Goal: Task Accomplishment & Management: Manage account settings

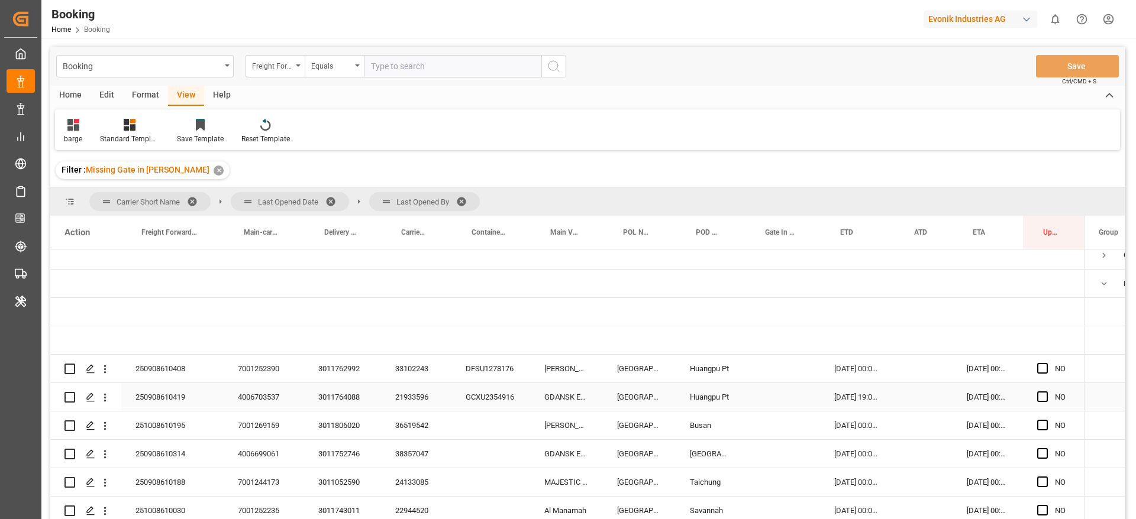
scroll to position [41, 0]
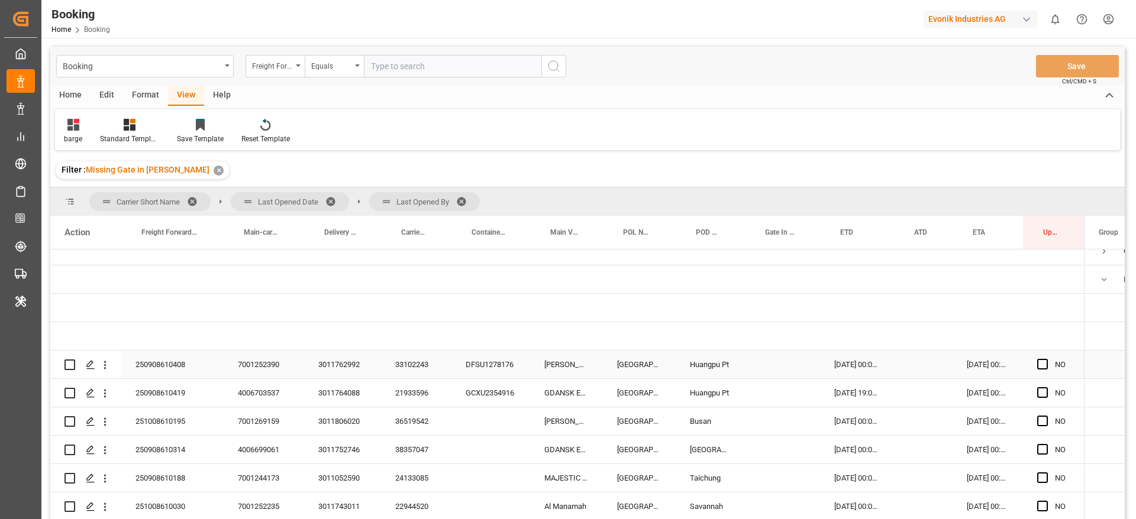
click at [406, 363] on div "33102243" at bounding box center [416, 365] width 70 height 28
click at [397, 364] on div "33102243" at bounding box center [416, 365] width 70 height 28
click at [109, 364] on icon "open menu" at bounding box center [105, 365] width 12 height 12
click at [107, 362] on icon "open menu" at bounding box center [105, 365] width 12 height 12
click at [108, 364] on icon "open menu" at bounding box center [105, 365] width 12 height 12
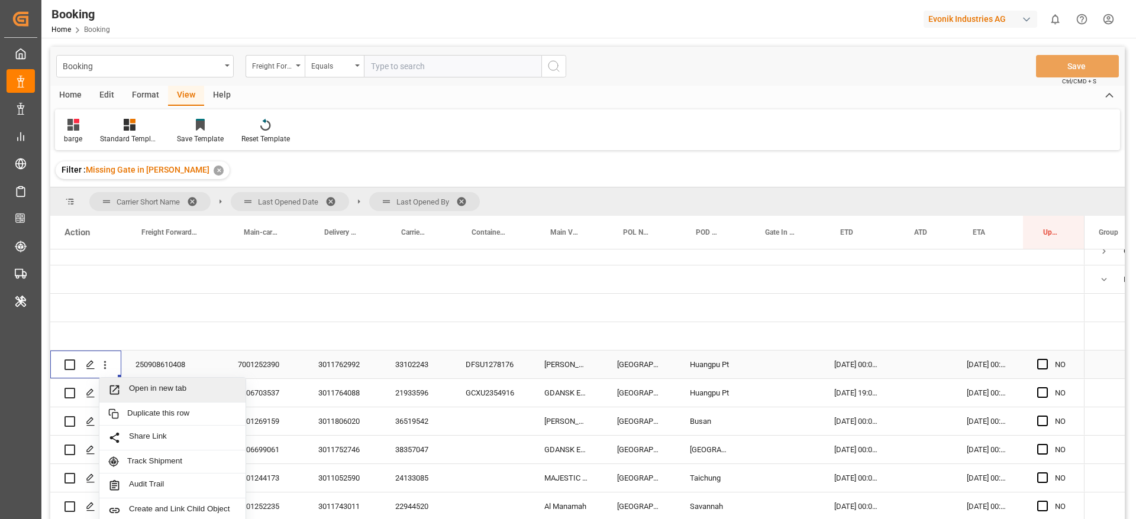
click at [133, 384] on span "Open in new tab" at bounding box center [183, 390] width 108 height 12
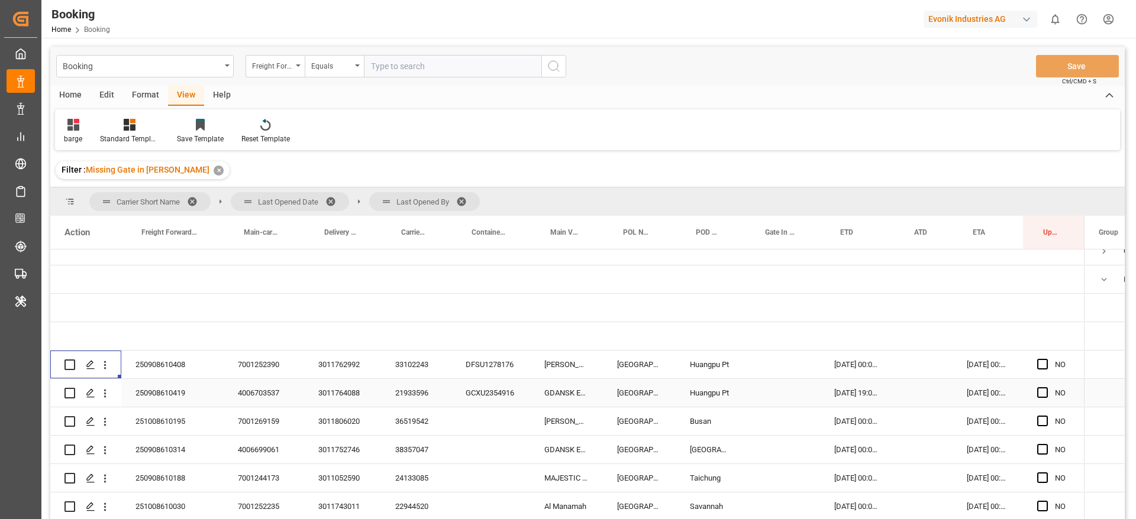
click at [411, 394] on div "21933596" at bounding box center [416, 393] width 70 height 28
click at [104, 395] on icon "open menu" at bounding box center [105, 393] width 12 height 12
click at [106, 394] on icon "open menu" at bounding box center [105, 393] width 12 height 12
click at [109, 393] on icon "open menu" at bounding box center [105, 393] width 12 height 12
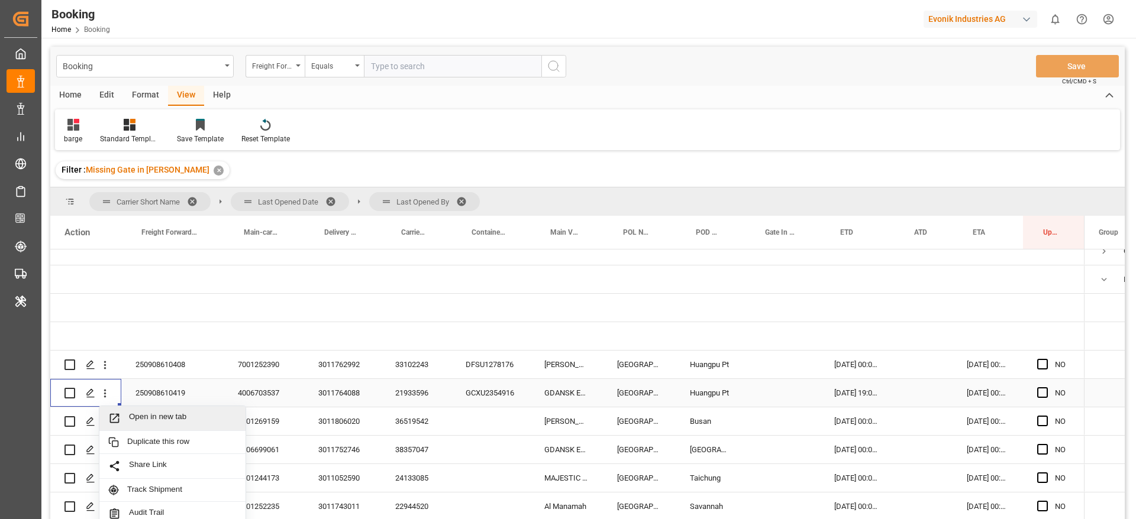
click at [136, 413] on span "Open in new tab" at bounding box center [183, 418] width 108 height 12
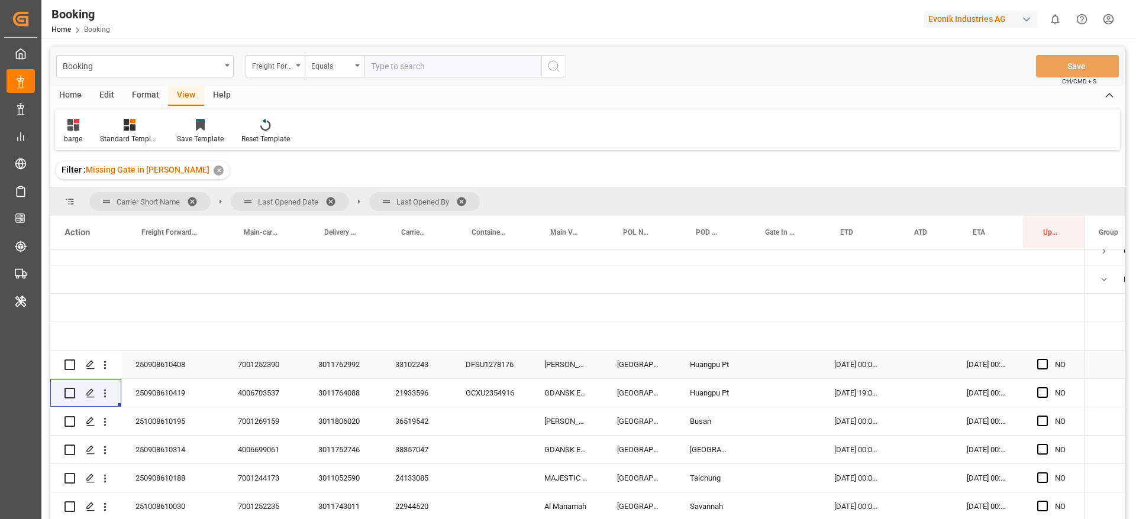
click at [434, 393] on div "21933596" at bounding box center [416, 393] width 70 height 28
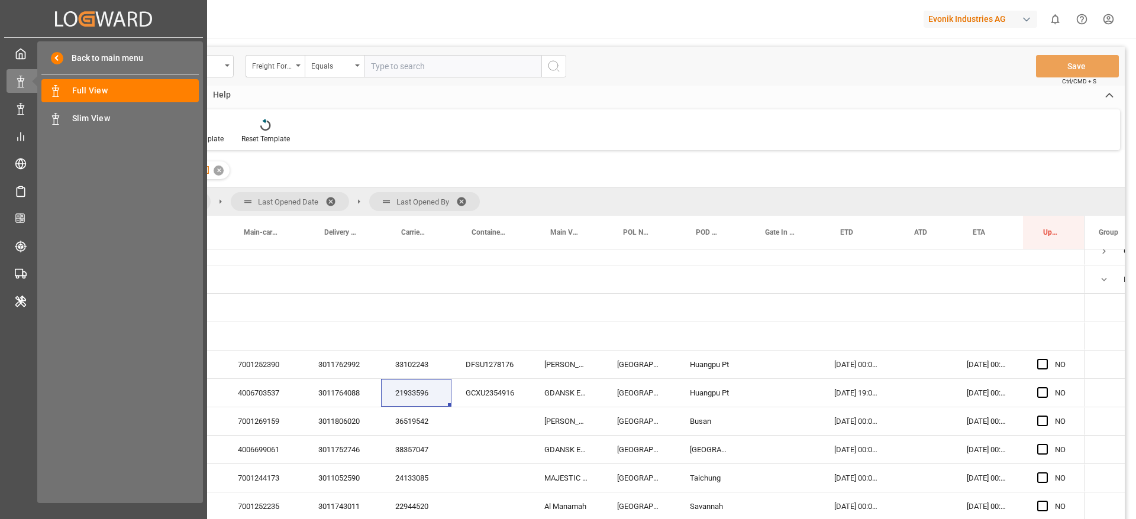
click at [0, 519] on html "Created by potrace 1.15, written by Peter Selinger 2001-2017 Created by potrace…" at bounding box center [568, 259] width 1136 height 519
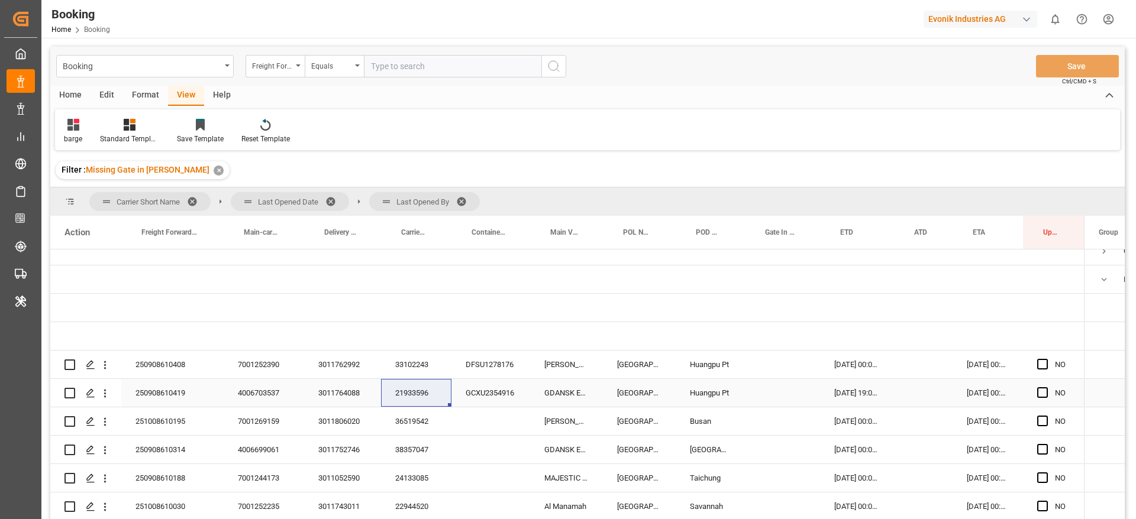
drag, startPoint x: 431, startPoint y: 387, endPoint x: 482, endPoint y: 362, distance: 56.9
click at [431, 387] on div "21933596" at bounding box center [416, 393] width 70 height 28
click at [111, 399] on icon "open menu" at bounding box center [105, 393] width 12 height 12
click at [110, 395] on icon "open menu" at bounding box center [105, 393] width 12 height 12
click at [106, 396] on icon "open menu" at bounding box center [105, 393] width 12 height 12
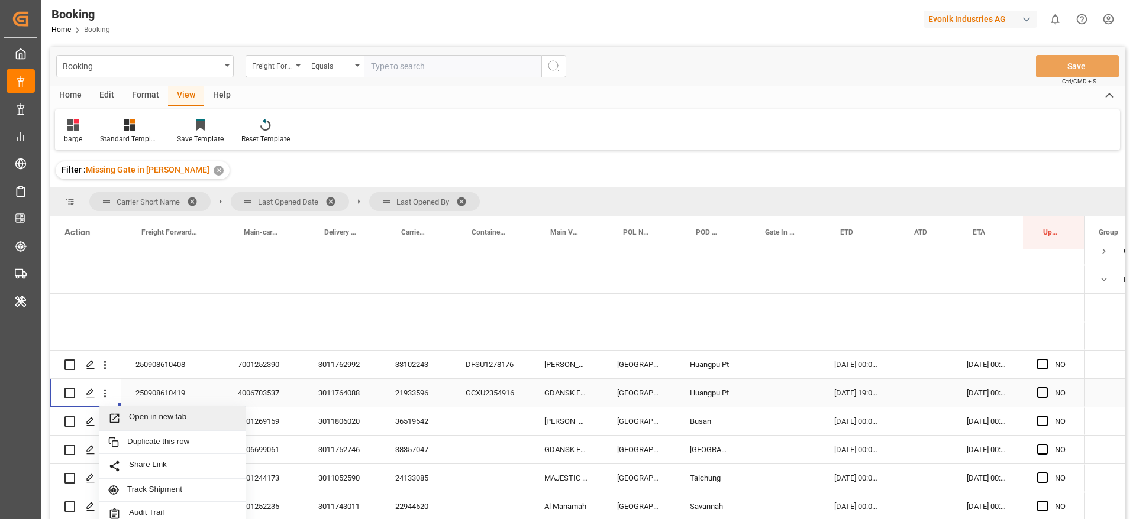
click at [136, 416] on span "Open in new tab" at bounding box center [183, 418] width 108 height 12
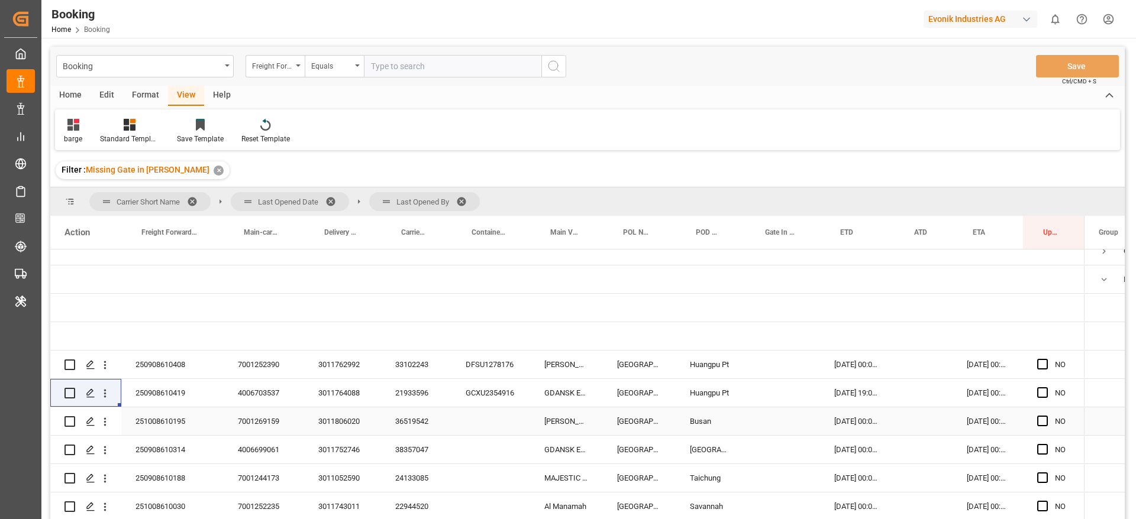
drag, startPoint x: 351, startPoint y: 422, endPoint x: 2022, endPoint y: 168, distance: 1690.2
click at [352, 421] on div "3011806020" at bounding box center [342, 422] width 77 height 28
click at [1136, 168] on html "Created by potrace 1.15, written by Peter Selinger 2001-2017 Created by potrace…" at bounding box center [568, 259] width 1136 height 519
drag, startPoint x: 819, startPoint y: 241, endPoint x: 753, endPoint y: 244, distance: 65.7
click at [753, 244] on div "Gate In POL" at bounding box center [782, 232] width 75 height 33
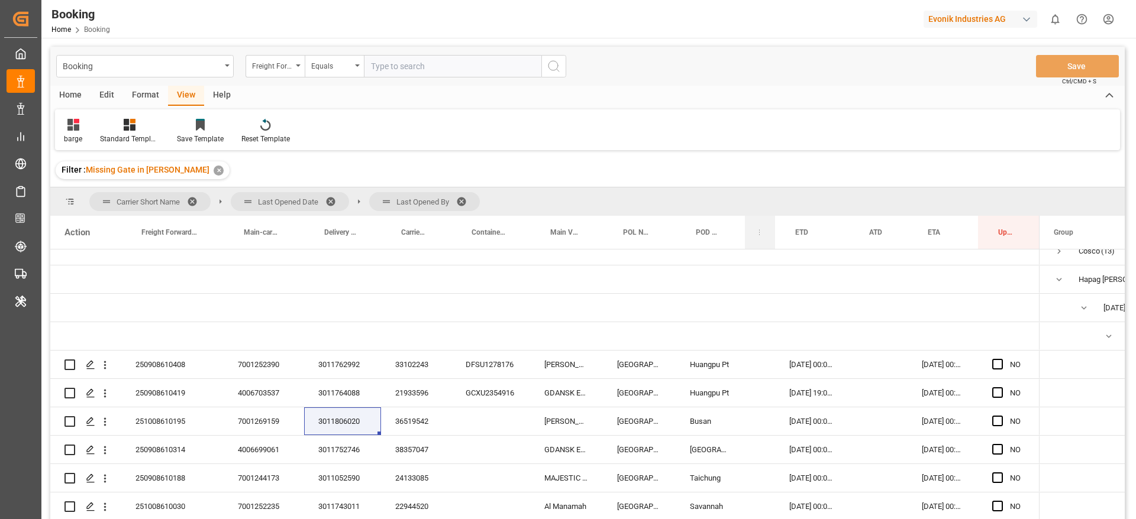
drag, startPoint x: 818, startPoint y: 238, endPoint x: 771, endPoint y: 240, distance: 46.8
click at [771, 240] on div "Gate In POL" at bounding box center [760, 232] width 30 height 33
click at [416, 422] on div "36519542" at bounding box center [416, 422] width 70 height 28
click at [114, 423] on div "Press SPACE to select this row." at bounding box center [105, 422] width 30 height 22
click at [106, 423] on icon "open menu" at bounding box center [105, 422] width 12 height 12
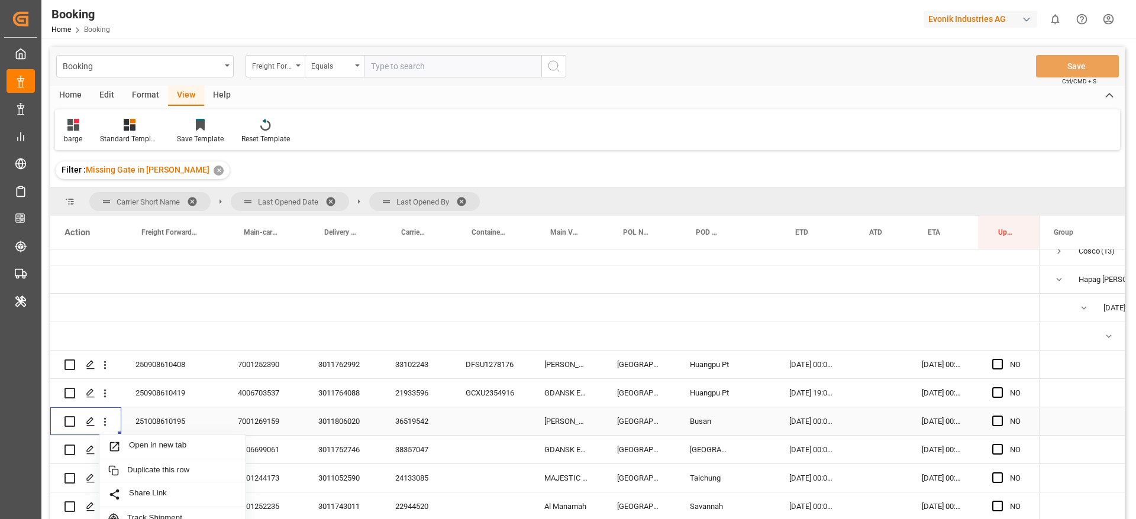
click at [125, 438] on div "Open in new tab" at bounding box center [172, 447] width 146 height 25
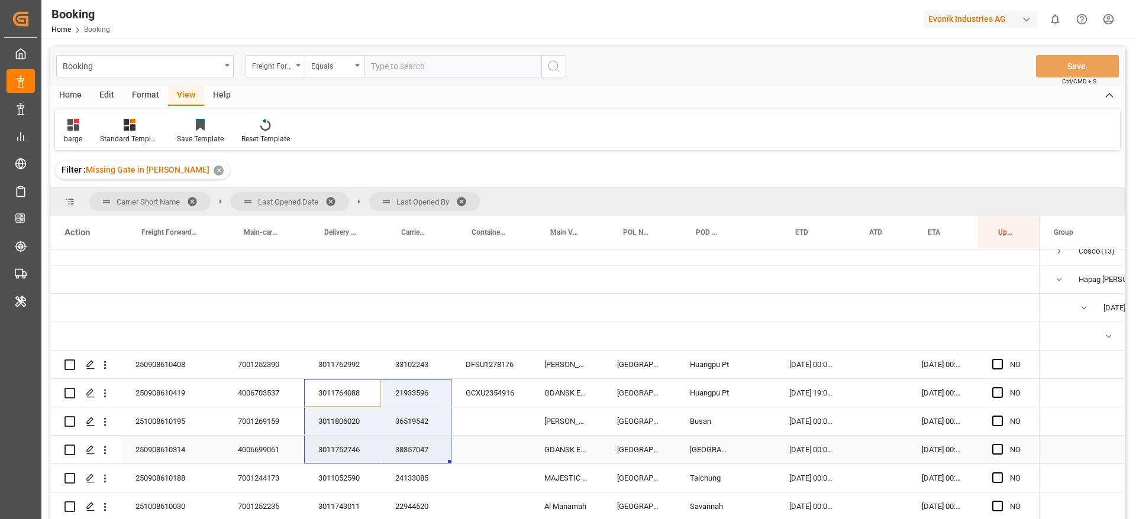
click at [412, 444] on div "38357047" at bounding box center [416, 450] width 70 height 28
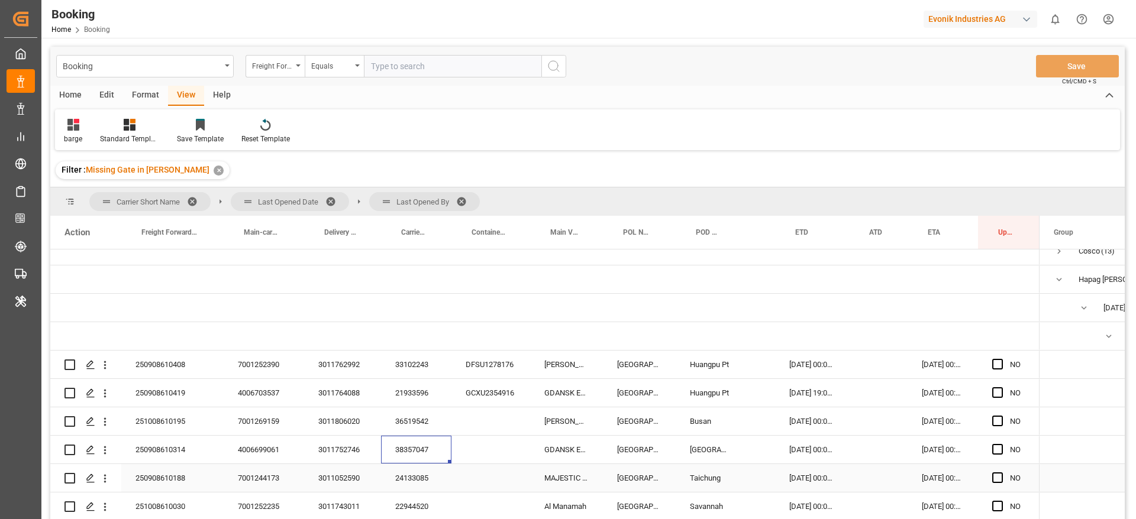
click at [347, 456] on div "3011752746" at bounding box center [342, 450] width 77 height 28
click at [334, 490] on div "3011052590" at bounding box center [342, 478] width 77 height 28
drag, startPoint x: 330, startPoint y: 508, endPoint x: 1104, endPoint y: 367, distance: 786.4
click at [330, 508] on div "3011743011" at bounding box center [342, 507] width 77 height 28
click at [479, 371] on div "DFSU1278176" at bounding box center [490, 365] width 79 height 28
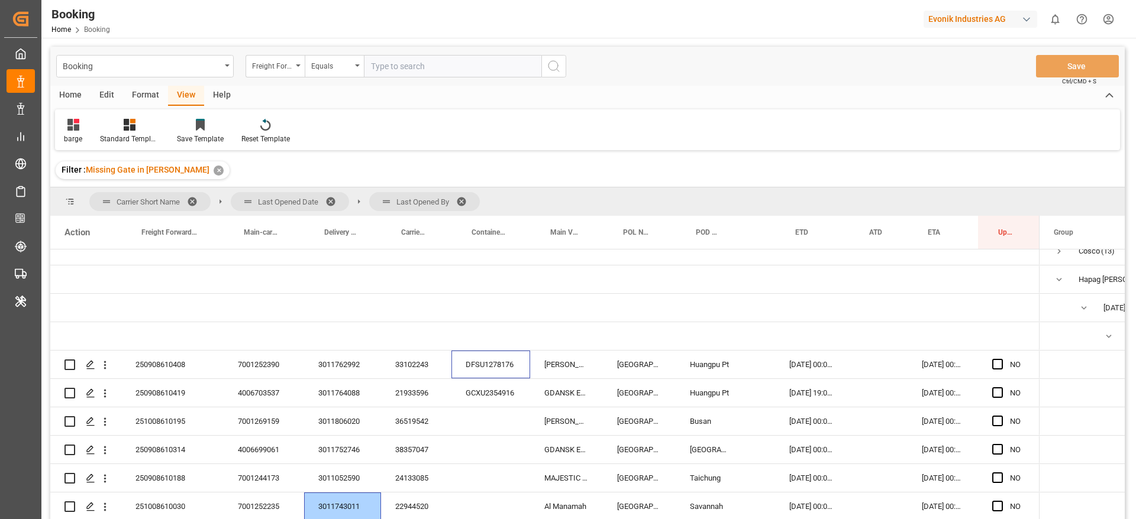
scroll to position [130, 0]
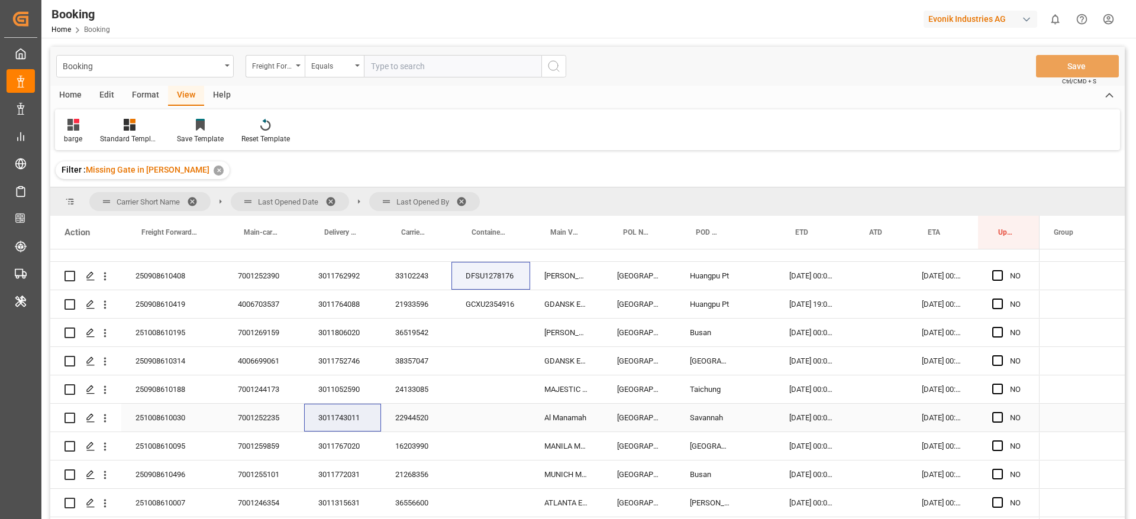
drag, startPoint x: 339, startPoint y: 416, endPoint x: 1065, endPoint y: 457, distance: 726.9
click at [339, 416] on div "3011743011" at bounding box center [342, 418] width 77 height 28
click at [331, 442] on div "3011767020" at bounding box center [342, 446] width 77 height 28
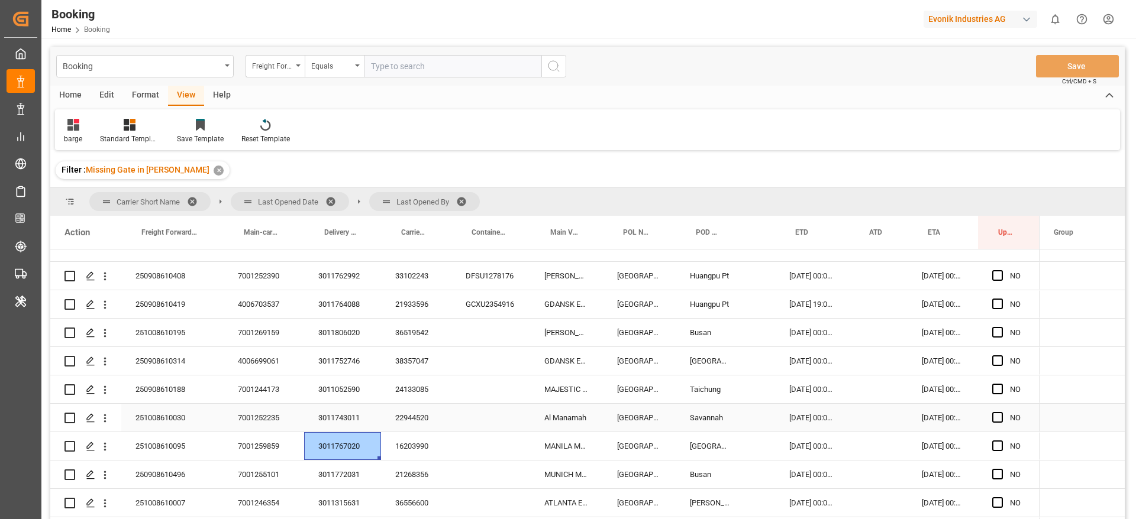
click at [1136, 352] on html "Created by potrace 1.15, written by Peter Selinger 2001-2017 Created by potrace…" at bounding box center [568, 259] width 1136 height 519
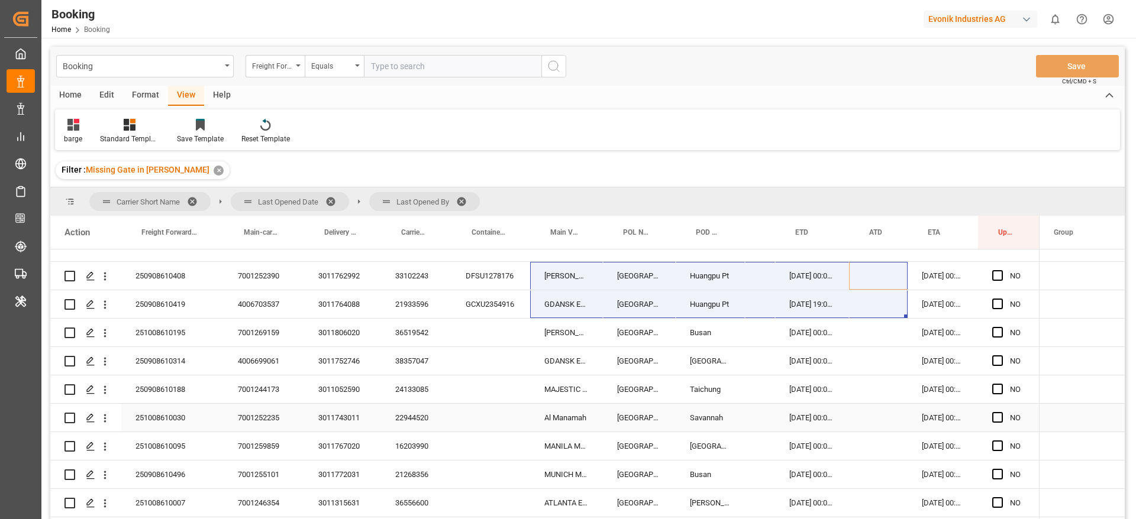
click at [438, 382] on div "250908610188 7001244173 3011052590 24133085 MAJESTIC MAERSK Rotterdam Taichung …" at bounding box center [544, 390] width 989 height 28
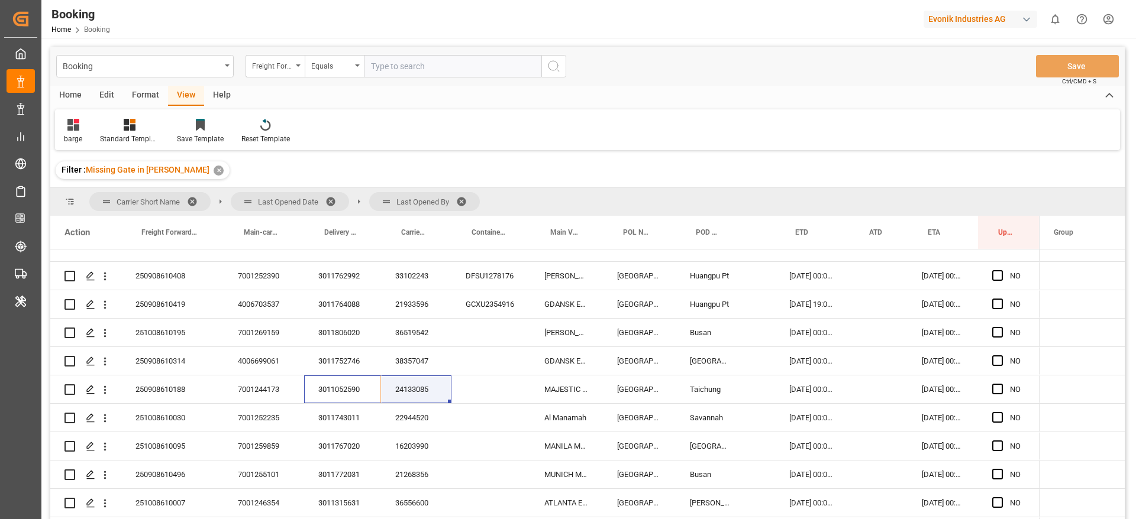
click at [646, 98] on div "Home Edit Format View Help" at bounding box center [587, 96] width 1074 height 20
drag, startPoint x: 645, startPoint y: 98, endPoint x: 581, endPoint y: 256, distance: 170.4
click at [600, 182] on div "Booking Freight Forwarder's Reference No. Equals Save Ctrl/CMD + S Home Edit Fo…" at bounding box center [587, 299] width 1074 height 504
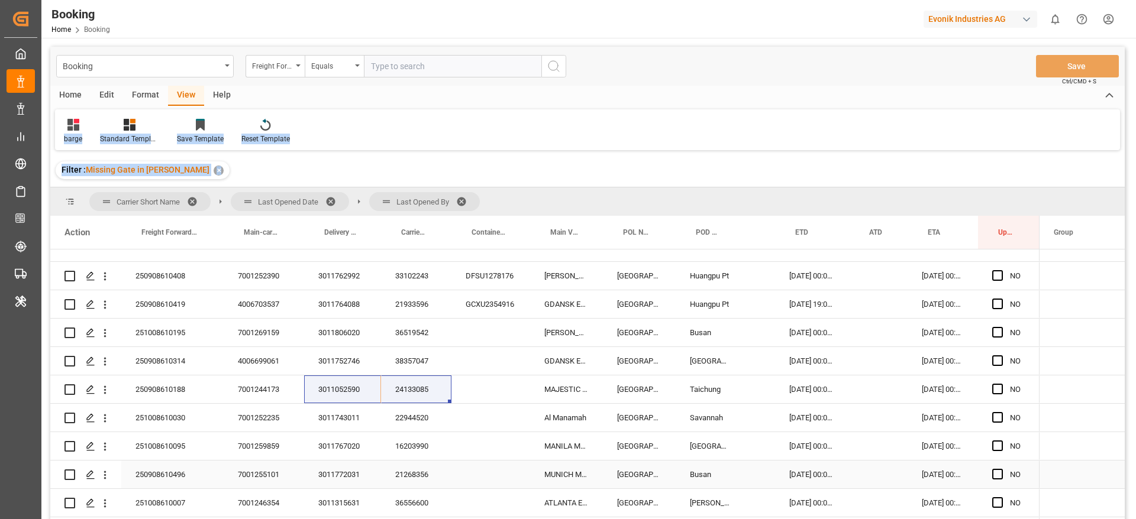
click at [327, 475] on div "3011772031" at bounding box center [342, 475] width 77 height 28
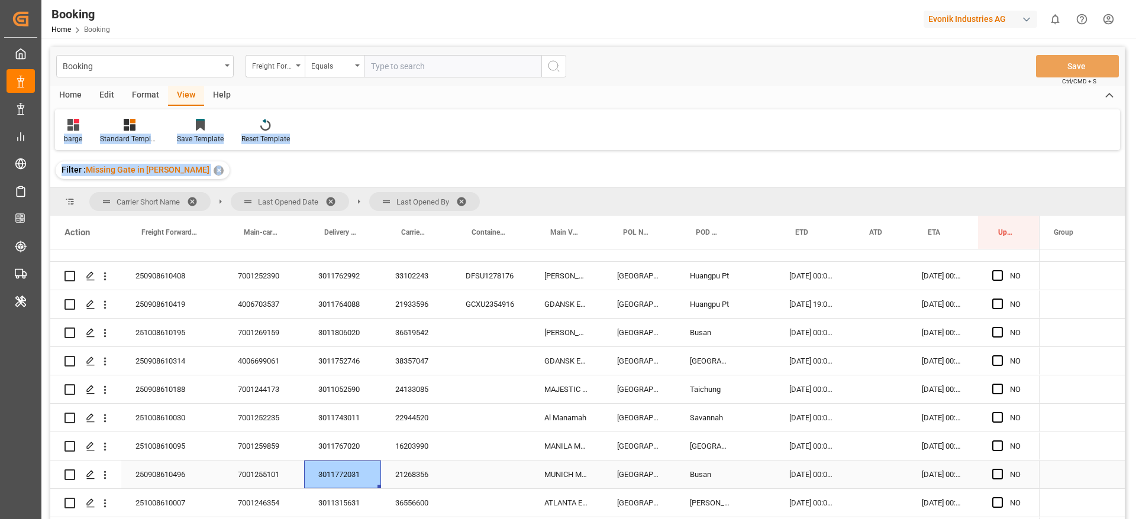
scroll to position [218, 0]
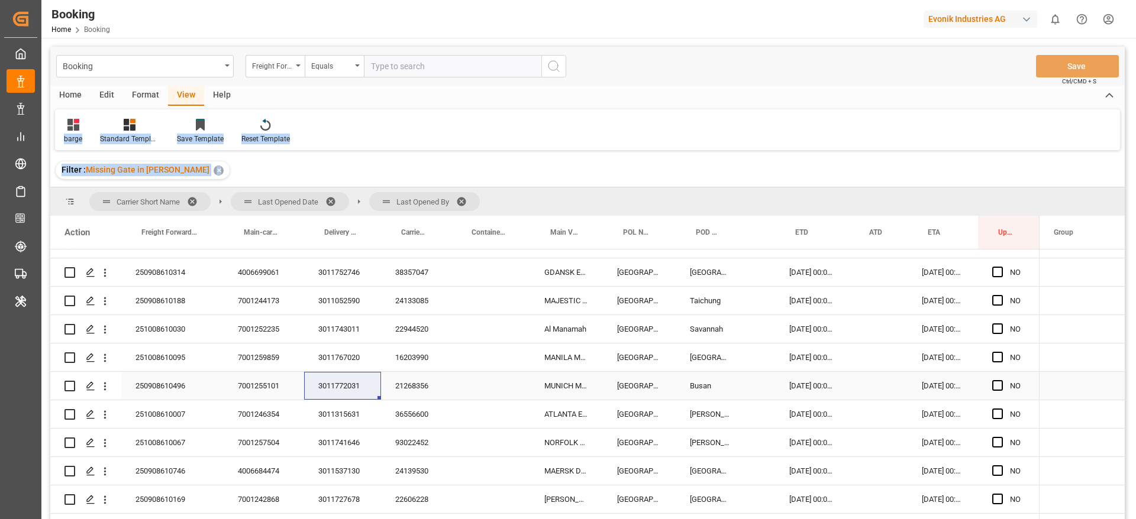
click at [347, 419] on div "3011315631" at bounding box center [342, 414] width 77 height 28
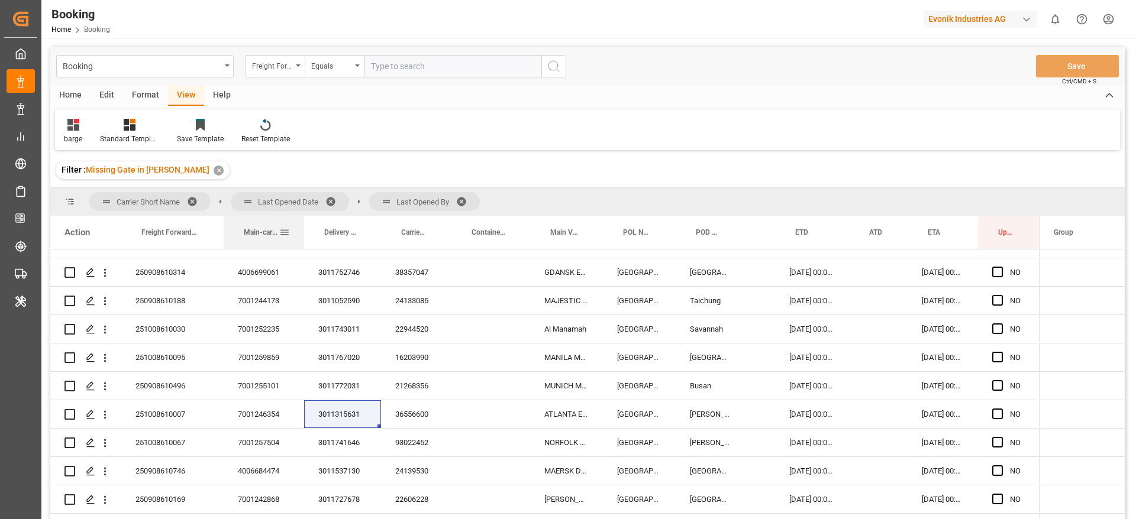
drag, startPoint x: 302, startPoint y: 234, endPoint x: 241, endPoint y: 238, distance: 61.7
click at [241, 238] on div "Main-carriage No." at bounding box center [264, 232] width 80 height 33
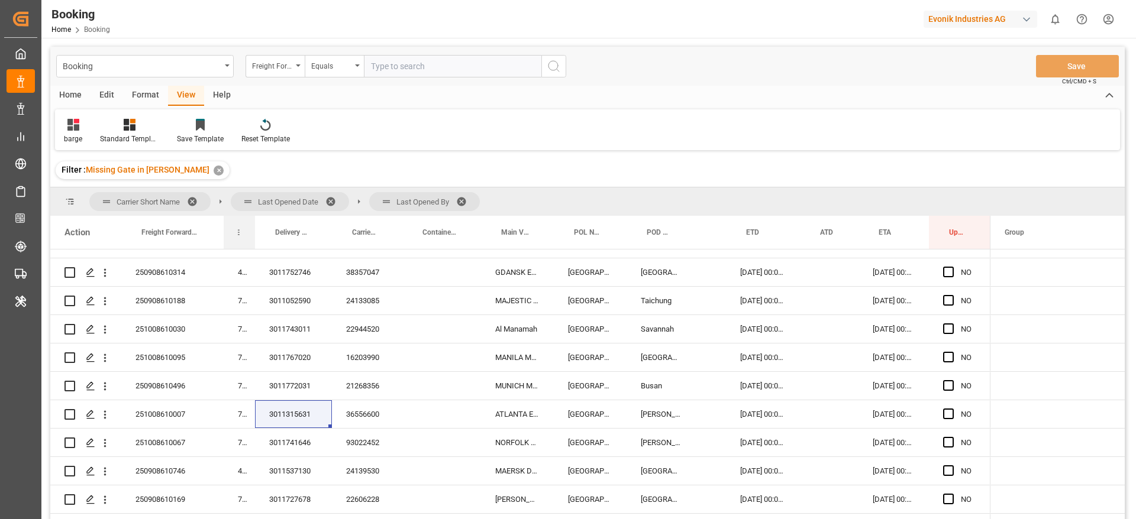
drag, startPoint x: 302, startPoint y: 236, endPoint x: 254, endPoint y: 241, distance: 48.1
click at [254, 241] on div at bounding box center [255, 232] width 5 height 33
click at [305, 442] on div "3011741646" at bounding box center [294, 443] width 77 height 28
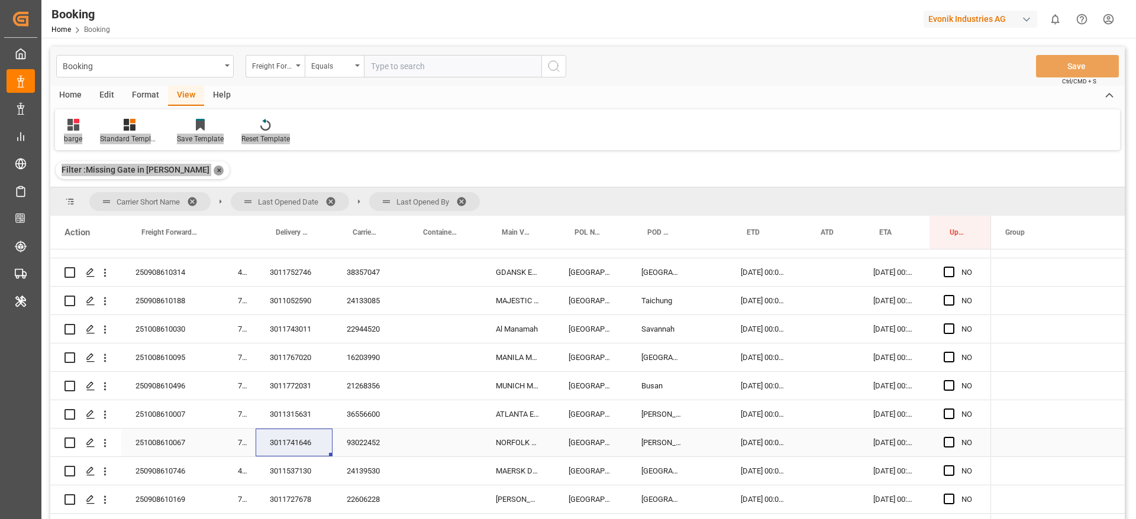
scroll to position [307, 0]
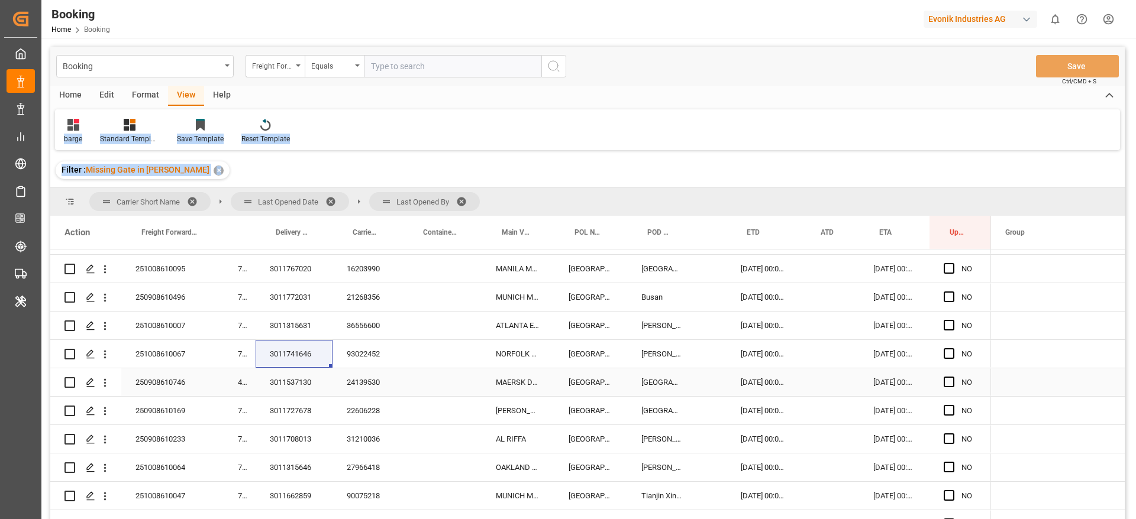
click at [292, 378] on div "3011537130" at bounding box center [294, 383] width 77 height 28
drag, startPoint x: 304, startPoint y: 413, endPoint x: 1107, endPoint y: 344, distance: 806.3
click at [303, 413] on div "3011727678" at bounding box center [294, 411] width 77 height 28
click at [300, 435] on div "3011708013" at bounding box center [294, 439] width 77 height 28
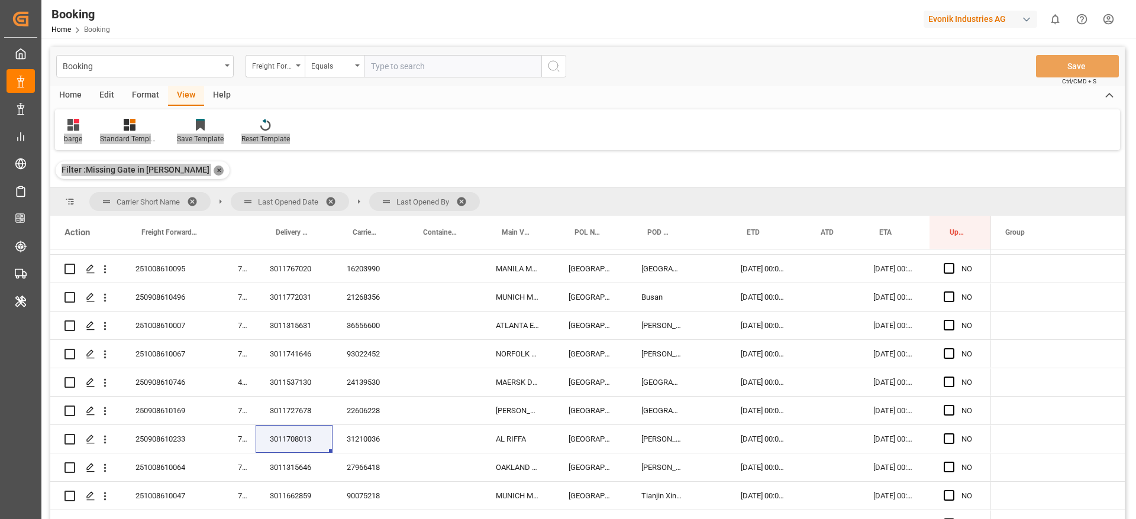
scroll to position [396, 0]
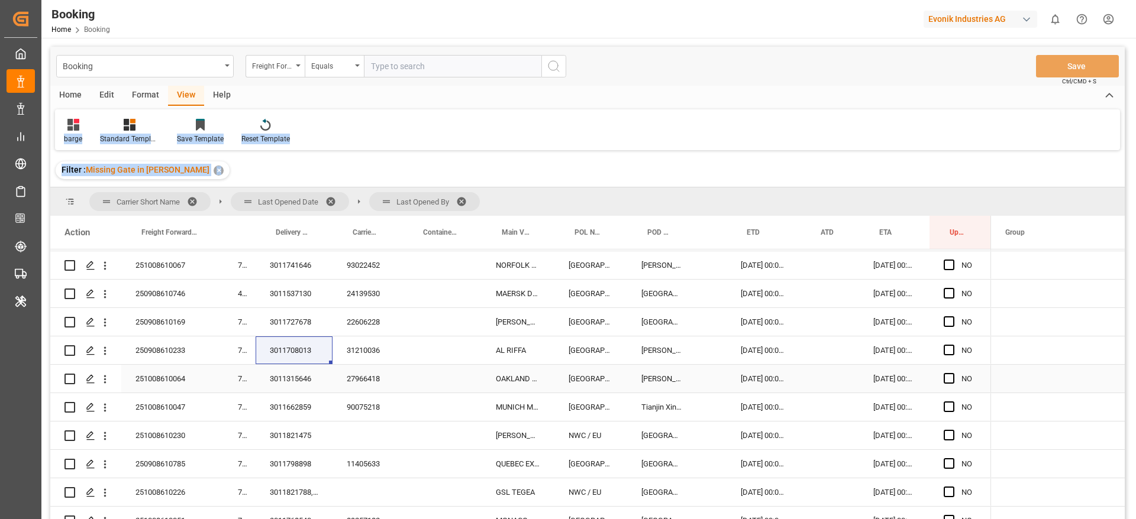
click at [296, 387] on div "3011315646" at bounding box center [294, 379] width 77 height 28
drag, startPoint x: 311, startPoint y: 409, endPoint x: 1093, endPoint y: 359, distance: 783.6
click at [311, 409] on div "3011662859" at bounding box center [294, 407] width 77 height 28
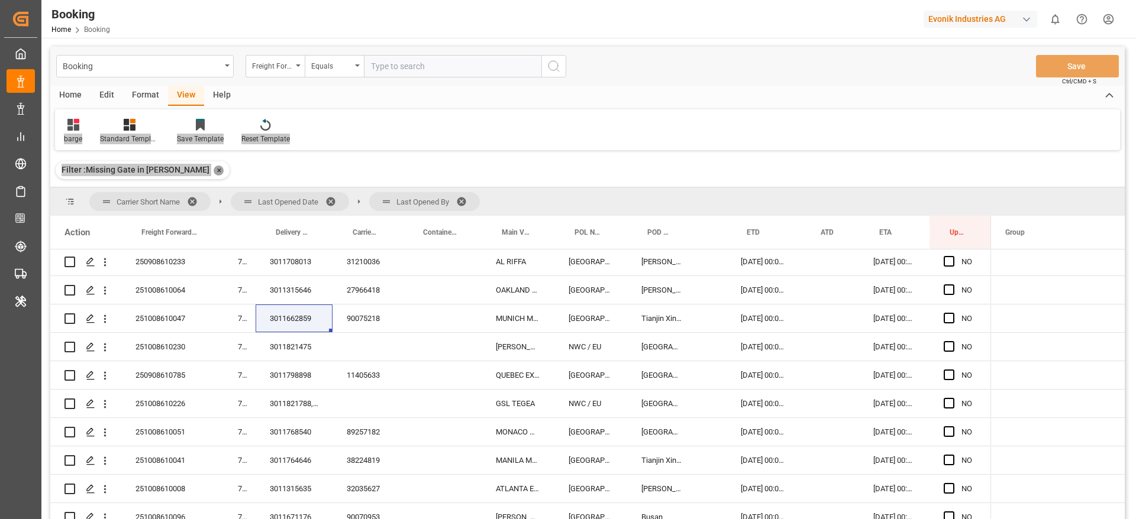
scroll to position [444, 0]
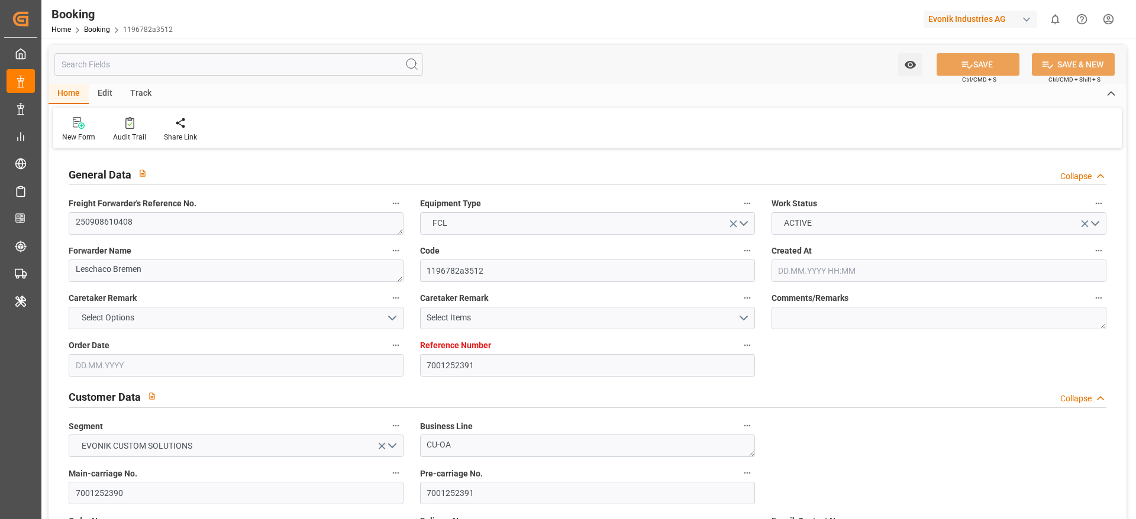
type input "7001252391"
type input "9632155"
type input "Hapag [PERSON_NAME]"
type input "Hapag Lloyd Aktiengesellschaft"
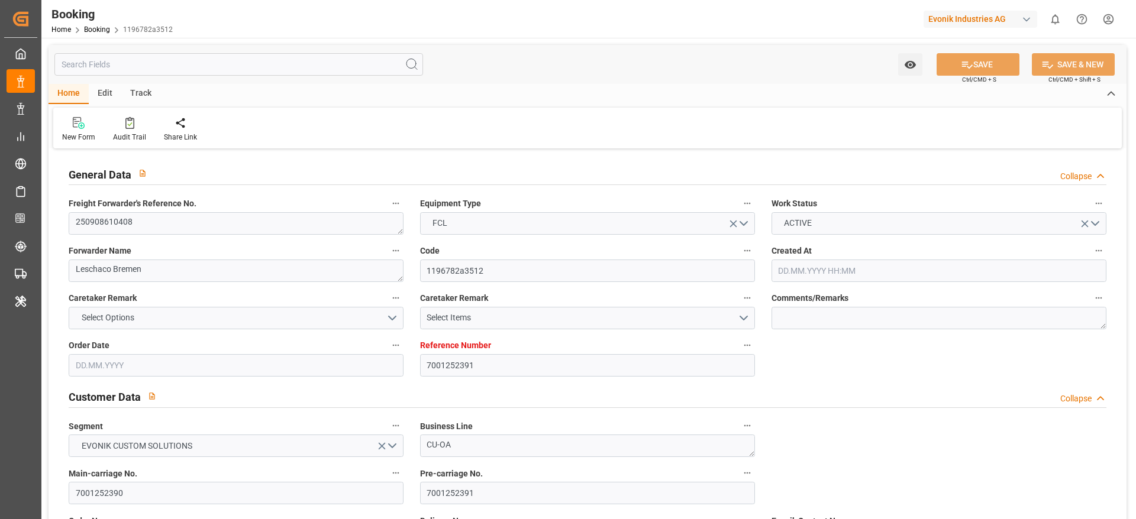
type input "NLRTM"
type input "CNHUA"
type input "CNYTN"
type input "0"
type input "NLRTM"
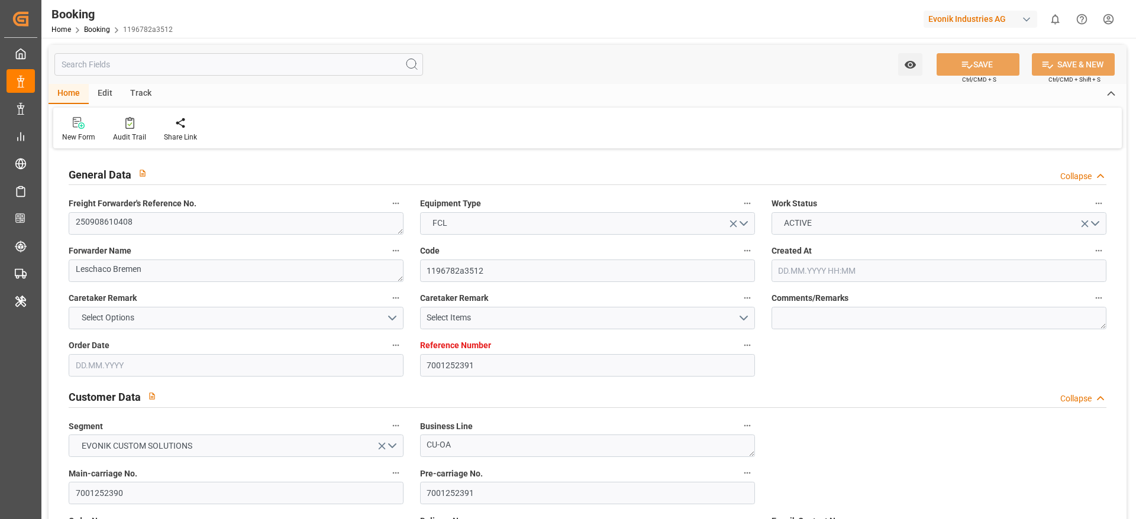
type input "CNHUA"
type input "19.08.2025 09:52"
type input "19.08.2025"
type input "[DATE]"
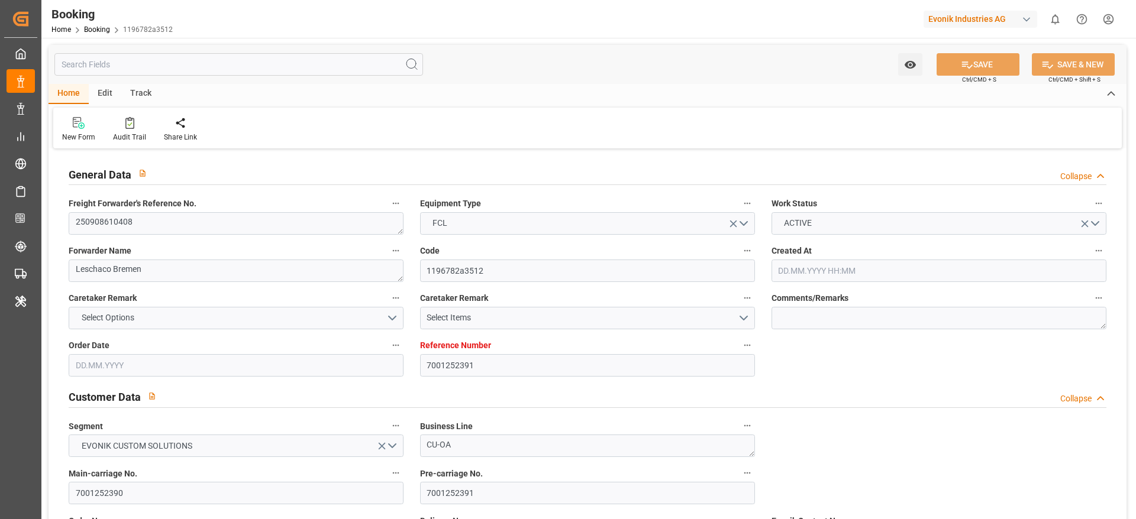
type input "[DATE] 00:00"
type input "[DATE]"
type input "09.09.2025"
type input "16.09.2025 00:00"
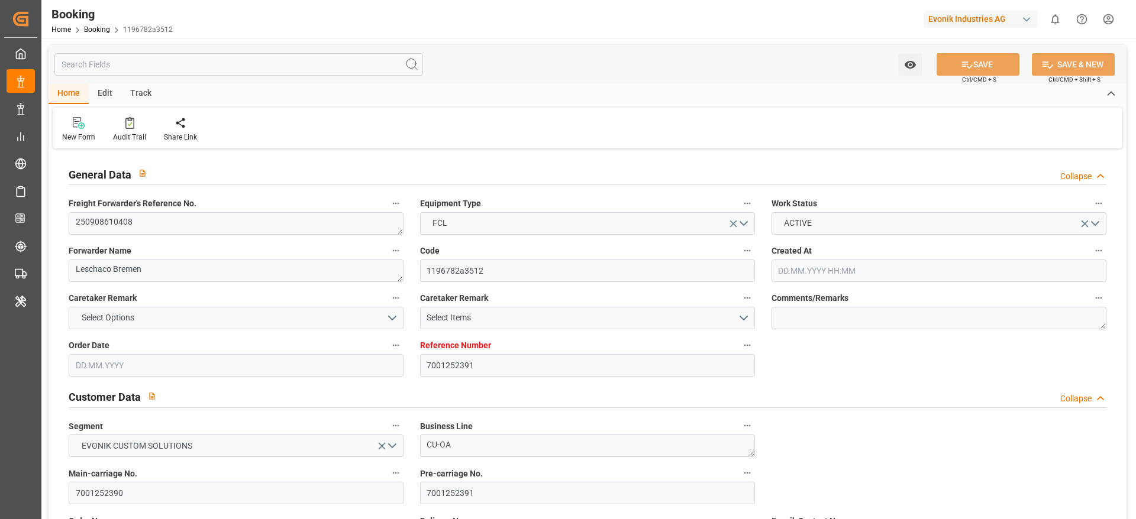
type input "15.09.2025 00:00"
type input "[DATE] 00:00"
type input "05.11.2025 00:00"
type input "31.10.2025 02:00"
type input "31.10.2025 00:00"
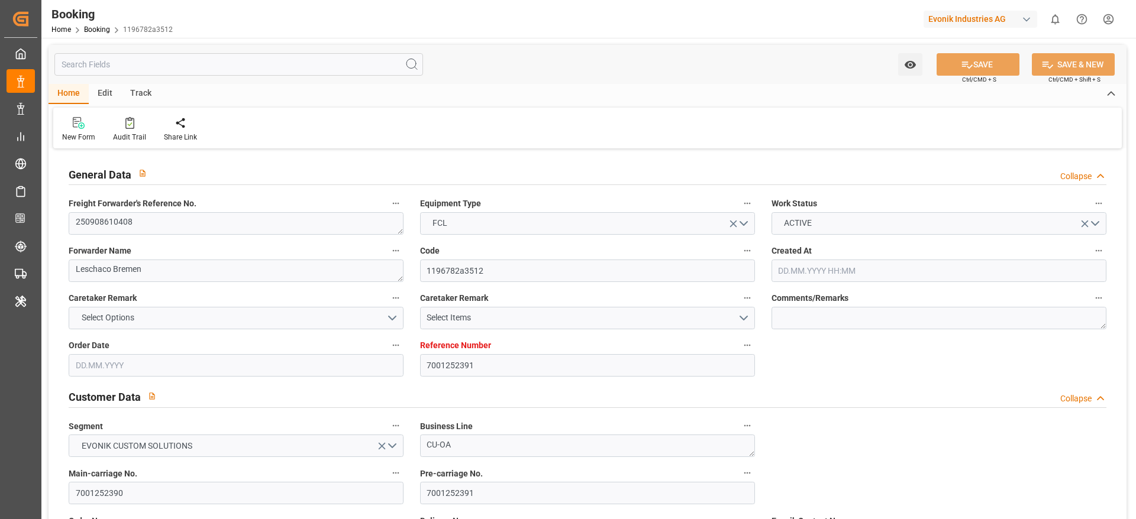
type input "04.11.2025 00:00"
type input "19.08.2025"
type input "11.09.2025 11:02"
type input "11.09.2025"
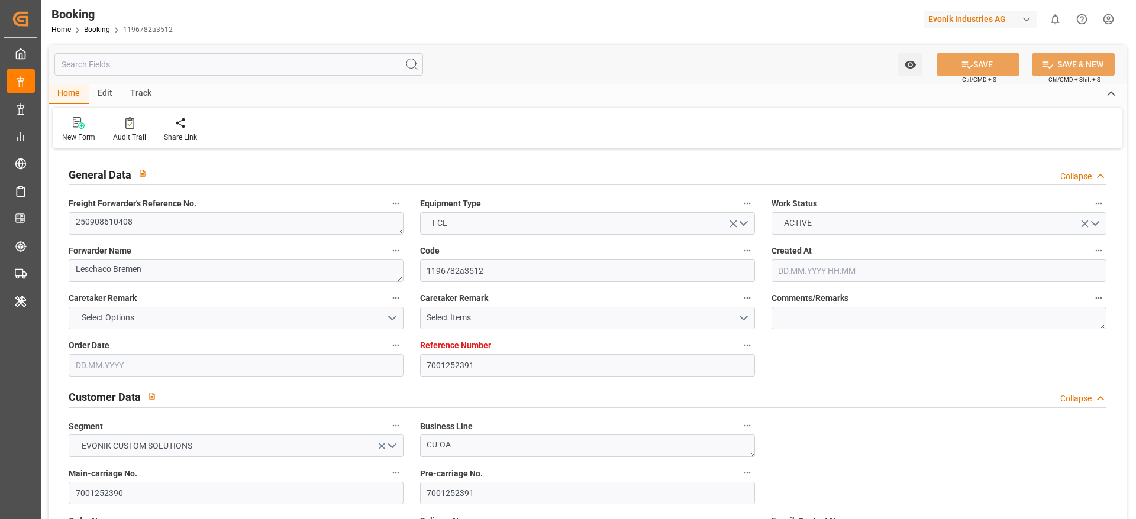
type input "08.09.2025 09:17"
type input "13.09.2025 12:00"
type input "15.09.2025 21:00"
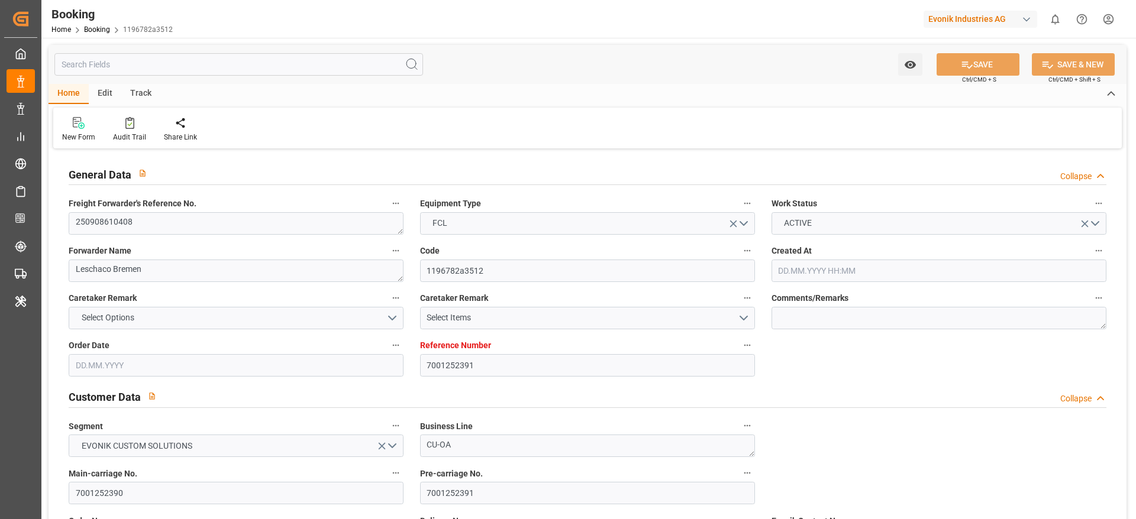
type input "31.10.2025 02:00"
type input "31.10.2025 18:05"
type input "04.11.2025 12:00"
type input "[DATE] 12:00"
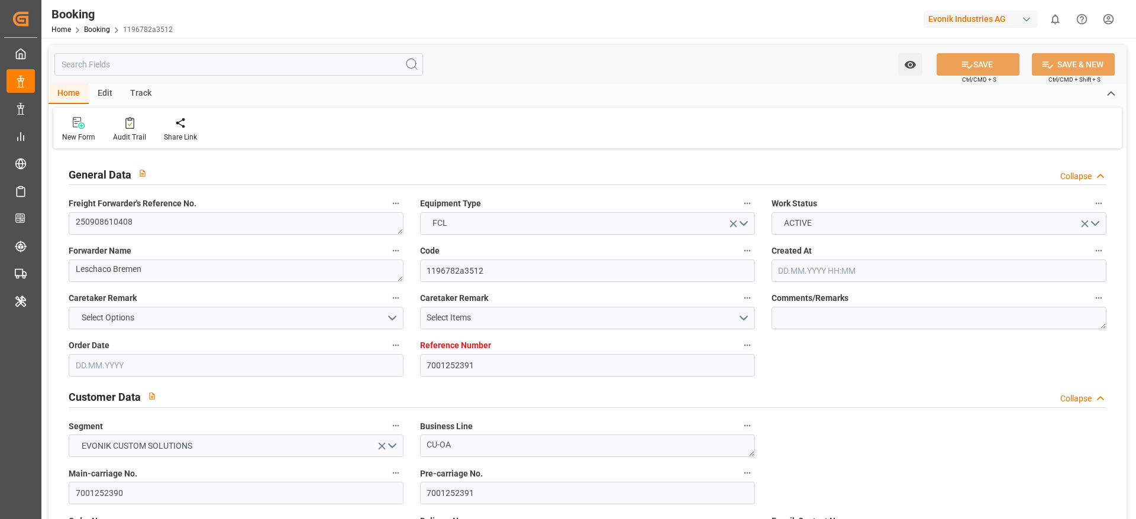
type input "[DATE] 12:00"
type input "11.11.2025 12:00"
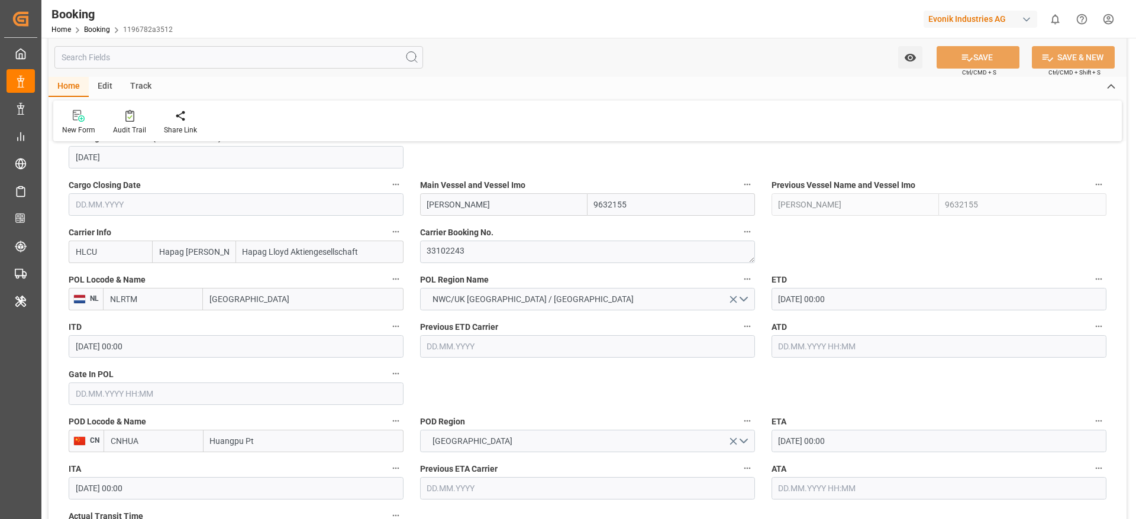
scroll to position [1084, 0]
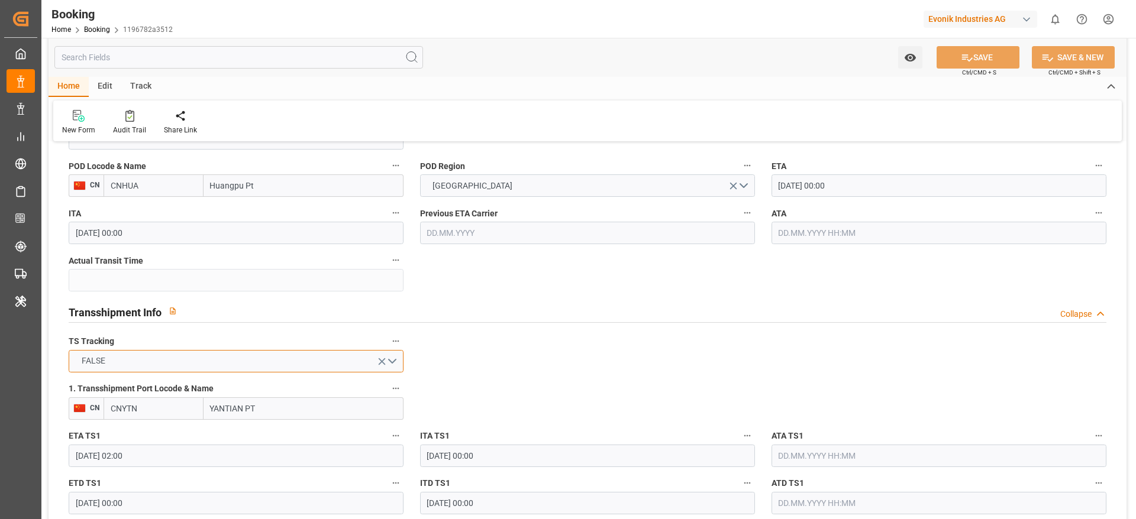
click at [273, 361] on button "FALSE" at bounding box center [236, 361] width 335 height 22
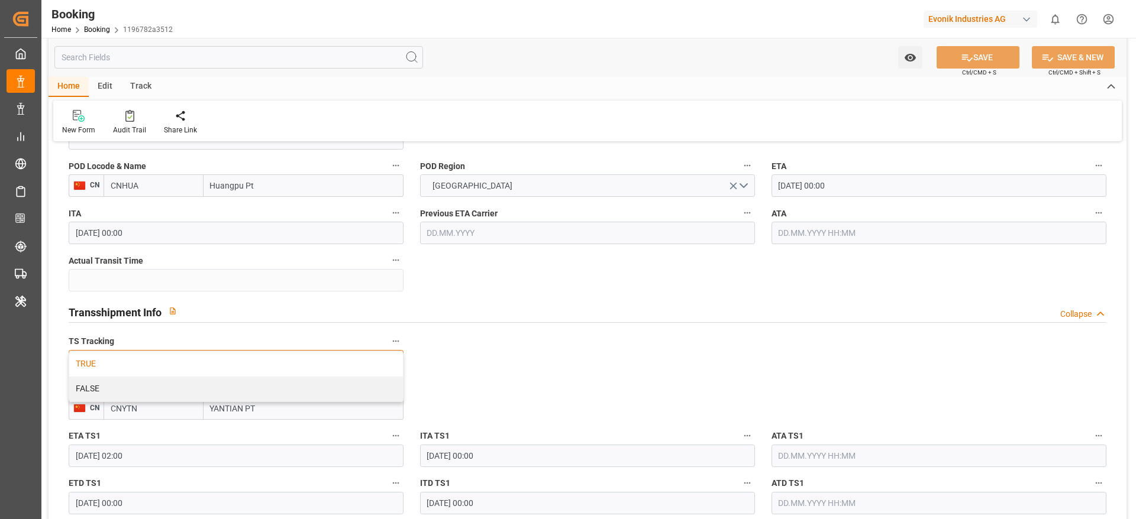
click at [189, 366] on div "TRUE" at bounding box center [236, 364] width 334 height 25
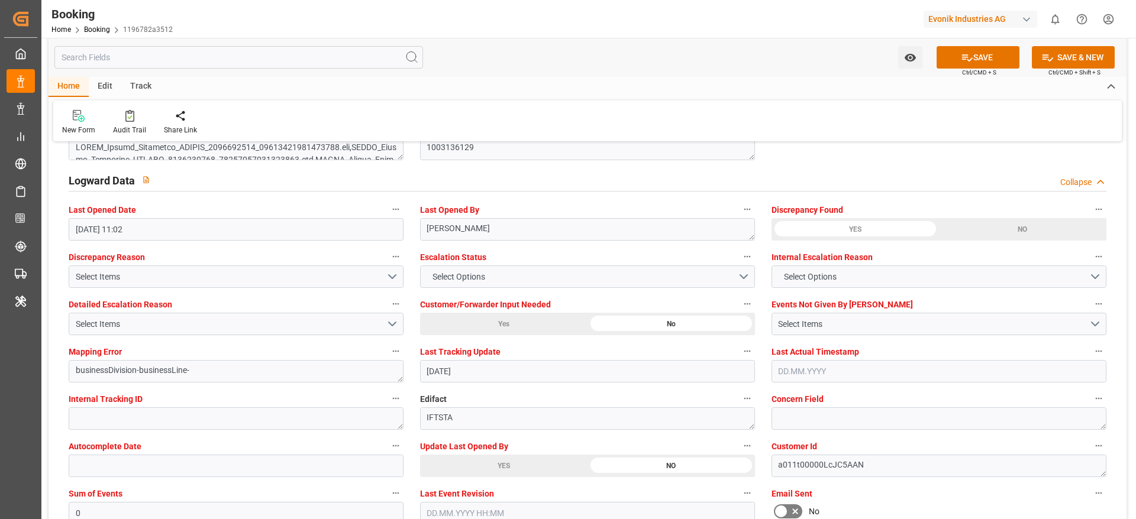
scroll to position [2122, 0]
click at [985, 60] on button "SAVE" at bounding box center [977, 57] width 83 height 22
click at [651, 245] on div "Escalation Status Select Options" at bounding box center [587, 267] width 351 height 47
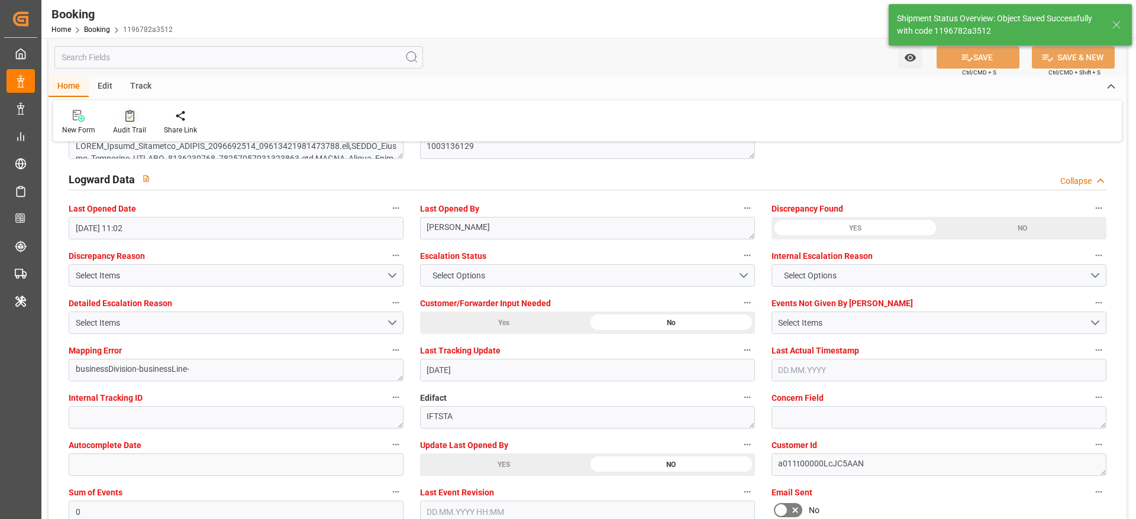
click at [122, 111] on div at bounding box center [129, 115] width 33 height 12
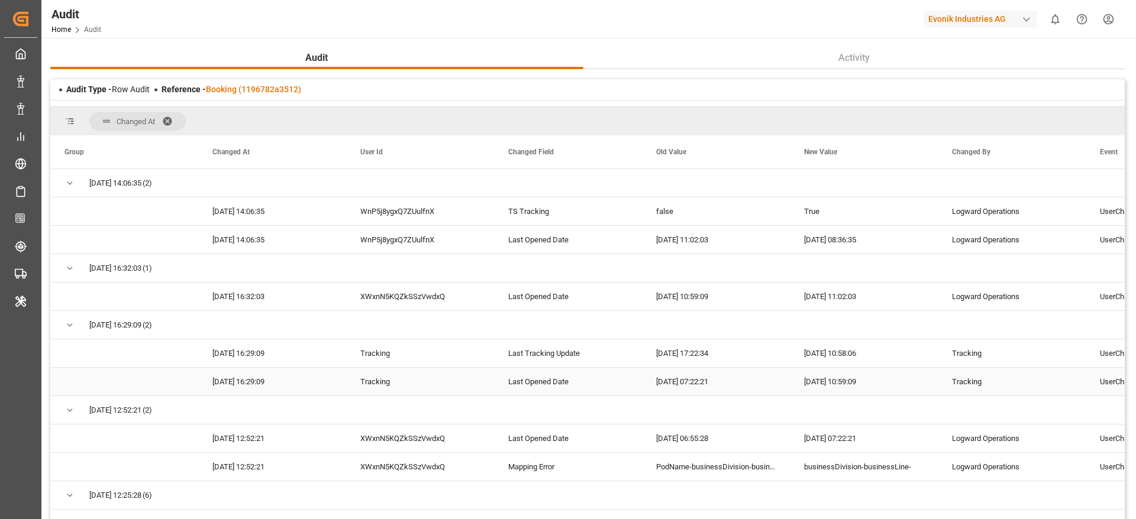
scroll to position [12, 0]
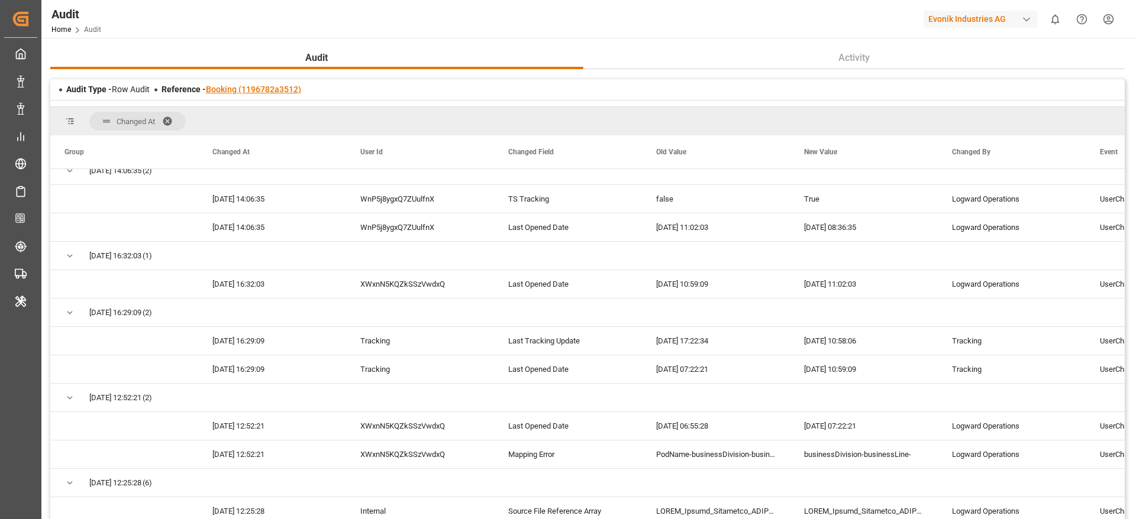
click at [224, 85] on link "Booking (1196782a3512)" at bounding box center [253, 89] width 95 height 9
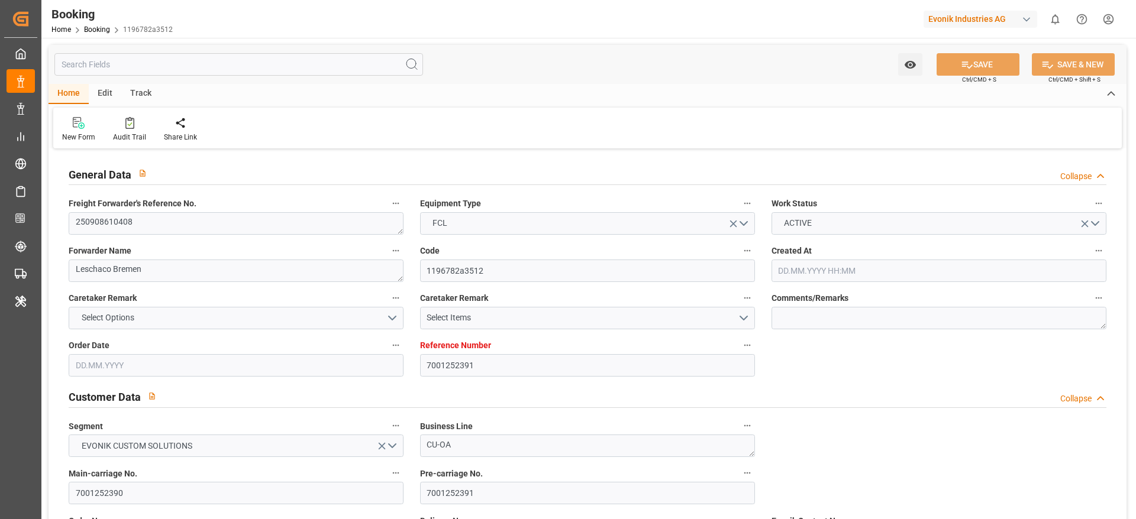
type input "7001252391"
type input "9632155"
type input "Hapag [PERSON_NAME]"
type input "Hapag Lloyd Aktiengesellschaft"
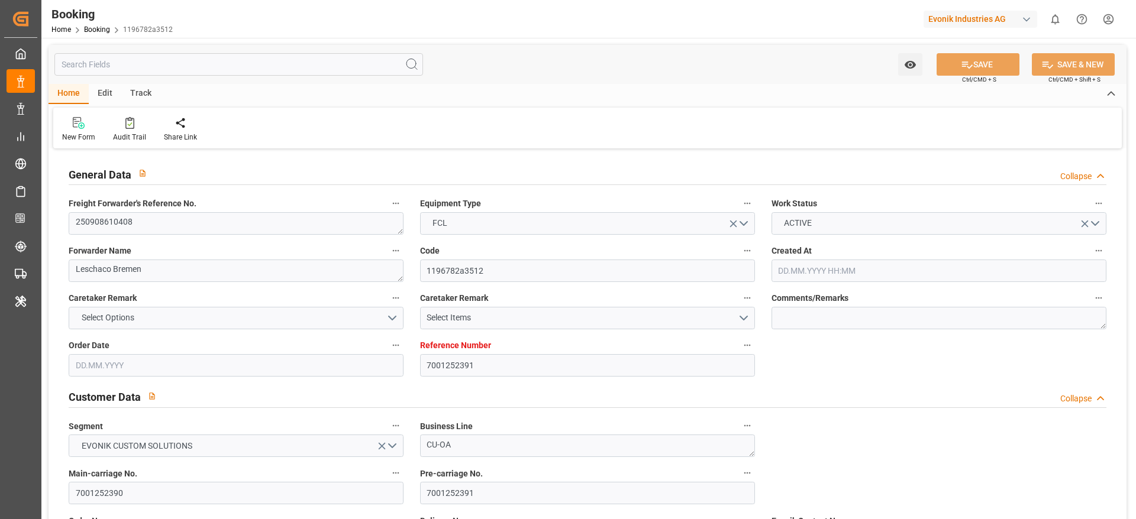
type input "NLRTM"
type input "CNHUA"
type input "CNYTN"
type input "0"
type input "NLRTM"
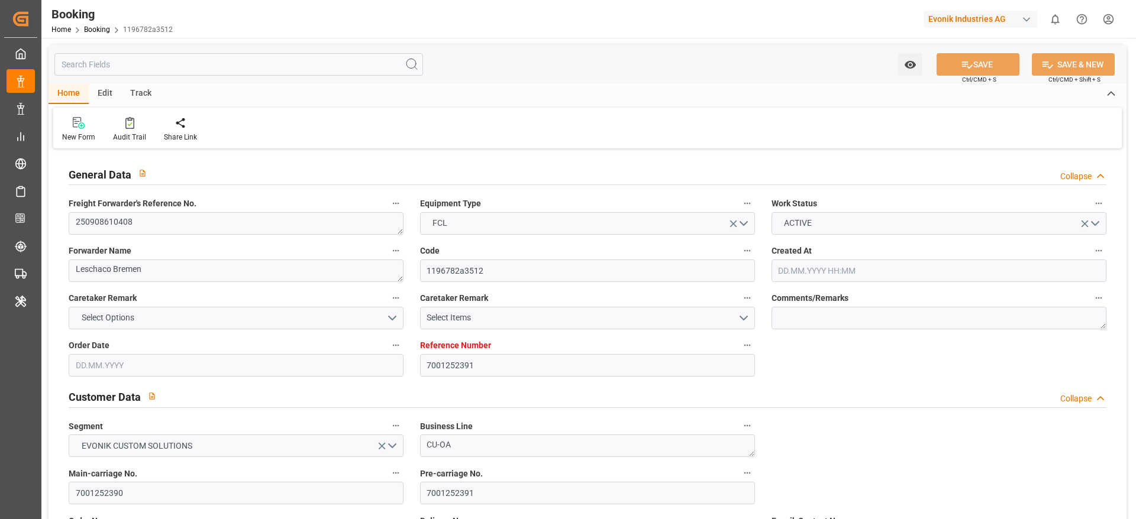
type input "CNHUA"
type input "19.08.2025 09:52"
type input "19.08.2025"
type input "[DATE]"
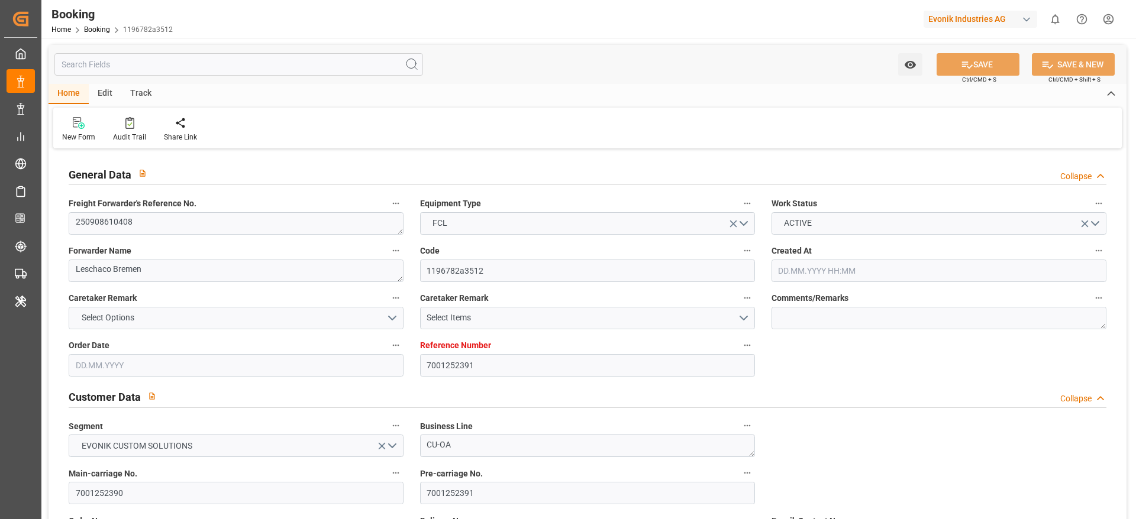
type input "[DATE] 00:00"
type input "27.08.2025"
type input "[DATE]"
type input "16.09.2025 00:00"
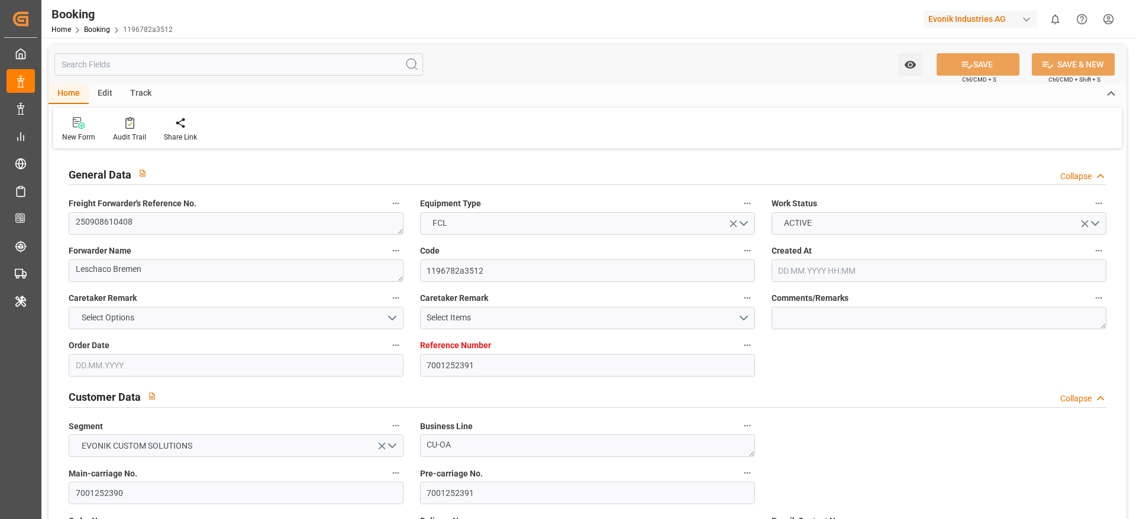
type input "15.09.2025 00:00"
type input "07.11.2025 00:00"
type input "05.11.2025 00:00"
type input "31.10.2025 02:00"
type input "31.10.2025 00:00"
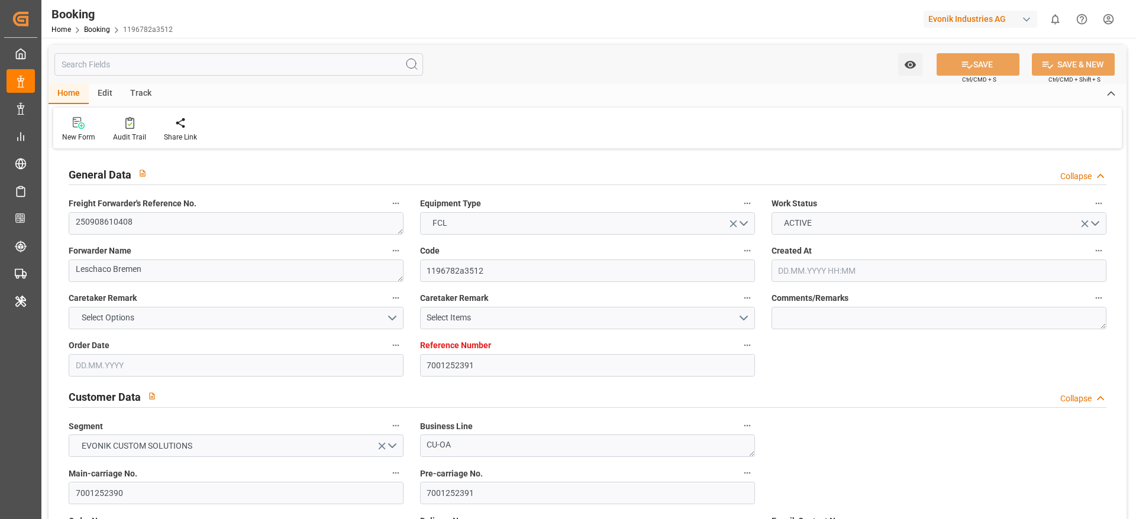
type input "04.11.2025 00:00"
type input "19.08.2025"
type input "12.09.2025 08:36"
type input "11.09.2025"
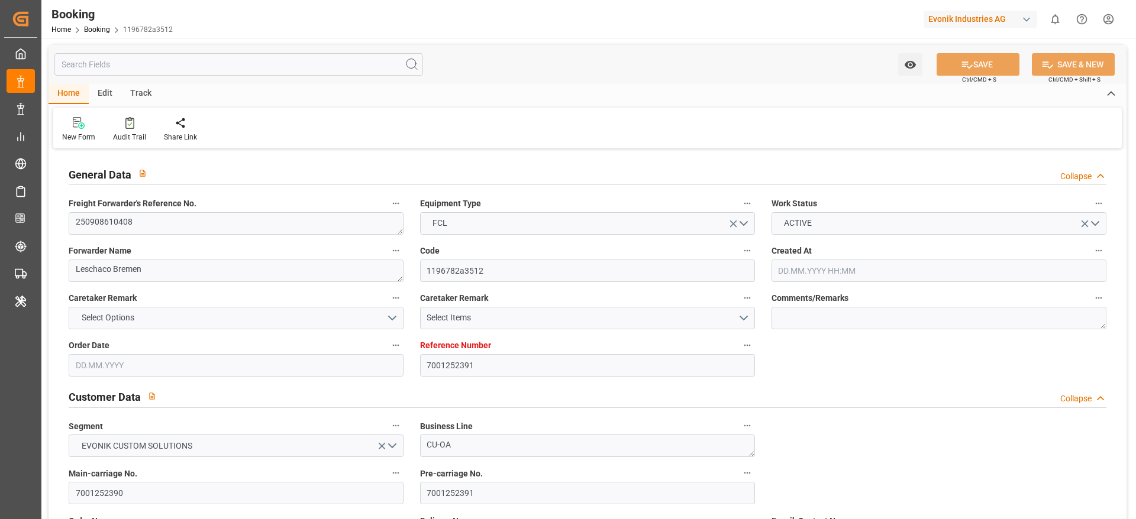
type input "08.09.2025 09:17"
type input "13.09.2025 12:00"
type input "15.09.2025 21:00"
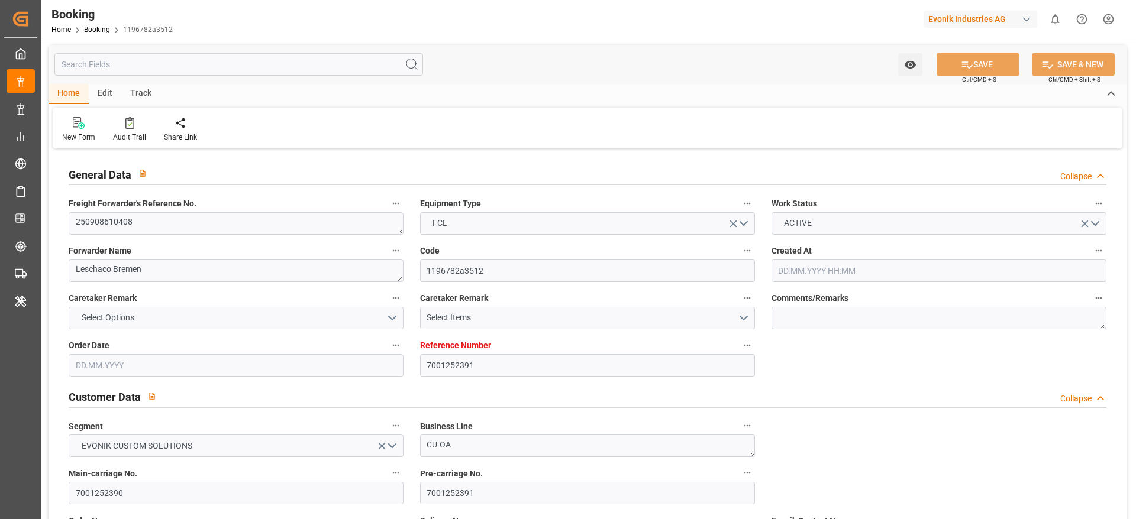
type input "31.10.2025 02:00"
type input "31.10.2025 18:05"
type input "04.11.2025 12:00"
type input "07.11.2025 12:00"
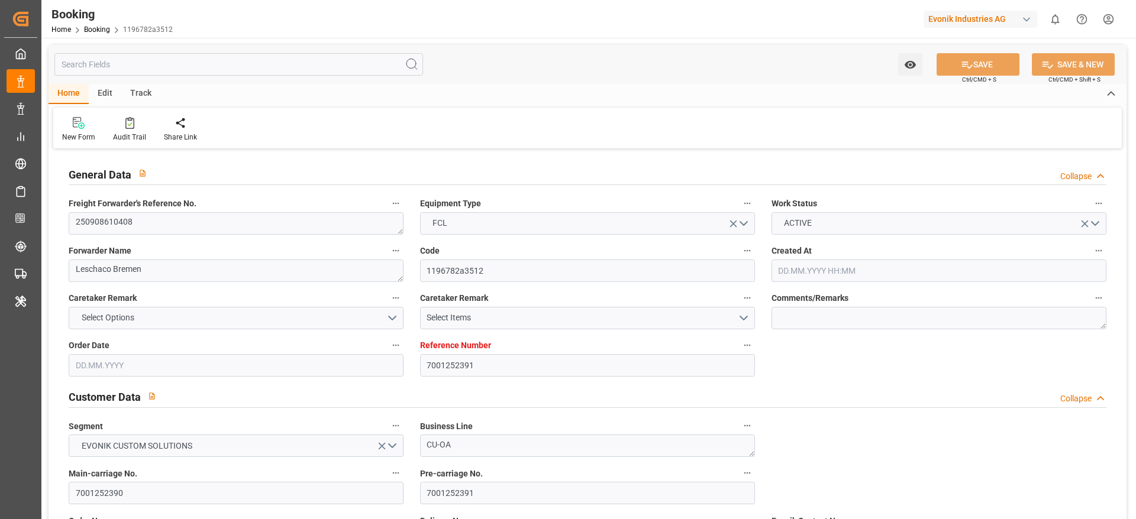
type input "07.11.2025 12:00"
type input "11.11.2025 12:00"
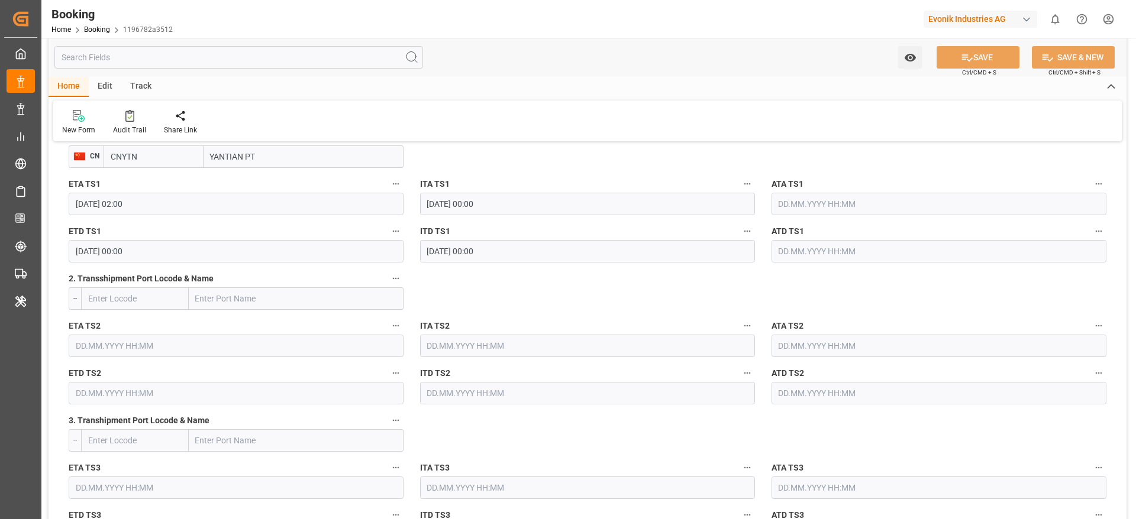
scroll to position [1686, 0]
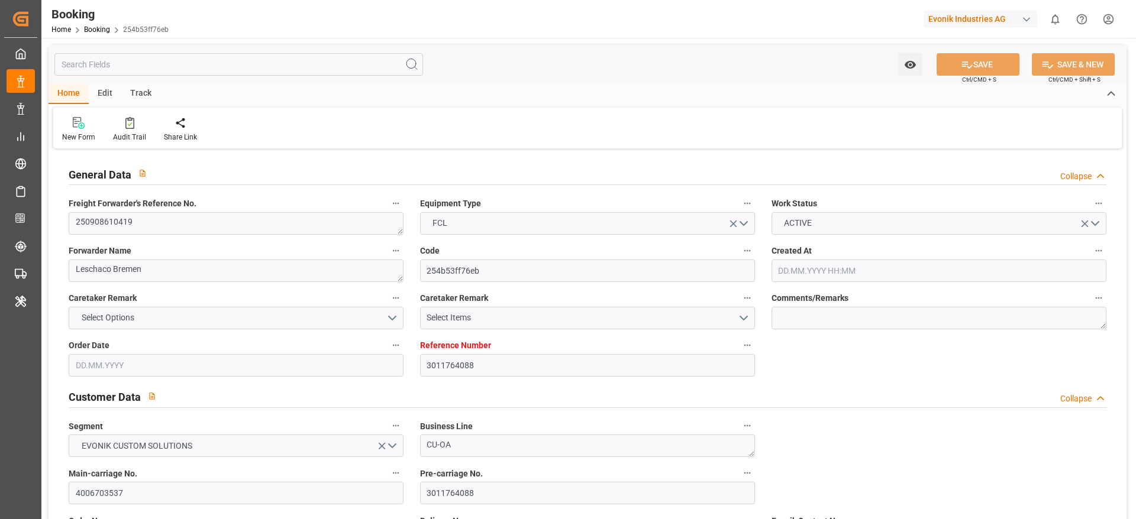
type input "3011764088"
type input "9943877"
type input "Hapag [PERSON_NAME]"
type input "Hapag Lloyd Aktiengesellschaft"
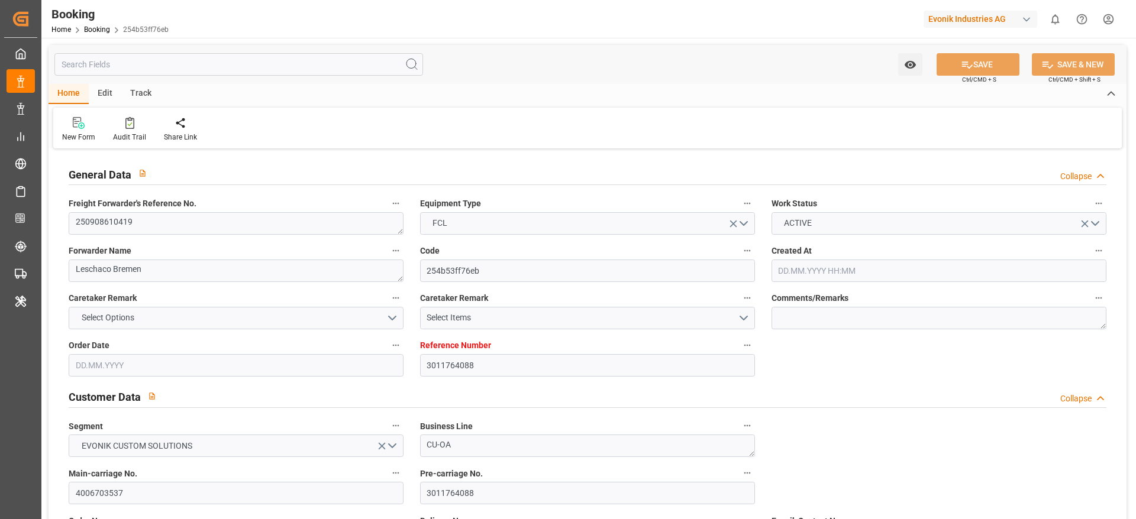
type input "NLRTM"
type input "CNHUA"
type input "SGSIN"
type input "HKHKG"
type input "NLRTM"
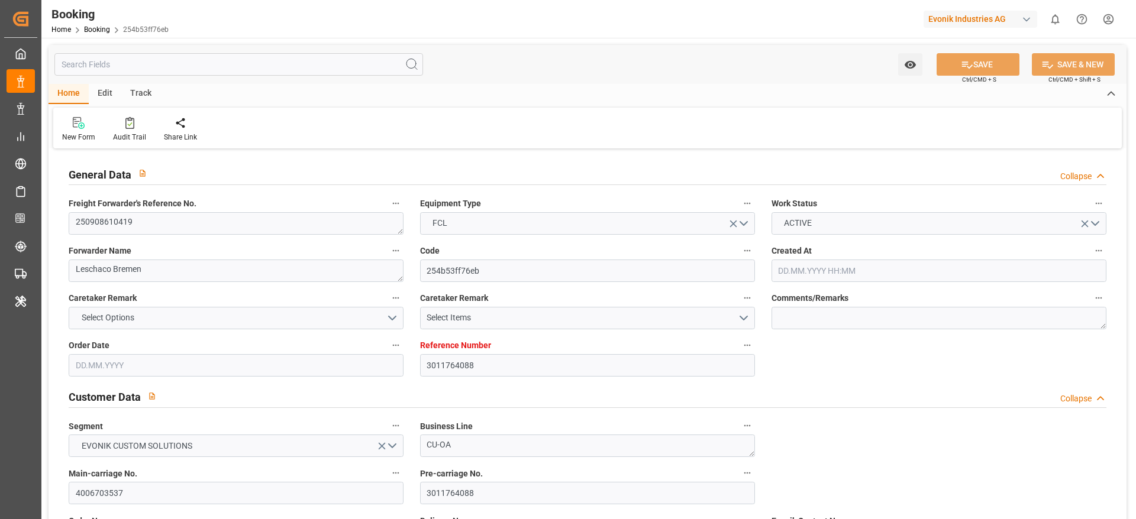
type input "CNHUA"
type input "9936513"
type input "[DATE] 05:31"
type input "[DATE]"
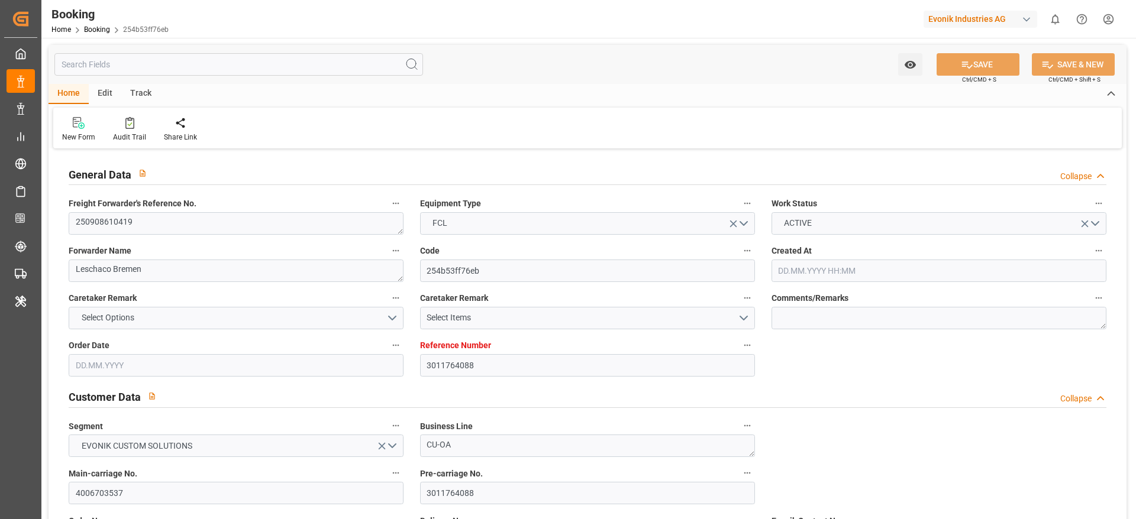
type input "[DATE]"
type input "[DATE] 00:00"
type input "[DATE]"
type input "[DATE] 19:00"
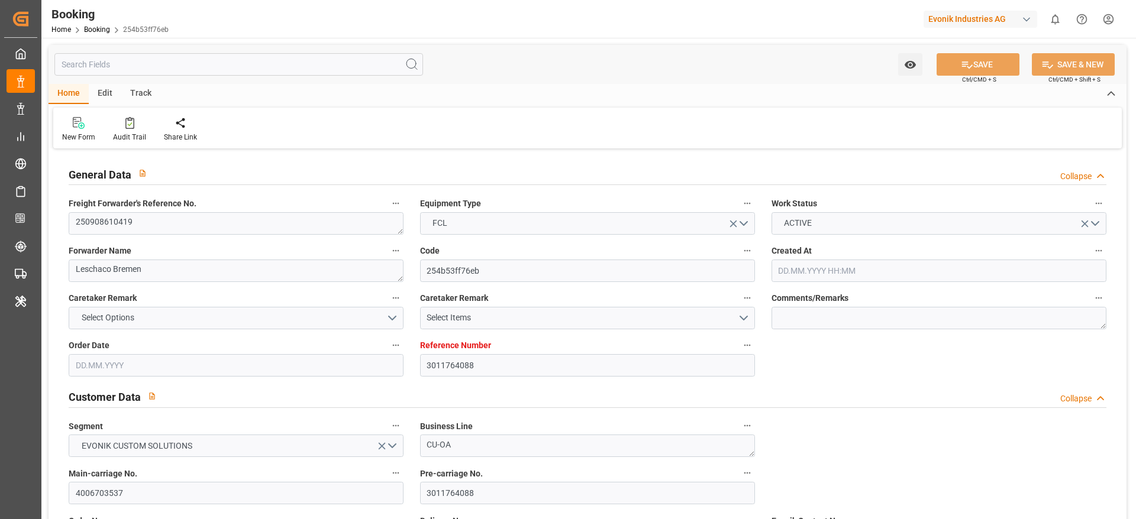
type input "[DATE] 00:00"
type input "[DATE] 06:00"
type input "[DATE] 00:00"
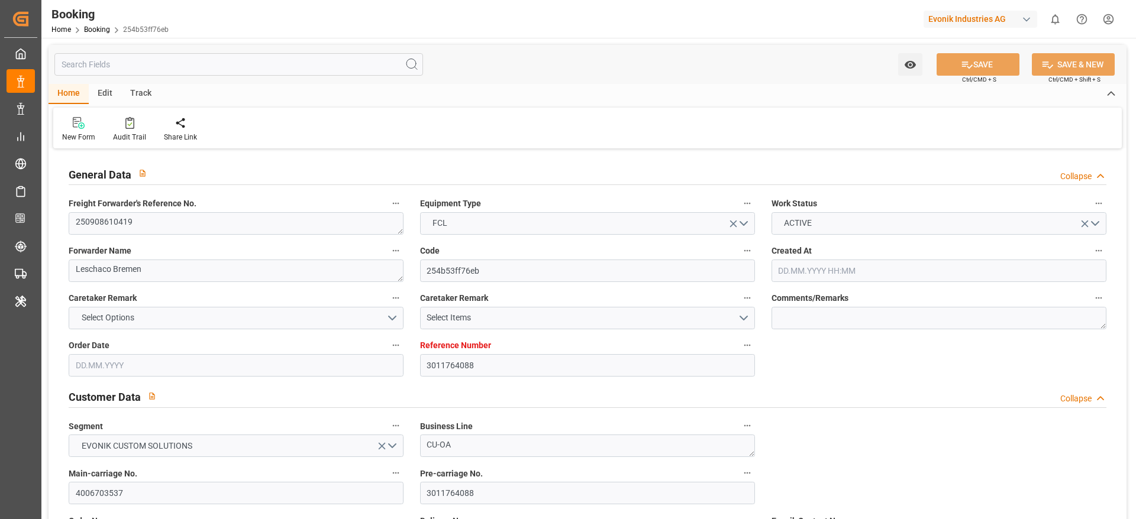
type input "[DATE] 13:00"
type input "[DATE] 00:00"
type input "[DATE] 23:00"
type input "[DATE] 00:00"
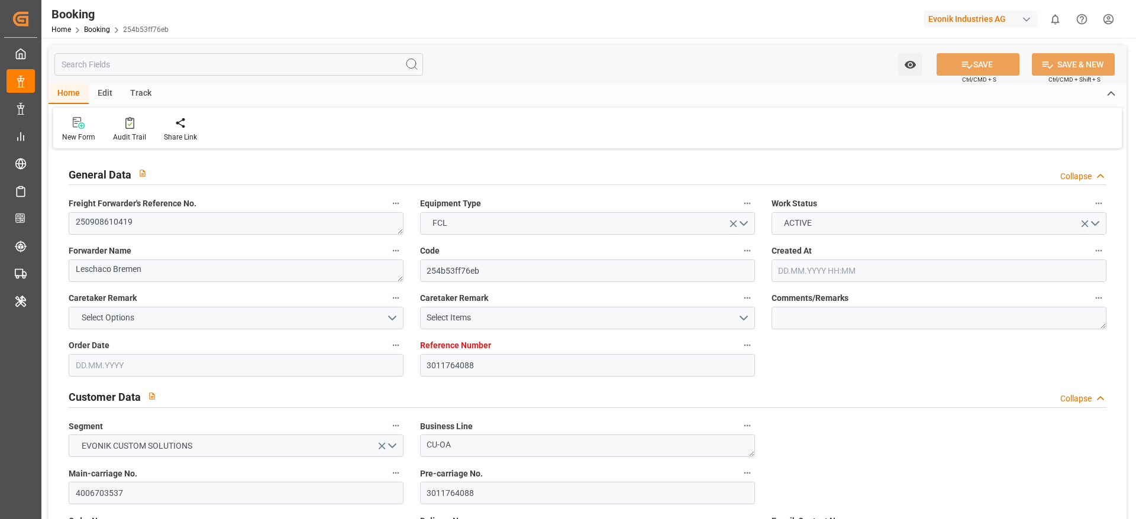
type input "[DATE] 00:00"
type input "[DATE] 07:57"
type input "[DATE]"
type input "[DATE] 08:02"
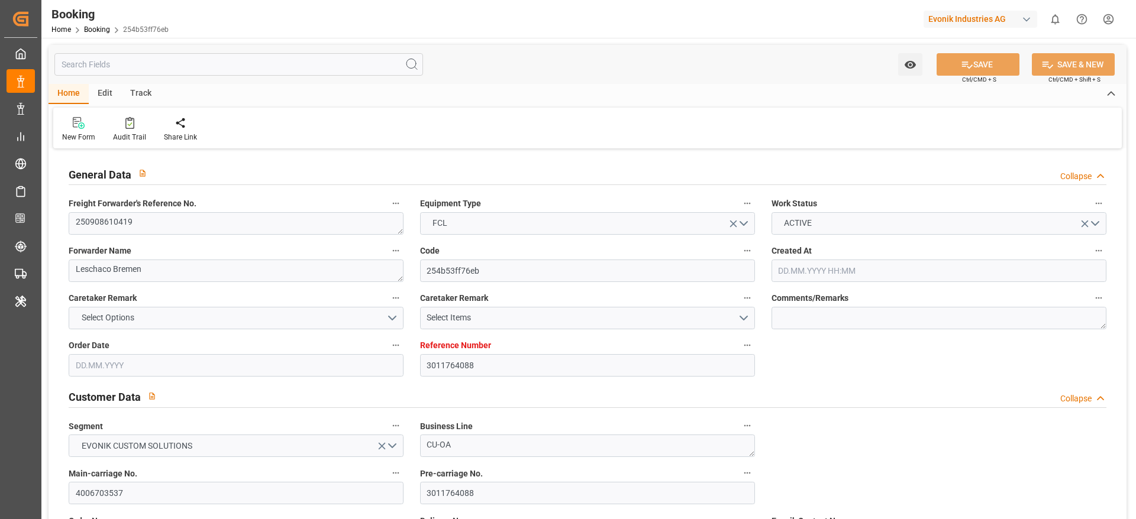
type input "[DATE] 12:00"
type input "[DATE] 19:00"
type input "[DATE] 06:00"
type input "[DATE] 18:41"
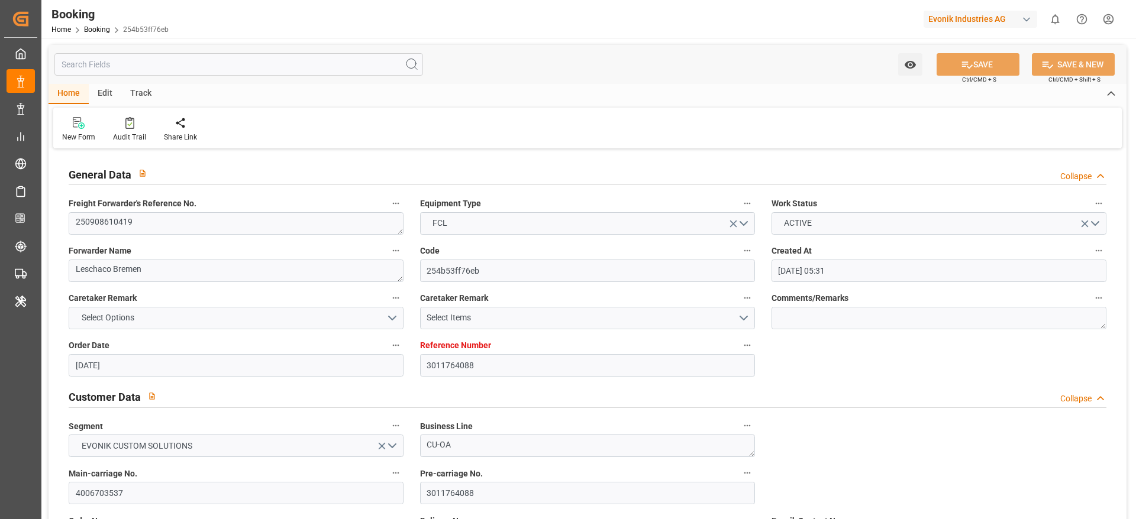
type input "[DATE] 13:00"
type input "[DATE] 23:00"
type input "[DATE] 07:14"
type input "[DATE] 12:00"
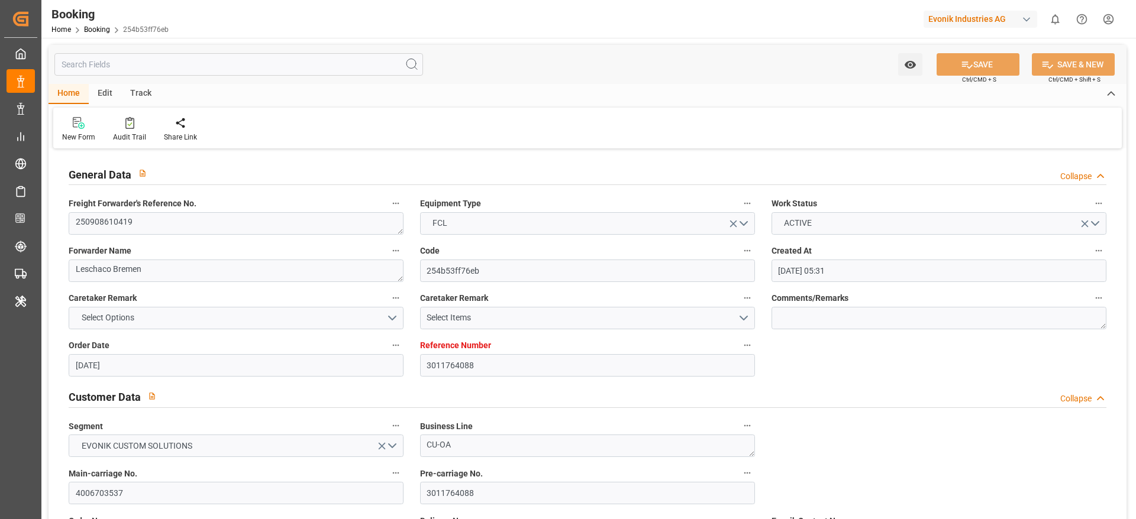
type input "[DATE] 12:00"
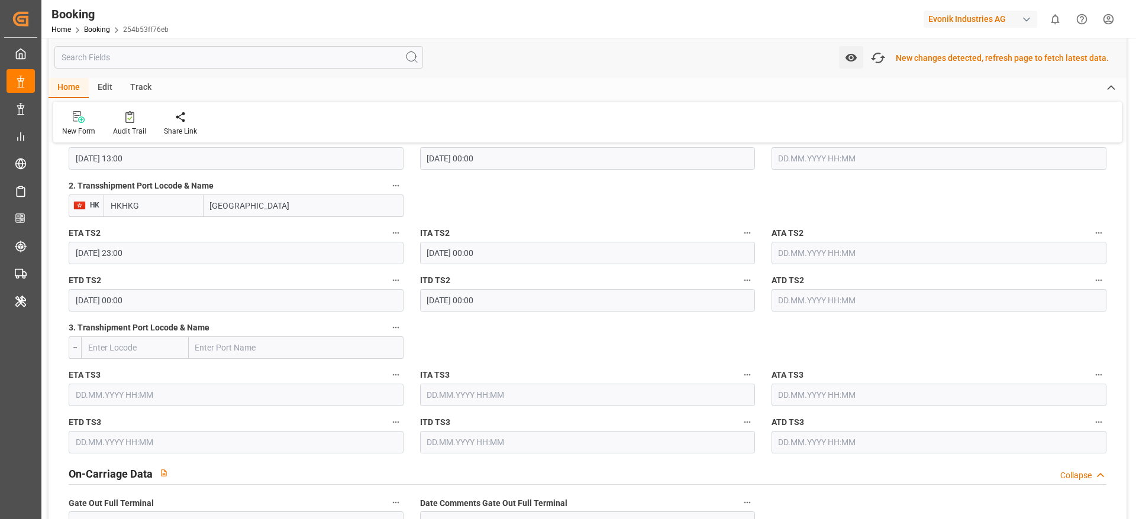
scroll to position [1420, 0]
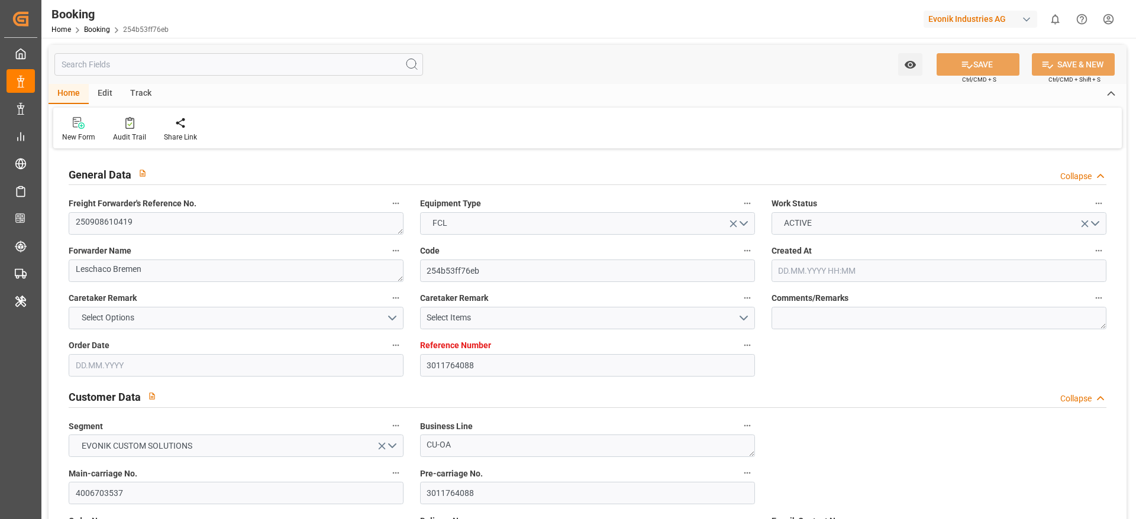
type input "3011764088"
type input "9943877"
type input "Hapag [PERSON_NAME]"
type input "Hapag Lloyd Aktiengesellschaft"
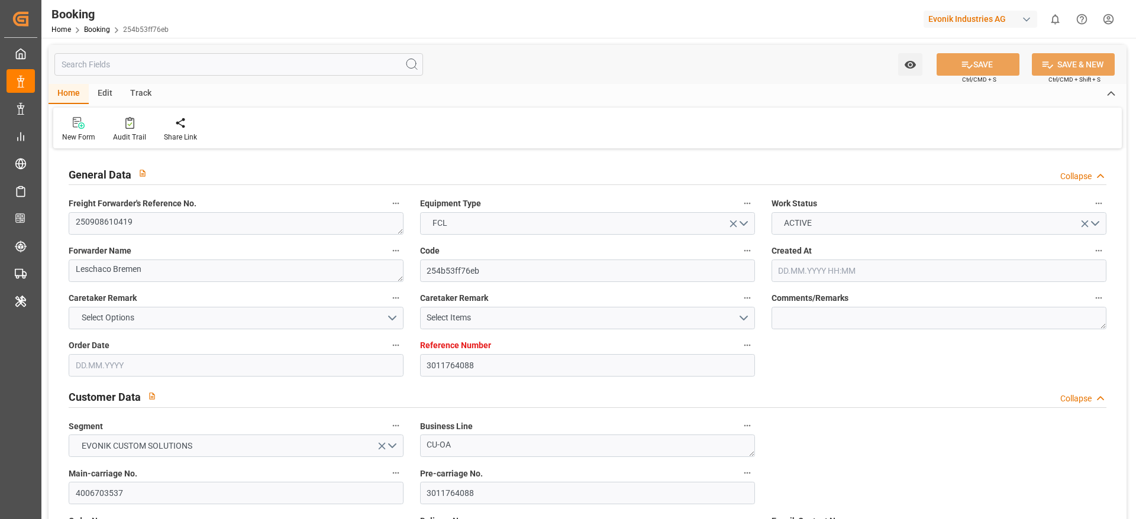
type input "NLRTM"
type input "CNHUA"
type input "SGSIN"
type input "HKHKG"
type input "NLRTM"
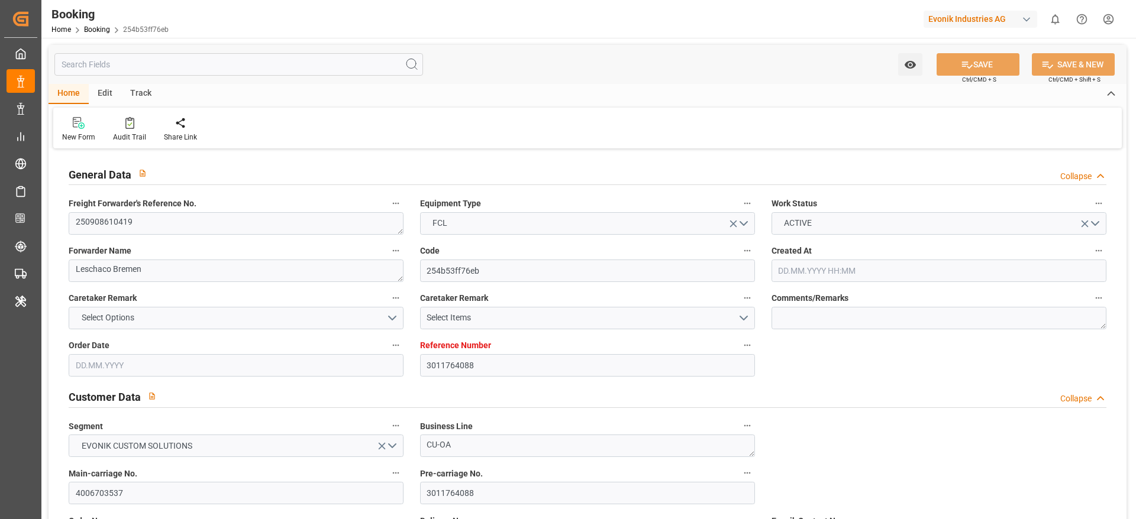
type input "CNHUA"
type input "9936513"
type input "[DATE] 05:31"
type input "[DATE]"
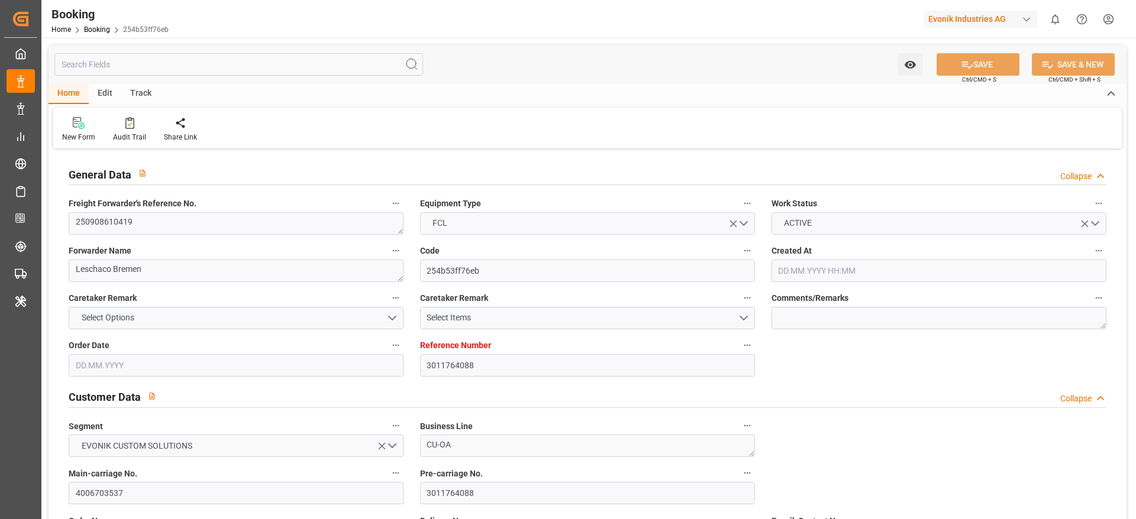
type input "[DATE]"
type input "[DATE] 00:00"
type input "[DATE]"
type input "[DATE] 19:00"
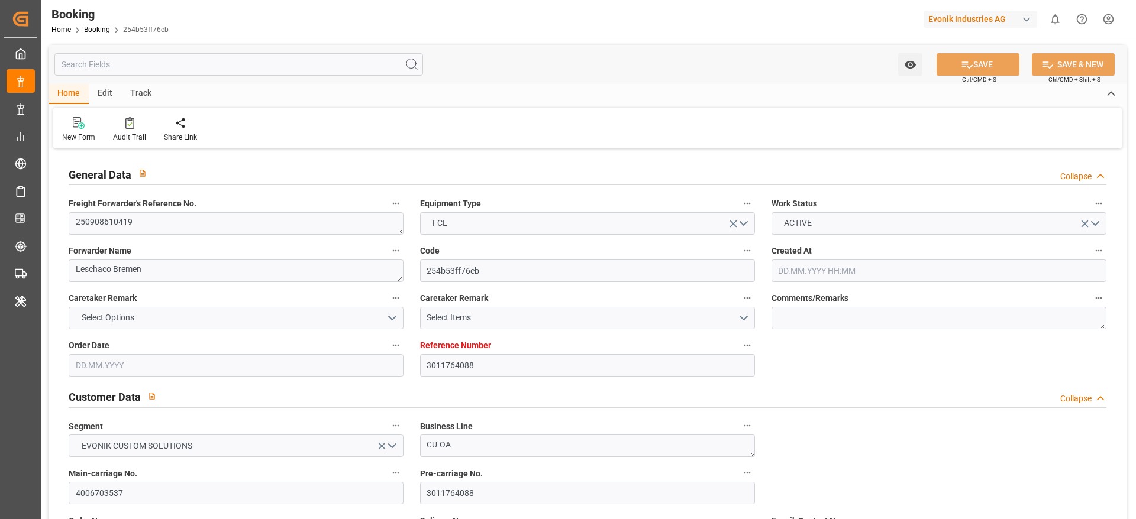
type input "[DATE] 00:00"
type input "[DATE] 06:00"
type input "[DATE] 00:00"
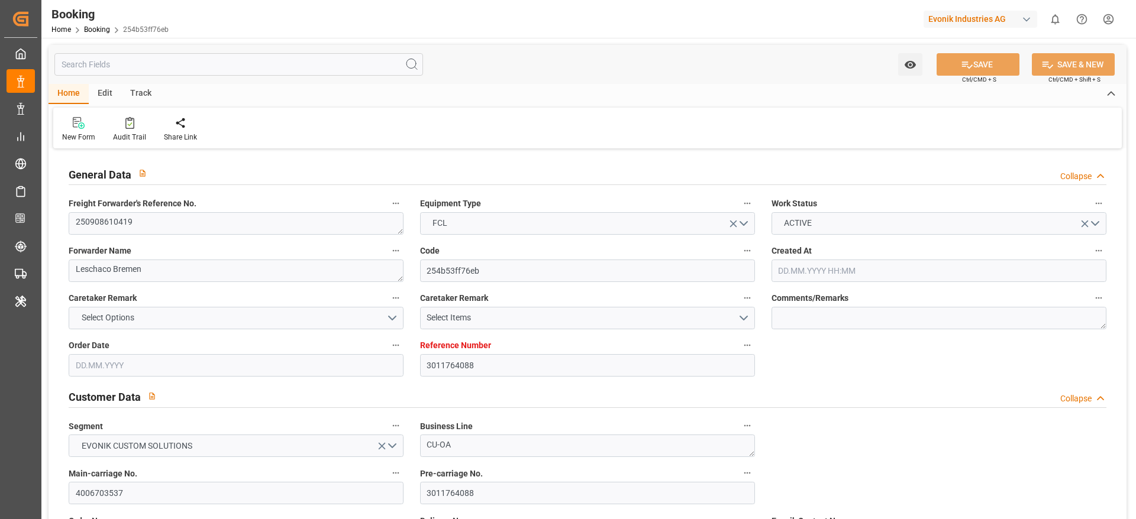
type input "[DATE] 13:00"
type input "[DATE] 00:00"
type input "[DATE] 23:00"
type input "[DATE] 00:00"
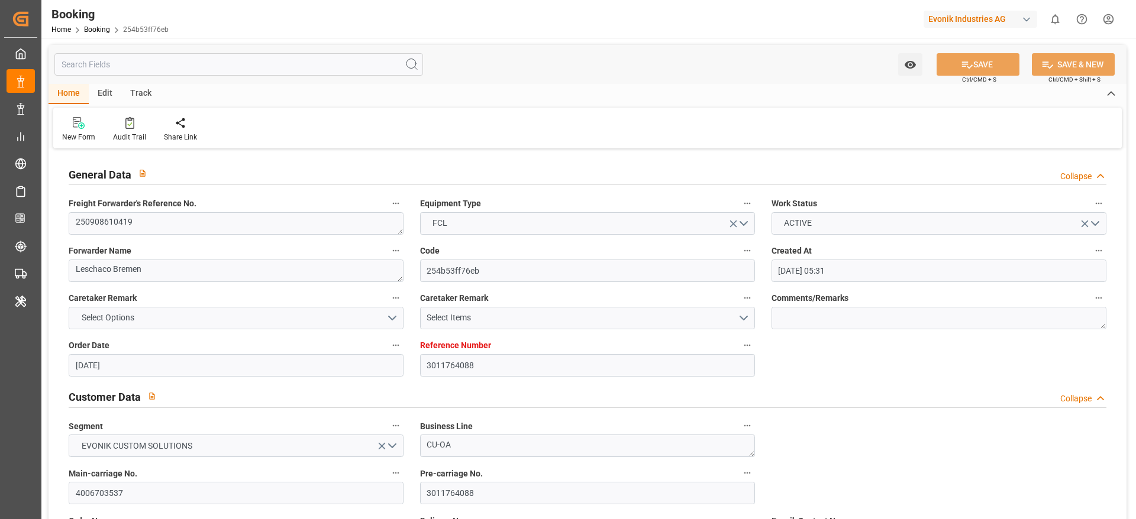
type input "[DATE] 00:00"
type input "[DATE] 07:57"
type input "[DATE]"
type input "[DATE] 08:02"
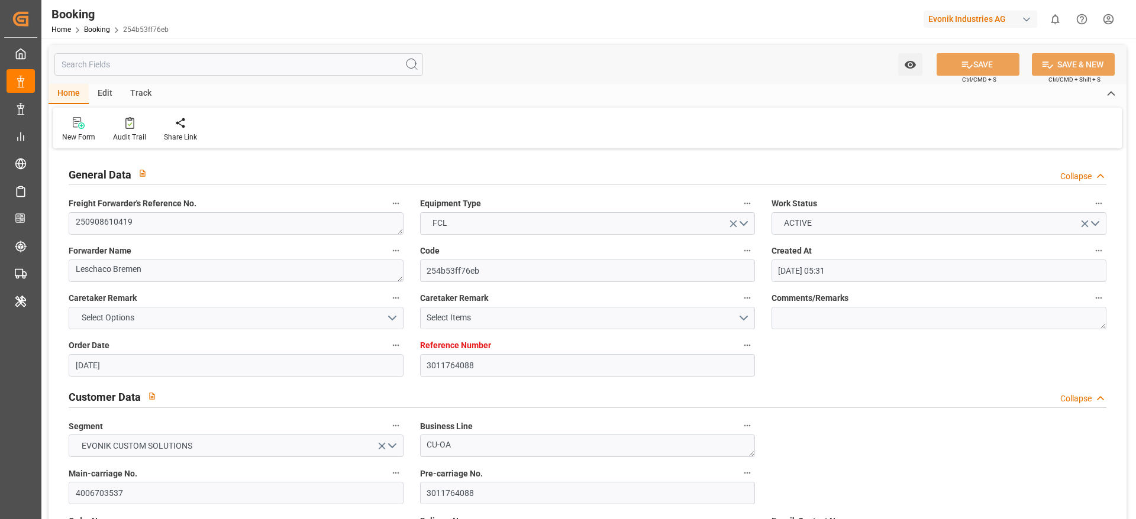
type input "[DATE] 12:00"
type input "[DATE] 19:00"
type input "[DATE] 06:00"
type input "[DATE] 18:41"
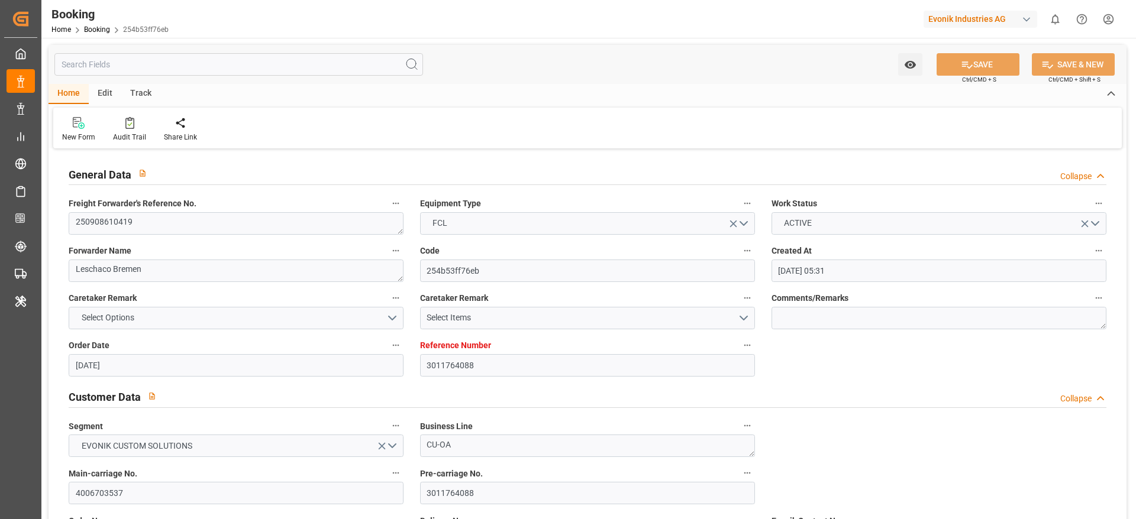
type input "[DATE] 13:00"
type input "[DATE] 23:00"
type input "[DATE] 07:14"
type input "[DATE] 12:00"
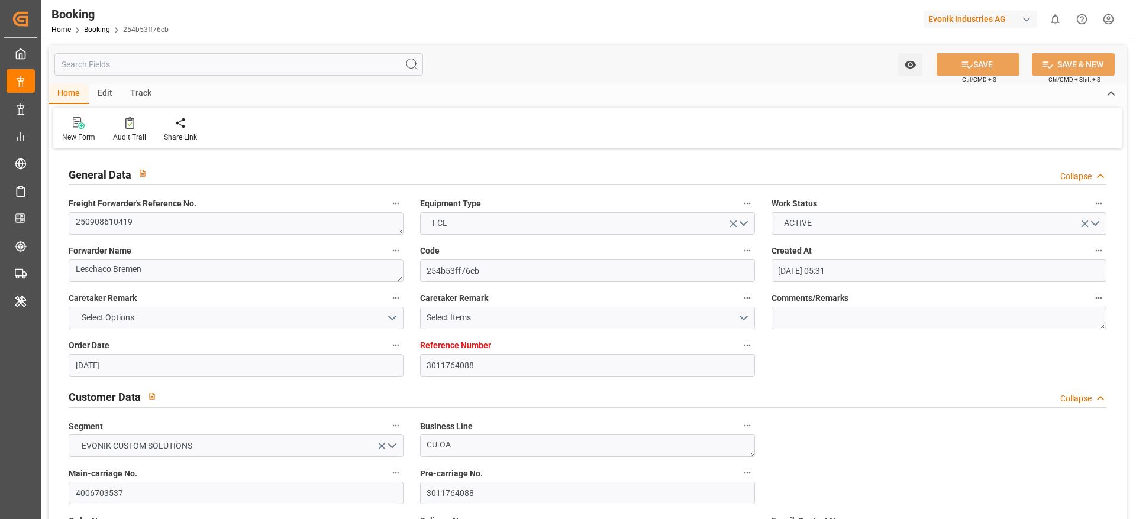
type input "[DATE] 12:00"
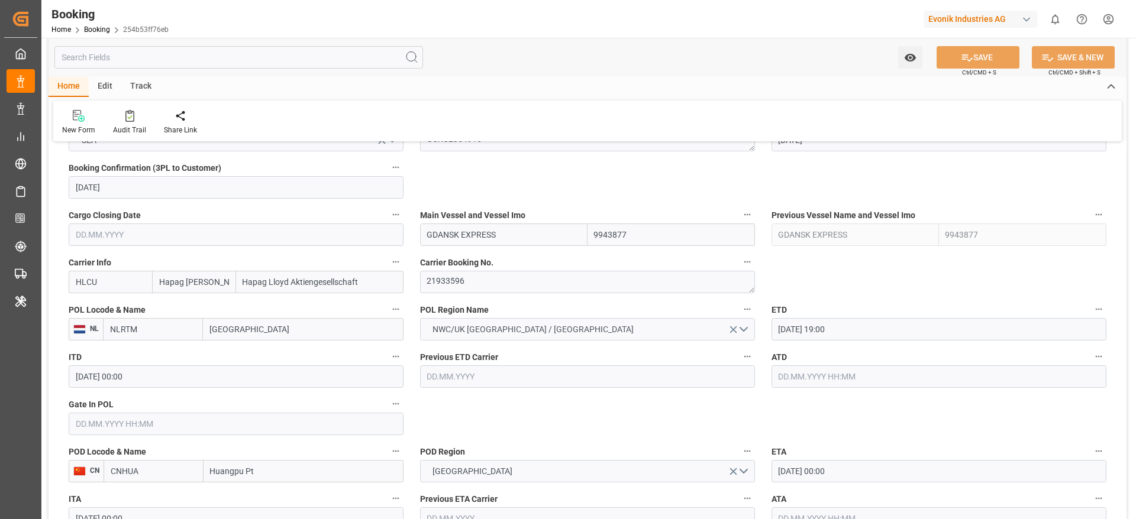
scroll to position [1065, 0]
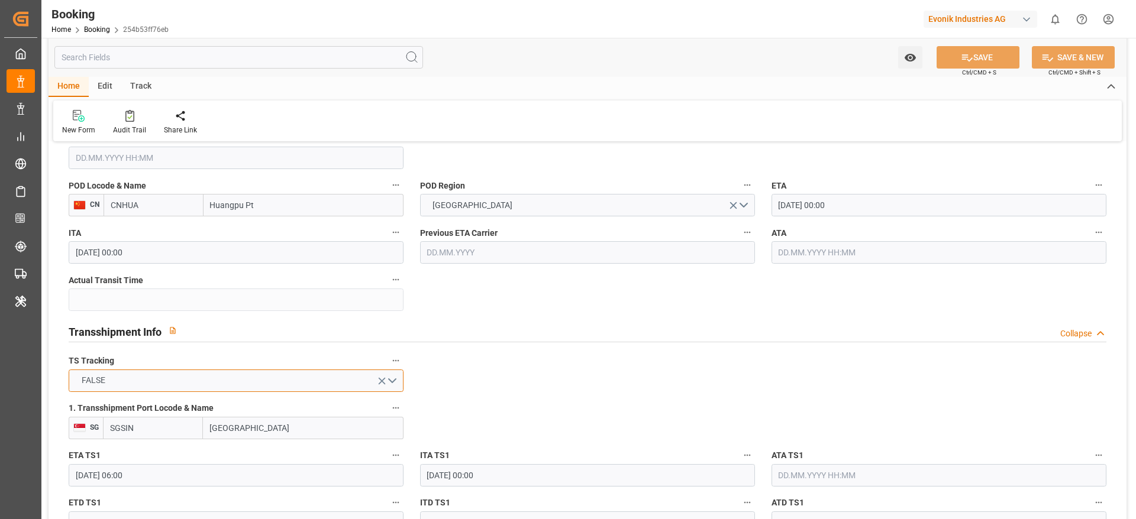
click at [188, 387] on button "FALSE" at bounding box center [236, 381] width 335 height 22
click at [135, 416] on div "FALSE" at bounding box center [236, 408] width 334 height 25
click at [122, 386] on button "FALSE" at bounding box center [236, 381] width 335 height 22
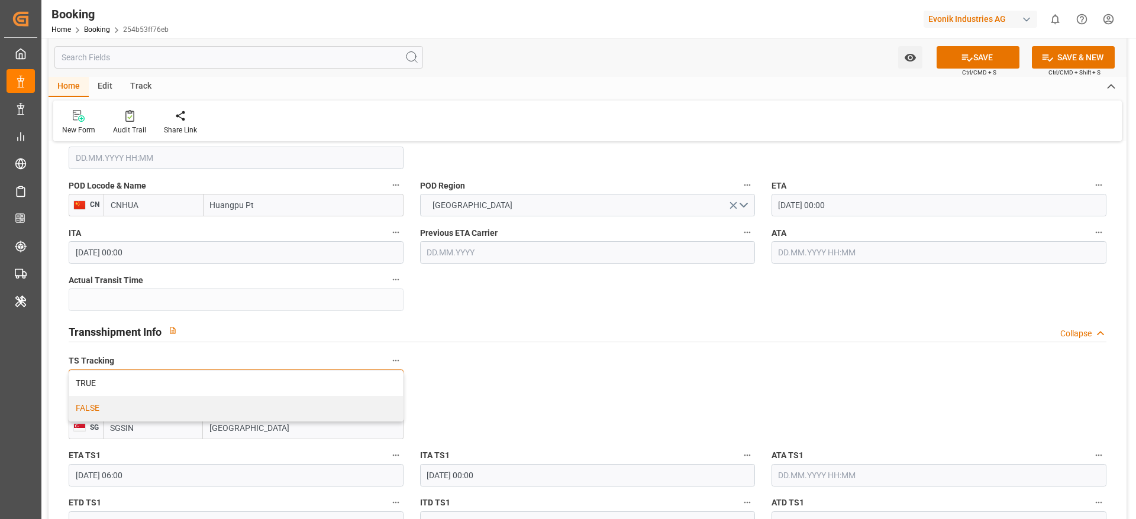
scroll to position [1153, 0]
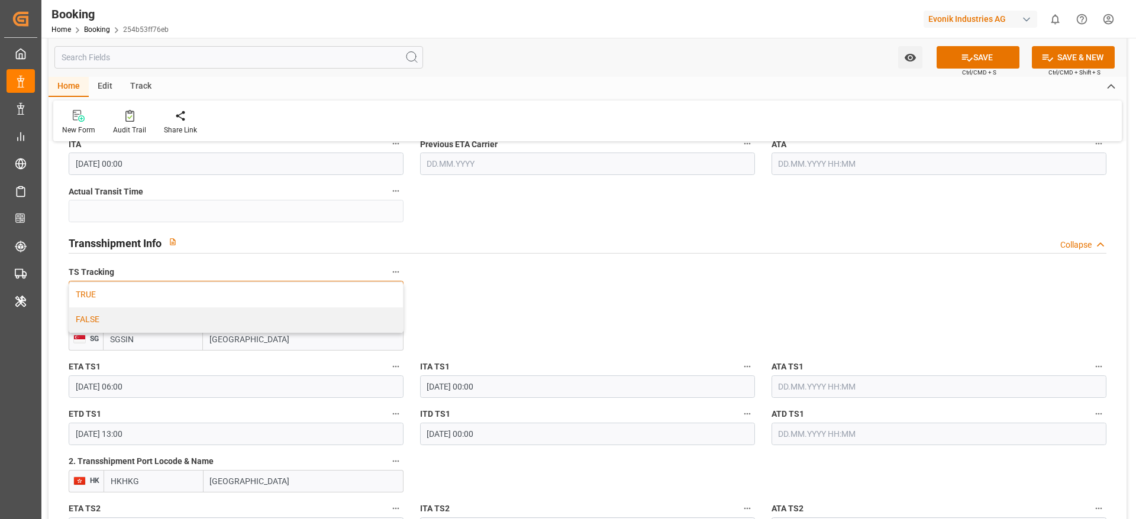
click at [315, 295] on div "TRUE" at bounding box center [236, 295] width 334 height 25
click at [315, 295] on button "FALSE" at bounding box center [236, 292] width 335 height 22
click at [315, 295] on div "TRUE" at bounding box center [236, 295] width 334 height 25
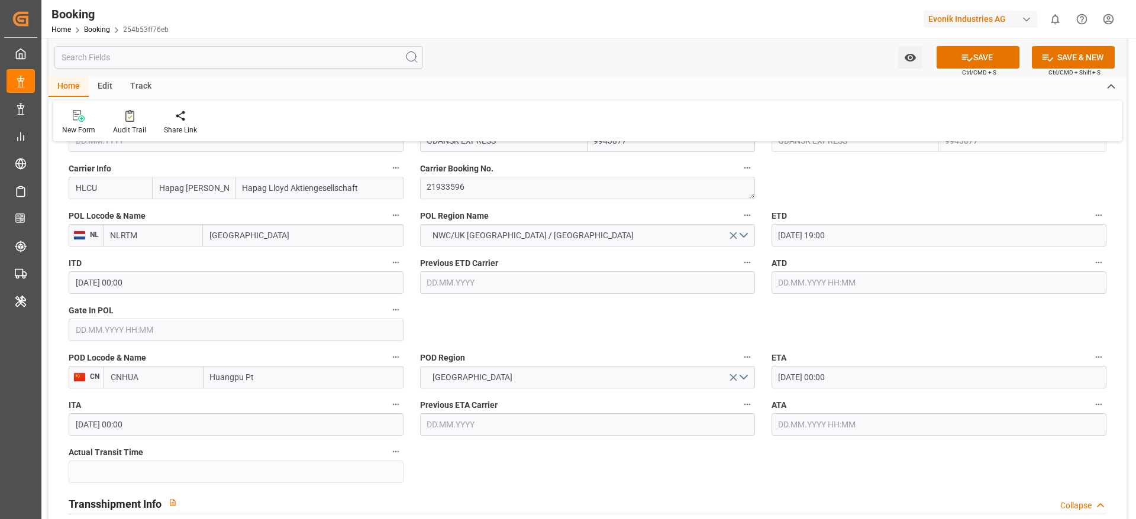
scroll to position [887, 0]
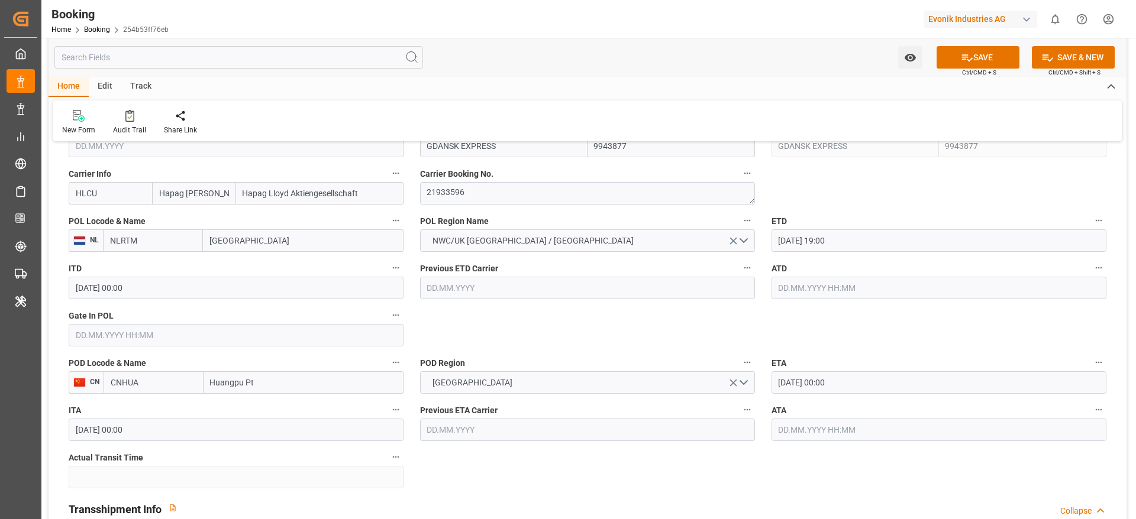
click at [972, 51] on button "SAVE" at bounding box center [977, 57] width 83 height 22
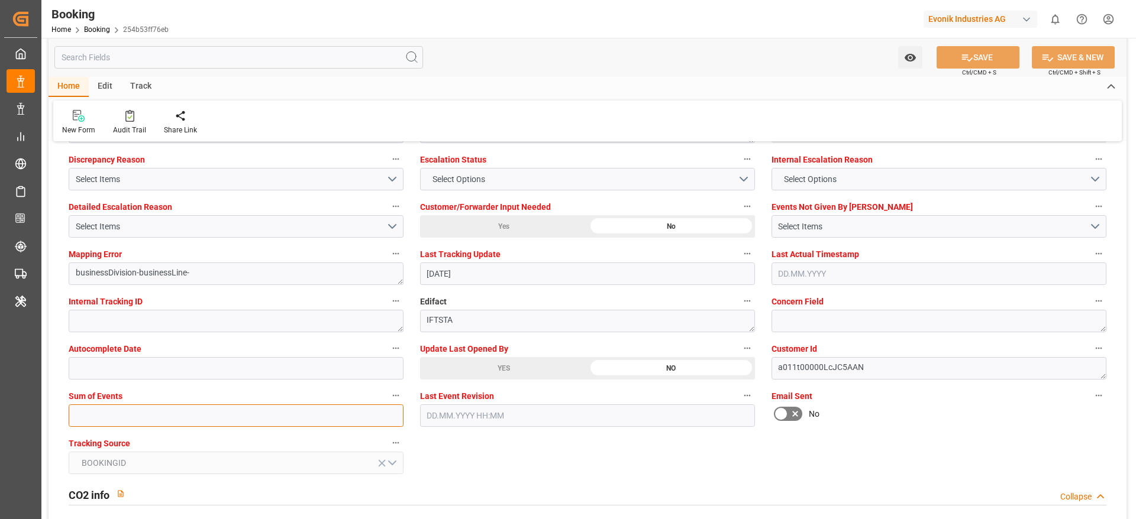
click at [199, 411] on input "text" at bounding box center [236, 416] width 335 height 22
type input "0"
click at [974, 58] on button "SAVE" at bounding box center [977, 57] width 83 height 22
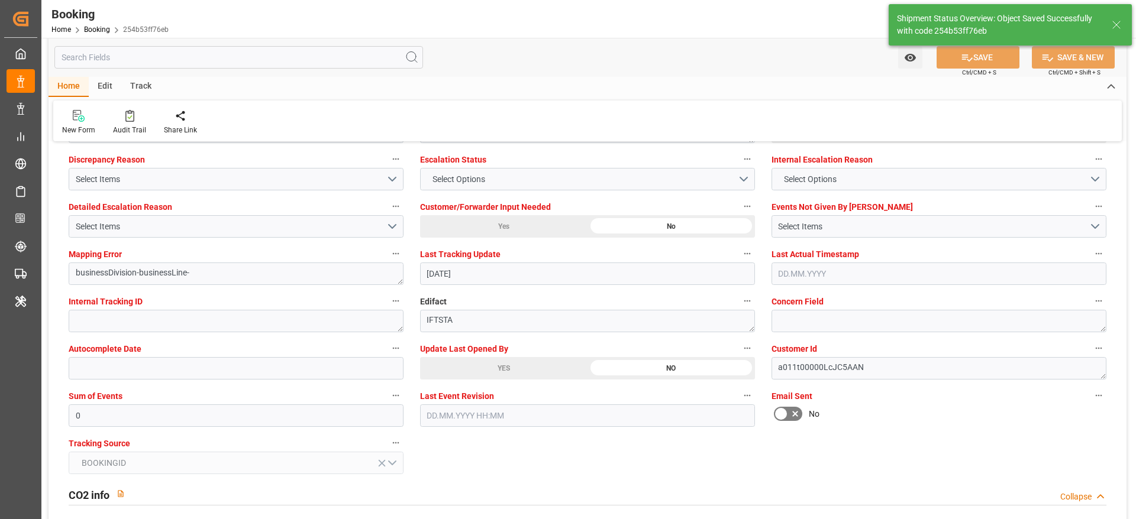
type textarea "[PERSON_NAME]"
type input "12.09.2025 08:54"
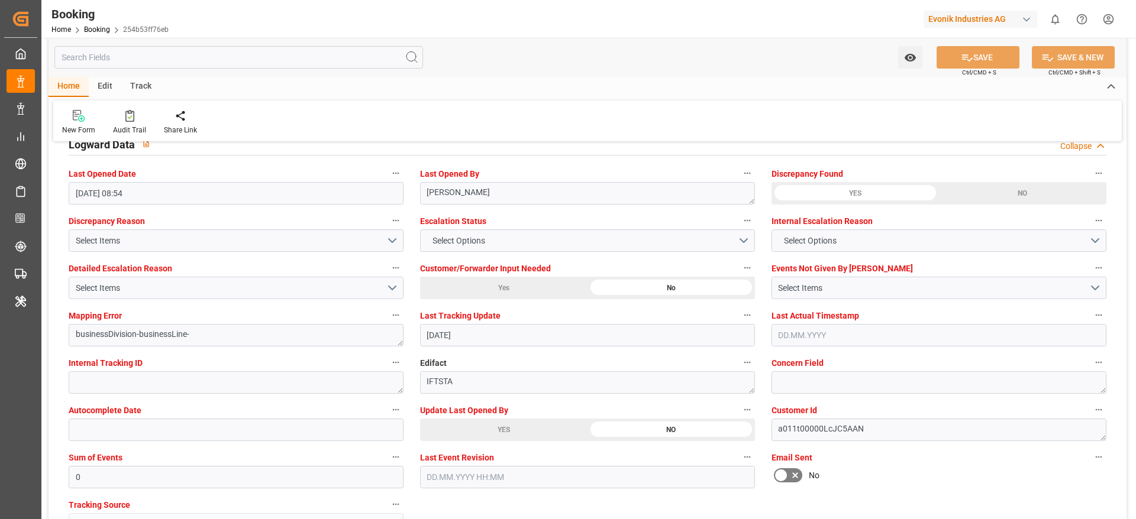
scroll to position [2129, 0]
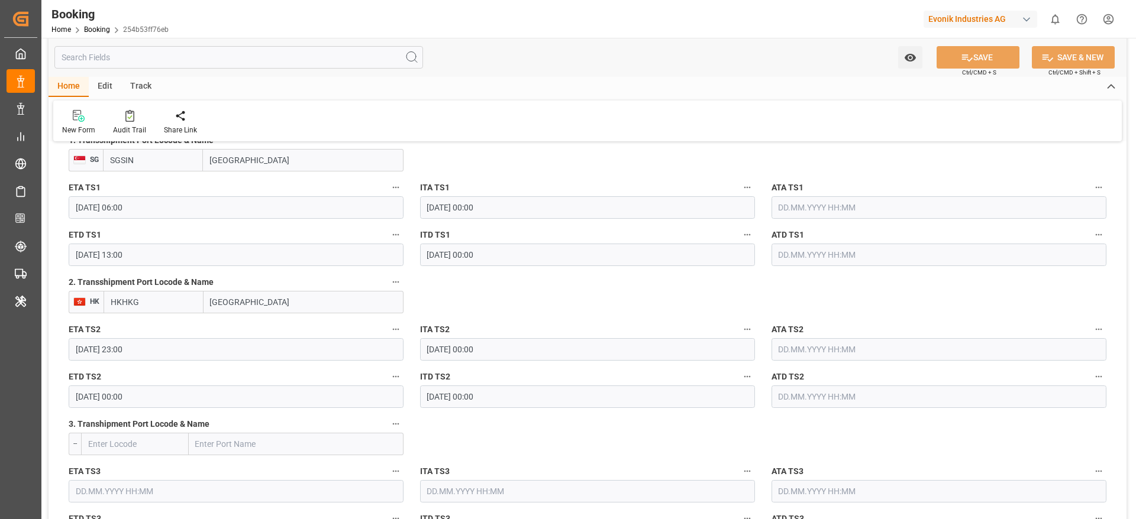
scroll to position [1420, 0]
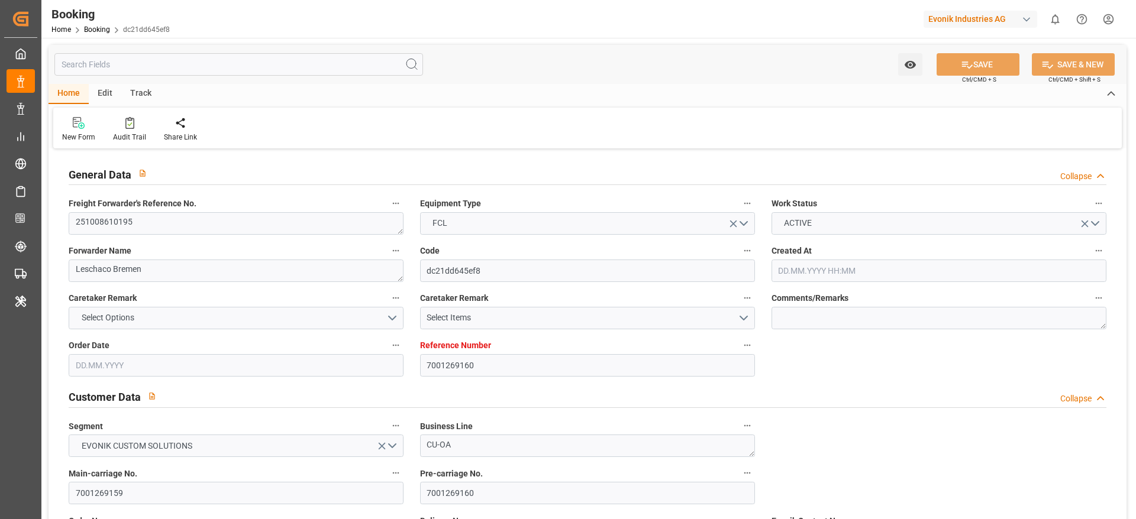
type input "7001269160"
type input "9632167"
type input "Hapag [PERSON_NAME]"
type input "Hapag Lloyd Aktiengesellschaft"
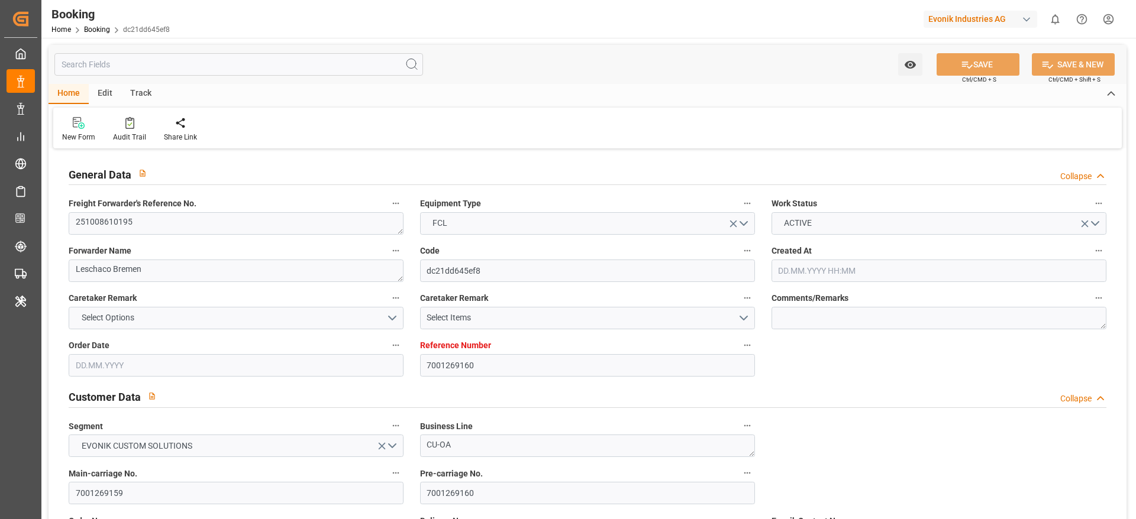
type input "NLRTM"
type input "KRPUS"
type input "CNSGH"
type input "[DATE] 07:00"
type input "[DATE]"
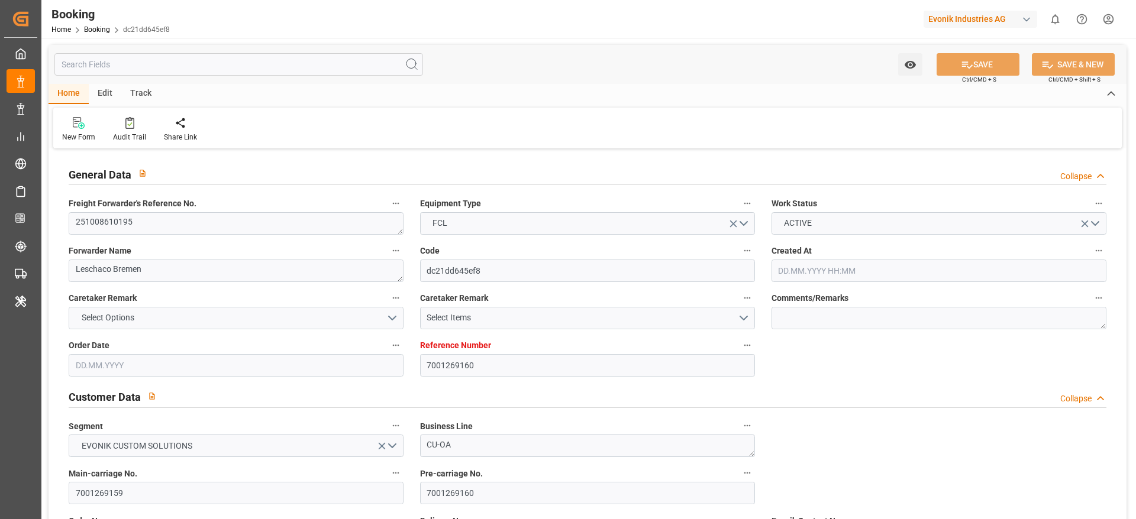
type input "[DATE]"
type input "[DATE] 00:00"
type input "[DATE]"
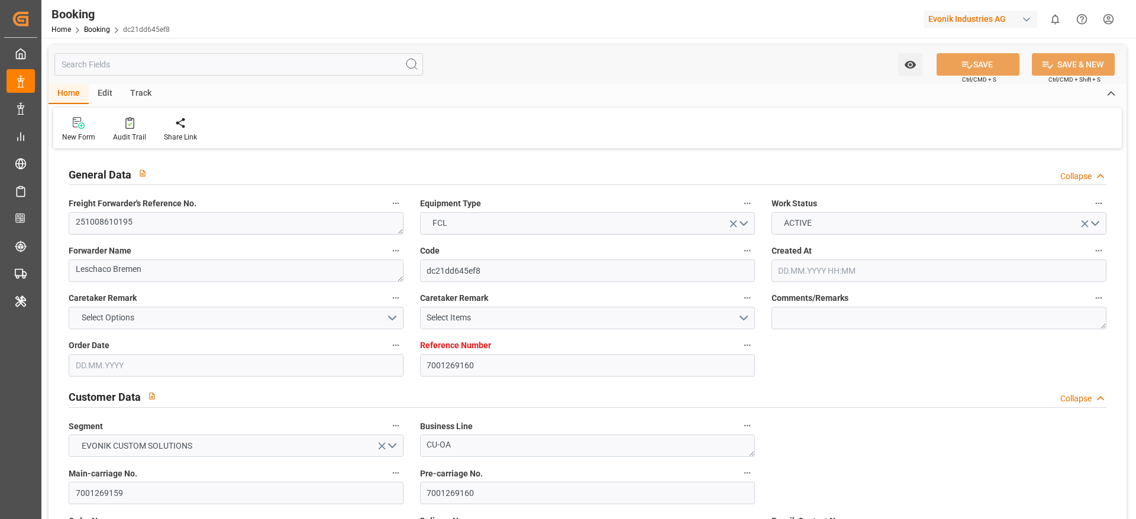
type input "[DATE]"
type input "[DATE] 00:00"
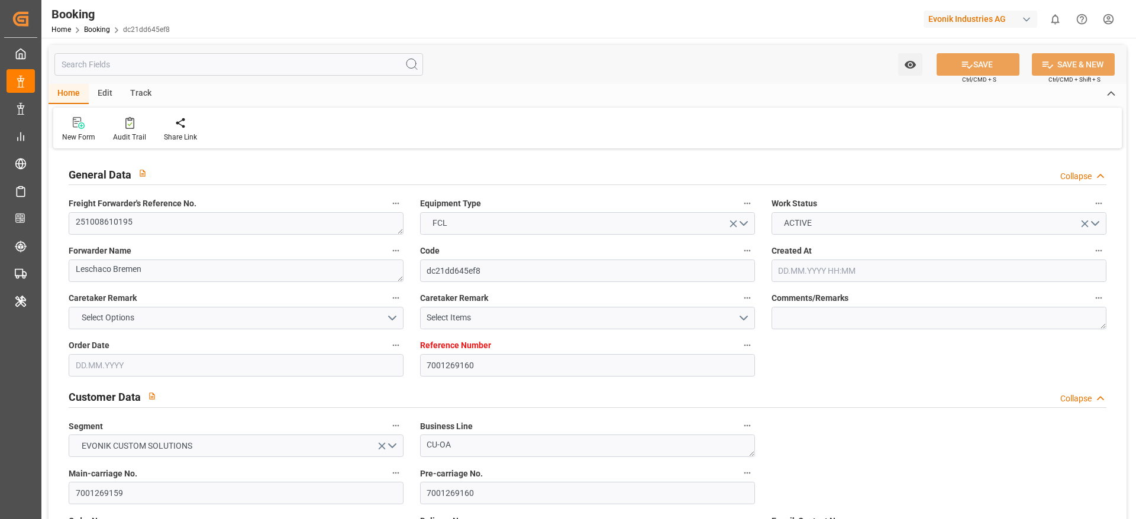
type input "[DATE] 00:00"
type input "[DATE] 11:02"
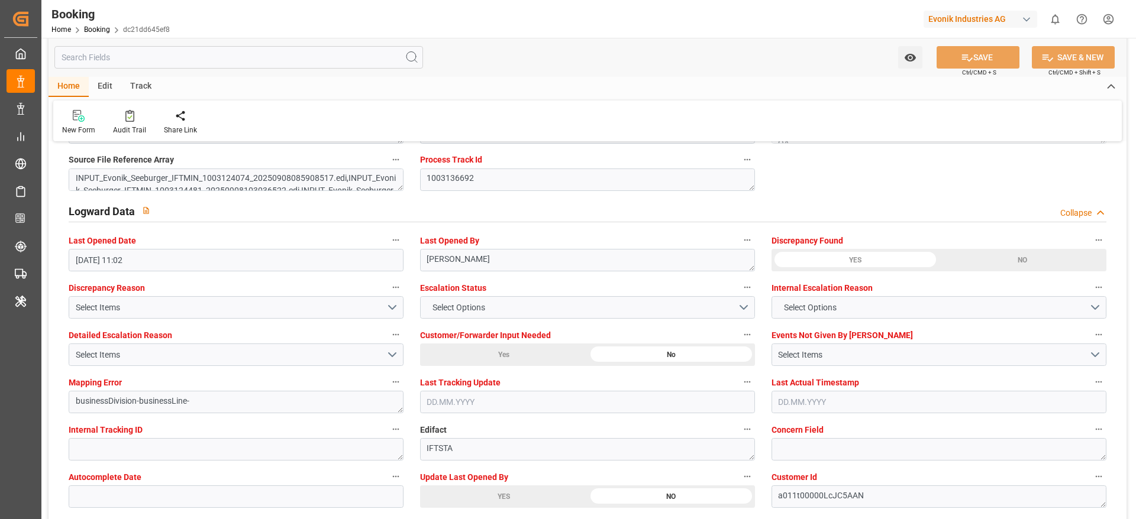
scroll to position [2129, 0]
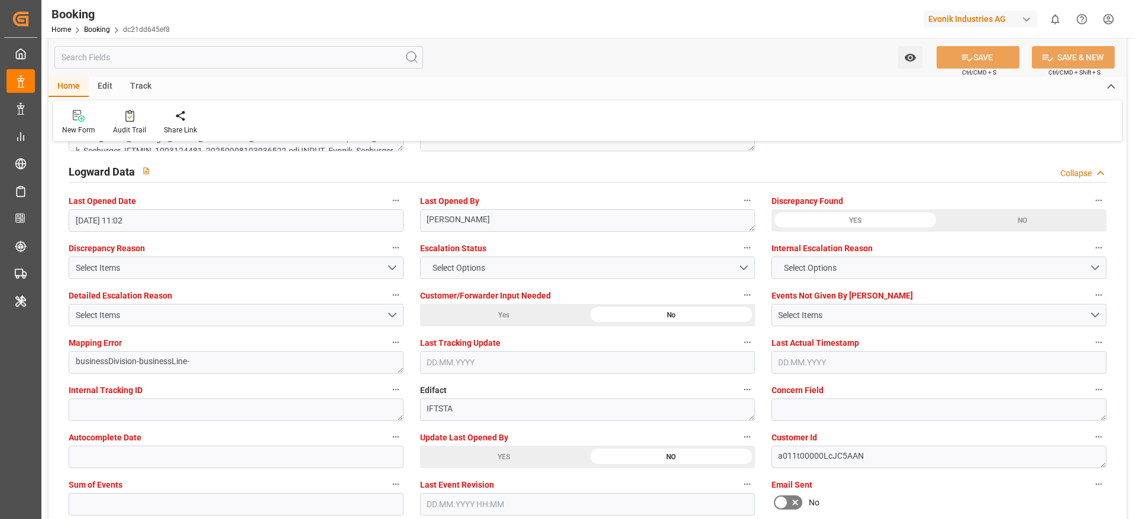
click at [512, 454] on div "YES" at bounding box center [503, 457] width 167 height 22
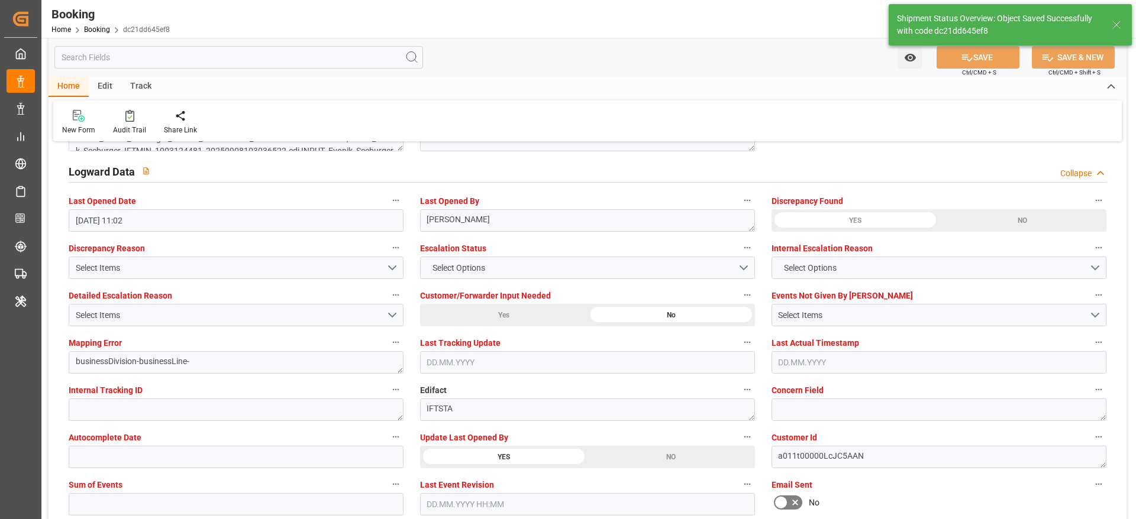
type textarea "sateesh godewar"
type input "12.09.2025 09:03"
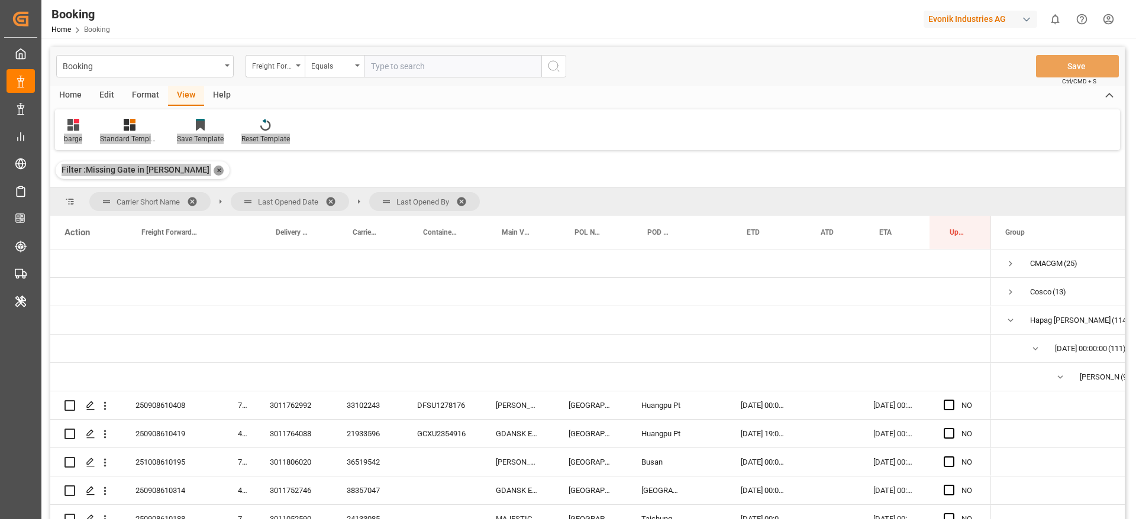
scroll to position [444, 0]
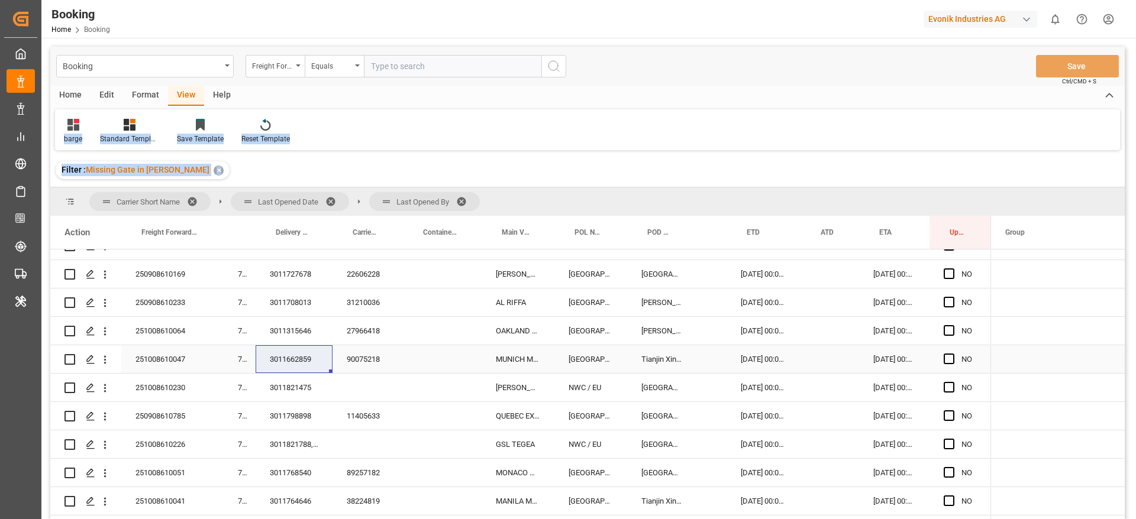
drag, startPoint x: 362, startPoint y: 360, endPoint x: 399, endPoint y: 469, distance: 115.4
click at [363, 360] on div "90075218" at bounding box center [367, 359] width 70 height 28
click at [105, 358] on icon "open menu" at bounding box center [105, 360] width 12 height 12
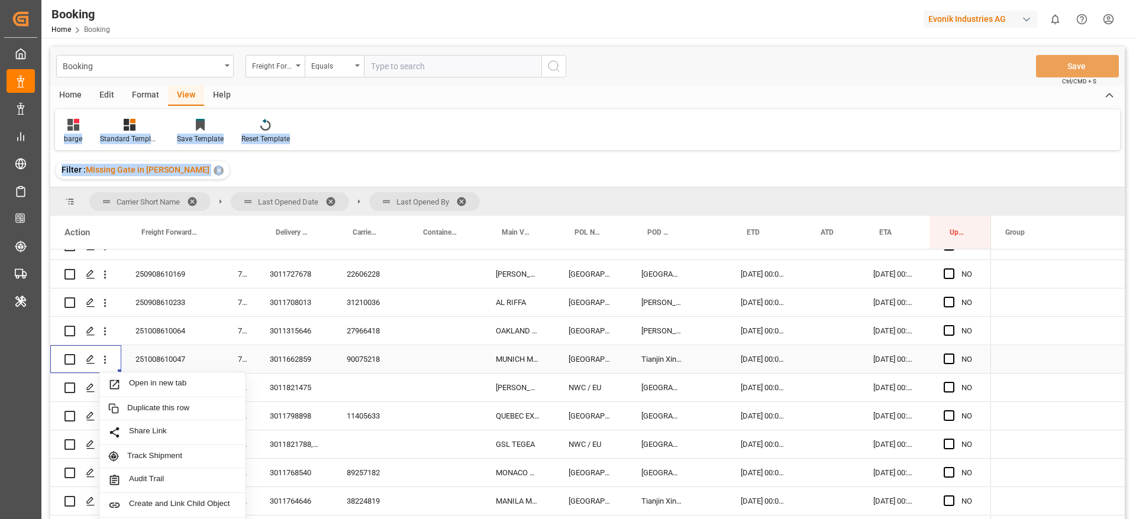
click at [163, 381] on span "Open in new tab" at bounding box center [183, 385] width 108 height 12
click at [369, 332] on div "27966418" at bounding box center [367, 331] width 70 height 28
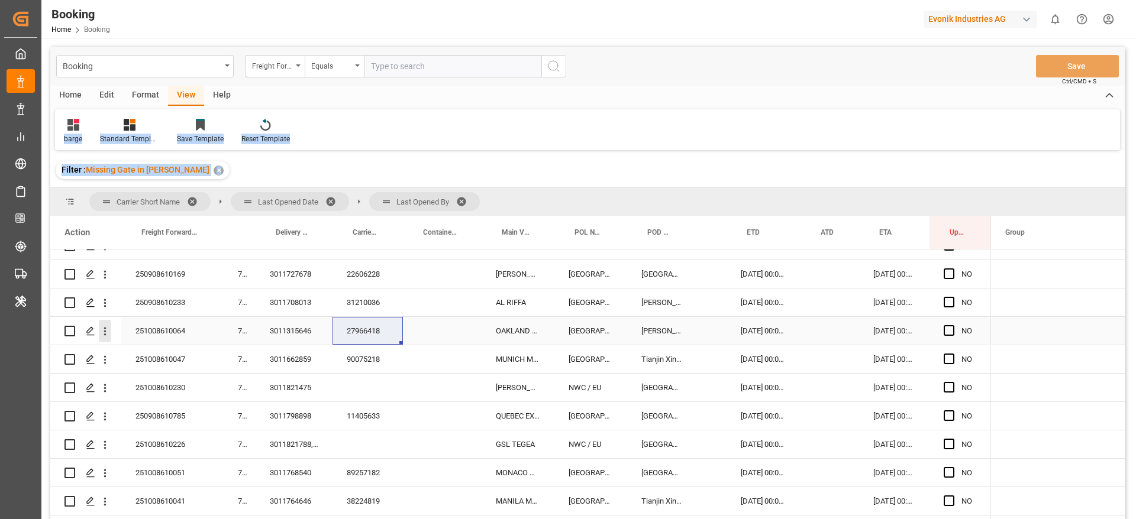
click at [109, 331] on icon "open menu" at bounding box center [105, 331] width 12 height 12
click at [376, 309] on div "31210036" at bounding box center [367, 303] width 70 height 28
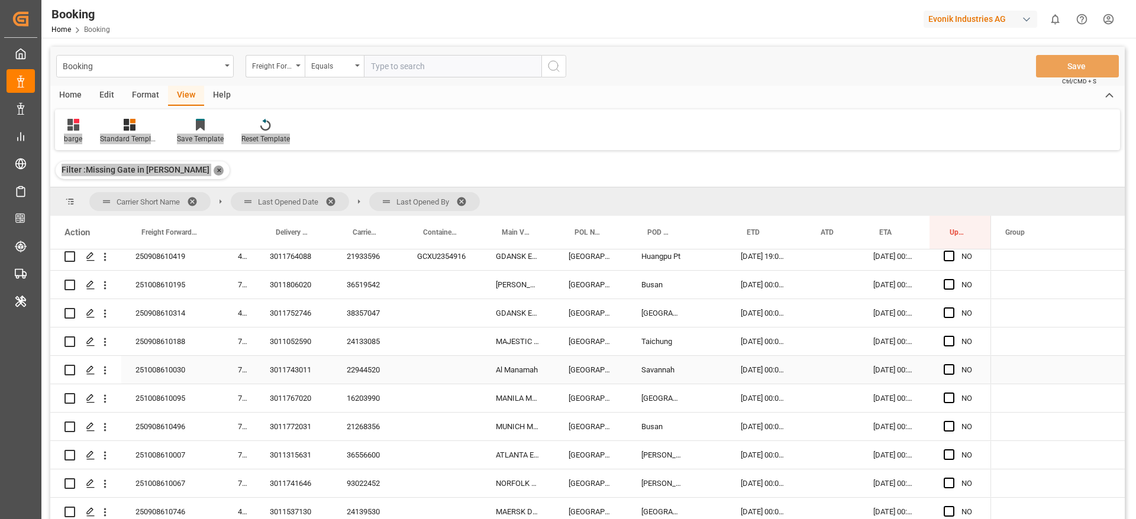
scroll to position [355, 0]
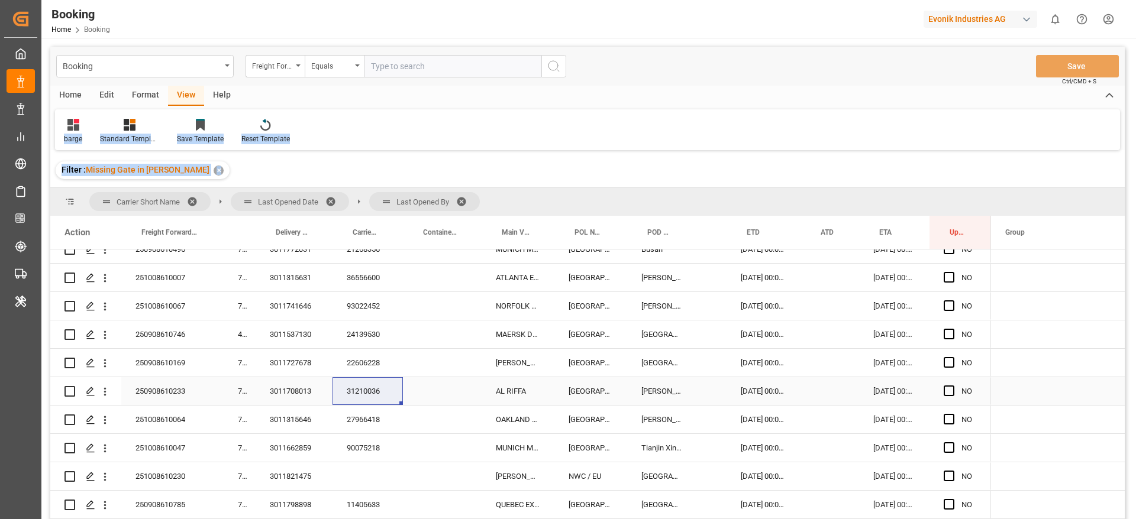
click at [102, 393] on icon "open menu" at bounding box center [105, 392] width 12 height 12
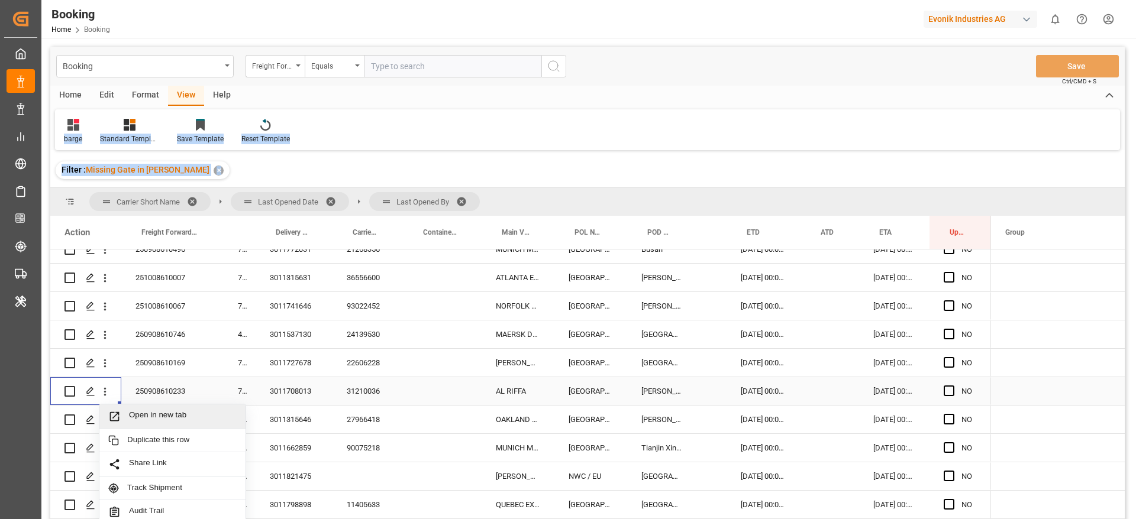
click at [125, 418] on span "Press SPACE to select this row." at bounding box center [118, 417] width 21 height 12
click at [361, 358] on div "22606228" at bounding box center [367, 363] width 70 height 28
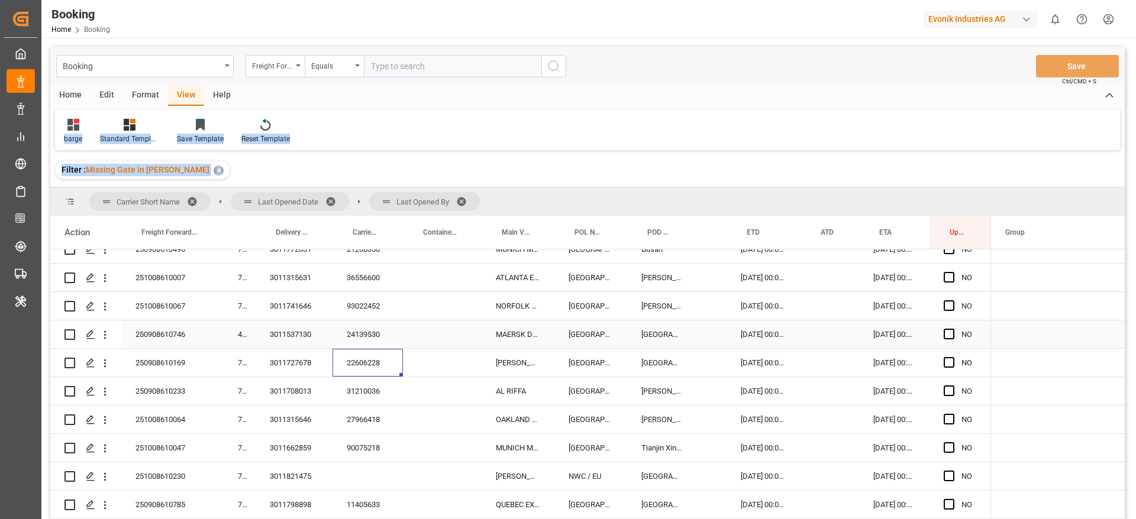
scroll to position [266, 0]
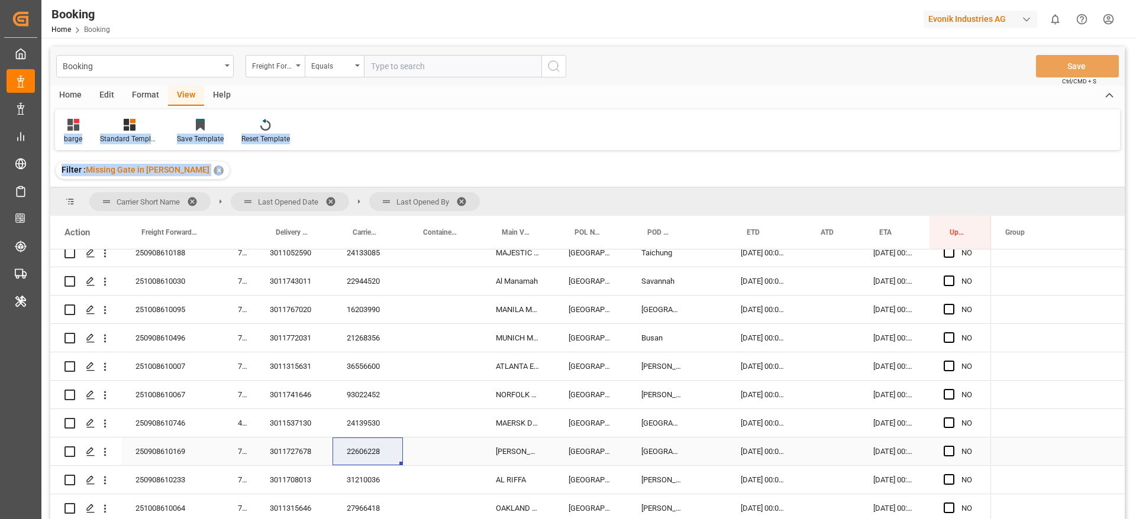
click at [107, 449] on icon "open menu" at bounding box center [105, 452] width 12 height 12
click at [134, 474] on span "Open in new tab" at bounding box center [183, 477] width 108 height 12
click at [376, 419] on div "24139530" at bounding box center [367, 423] width 70 height 28
drag, startPoint x: 372, startPoint y: 421, endPoint x: 1042, endPoint y: 434, distance: 669.7
click at [372, 421] on div "24139530" at bounding box center [367, 423] width 70 height 28
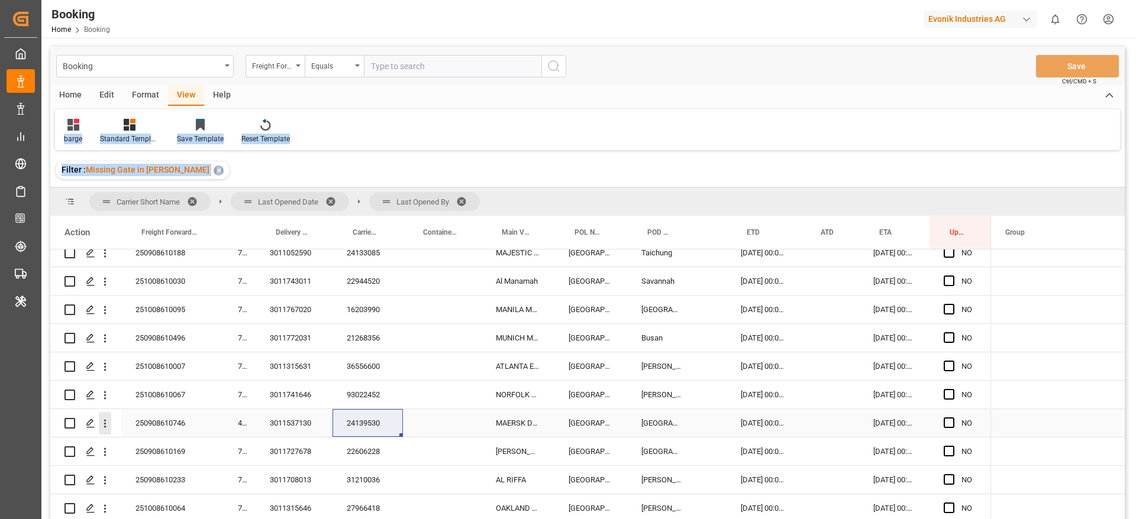
click at [109, 421] on icon "open menu" at bounding box center [105, 424] width 12 height 12
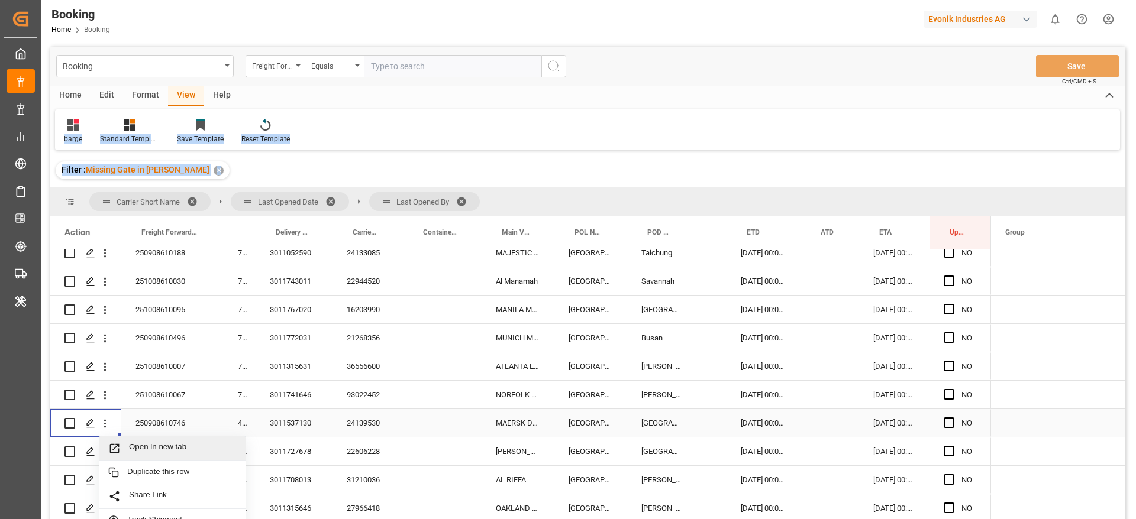
click at [157, 443] on span "Open in new tab" at bounding box center [183, 448] width 108 height 12
click at [365, 393] on div "93022452" at bounding box center [367, 395] width 70 height 28
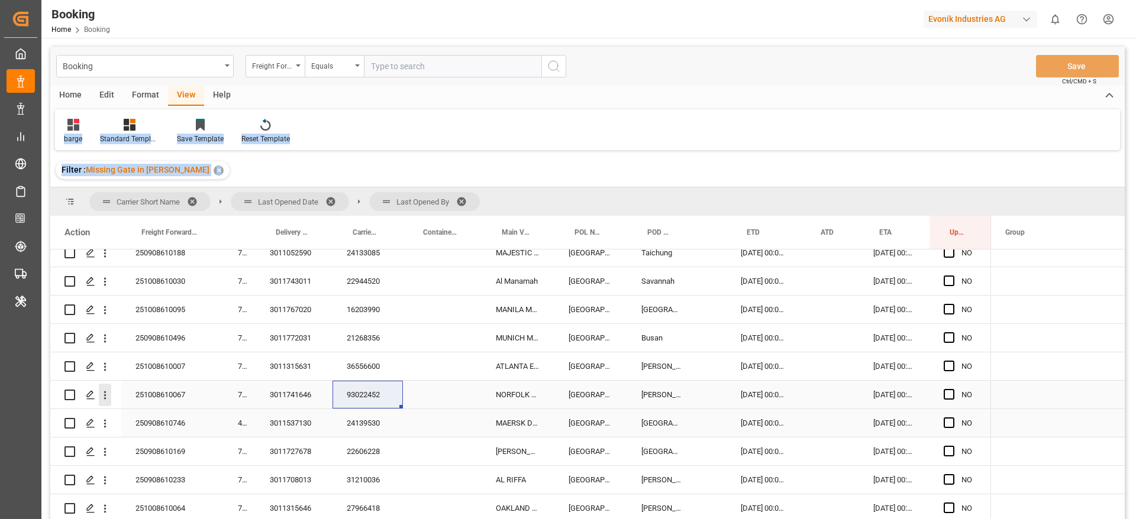
click at [111, 390] on icon "open menu" at bounding box center [105, 395] width 12 height 12
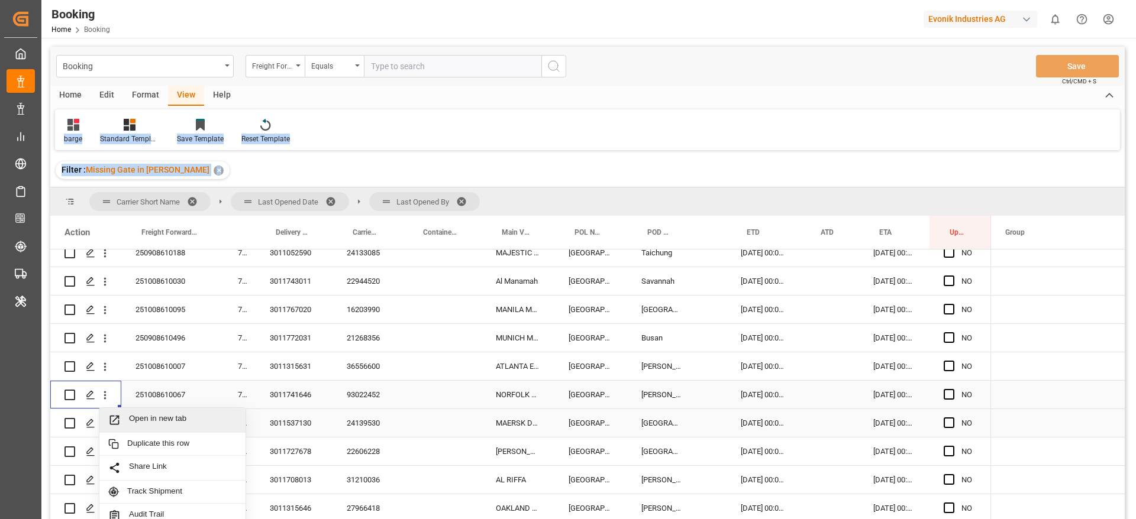
click at [193, 416] on span "Open in new tab" at bounding box center [183, 420] width 108 height 12
click at [353, 418] on div "24139530" at bounding box center [367, 423] width 70 height 28
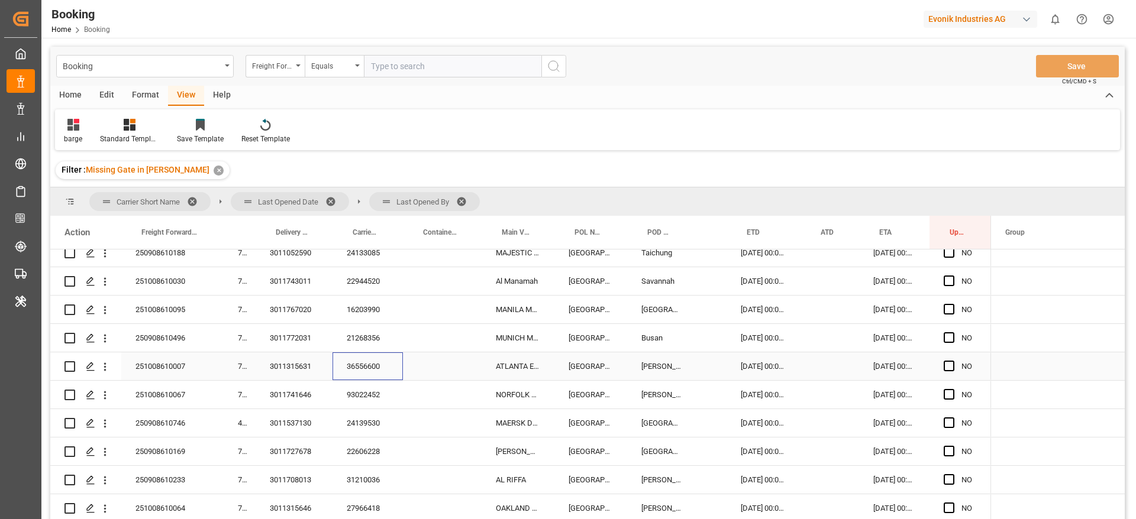
drag, startPoint x: 366, startPoint y: 362, endPoint x: 1065, endPoint y: 285, distance: 703.5
click at [367, 362] on div "36556600" at bounding box center [367, 367] width 70 height 28
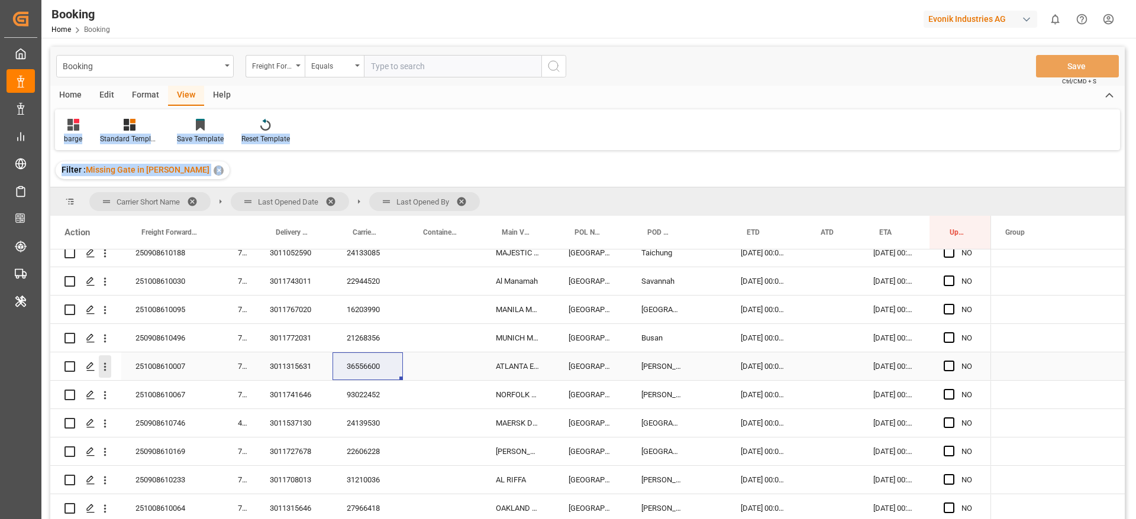
click at [105, 361] on icon "open menu" at bounding box center [105, 367] width 12 height 12
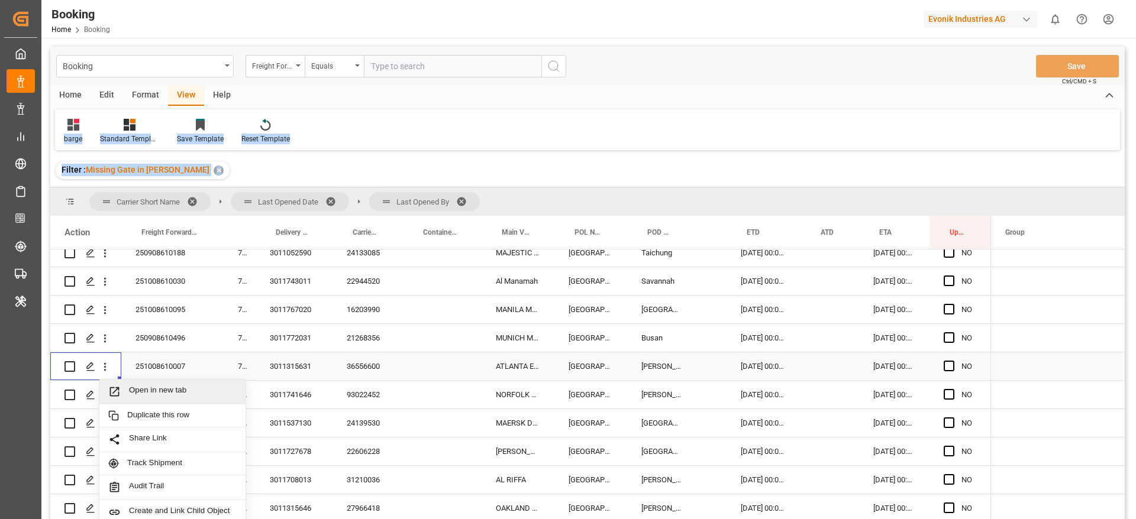
drag, startPoint x: 137, startPoint y: 387, endPoint x: 592, endPoint y: 406, distance: 454.7
click at [138, 387] on span "Open in new tab" at bounding box center [183, 392] width 108 height 12
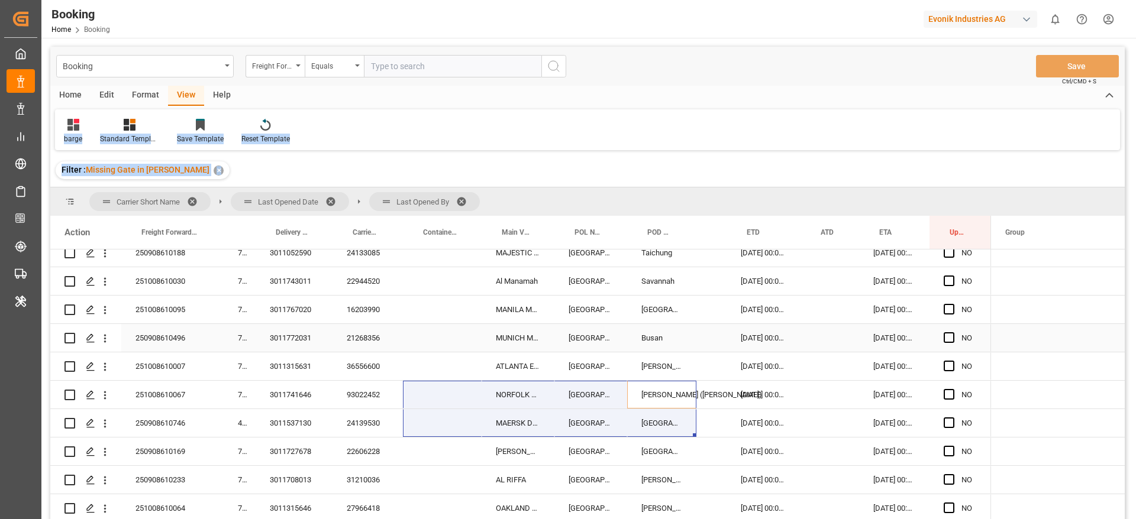
click at [375, 338] on div "21268356" at bounding box center [367, 338] width 70 height 28
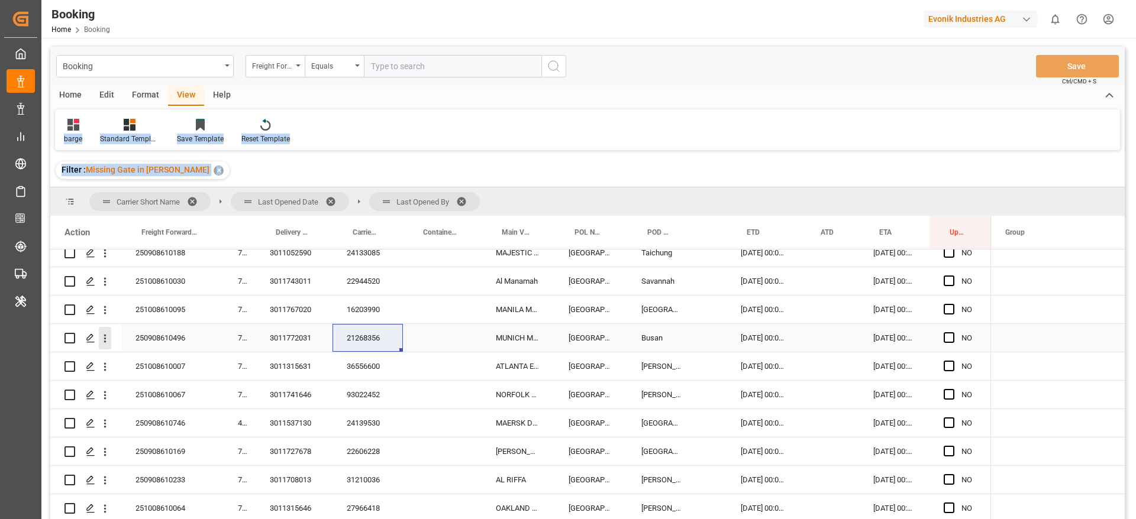
click at [109, 337] on icon "open menu" at bounding box center [105, 338] width 12 height 12
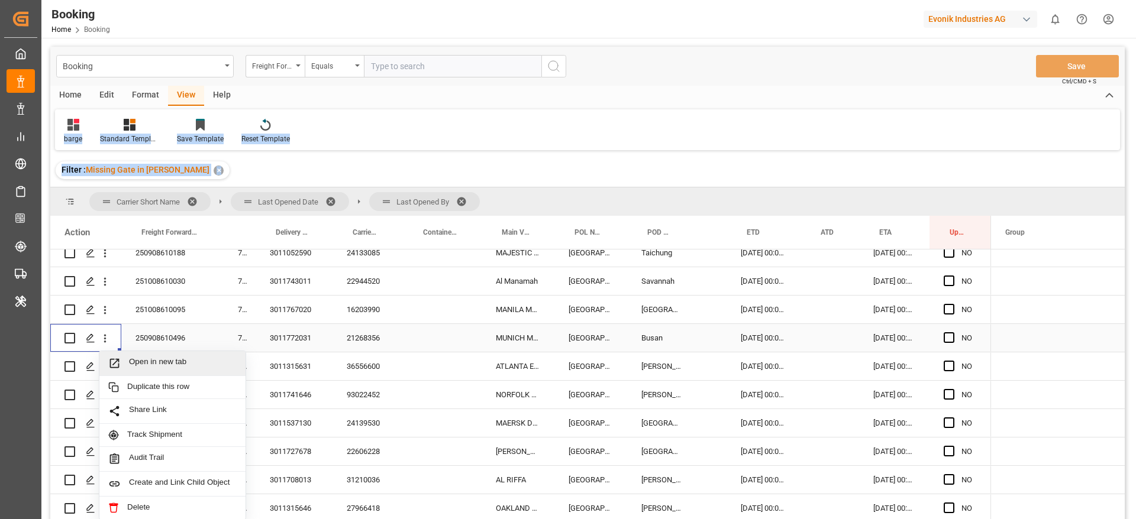
click at [134, 354] on div "Open in new tab" at bounding box center [172, 363] width 146 height 25
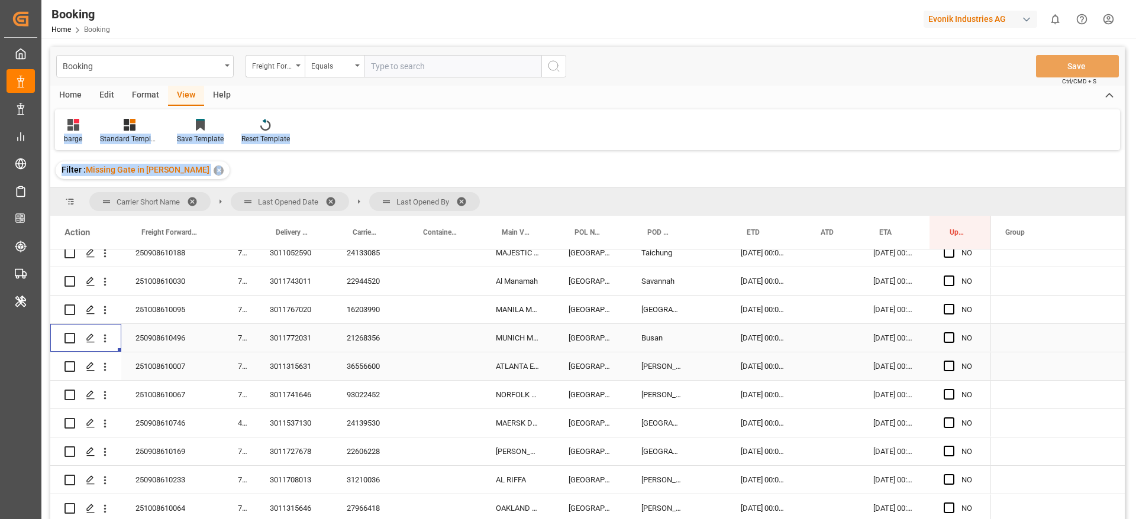
scroll to position [177, 0]
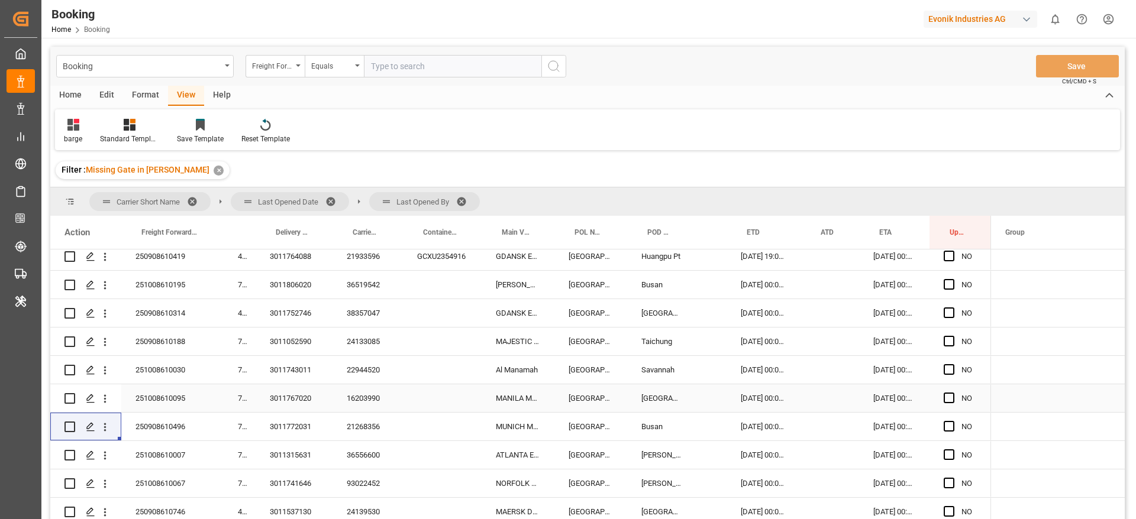
click at [375, 399] on div "16203990" at bounding box center [367, 398] width 70 height 28
click at [107, 396] on icon "open menu" at bounding box center [105, 399] width 12 height 12
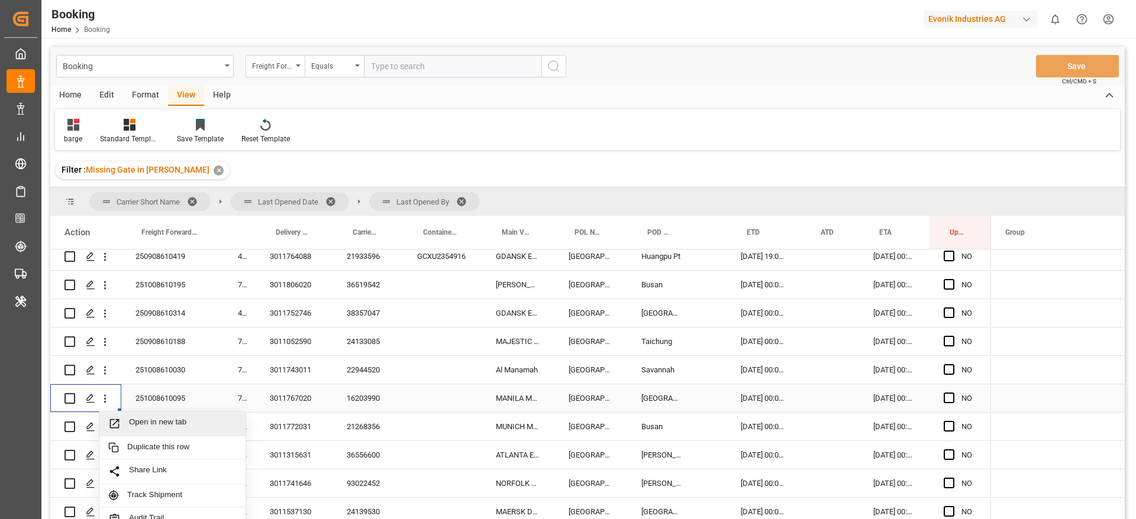
click at [146, 415] on div "Open in new tab" at bounding box center [172, 424] width 146 height 25
click at [360, 393] on div "16203990" at bounding box center [367, 398] width 70 height 28
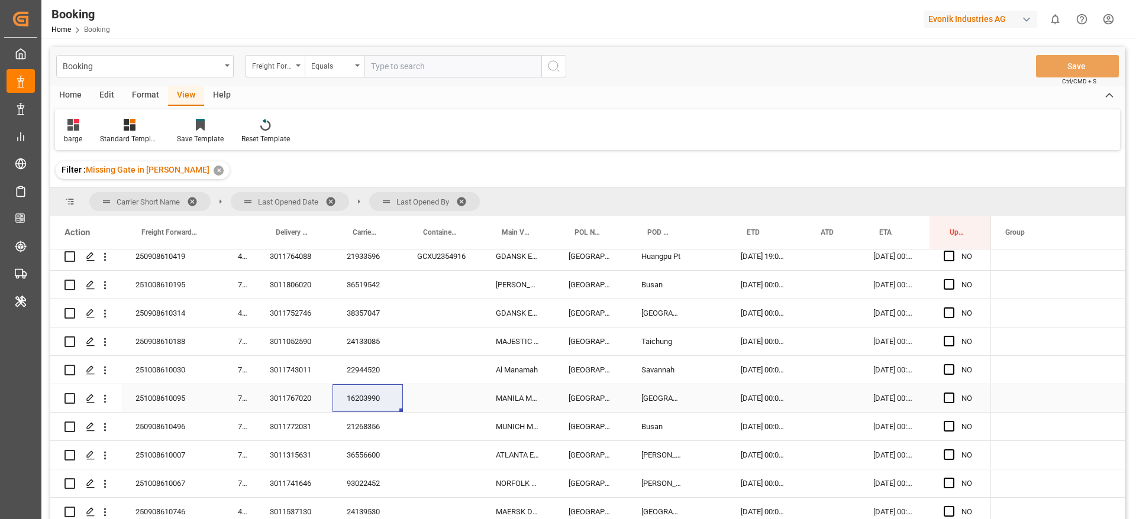
click at [105, 396] on icon "open menu" at bounding box center [105, 399] width 2 height 8
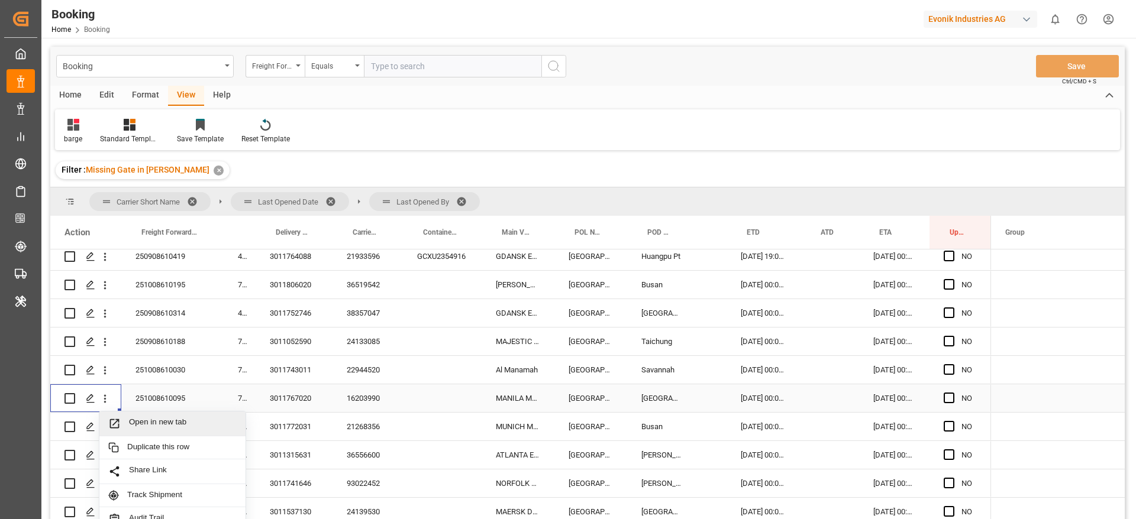
click at [148, 425] on span "Open in new tab" at bounding box center [183, 424] width 108 height 12
click at [363, 363] on div "22944520" at bounding box center [367, 370] width 70 height 28
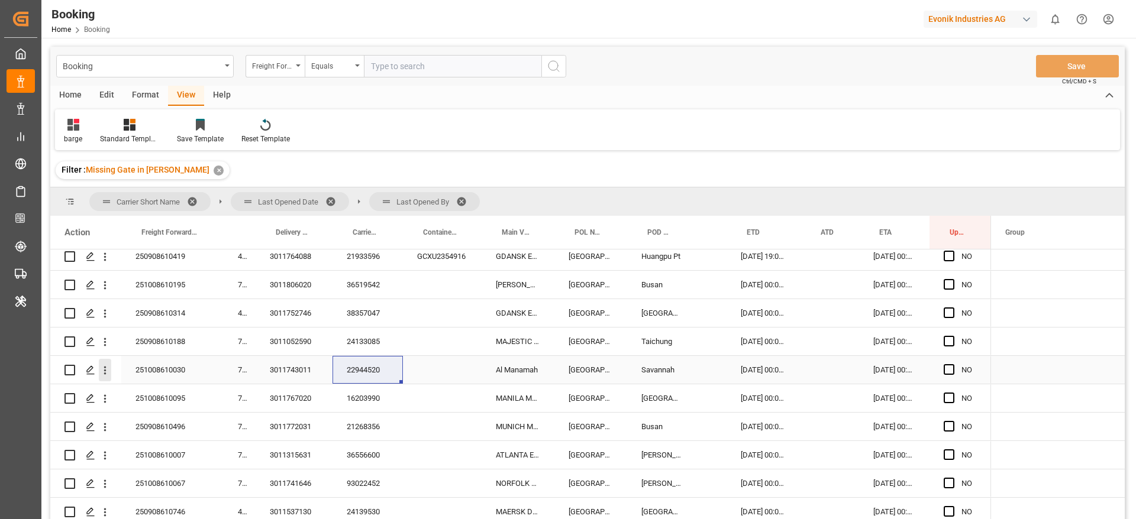
click at [106, 372] on icon "open menu" at bounding box center [105, 370] width 12 height 12
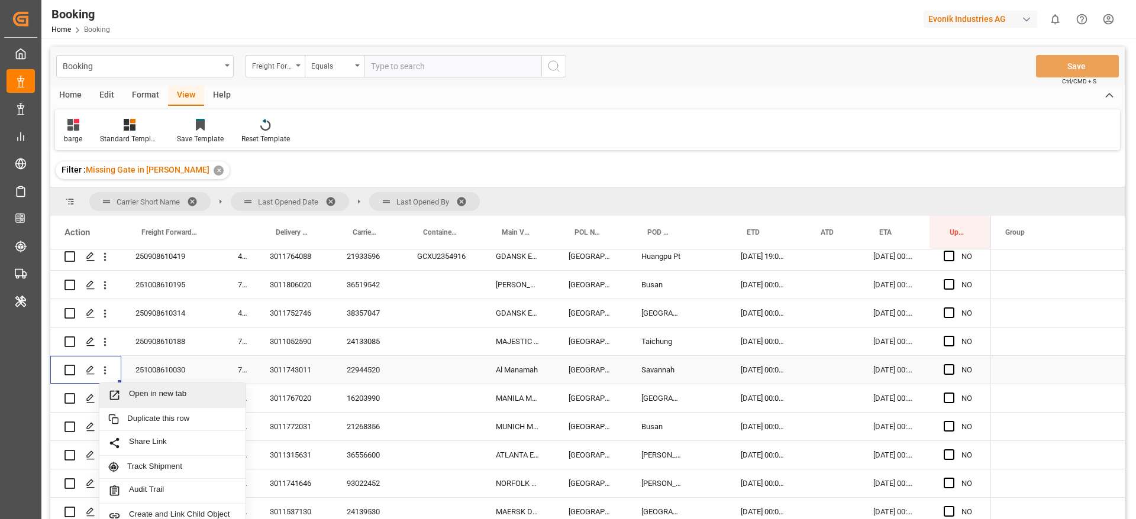
click at [130, 386] on div "Open in new tab" at bounding box center [172, 395] width 146 height 25
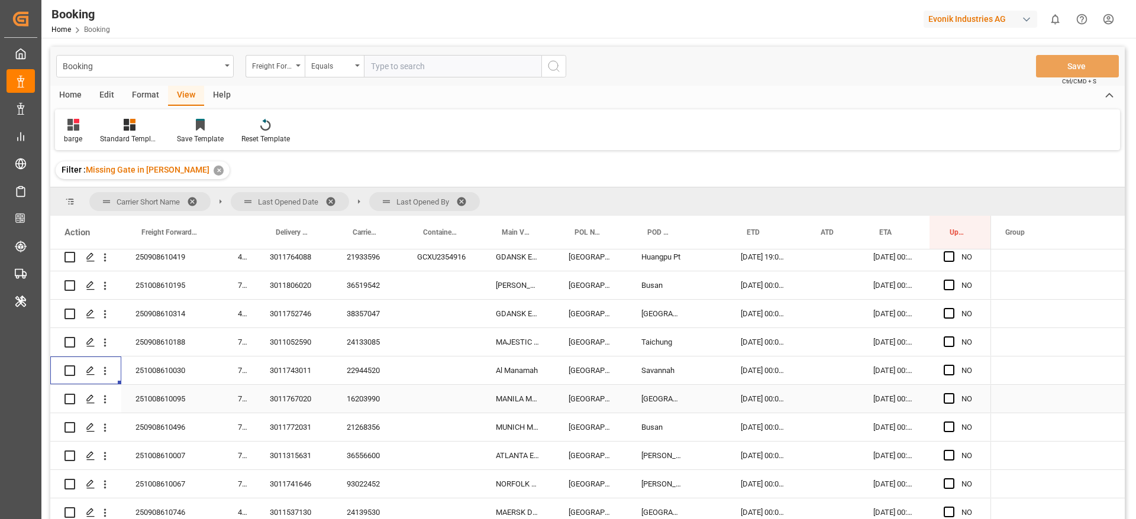
scroll to position [176, 0]
click at [467, 199] on span at bounding box center [465, 201] width 19 height 11
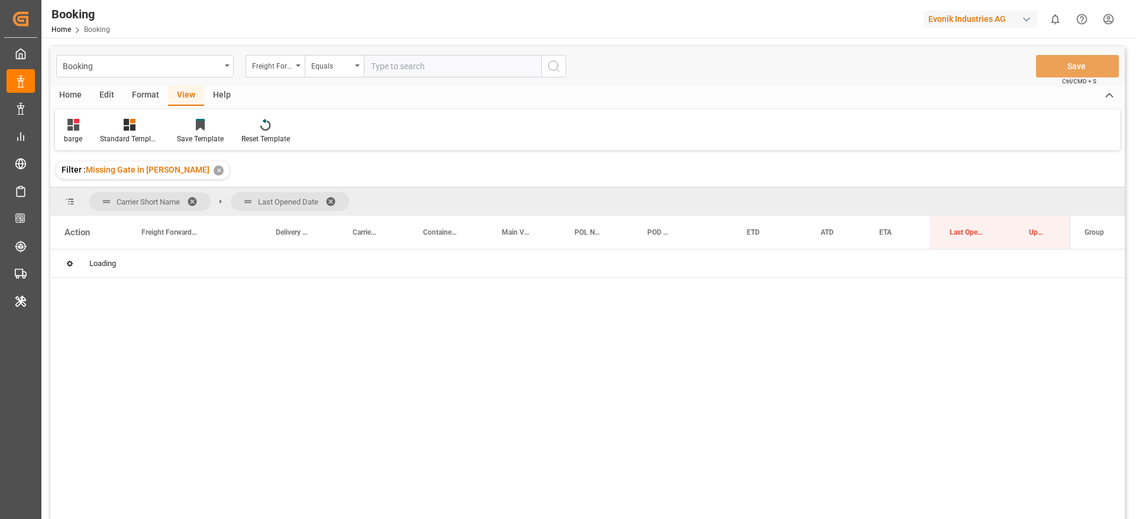
scroll to position [0, 0]
drag, startPoint x: 958, startPoint y: 229, endPoint x: 940, endPoint y: 215, distance: 23.2
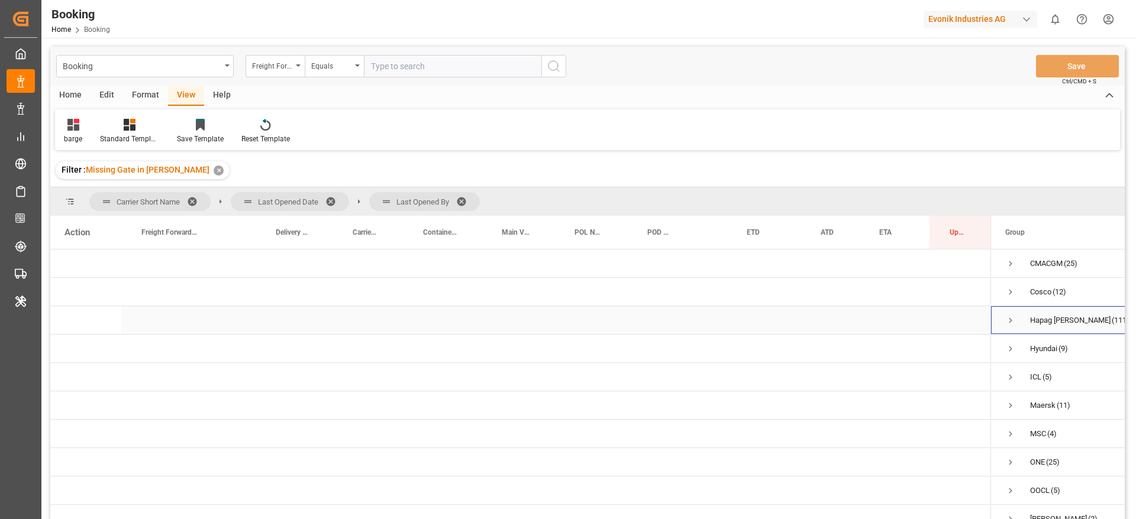
click at [1009, 324] on span "Press SPACE to select this row." at bounding box center [1010, 320] width 11 height 11
click at [1035, 350] on span "Press SPACE to select this row." at bounding box center [1035, 349] width 11 height 11
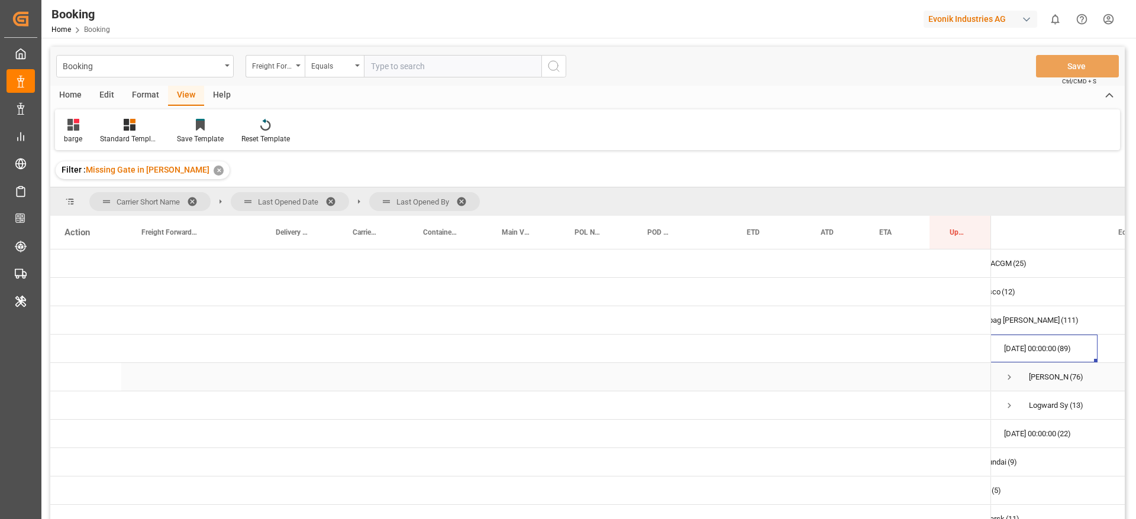
scroll to position [0, 12]
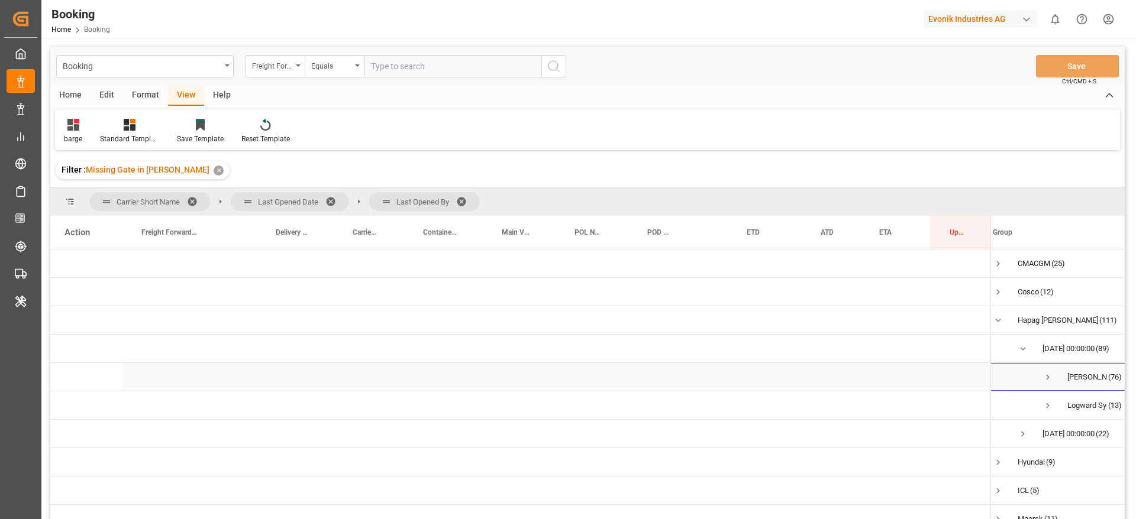
click at [1048, 376] on span "Press SPACE to select this row." at bounding box center [1047, 377] width 11 height 11
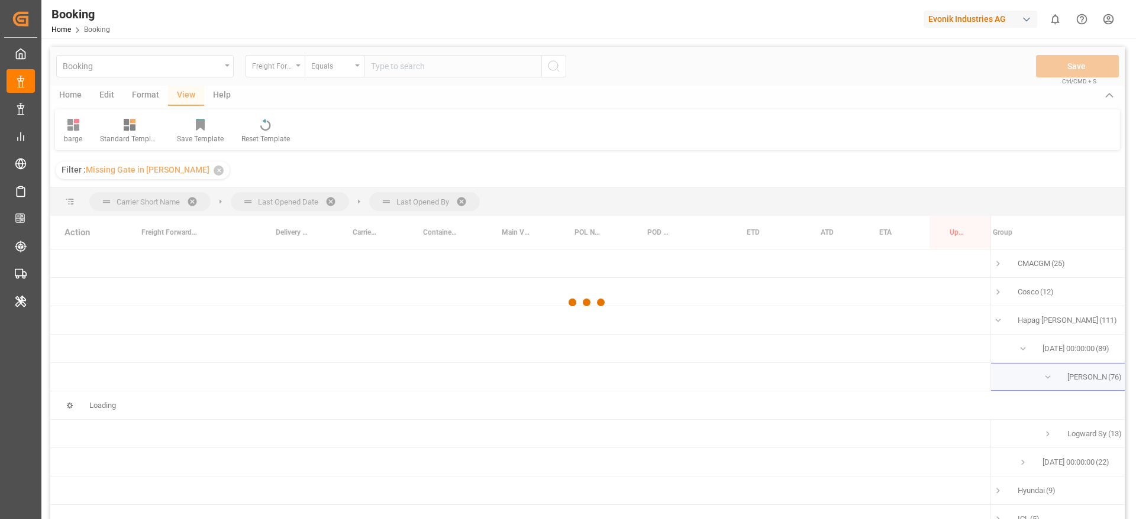
click at [1048, 376] on div at bounding box center [587, 303] width 1074 height 512
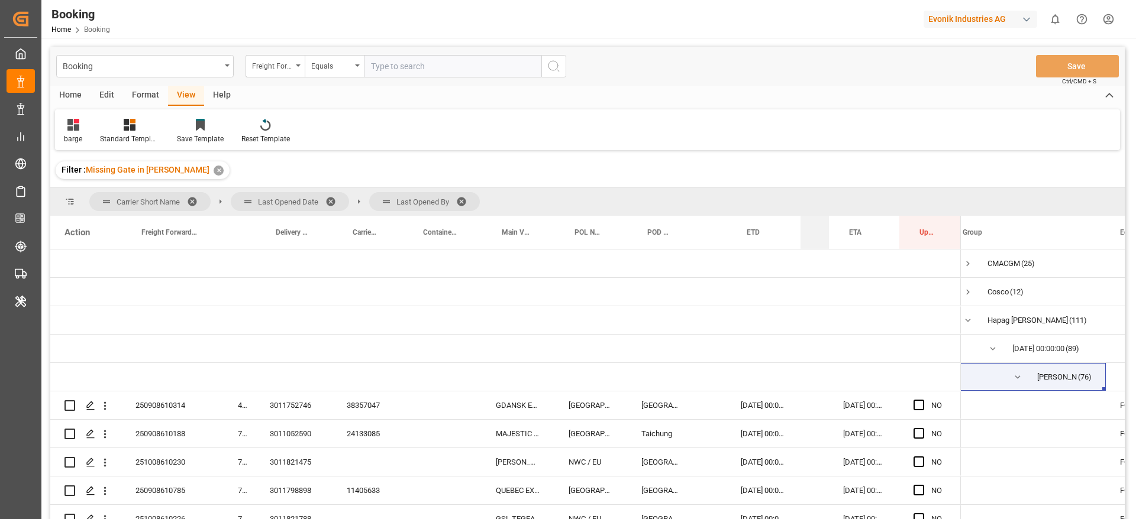
drag, startPoint x: 858, startPoint y: 234, endPoint x: 806, endPoint y: 245, distance: 53.1
click at [806, 245] on div "ATD" at bounding box center [814, 232] width 28 height 33
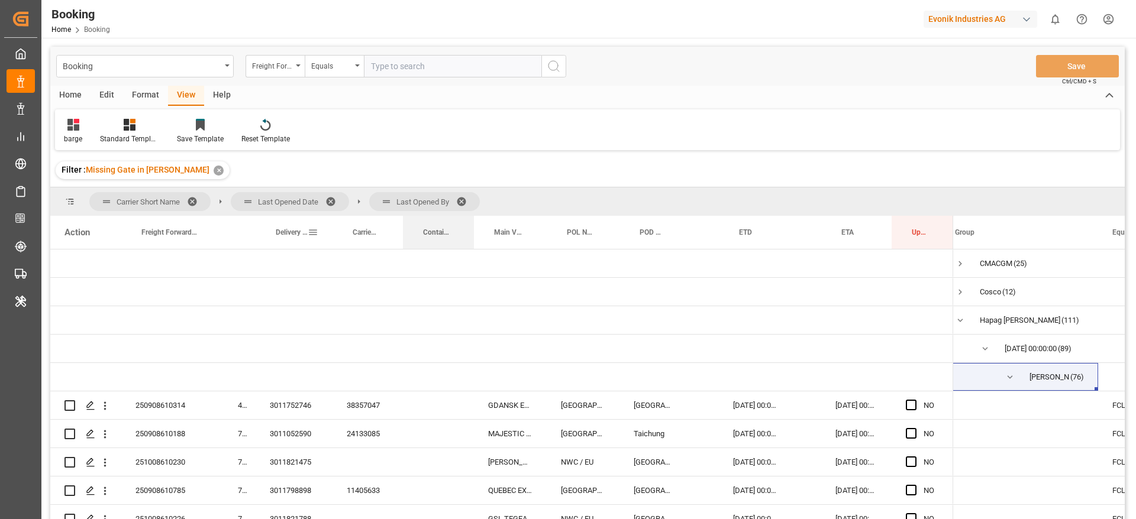
drag, startPoint x: 480, startPoint y: 232, endPoint x: 324, endPoint y: 219, distance: 156.7
click at [324, 219] on div "Action Freight Forwarder's Reference No. Main-carriage No. Delivery No." at bounding box center [501, 232] width 903 height 33
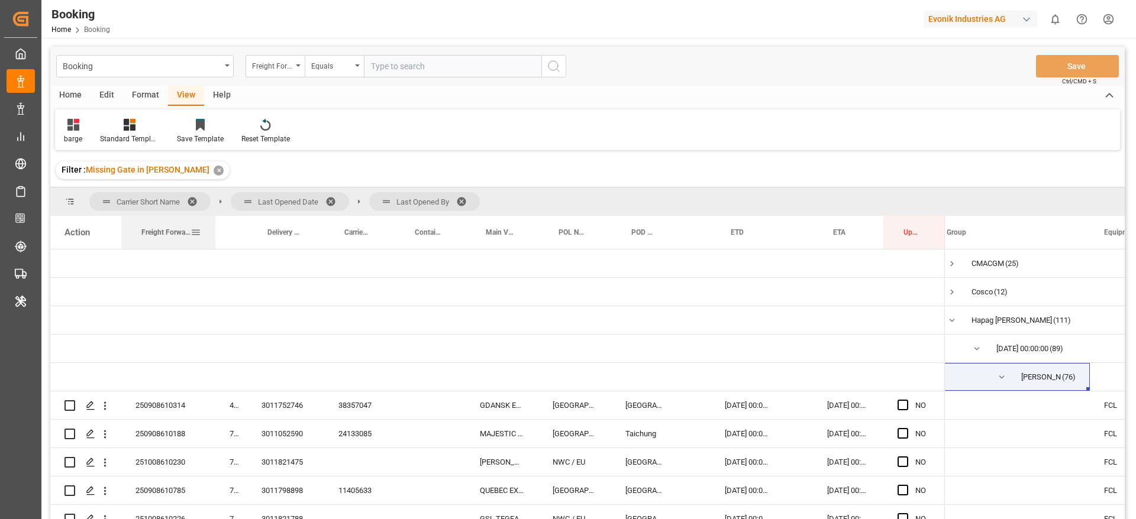
drag, startPoint x: 222, startPoint y: 241, endPoint x: 214, endPoint y: 245, distance: 8.7
click at [214, 245] on div at bounding box center [215, 232] width 5 height 33
click at [367, 407] on div "38357047" at bounding box center [360, 406] width 70 height 28
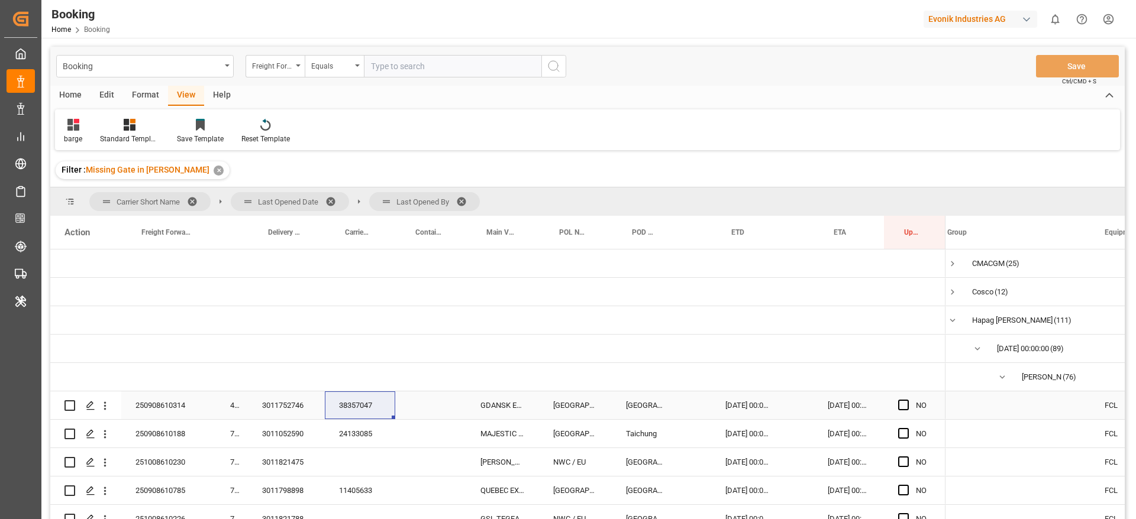
scroll to position [89, 0]
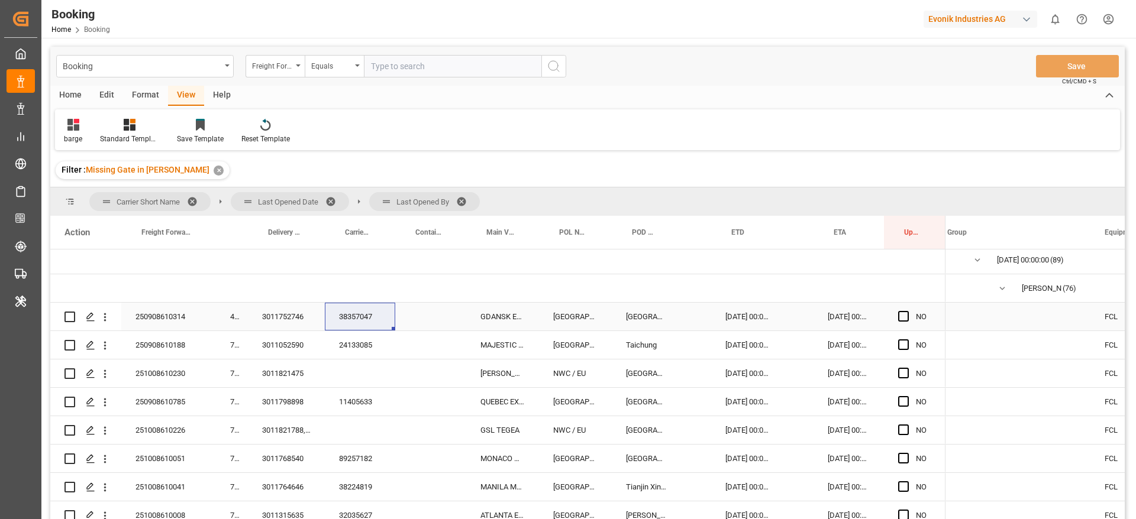
click at [350, 314] on div "38357047" at bounding box center [360, 317] width 70 height 28
click at [294, 320] on div "3011752746" at bounding box center [286, 317] width 77 height 28
click at [268, 347] on div "3011052590" at bounding box center [286, 345] width 77 height 28
click at [290, 380] on div "3011821475" at bounding box center [286, 374] width 77 height 28
click at [101, 376] on icon "open menu" at bounding box center [105, 374] width 12 height 12
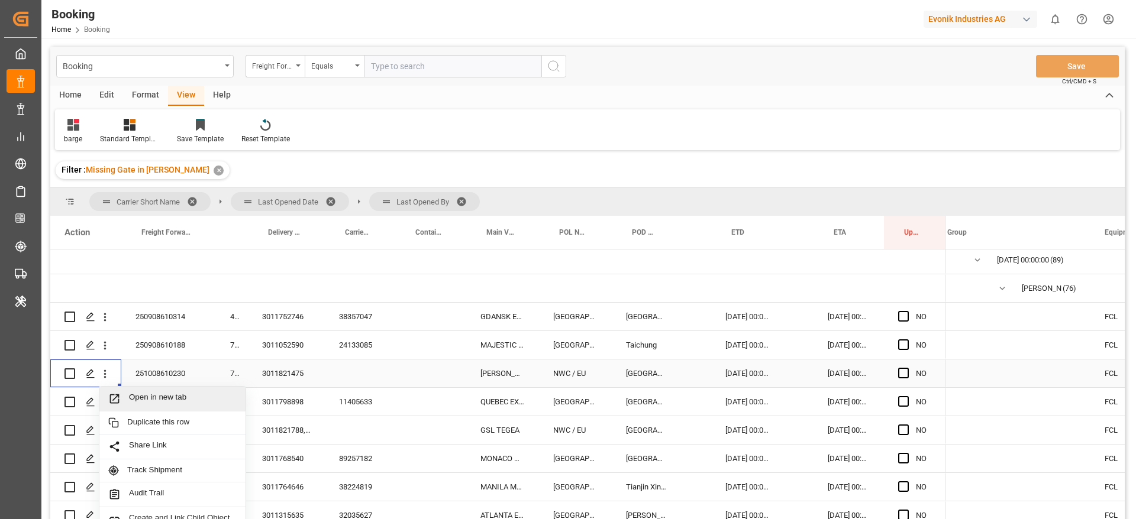
click at [139, 398] on span "Open in new tab" at bounding box center [183, 399] width 108 height 12
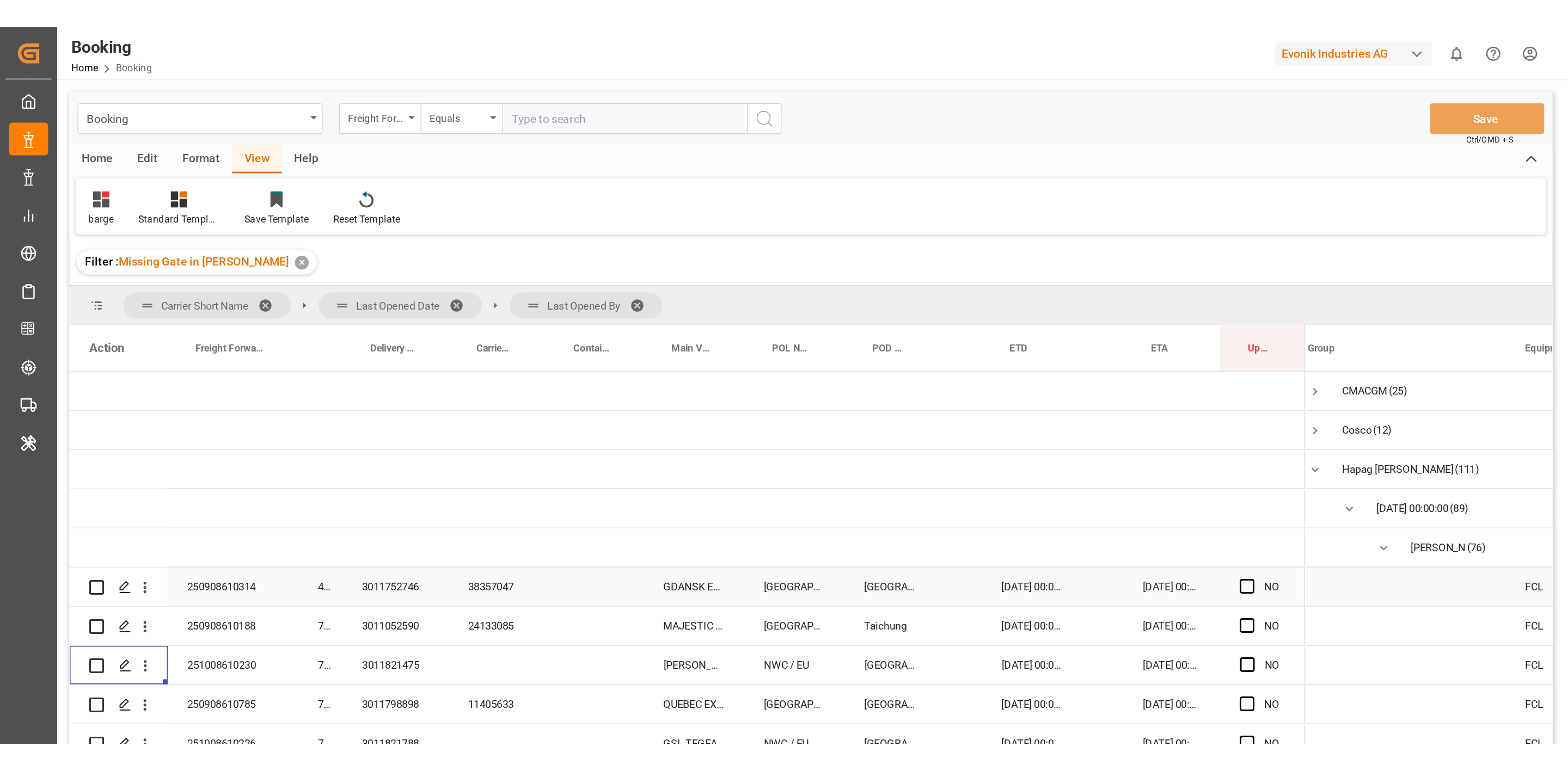
scroll to position [101, 0]
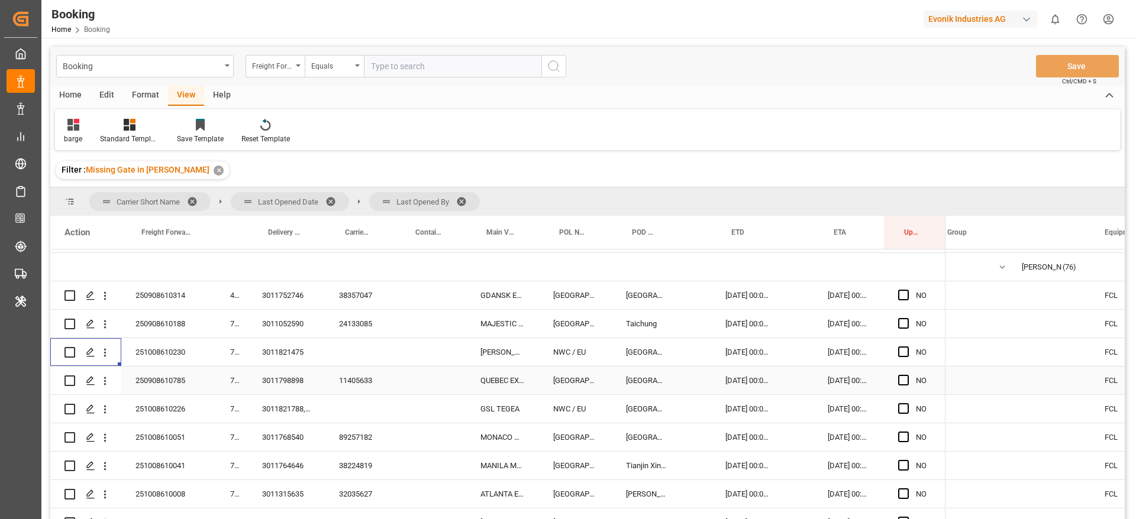
click at [290, 376] on div "3011798898" at bounding box center [286, 381] width 77 height 28
click at [361, 385] on div "11405633" at bounding box center [360, 381] width 70 height 28
drag, startPoint x: 111, startPoint y: 383, endPoint x: 124, endPoint y: 402, distance: 23.3
click at [110, 383] on icon "open menu" at bounding box center [105, 381] width 12 height 12
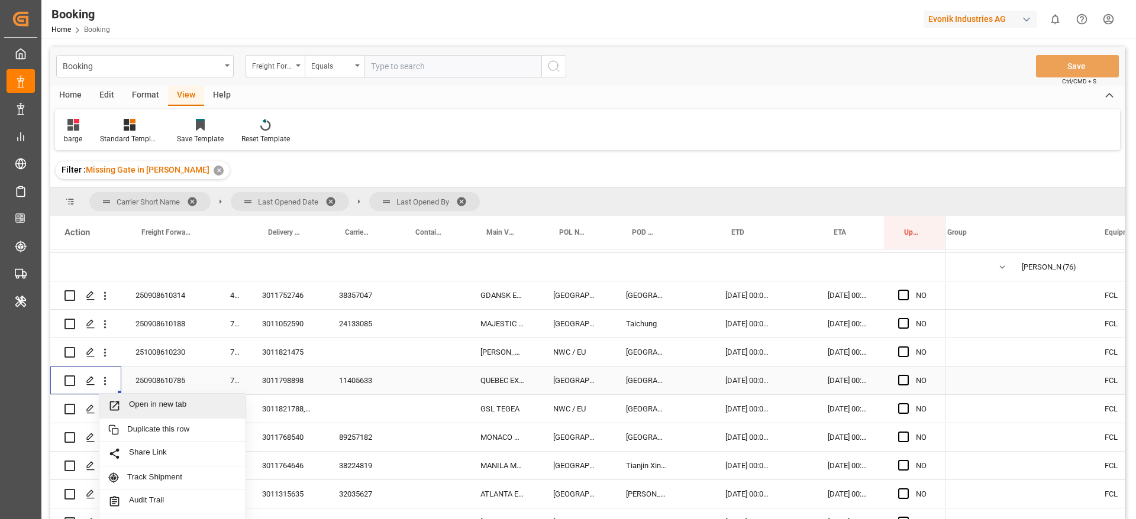
click at [135, 404] on span "Open in new tab" at bounding box center [183, 406] width 108 height 12
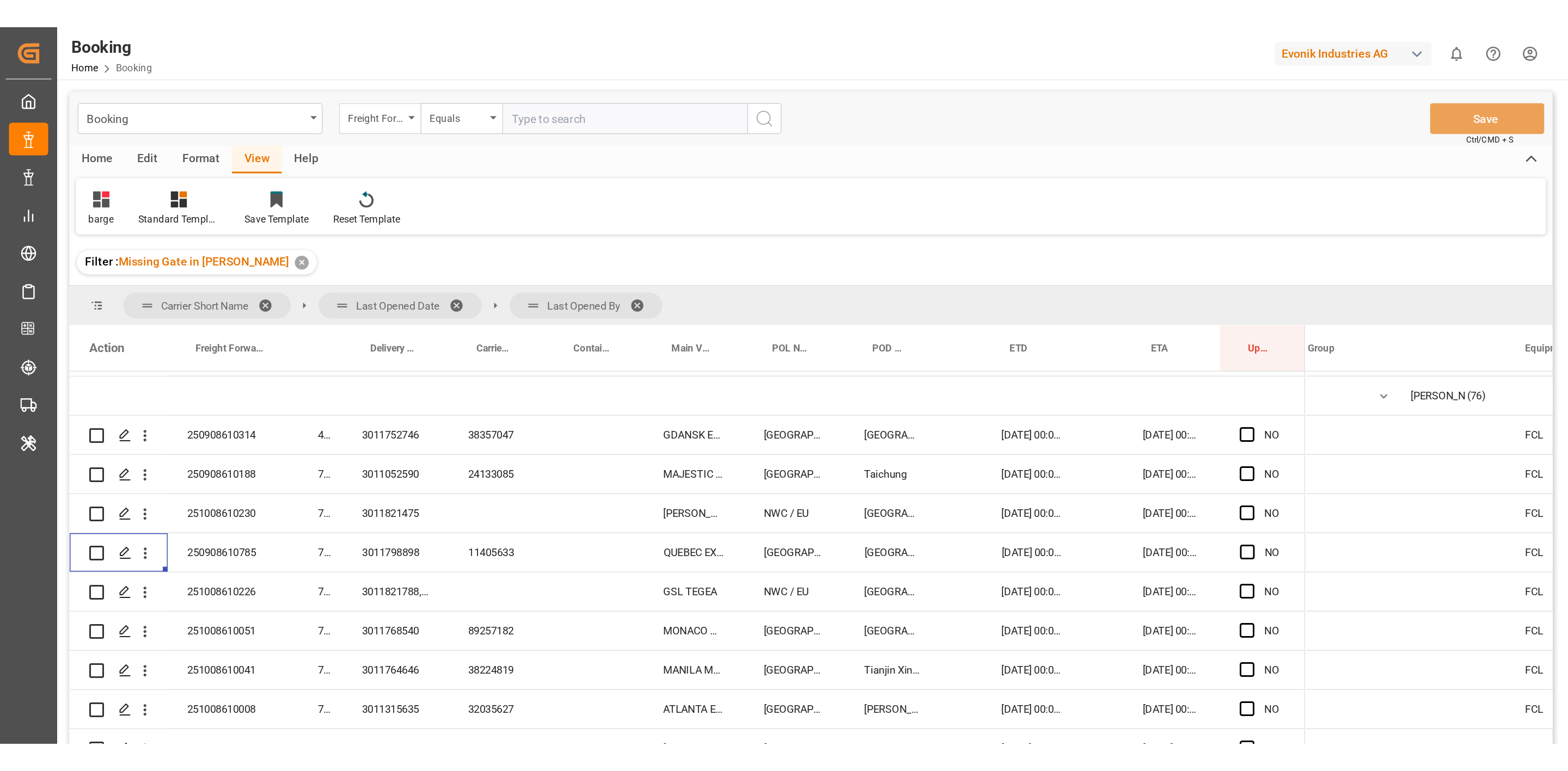
scroll to position [0, 11]
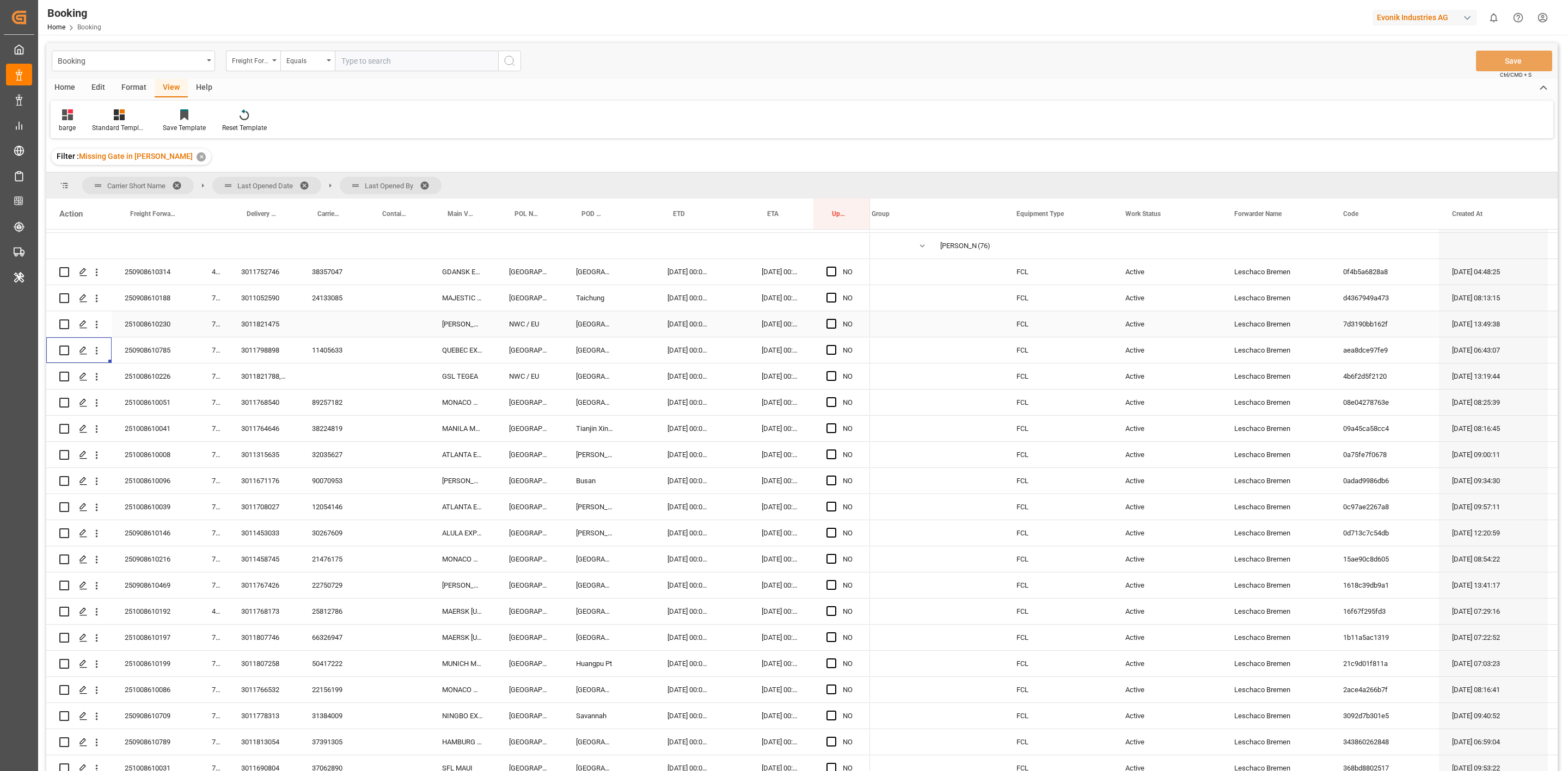
click at [1044, 311] on div "FCL" at bounding box center [1057, 324] width 109 height 26
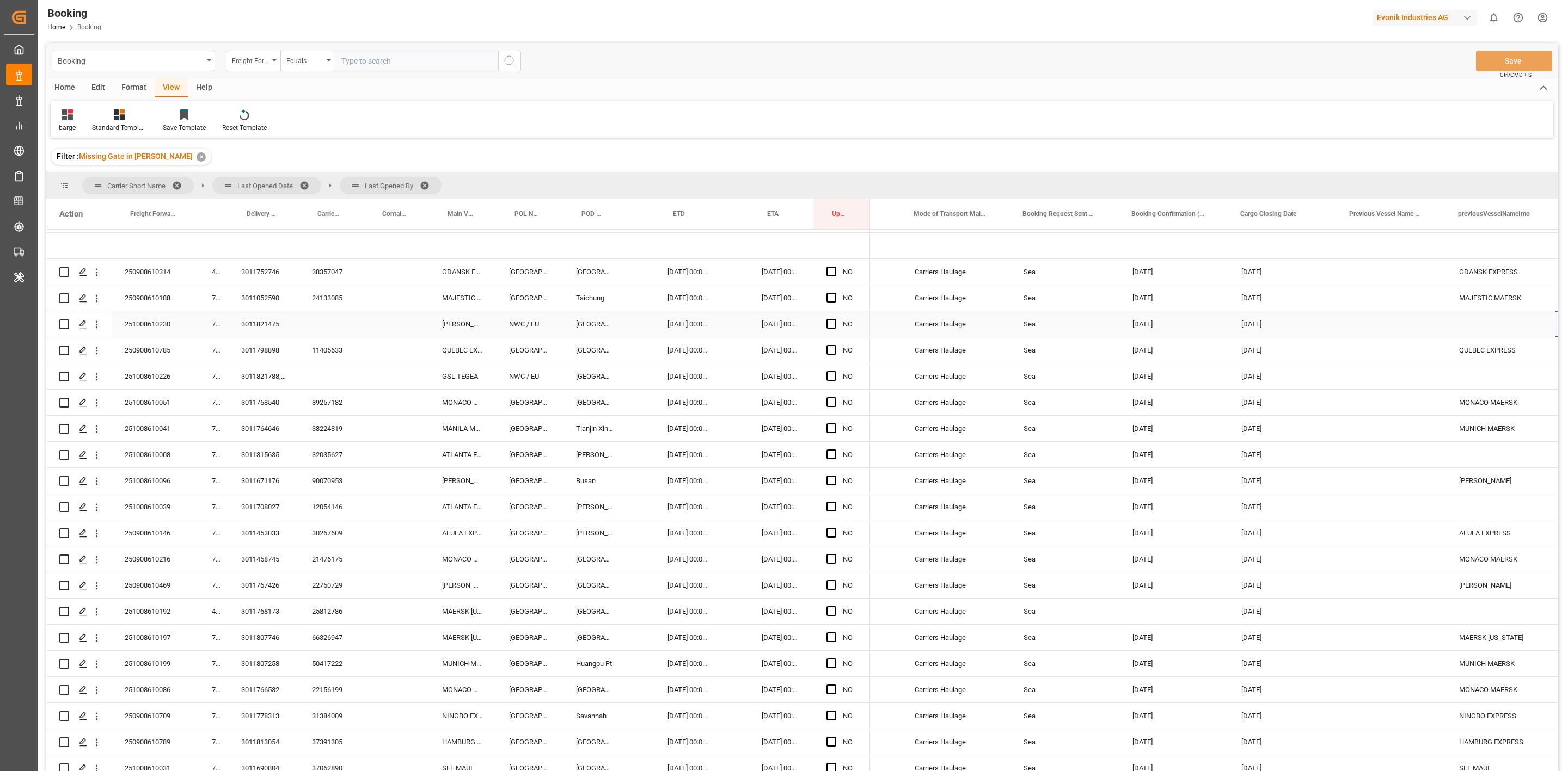
scroll to position [0, 0]
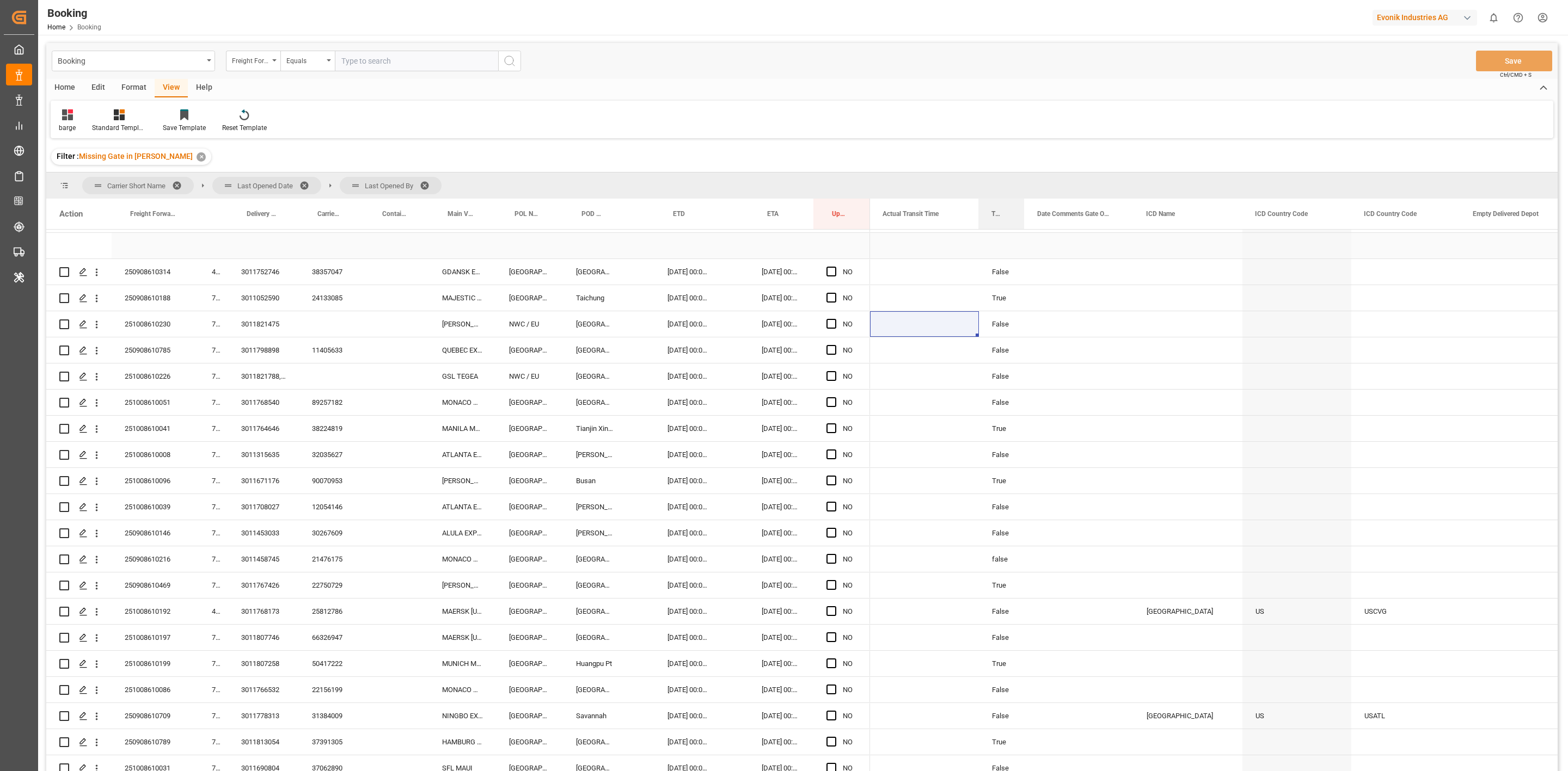
drag, startPoint x: 1084, startPoint y: 217, endPoint x: 1021, endPoint y: 234, distance: 65.3
click at [1021, 234] on div "Action Freight Forwarder's Reference No. Main-carriage No. Delivery No." at bounding box center [801, 489] width 1511 height 580
click at [1006, 213] on span at bounding box center [1006, 213] width 10 height 10
click at [1037, 237] on span "Pin Column" at bounding box center [1057, 238] width 85 height 20
click at [1044, 242] on span "Pin Left" at bounding box center [1159, 243] width 46 height 20
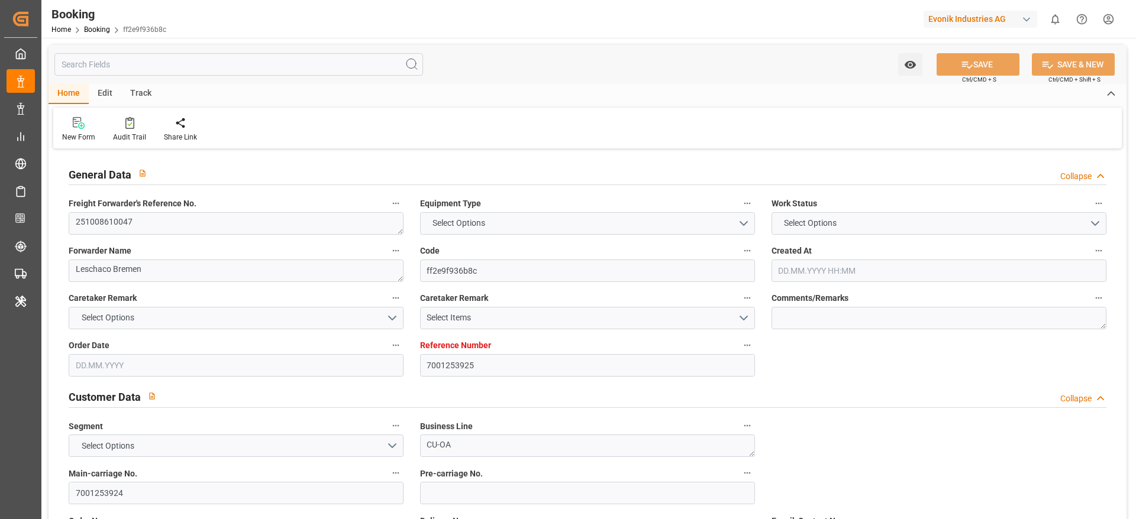
type textarea "251008610047"
type textarea "Leschaco Bremen"
type input "ff2e9f936b8c"
type input "7001253925"
type textarea "CU-OA"
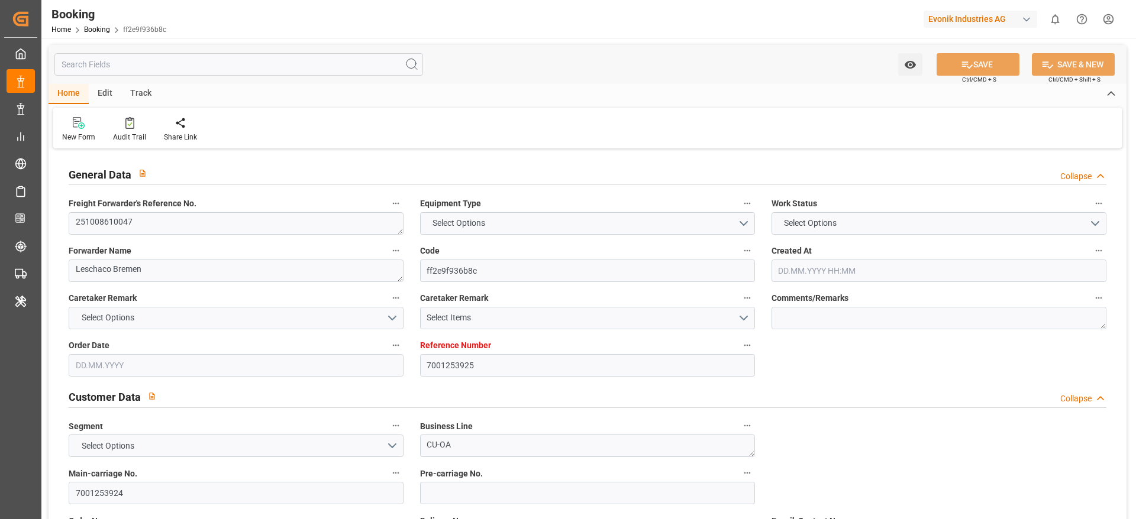
type input "7001253924"
type textarea "fion.chee@evonik.com"
type textarea "CIF"
type textarea "XINGANG"
type textarea "Lauterbourg"
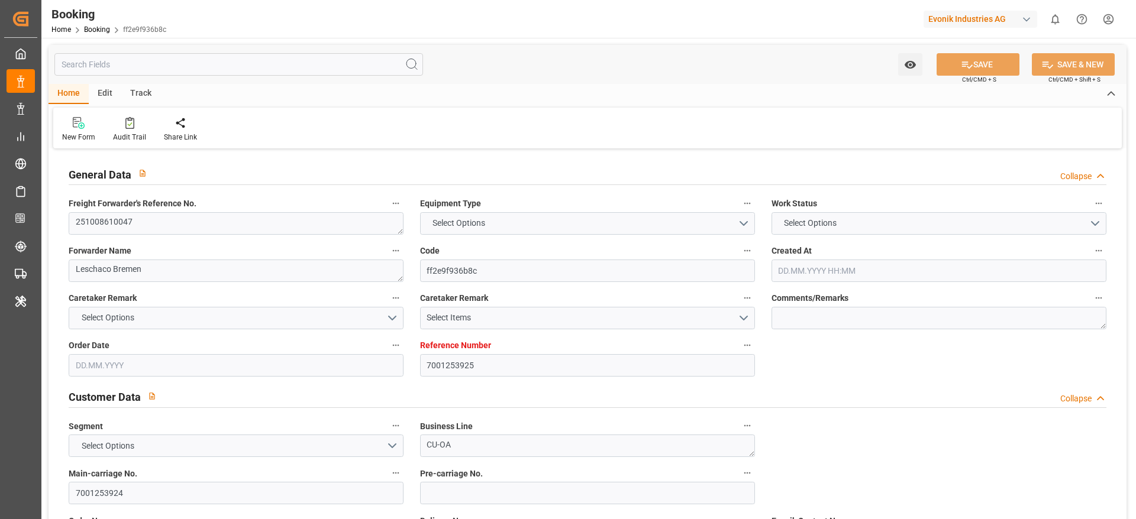
type input "MUNICH MAERSK"
type input "HLCU"
type textarea "90075218"
type input "[GEOGRAPHIC_DATA]"
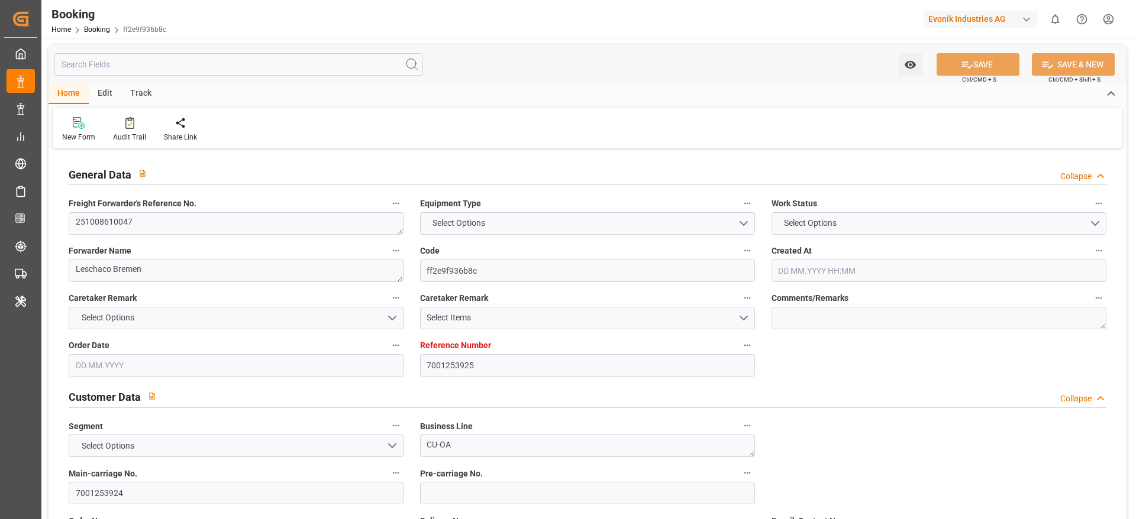
type input "Tianjin Xingang Pt"
type input "Tanjung Pelepas"
type textarea "eta"
type textarea "INPUT_Evonik_Seeburger_IFTMIN_1003090935_20250827110852535.edi"
type textarea "NWC/UK North West Continent / UK_CNTXG_HLCU_CU-OA"
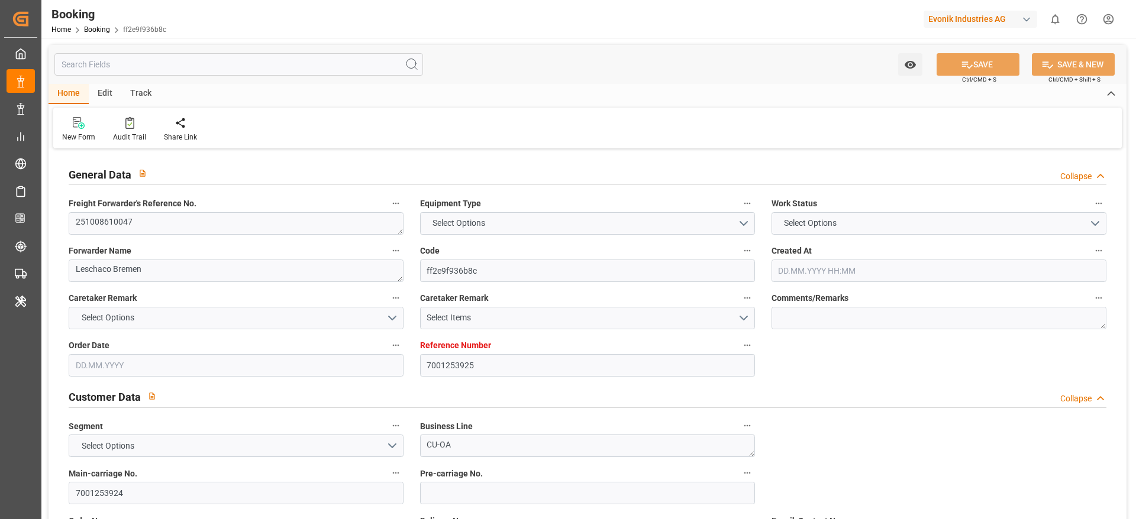
type textarea "INPUT_Evonik_Seeburger_IFTMIN_1003071744_20250820154011701.edi,INPUT_Evonik_See…"
type textarea "1003090935"
type textarea "[PERSON_NAME]"
type textarea "businessDivision-businessLine-"
type textarea "IFTSTA"
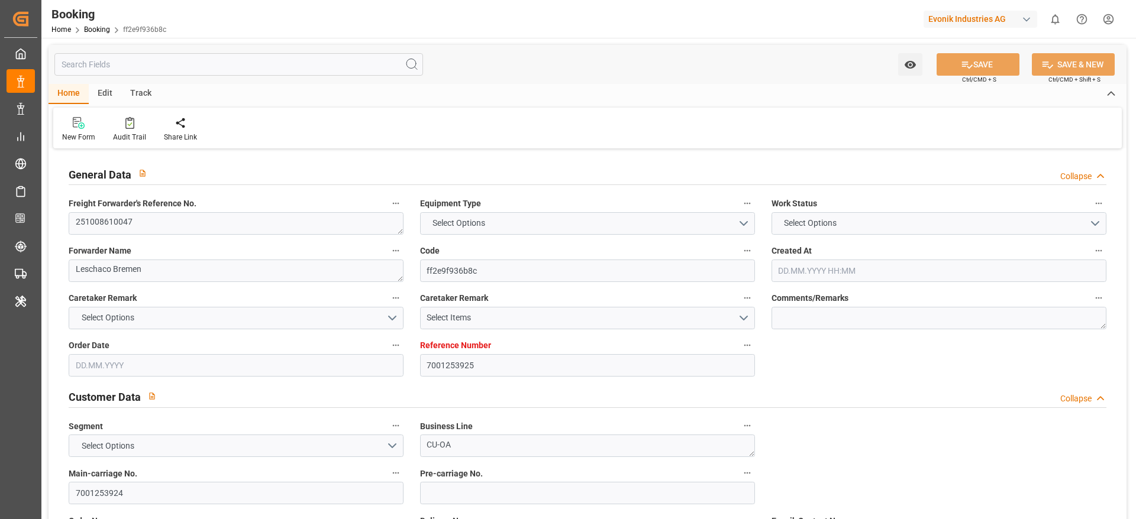
type textarea "a011t00000LcJC5AAN"
type textarea "Yes"
type input "7001253925"
type input "9778806"
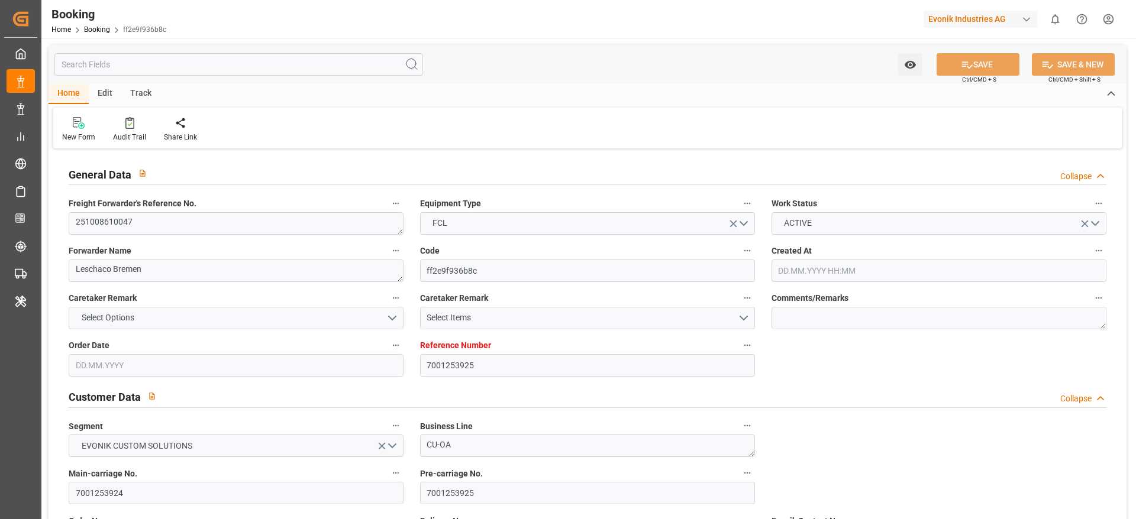
type input "Hapag [PERSON_NAME]"
type input "Hapag Lloyd Aktiengesellschaft"
type input "NLRTM"
type input "CNTXG"
type input "MYTPP"
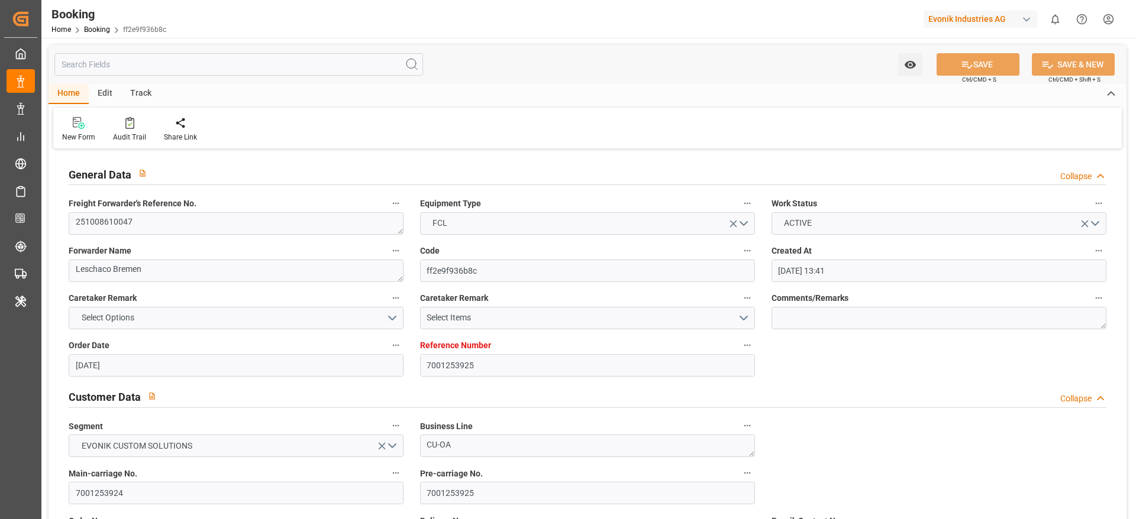
type input "20.08.2025 13:41"
type input "20.08.2025"
type input "30.11.2025"
type input "01.10.2025"
type input "[DATE]"
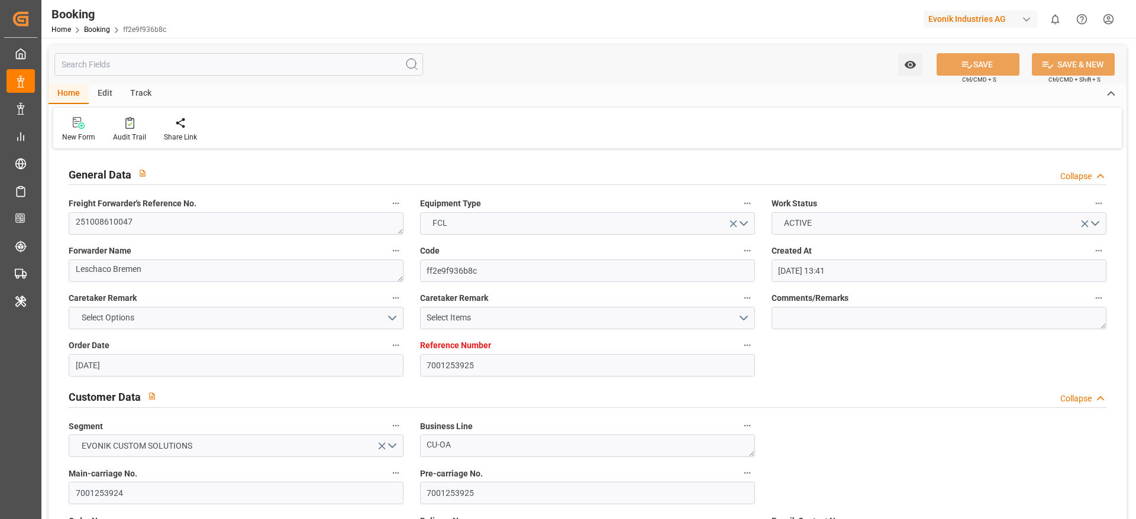
type input "[DATE]"
type input "06.10.2025 00:00"
type input "21.11.2025 00:00"
type input "30.11.2025 00:00"
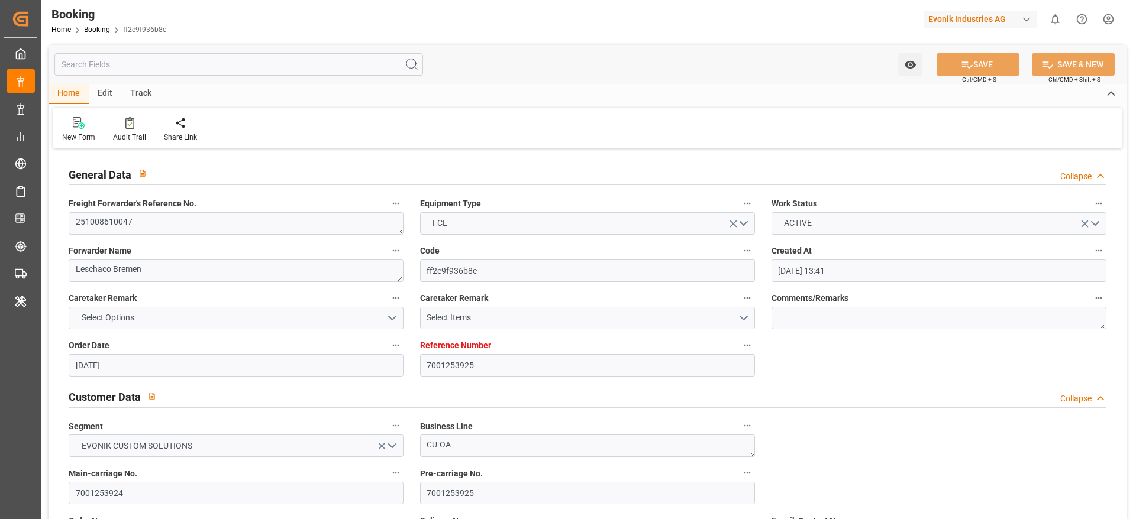
type input "05.11.2025 00:00"
type input "11.11.2025 00:00"
type input "21.08.2025"
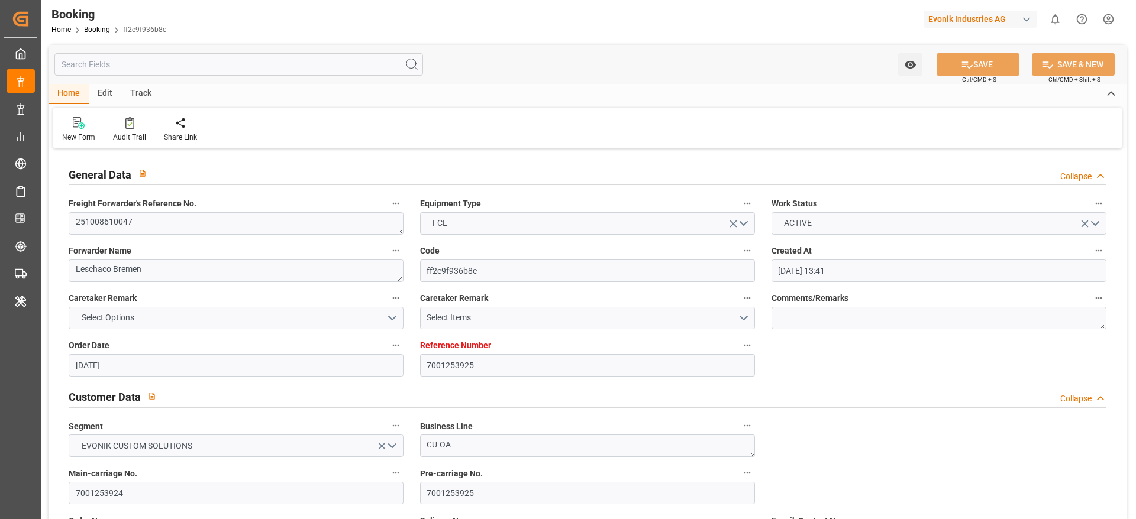
type input "[DATE] 07:26"
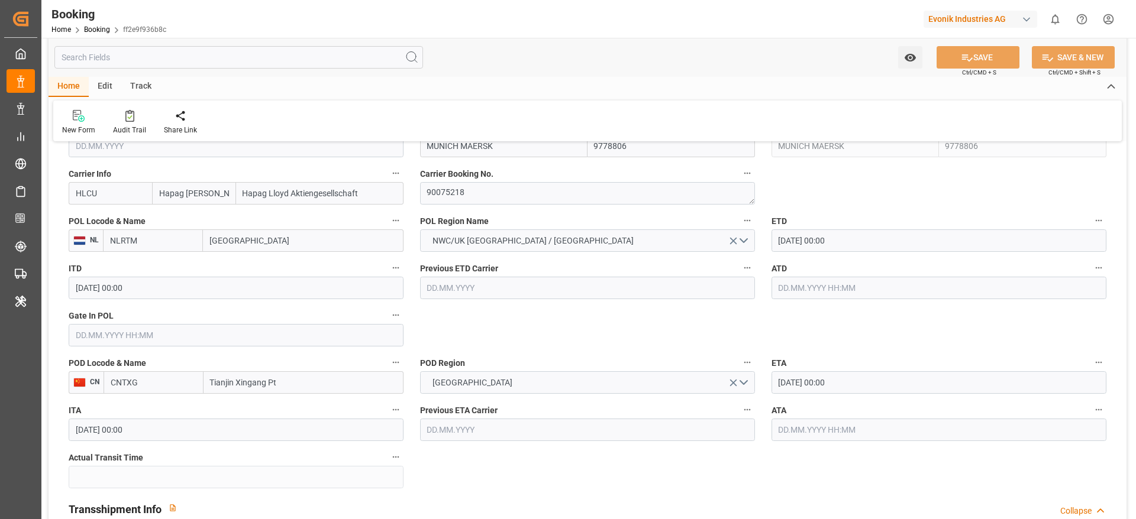
scroll to position [799, 0]
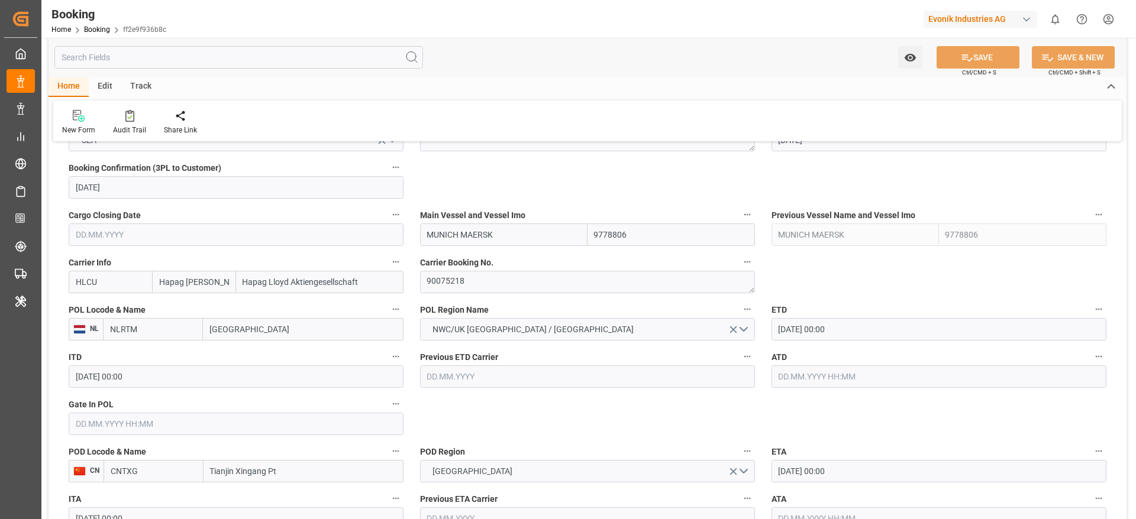
click at [865, 327] on input "06.10.2025 00:00" at bounding box center [938, 329] width 335 height 22
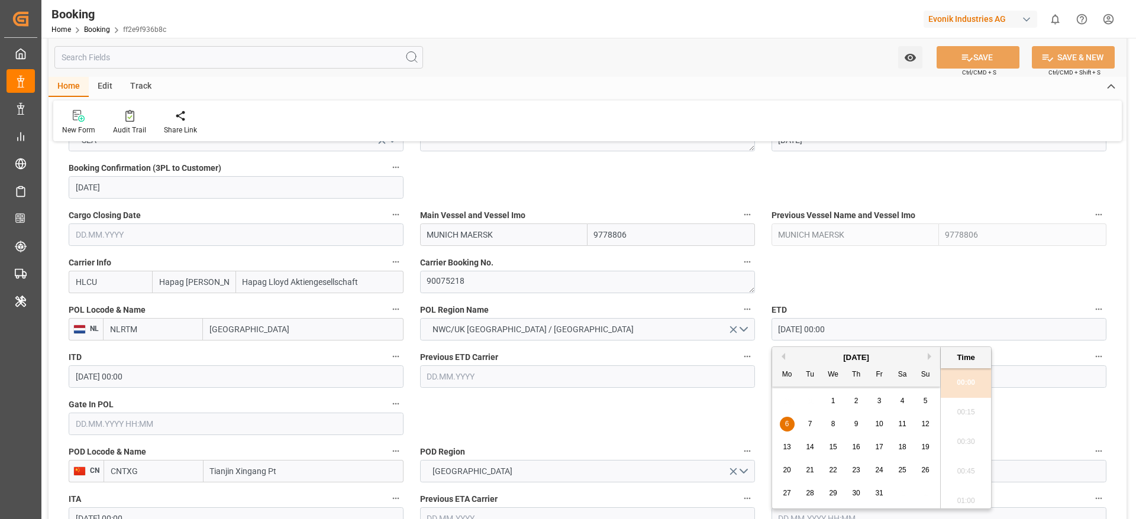
click at [808, 422] on div "7" at bounding box center [810, 425] width 15 height 14
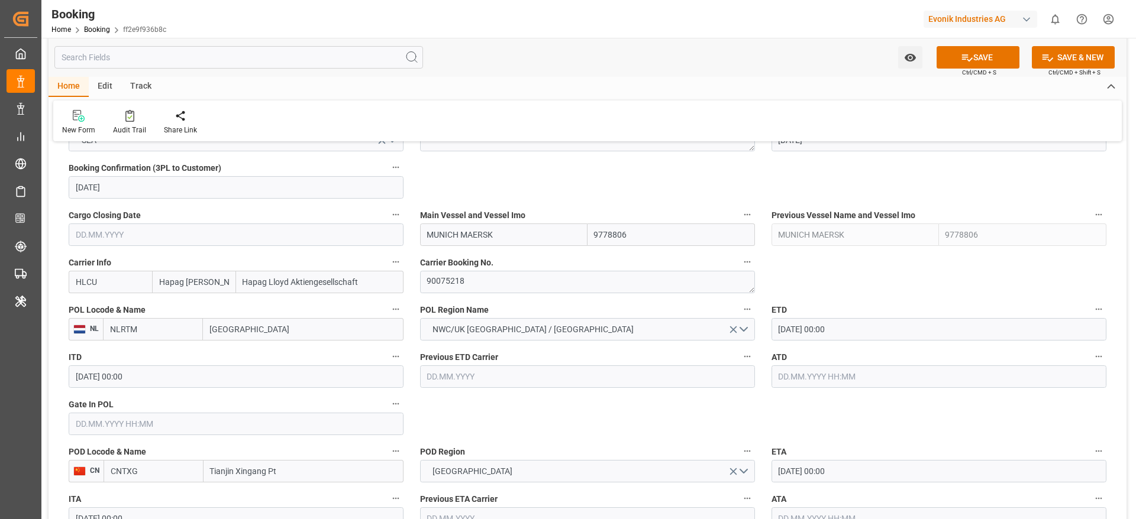
type input "07.10.2025 00:00"
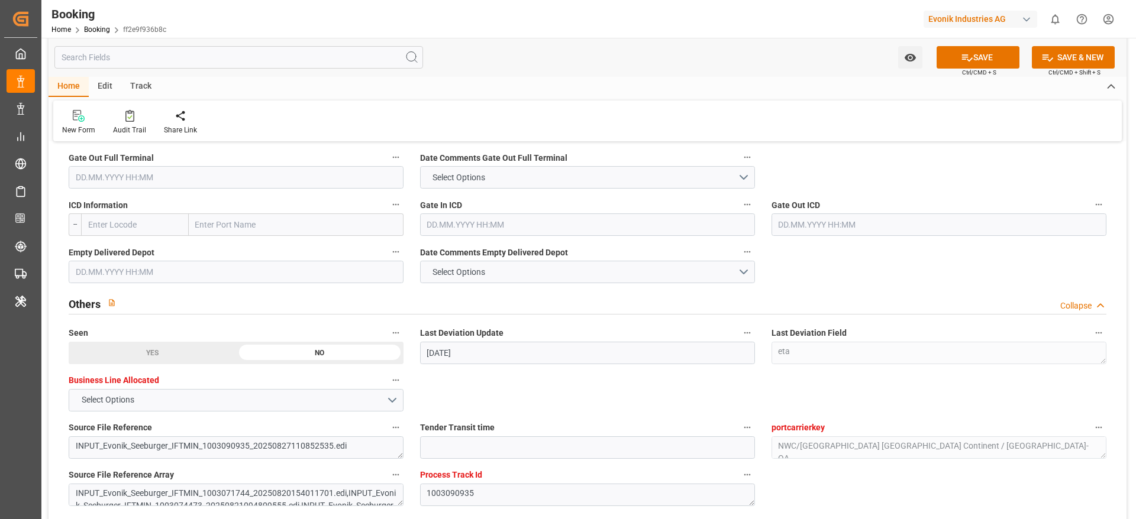
scroll to position [2129, 0]
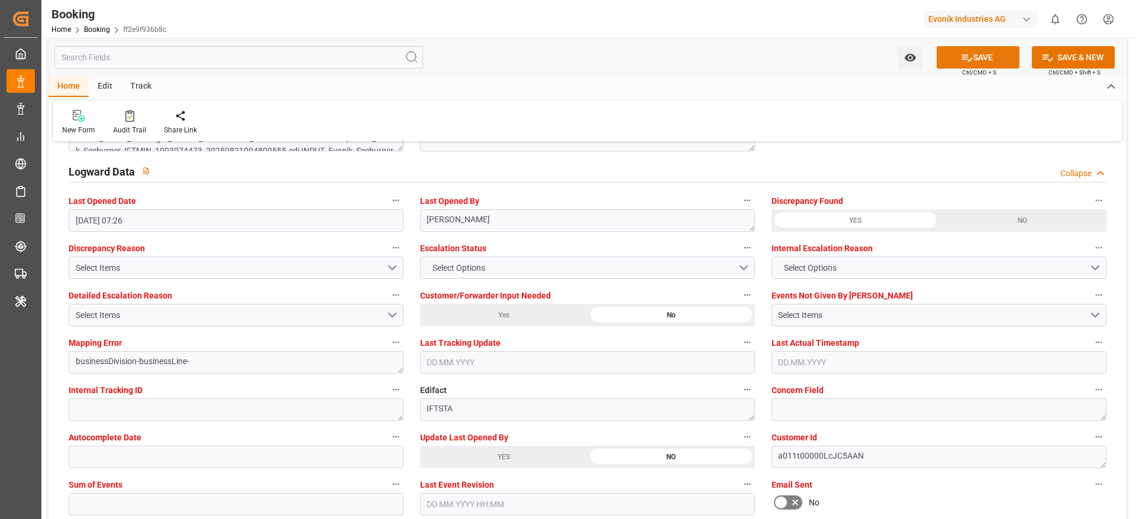
click at [956, 64] on button "SAVE" at bounding box center [977, 57] width 83 height 22
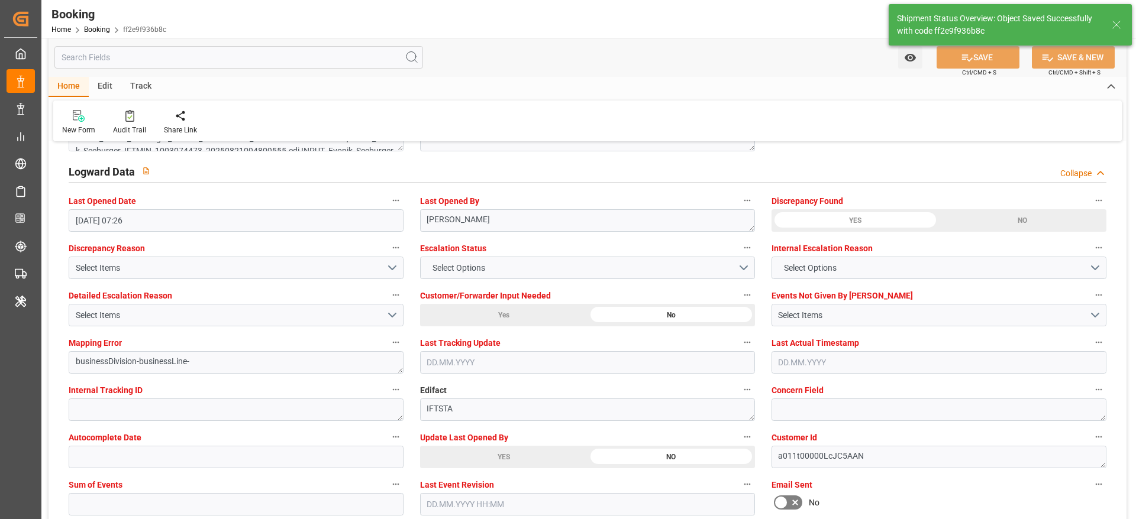
type textarea "[PERSON_NAME]"
type input "12.09.2025 09:08"
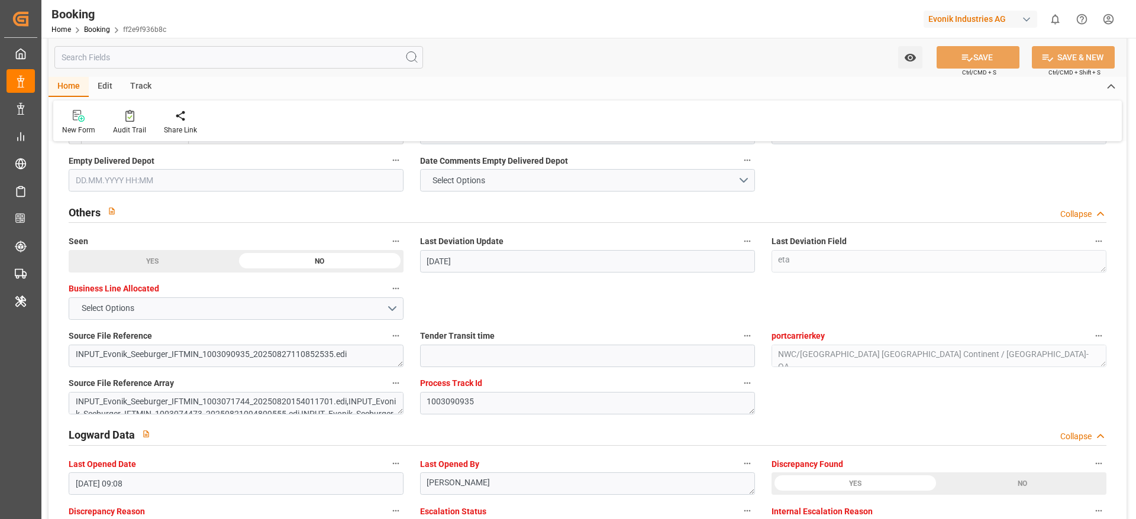
scroll to position [1863, 0]
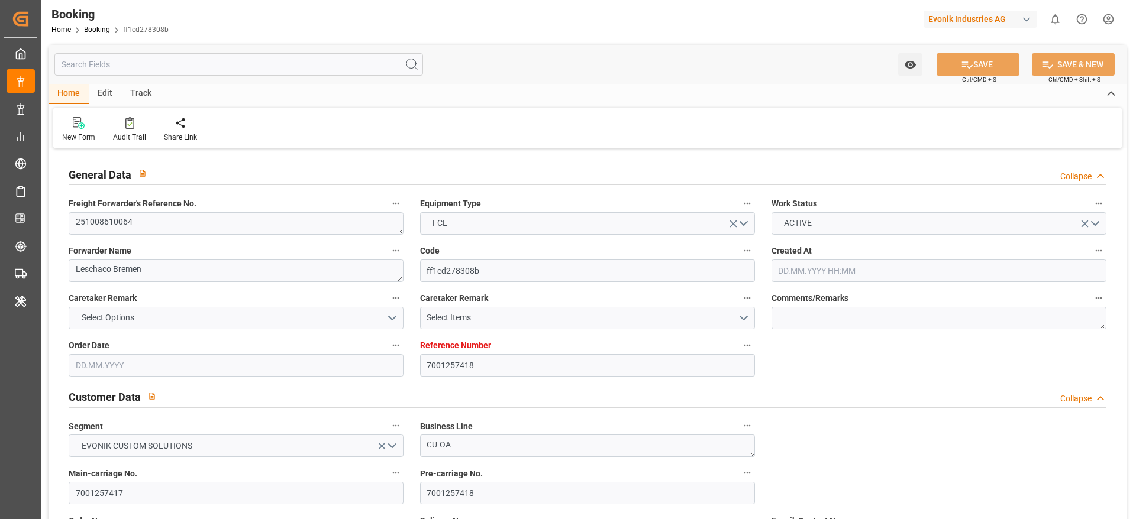
type input "7001257418"
type input "9200811"
type input "Hapag [PERSON_NAME]"
type input "Hapag Lloyd Aktiengesellschaft"
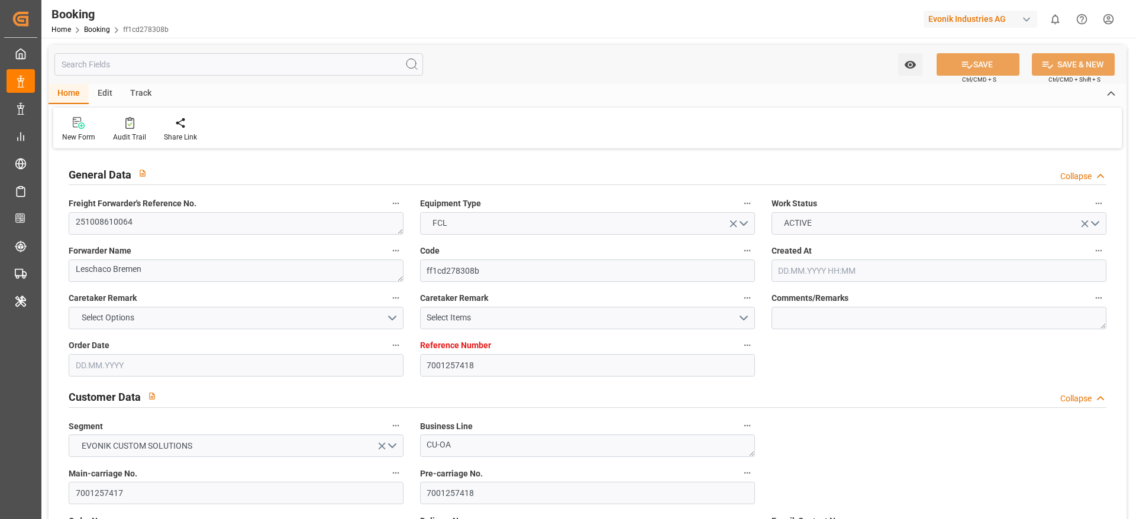
type input "NLRTM"
type input "INNSA"
type input "[DATE] 11:48"
type input "[DATE]"
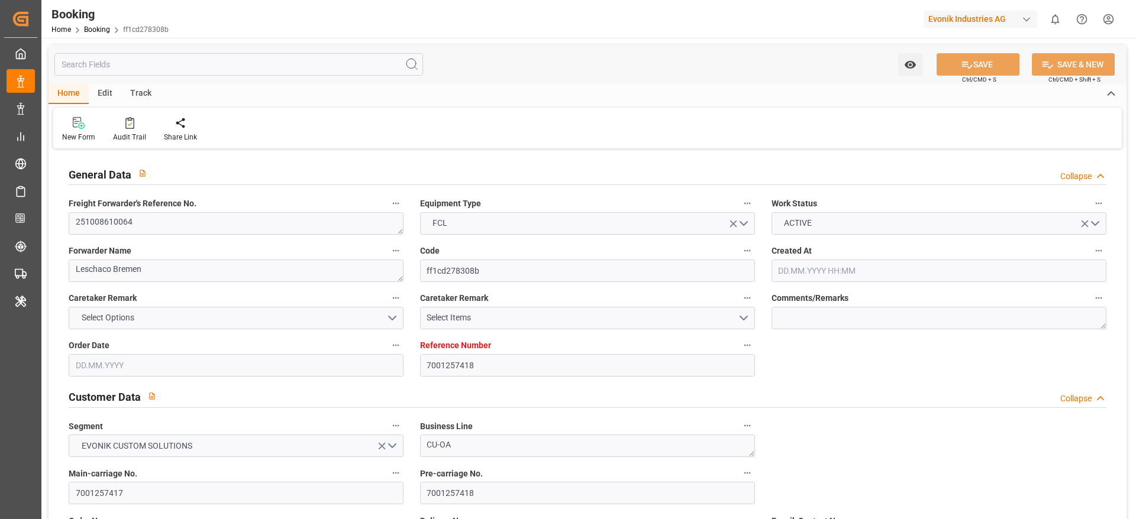
type input "[DATE]"
type input "[DATE] 00:00"
type input "[DATE]"
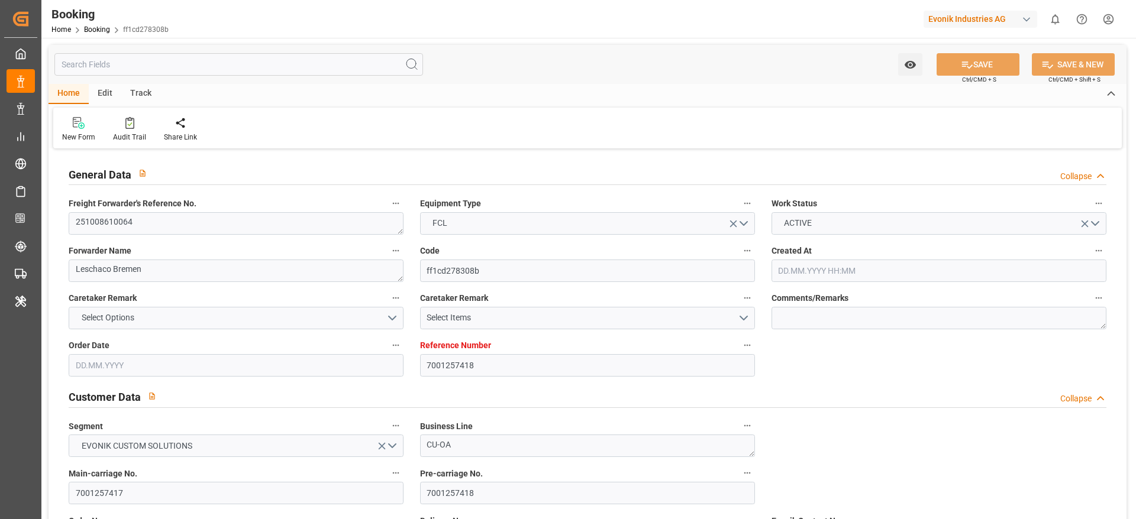
type input "[DATE] 00:00"
type input "[DATE] 07:26"
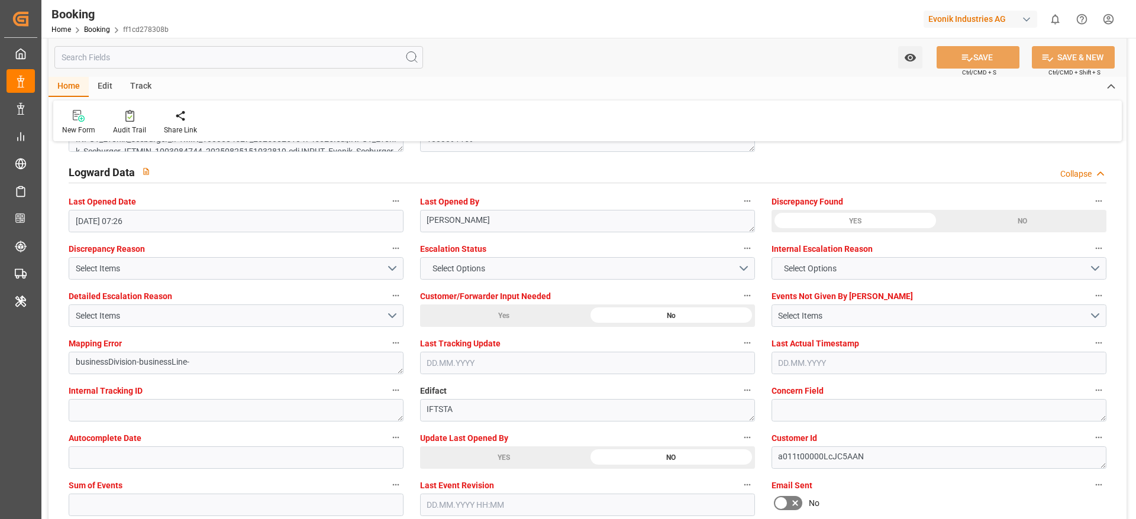
scroll to position [2129, 0]
click at [494, 457] on div "YES" at bounding box center [503, 457] width 167 height 22
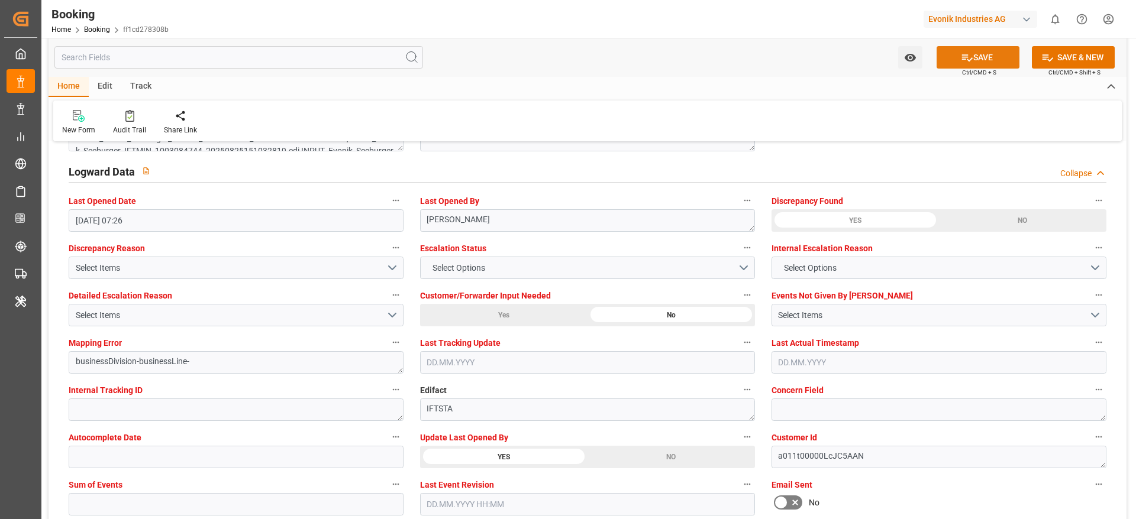
click at [962, 60] on icon at bounding box center [967, 57] width 12 height 12
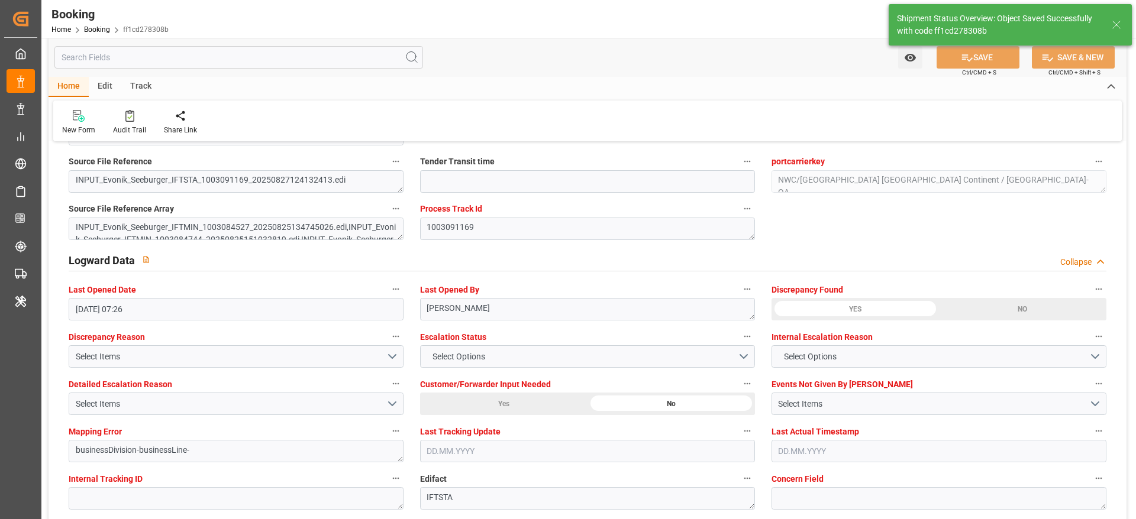
type textarea "[PERSON_NAME]"
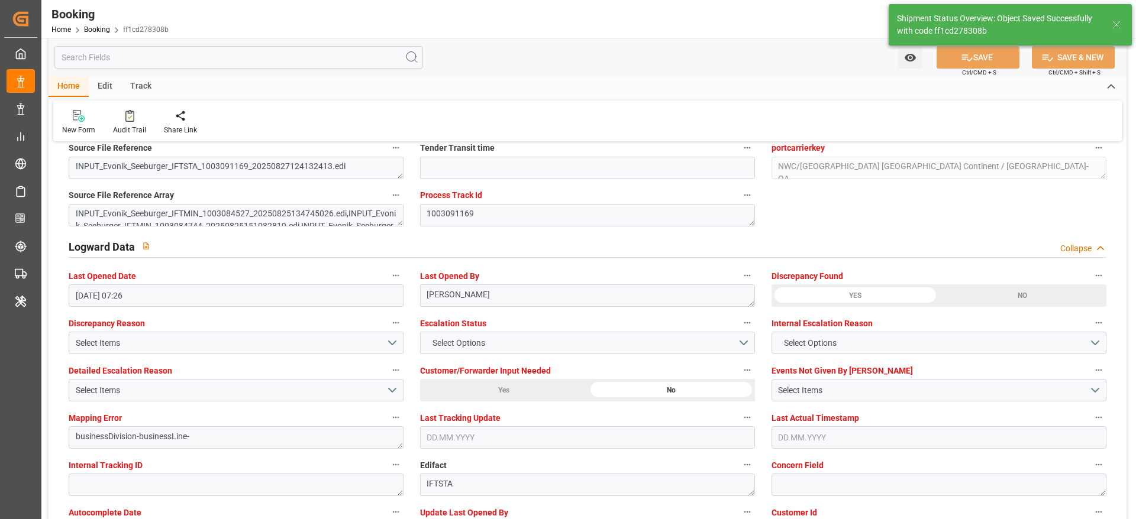
type input "[DATE] 09:09"
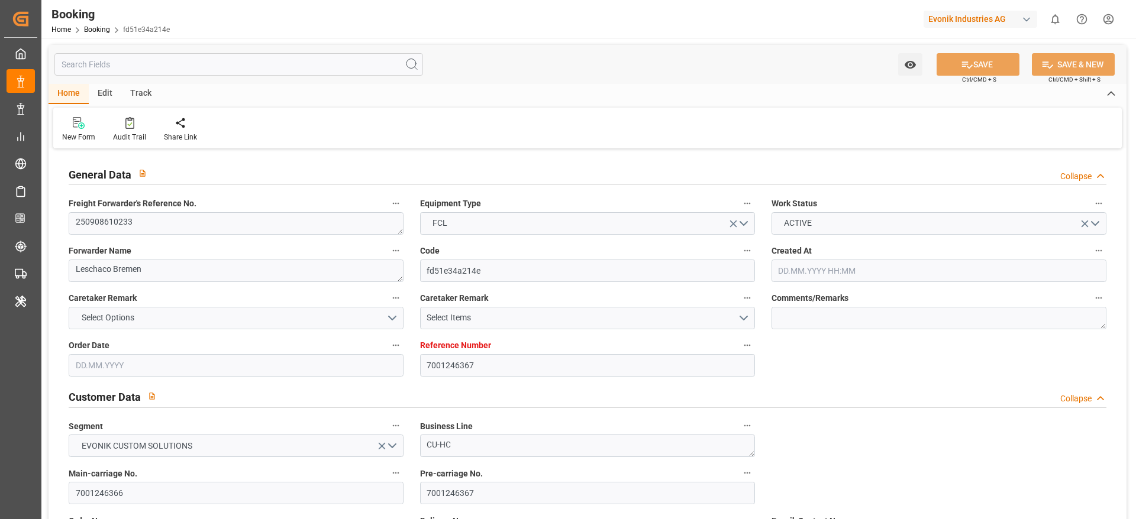
type input "7001246367"
type input "9525912"
type input "Hapag [PERSON_NAME]"
type input "Hapag Lloyd Aktiengesellschaft"
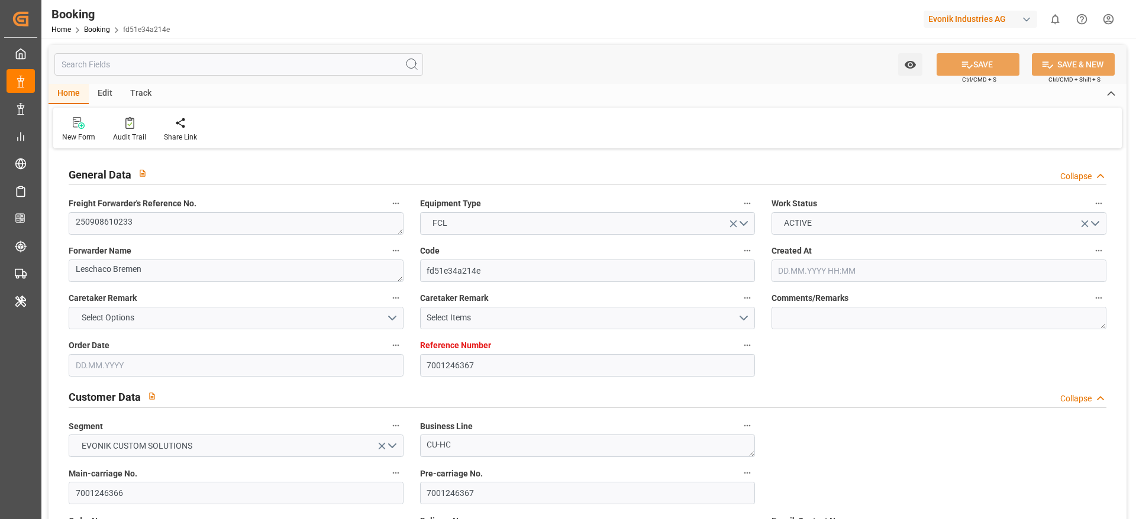
type input "NLRTM"
type input "INNSA"
type input "[DATE] 09:03"
type input "[DATE]"
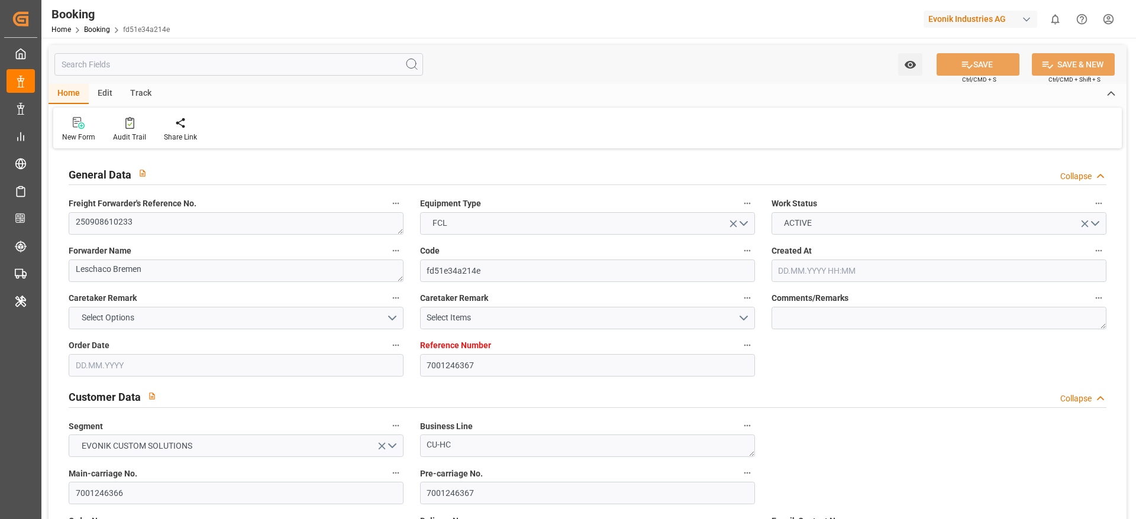
type input "[DATE]"
type input "[DATE] 00:00"
type input "[DATE]"
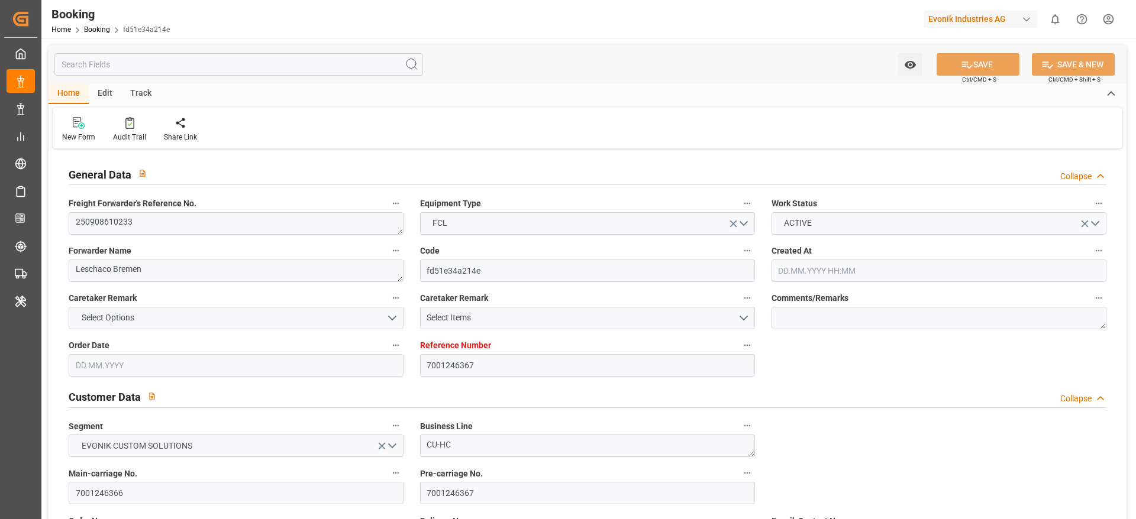
type input "[DATE] 00:00"
type input "[DATE]"
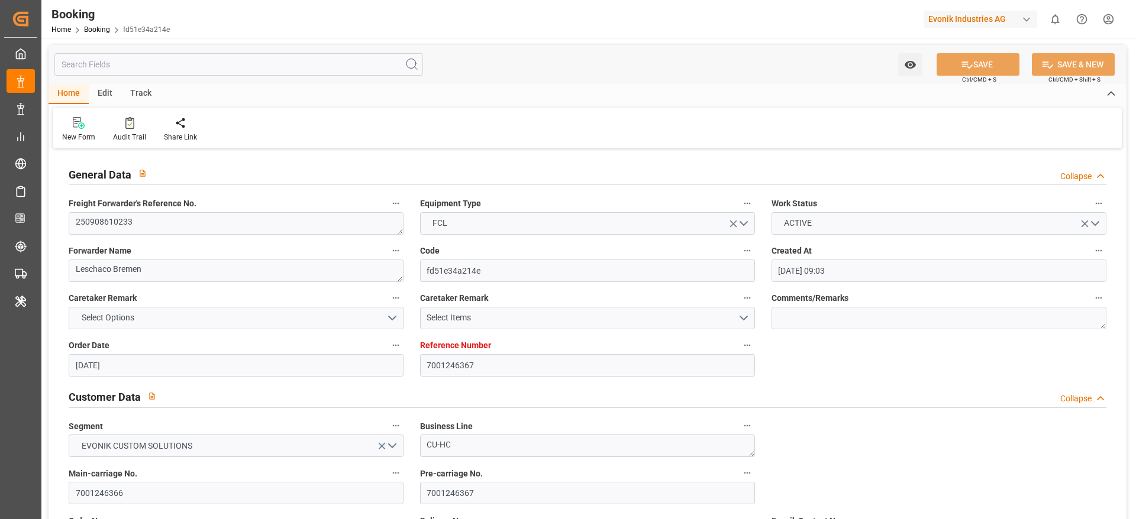
type input "[DATE] 07:26"
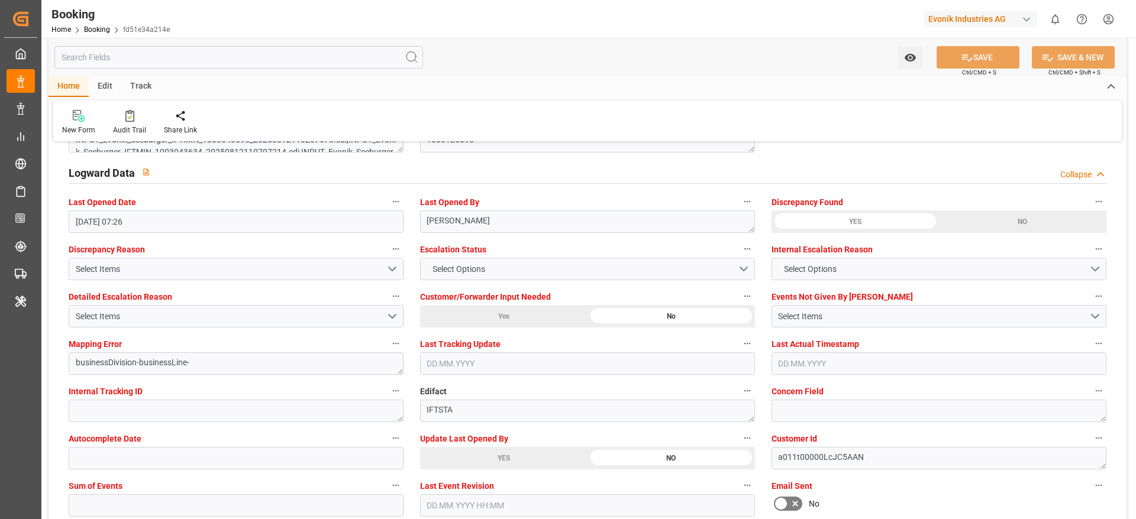
scroll to position [2217, 0]
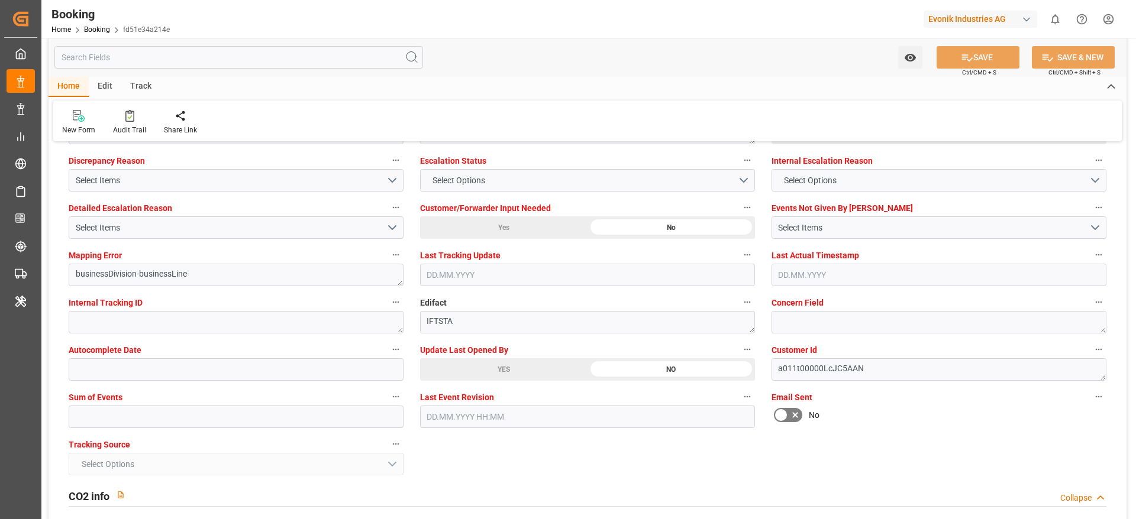
drag, startPoint x: 473, startPoint y: 373, endPoint x: 956, endPoint y: 91, distance: 559.9
click at [473, 373] on div "YES" at bounding box center [503, 369] width 167 height 22
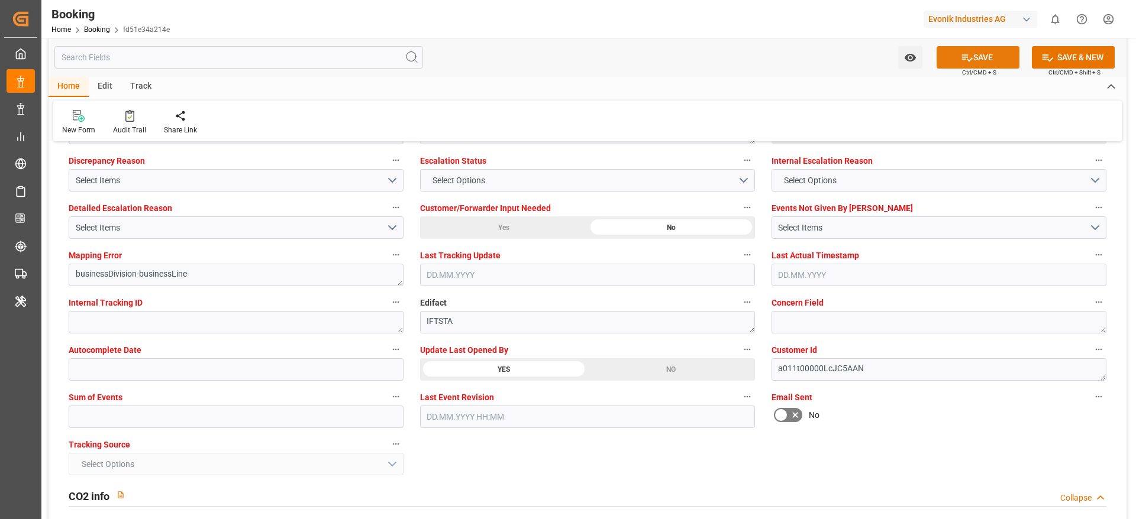
click at [975, 64] on button "SAVE" at bounding box center [977, 57] width 83 height 22
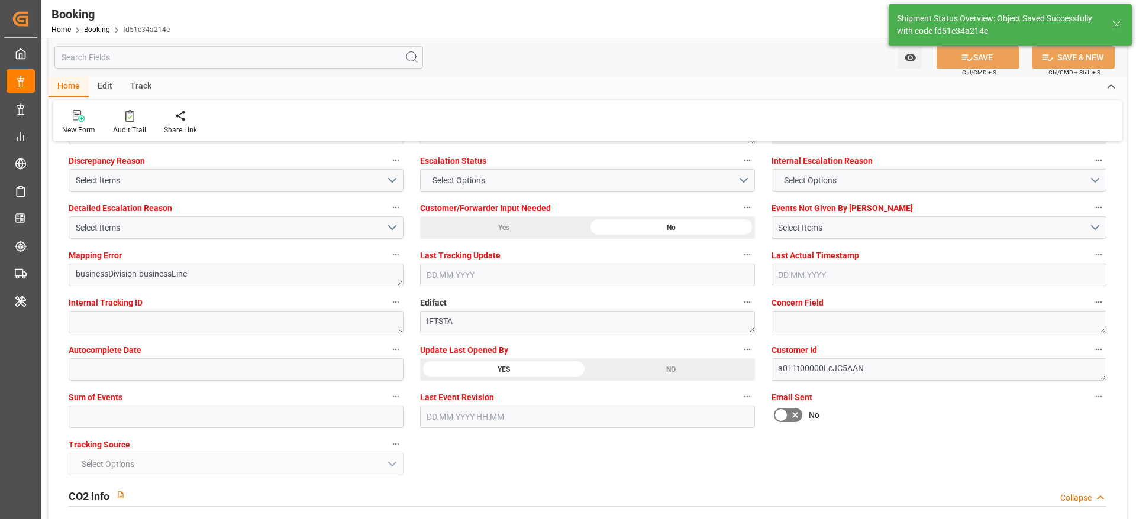
type textarea "[PERSON_NAME]"
type input "12.09.2025 09:09"
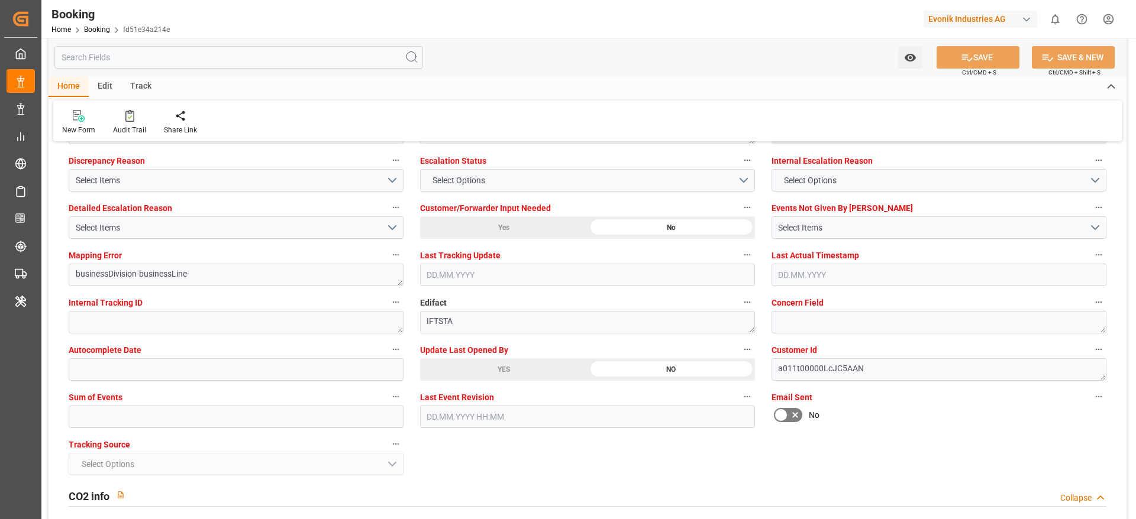
scroll to position [2040, 0]
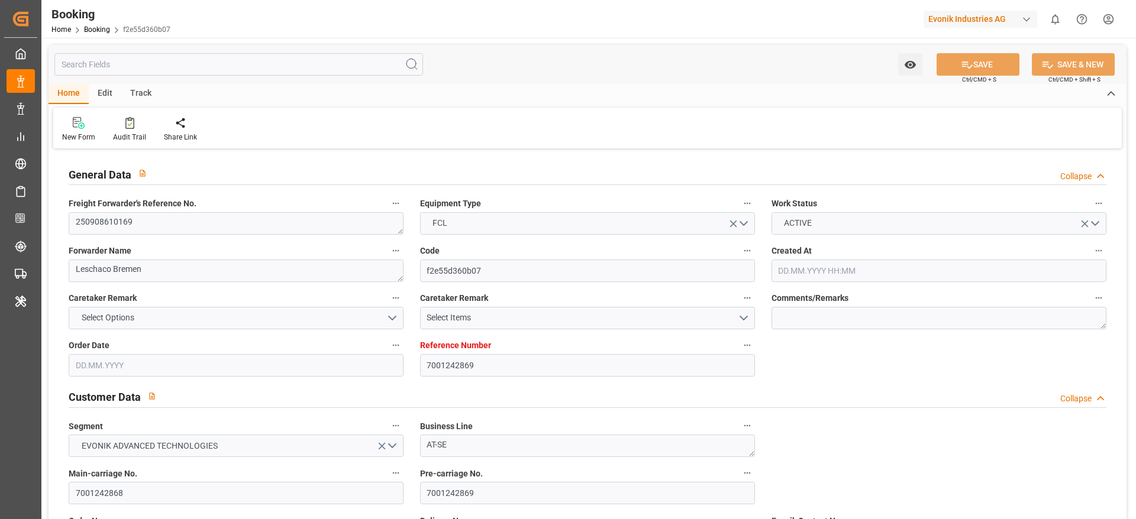
type input "7001242869"
type input "9777632"
type input "Hapag [PERSON_NAME]"
type input "Hapag Lloyd Aktiengesellschaft"
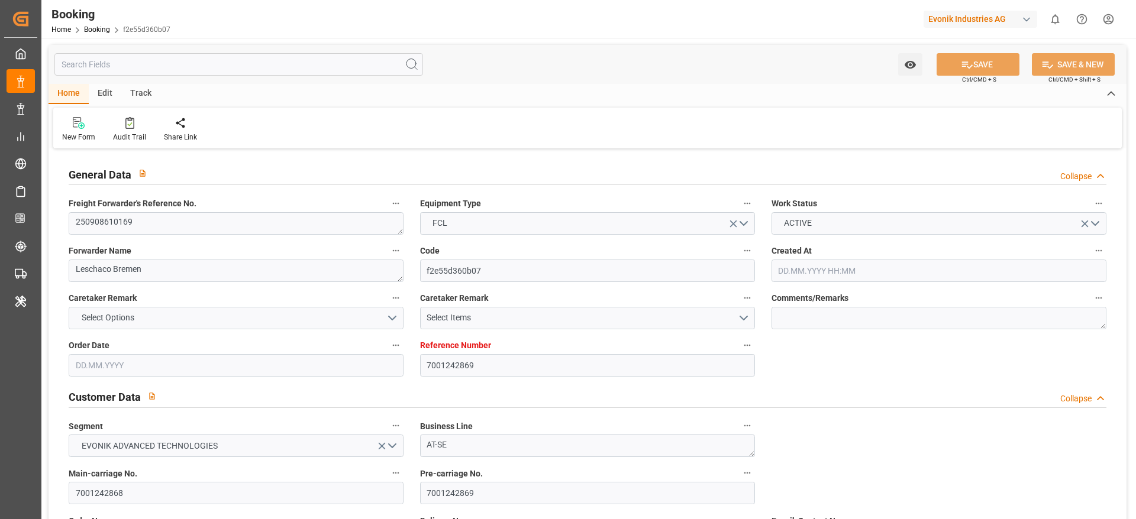
type input "BEANR"
type input "COCTG"
type input "[DATE] 05:25"
type input "[DATE]"
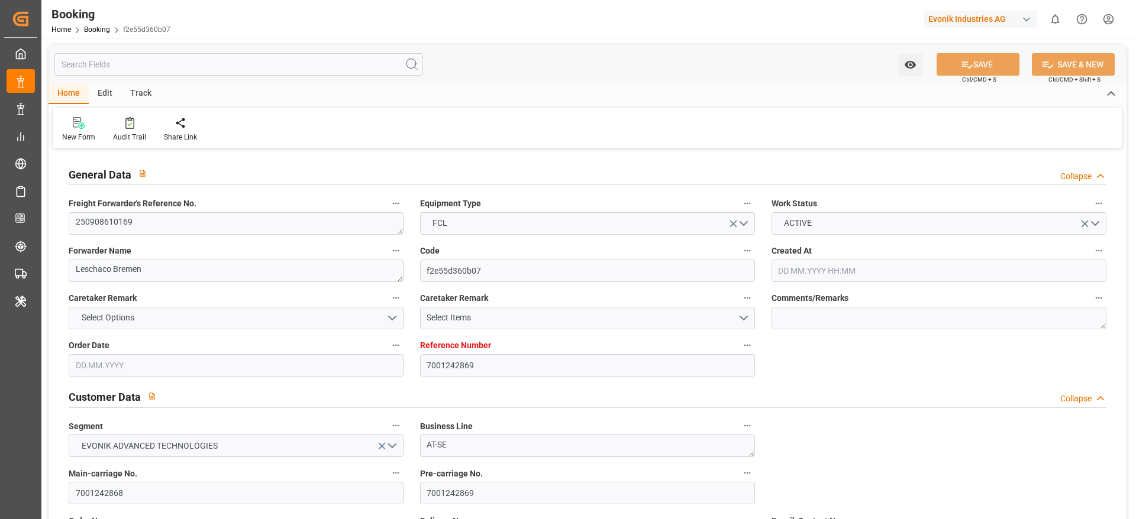
type input "[DATE]"
type input "[DATE] 00:00"
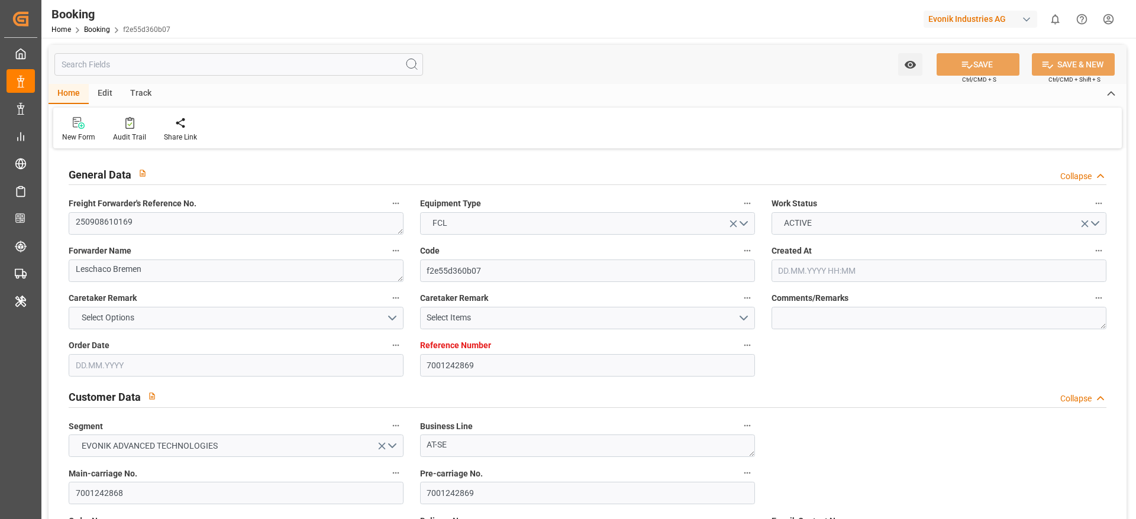
type input "18.10.2025 00:00"
type input "07.08.2025"
type input "[DATE] 07:26"
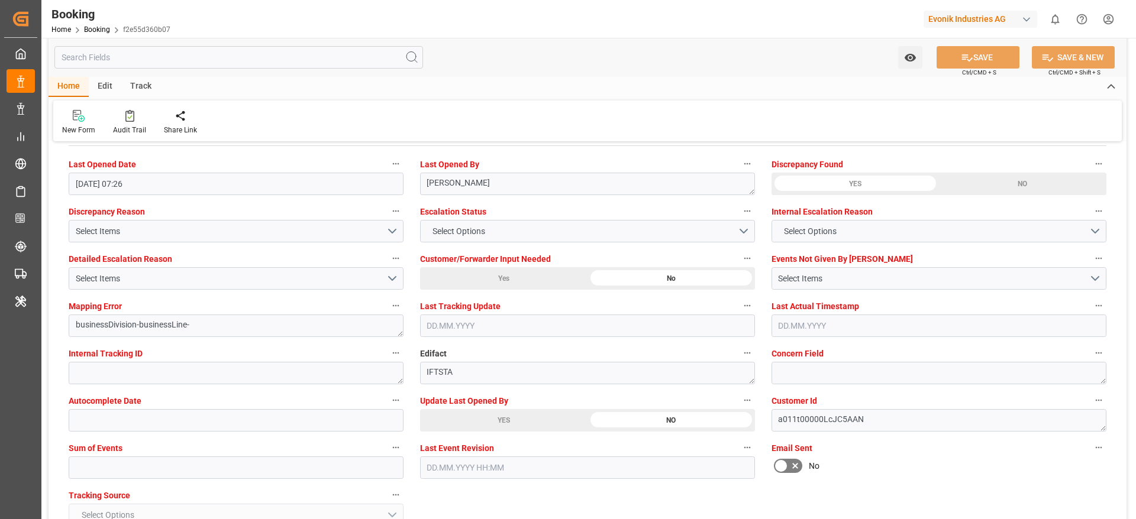
scroll to position [2218, 0]
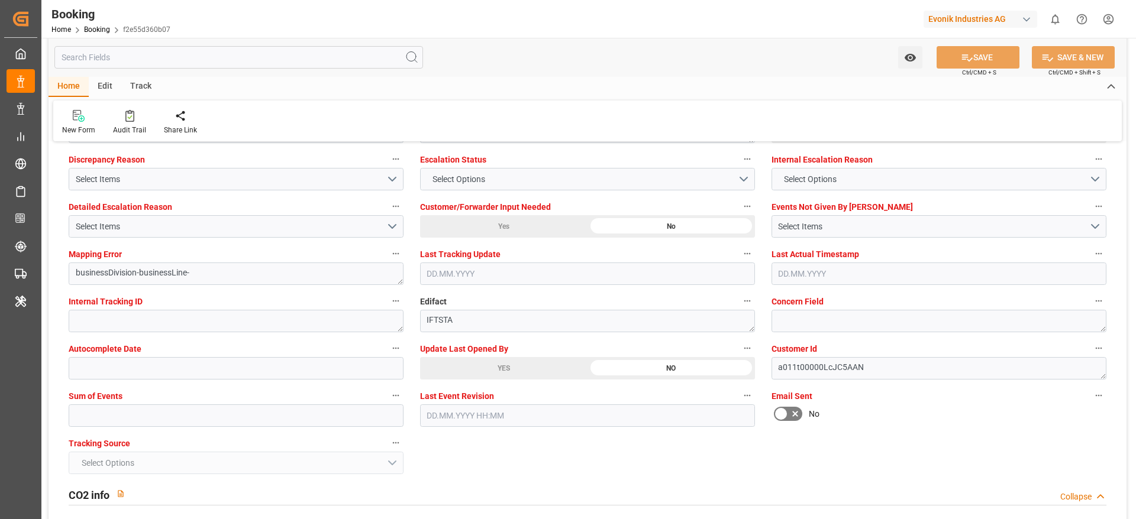
click at [496, 371] on div "YES" at bounding box center [503, 368] width 167 height 22
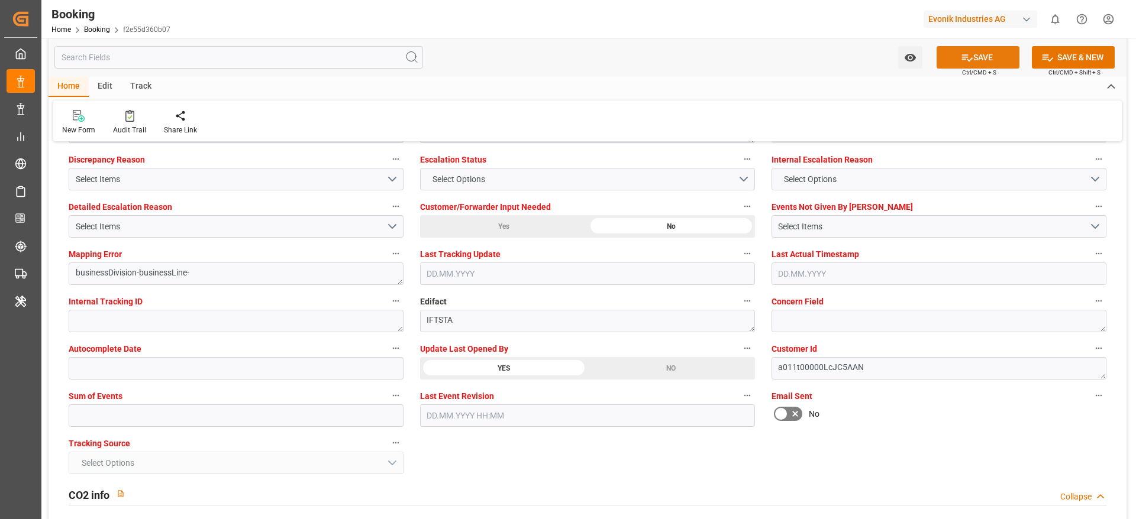
click at [962, 63] on button "SAVE" at bounding box center [977, 57] width 83 height 22
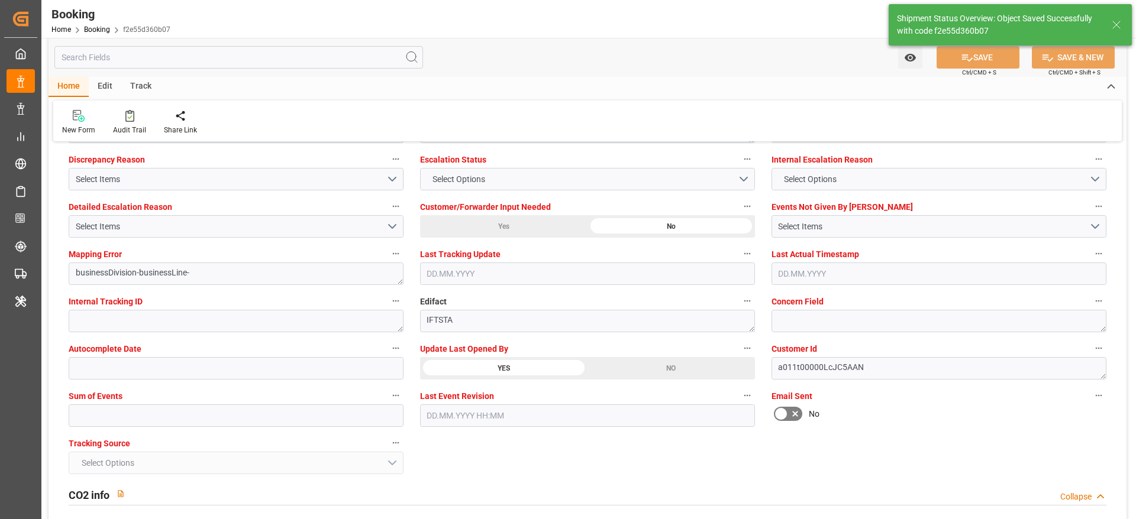
type textarea "[PERSON_NAME]"
type input "12.09.2025 09:10"
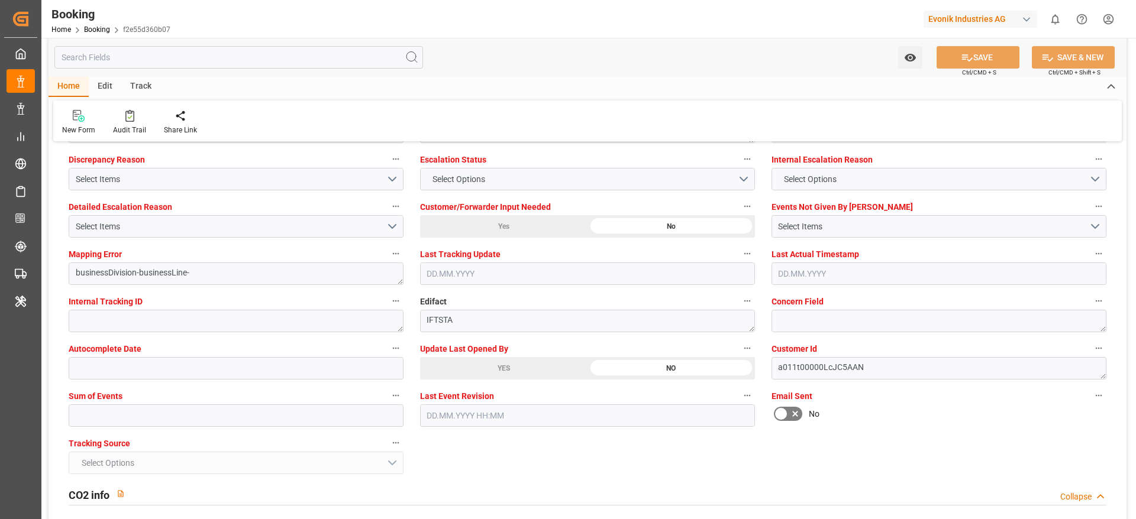
scroll to position [2129, 0]
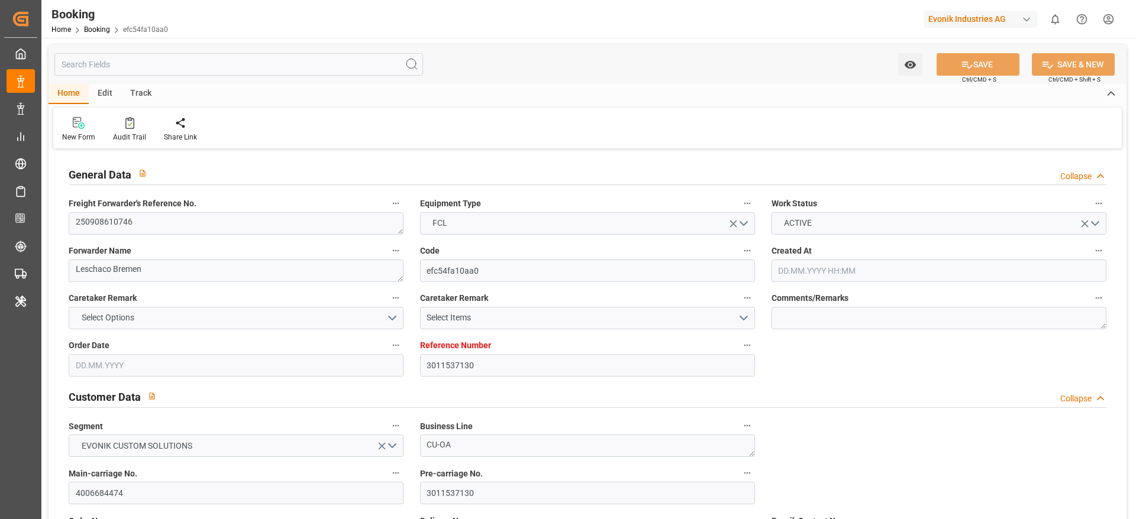
type input "3011537130"
type input "9694579"
type input "Hapag [PERSON_NAME]"
type input "Hapag Lloyd Aktiengesellschaft"
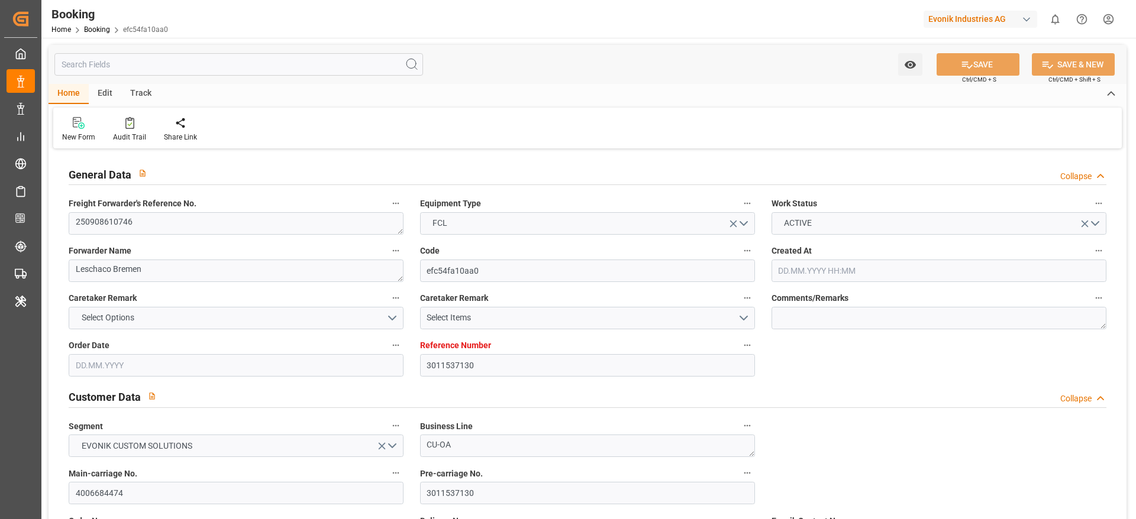
type input "BEANR"
type input "MXVER"
type input "03.09.2025 06:57"
type input "03.09.2025"
type input "20.10.2025"
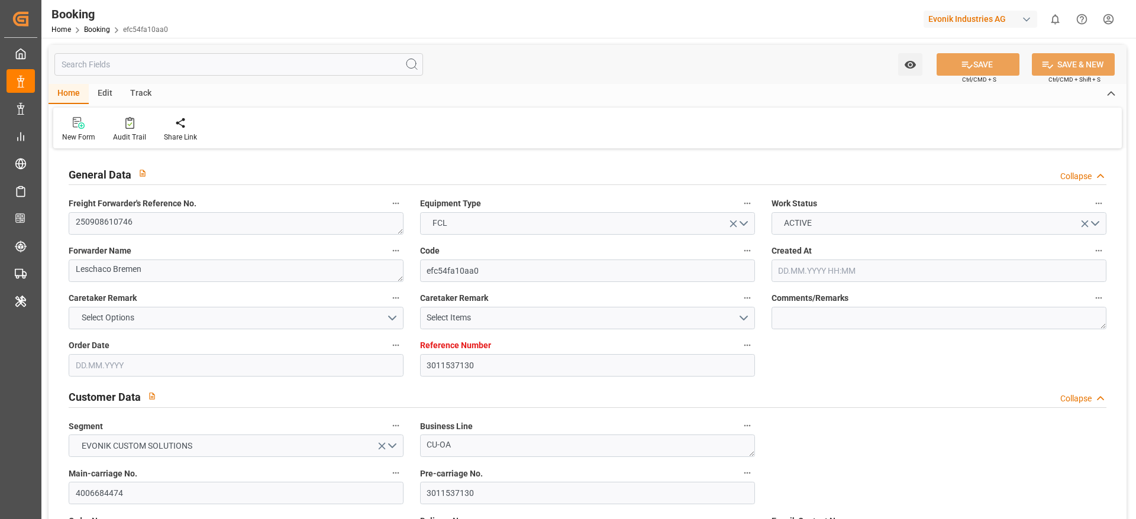
type input "19.09.2025"
type input "19.09.2025 00:00"
type input "03.09.2025"
type input "29.09.2025 00:00"
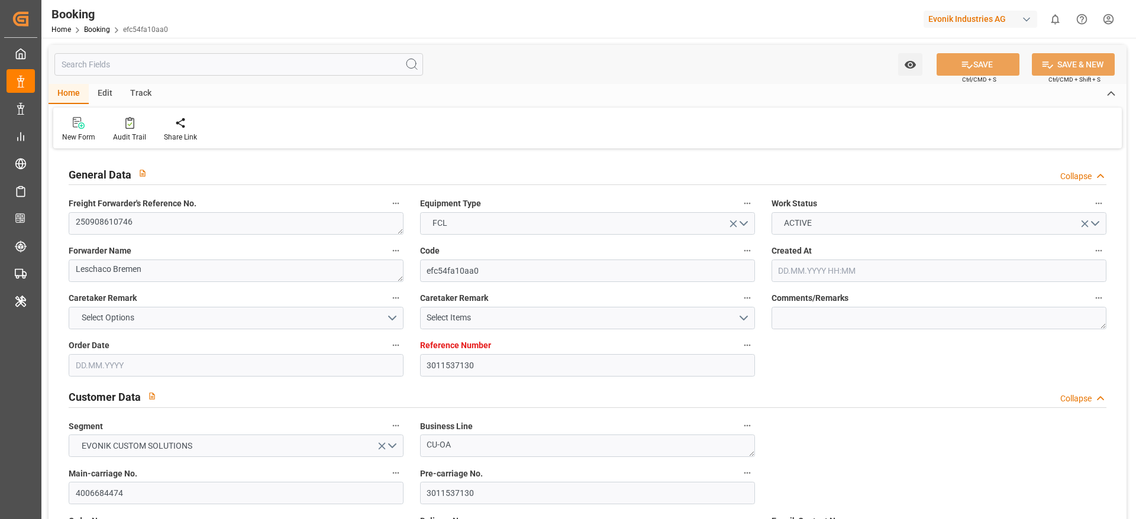
type input "29.09.2025 00:00"
type input "21.10.2025 00:00"
type input "[DATE] 07:26"
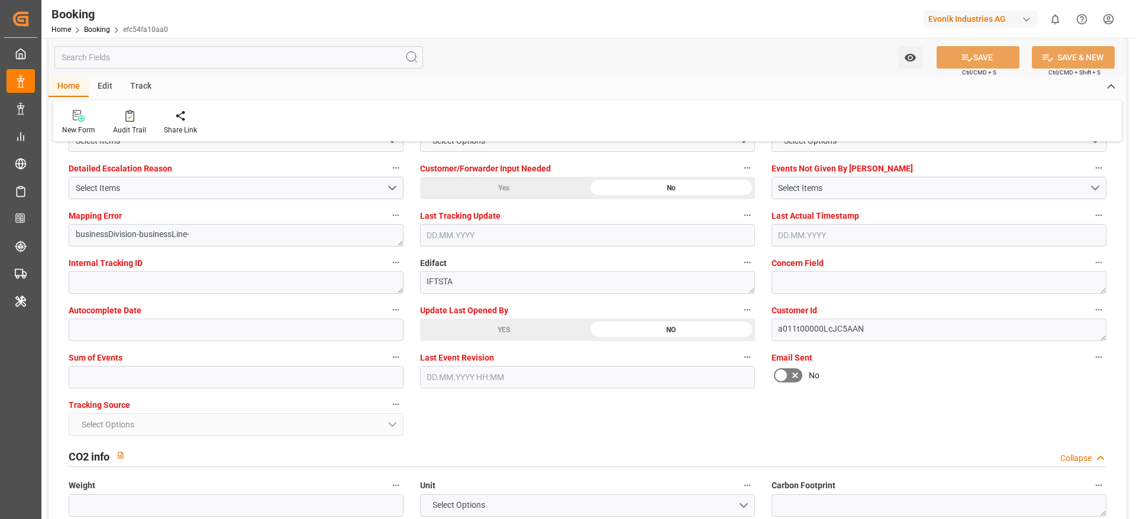
scroll to position [2306, 0]
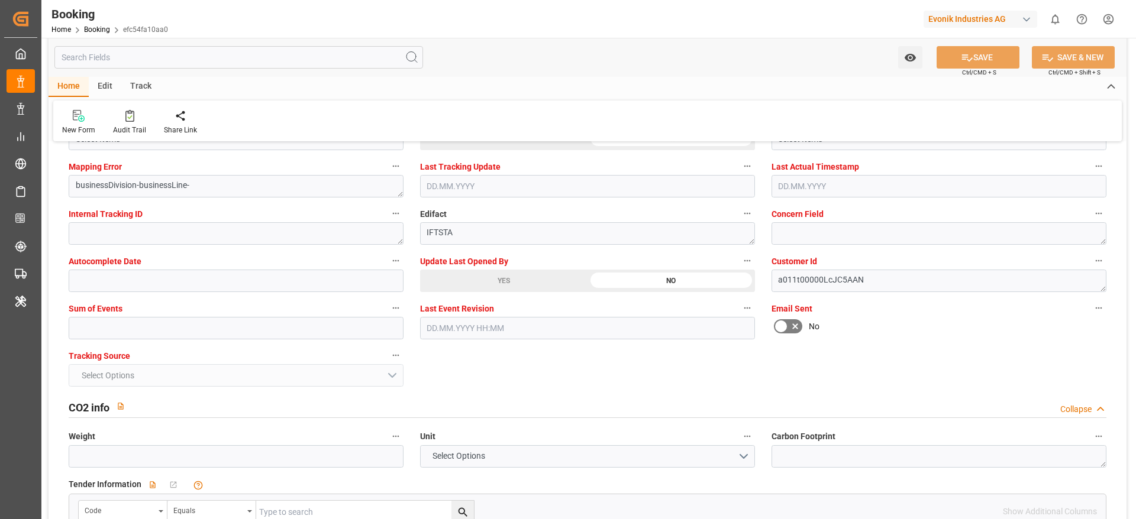
click at [461, 289] on div "YES" at bounding box center [503, 281] width 167 height 22
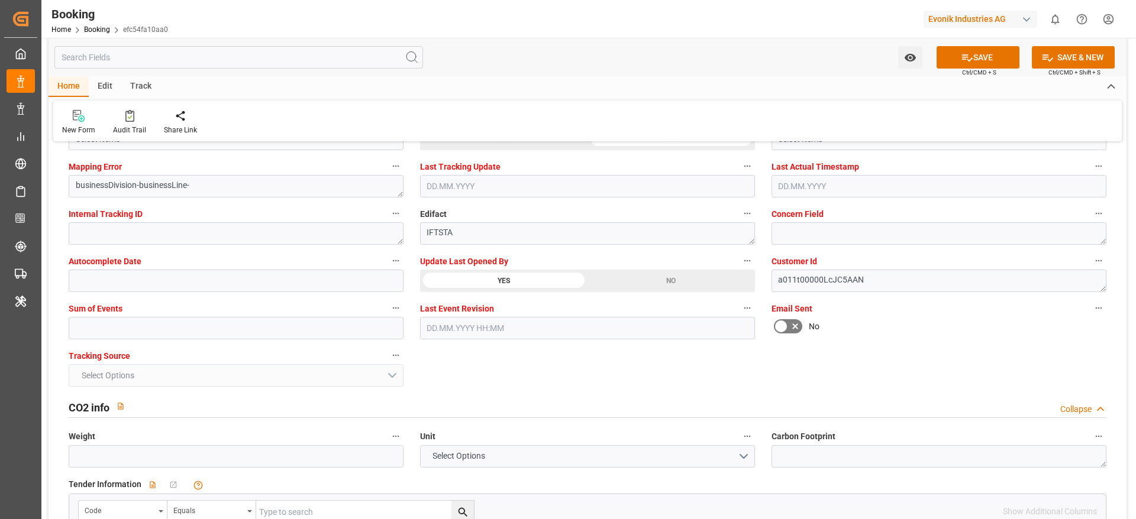
click at [965, 70] on span "Ctrl/CMD + S" at bounding box center [979, 72] width 34 height 9
click at [965, 66] on button "SAVE" at bounding box center [977, 57] width 83 height 22
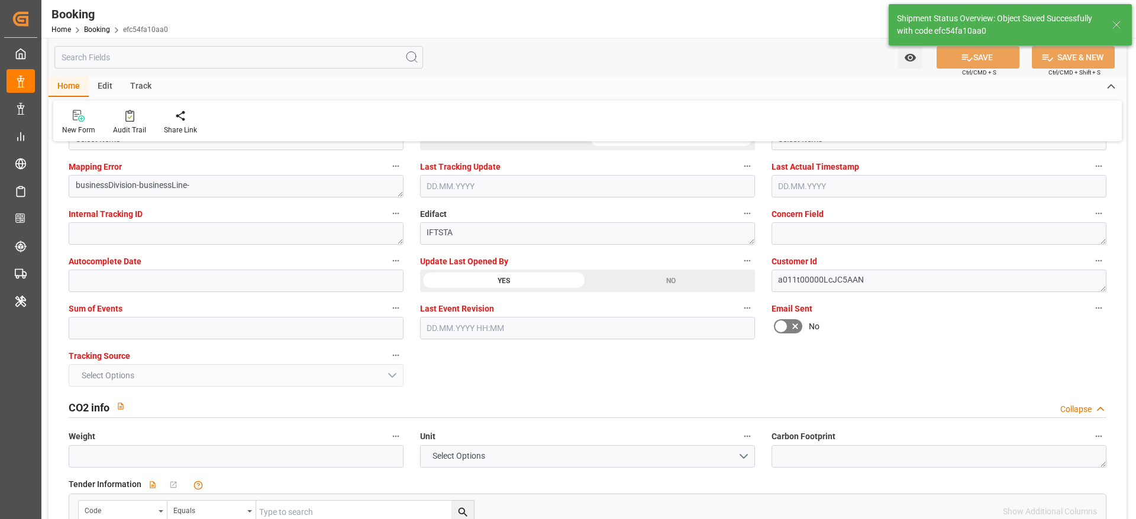
type textarea "[PERSON_NAME]"
type input "12.09.2025 09:11"
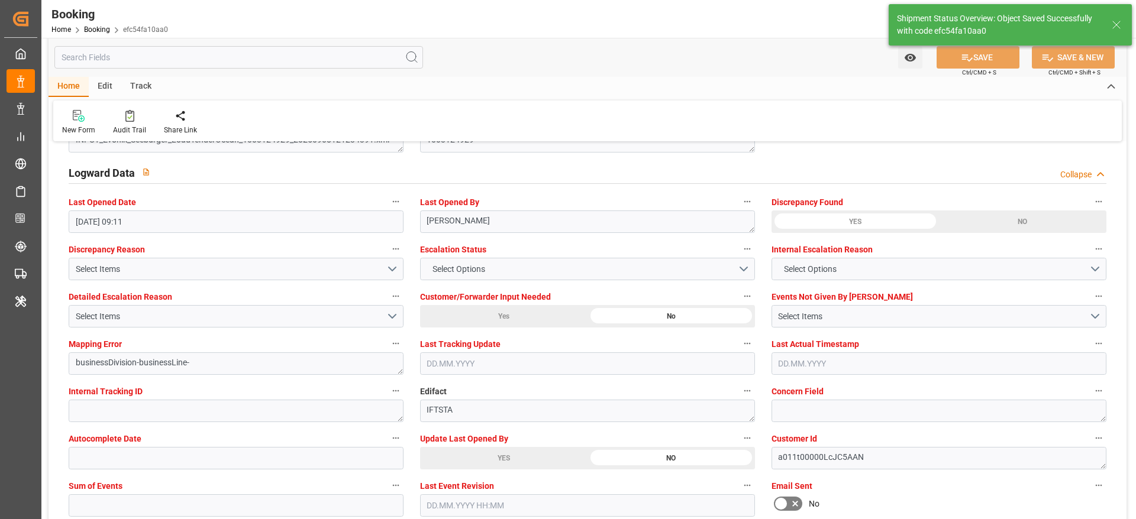
scroll to position [1951, 0]
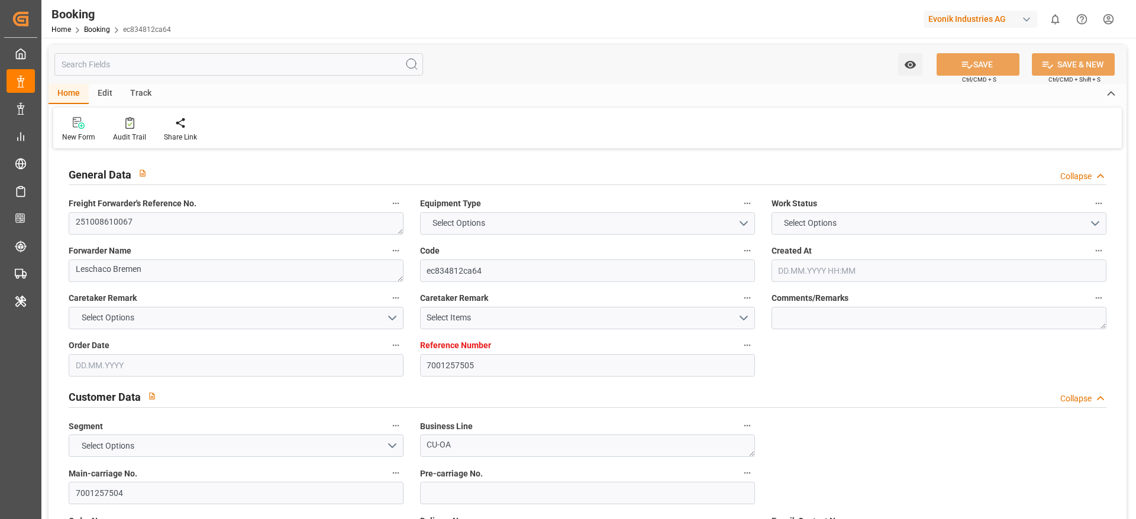
type textarea "251008610067"
type textarea "Leschaco Bremen"
type input "ec834812ca64"
type input "7001257505"
type textarea "CU-OA"
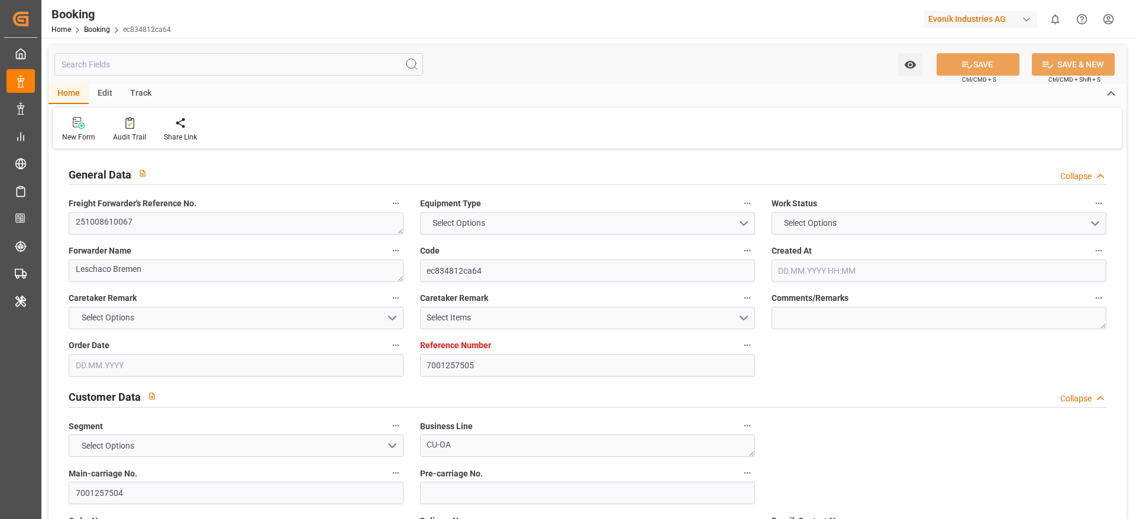
type input "7001257504"
type textarea "[PERSON_NAME][EMAIL_ADDRESS][PERSON_NAME][DOMAIN_NAME]"
type textarea "CIF"
type textarea "NHAVA SHEVA PORT, INDIA"
type textarea "Lauterbourg"
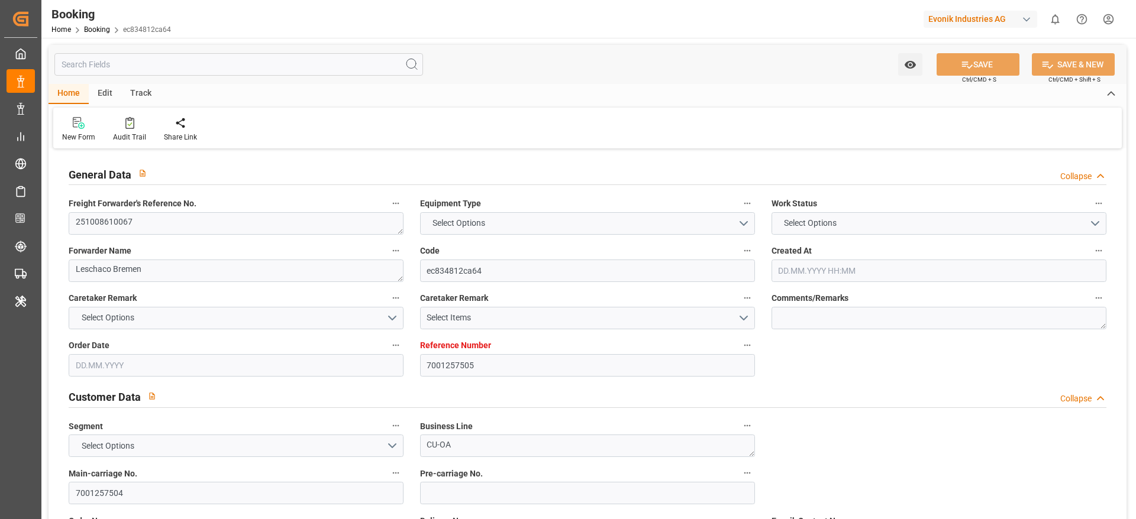
type input "NORFOLK EXPRESS"
type input "HLCU"
type textarea "93022452"
type input "[GEOGRAPHIC_DATA]"
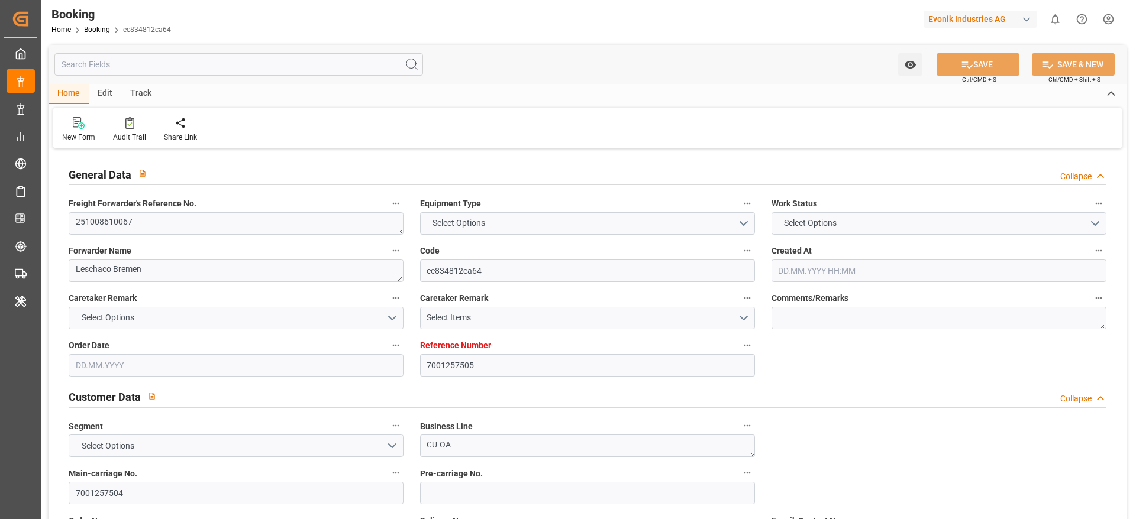
type input "[PERSON_NAME] ([PERSON_NAME])"
type textarea "INPUT_Evonik_Seeburger_IFTMIN_1003094252_20250828104758608.edi"
type textarea "NWC/UK North West Continent / UK_INNSA_HLCU_CU-OA"
type textarea "INPUT_Evonik_Seeburger_IFTMIN_1003084637_20250825143217428.edi,INPUT_Evonik_See…"
type textarea "1003094252"
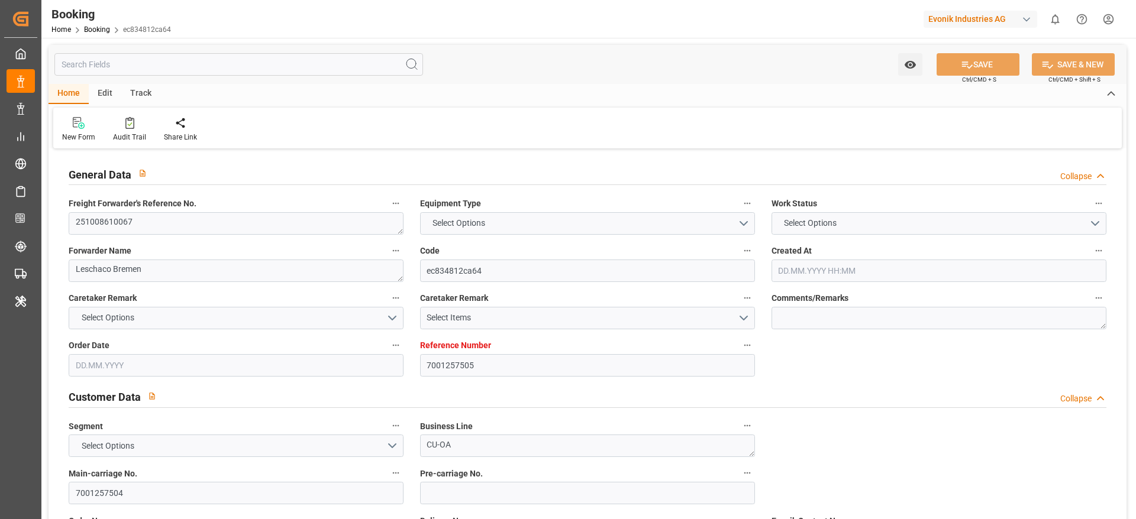
type textarea "[PERSON_NAME]"
type textarea "businessDivision-businessLine-"
type textarea "IFTSTA"
type textarea "a011t00000LcJC5AAN"
type textarea "No"
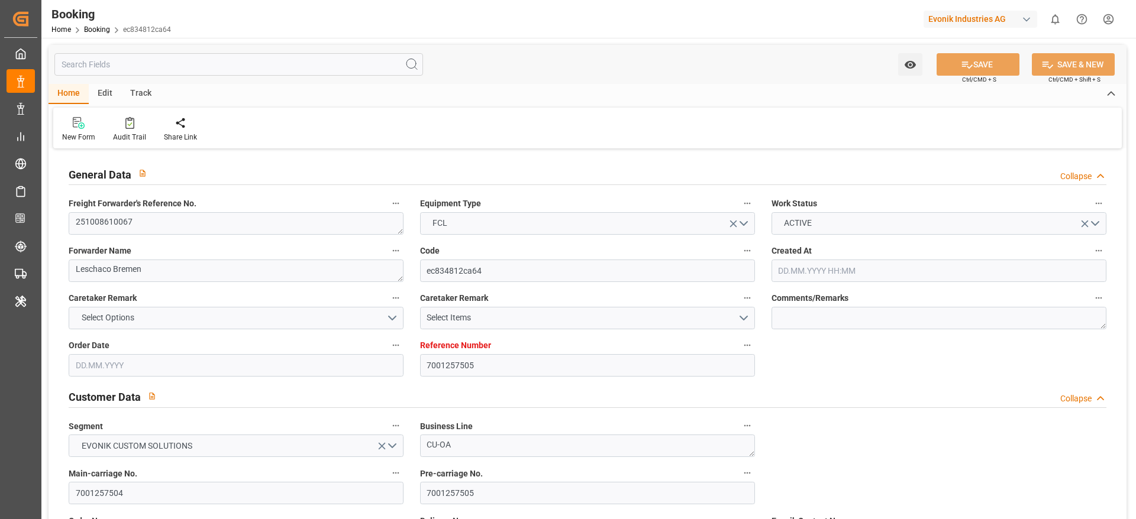
scroll to position [689, 0]
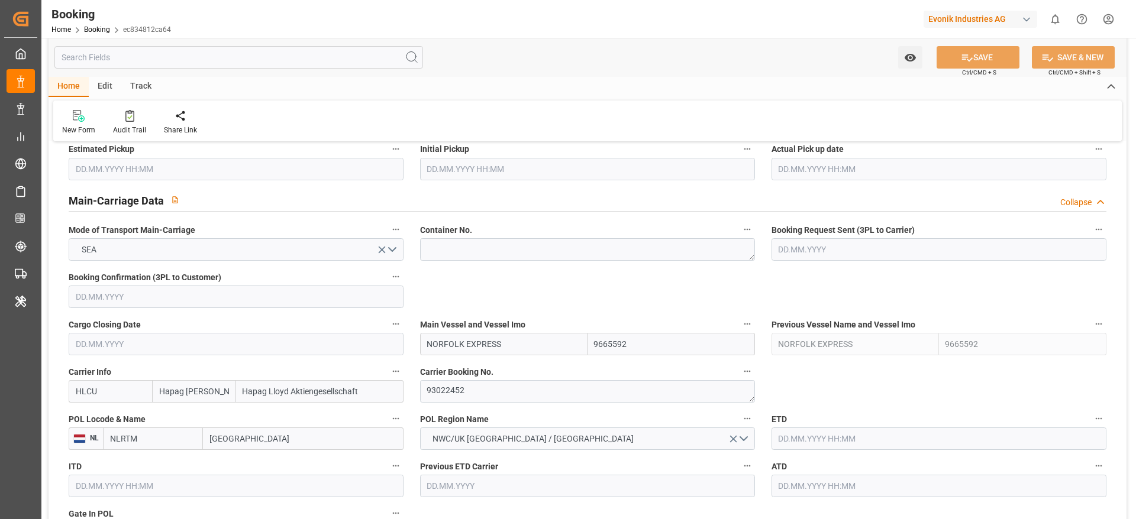
type input "7001257505"
type input "9665592"
type input "Hapag [PERSON_NAME]"
type input "Hapag Lloyd Aktiengesellschaft"
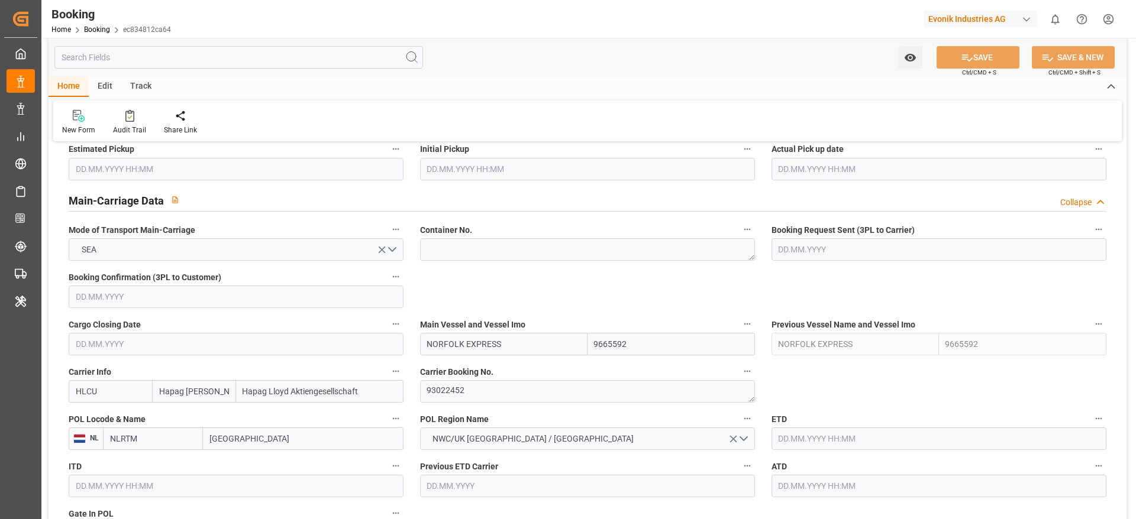
type input "NLRTM"
type input "INNSA"
type input "25.08.2025 12:33"
type input "25.08.2025"
type input "01.12.2025"
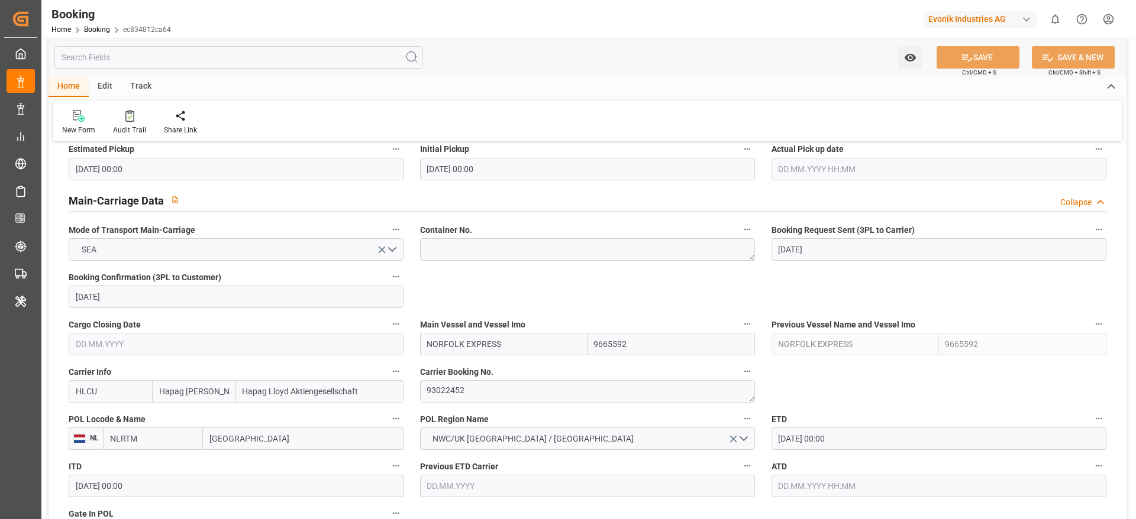
type input "03.10.2025"
type input "03.10.2025 00:00"
type input "27.08.2025"
type input "28.08.2025"
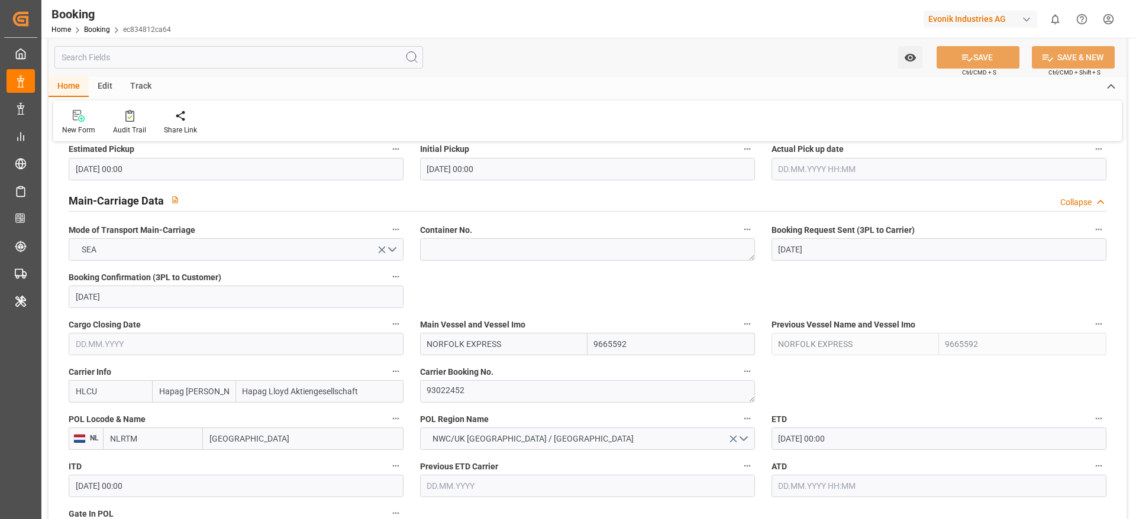
type input "18.10.2025 00:00"
type input "03.12.2025 00:00"
type input "01.12.2025 00:00"
type input "[DATE] 07:26"
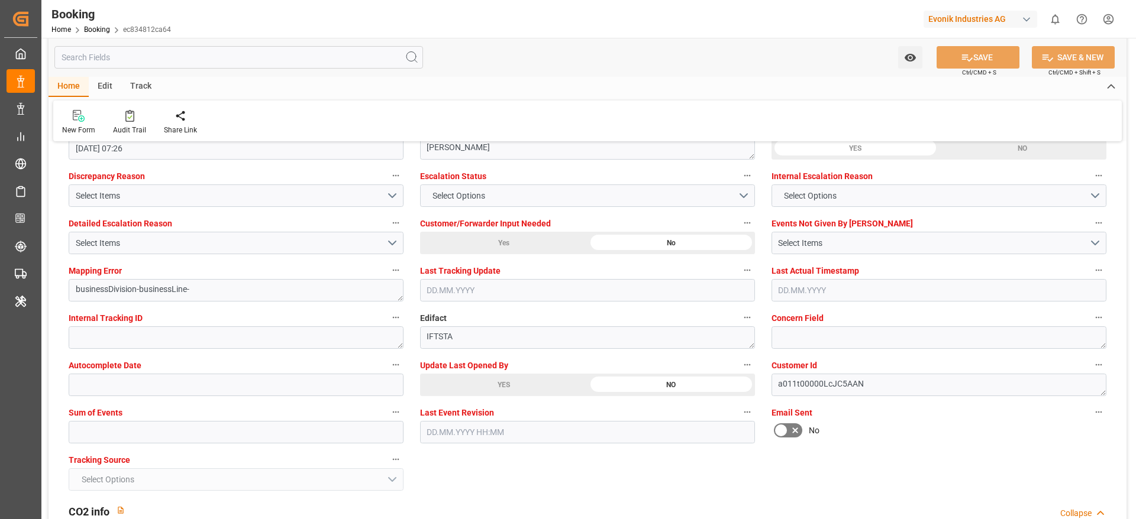
scroll to position [2218, 0]
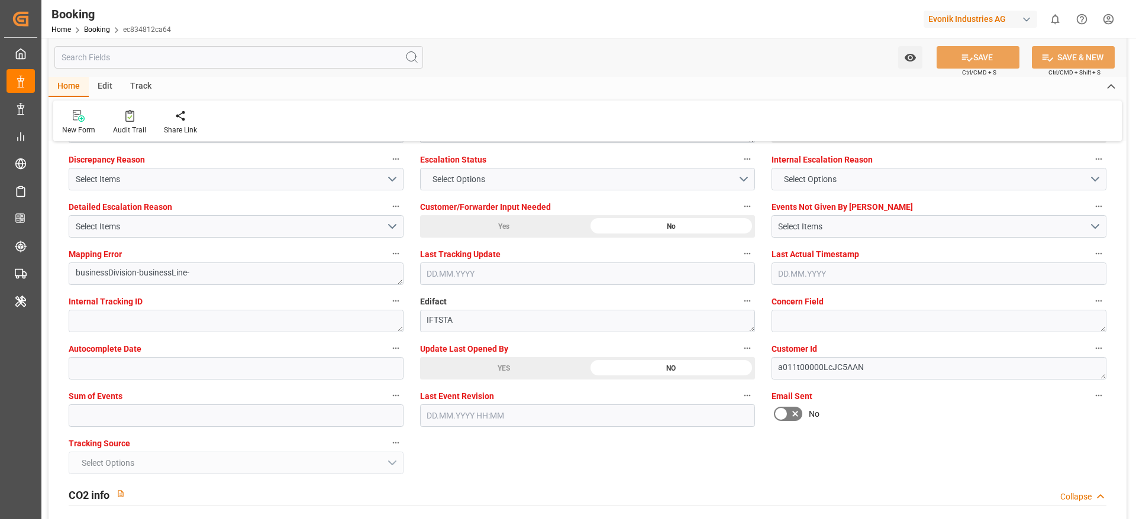
drag, startPoint x: 499, startPoint y: 362, endPoint x: 1090, endPoint y: 117, distance: 639.7
click at [499, 362] on div "YES" at bounding box center [503, 368] width 167 height 22
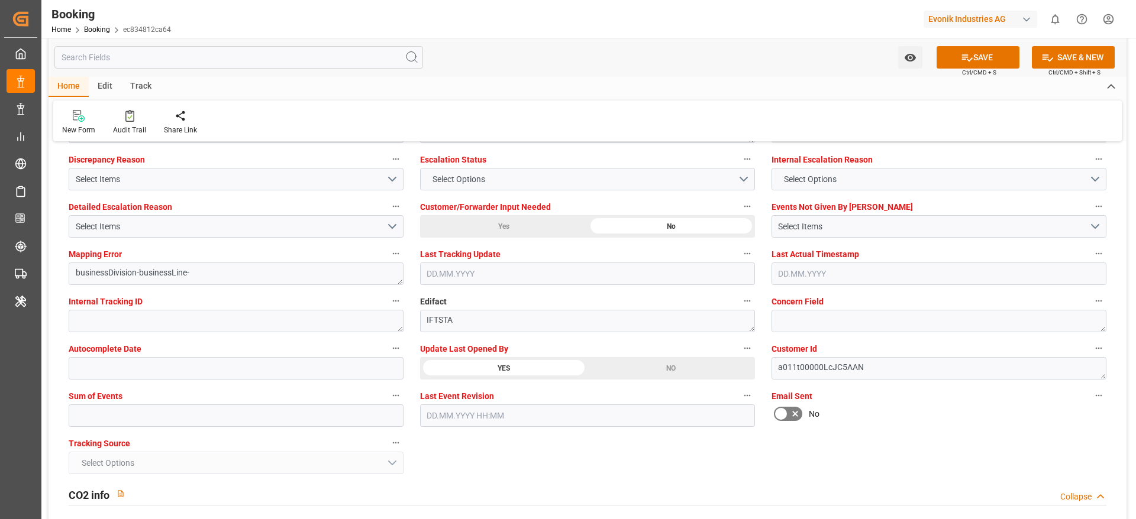
click at [962, 68] on span "Ctrl/CMD + S" at bounding box center [979, 72] width 34 height 9
click at [962, 64] on button "SAVE" at bounding box center [977, 57] width 83 height 22
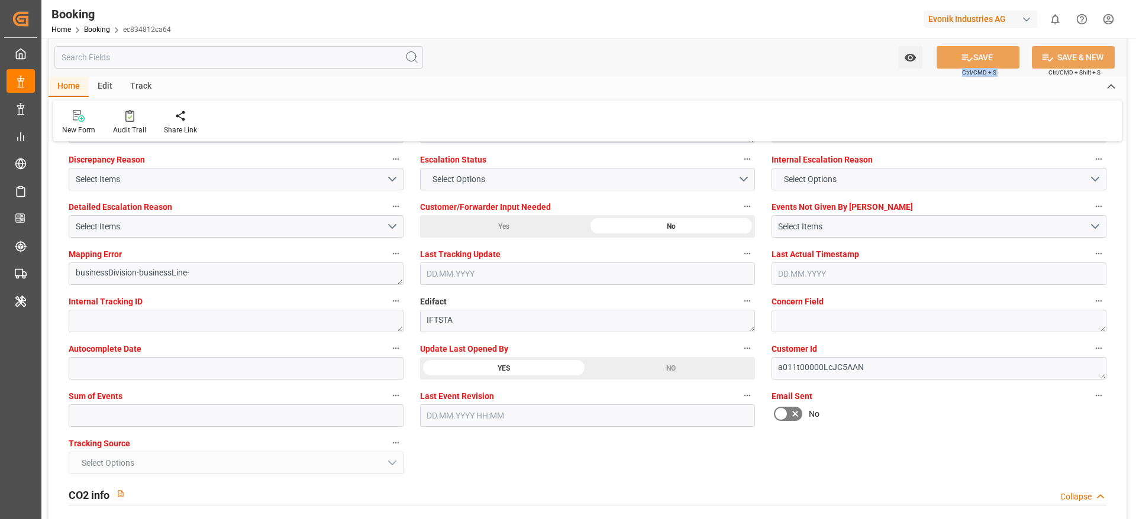
type textarea "sateesh godewar"
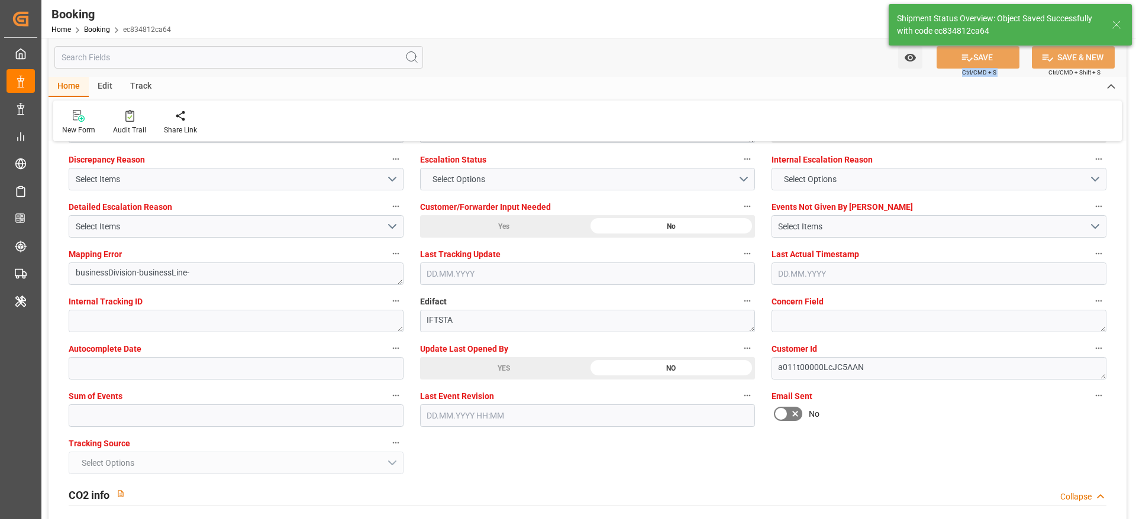
type input "12.09.2025 09:11"
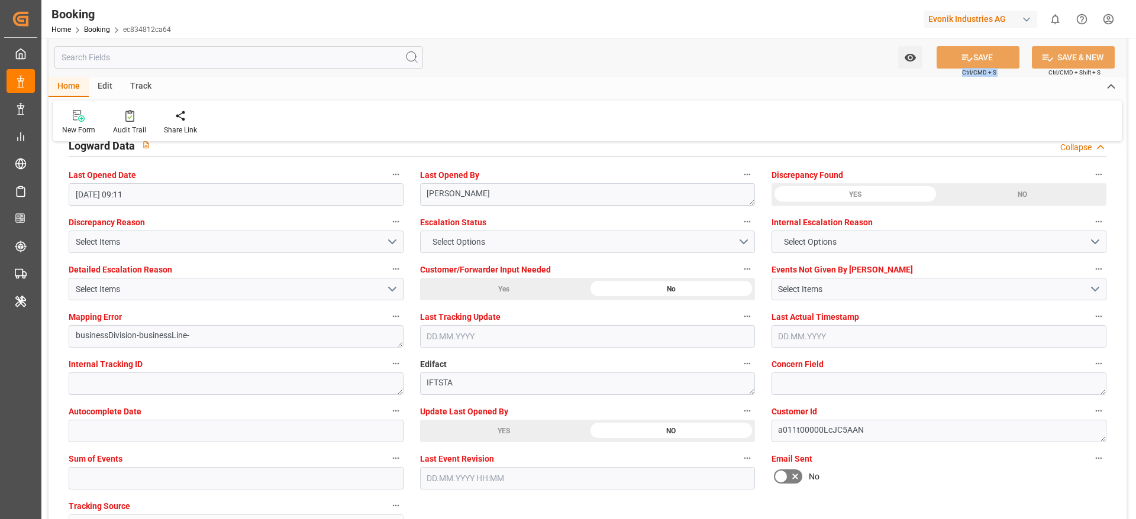
scroll to position [2129, 0]
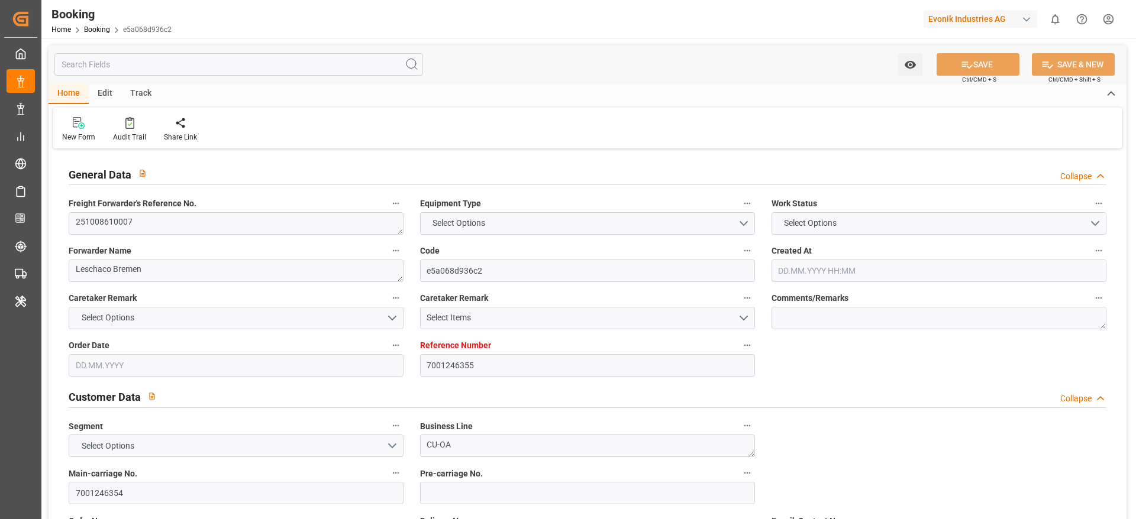
type textarea "251008610007"
type textarea "Leschaco Bremen"
type input "e5a068d936c2"
type input "7001246355"
type textarea "CU-OA"
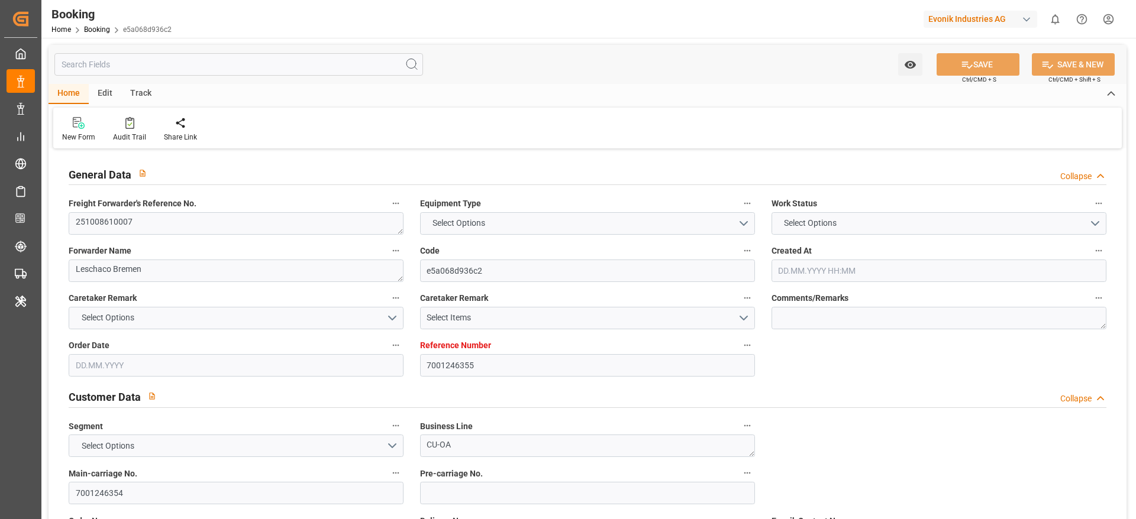
type input "7001246354"
type textarea "[PERSON_NAME][EMAIL_ADDRESS][PERSON_NAME][DOMAIN_NAME]"
type textarea "CIF"
type textarea "NHAVASHEVA"
type textarea "[GEOGRAPHIC_DATA]"
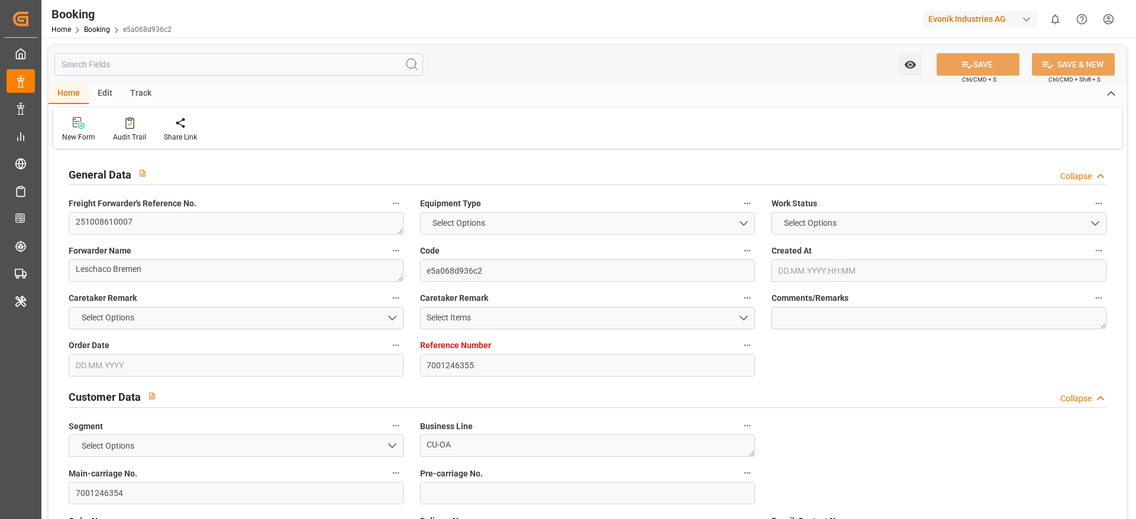
type input "ATLANTA EXPRESS"
type input "HLCU"
type textarea "36556600"
type input "[GEOGRAPHIC_DATA]"
type input "Jawaharlal Nehru (Nhava Sheva)"
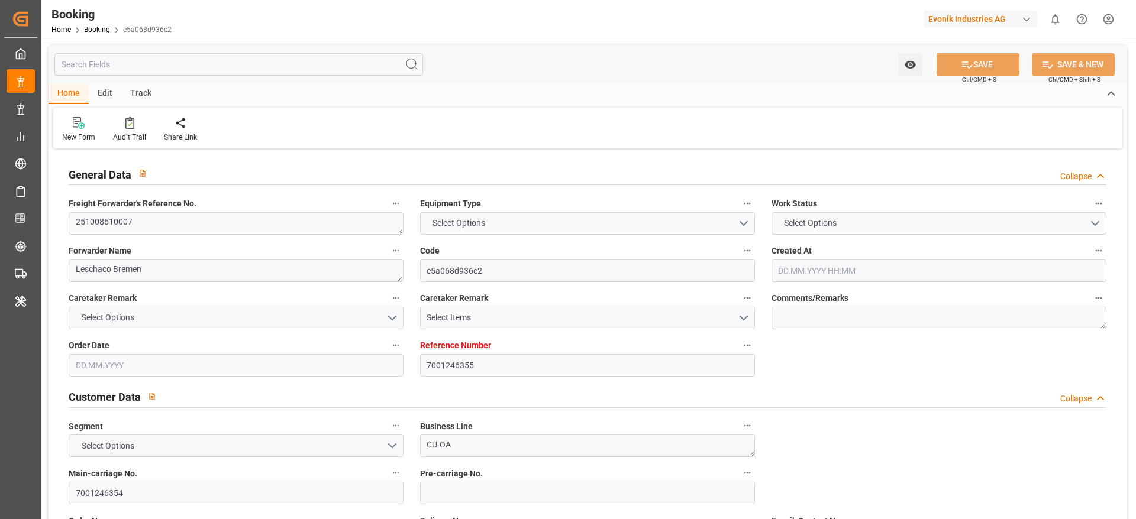
type textarea "vesselName etd eta"
type textarea "INPUT_Evonik_Seeburger_IFTMIN_1003078127_20250822075045870.edi"
type textarea "NWC/UK North West Continent / UK_INNSA_HLCU_CU-OA"
type textarea "INPUT_Evonik_Seeburger_IFTMIN_1003043568_20250812105729137.edi,INPUT_Evonik_See…"
type textarea "1003078127"
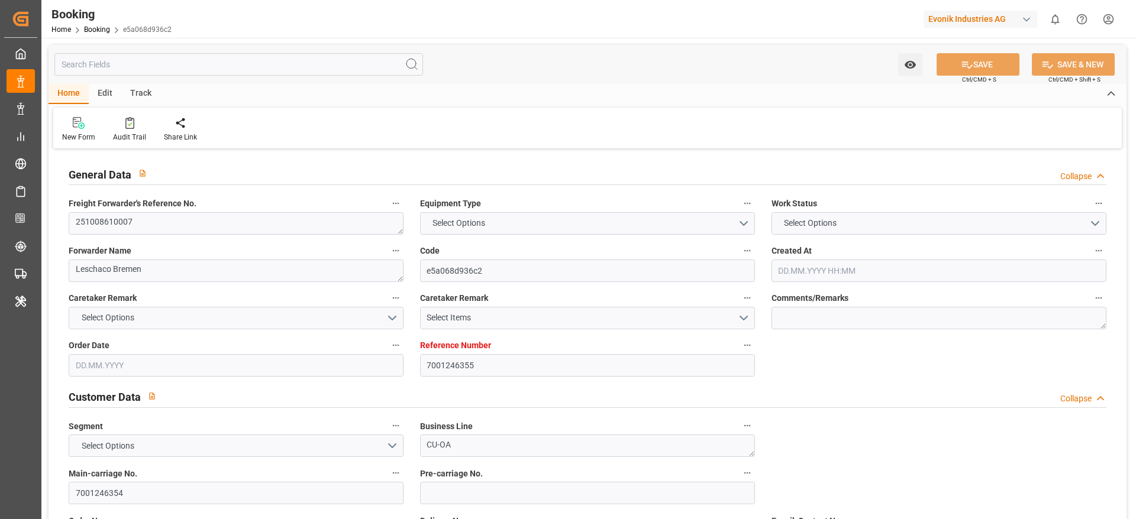
type textarea "[PERSON_NAME]"
type textarea "businessDivision-businessLine-"
type textarea "IFTSTA"
type textarea "a011t00000LcJC5AAN"
type textarea "No"
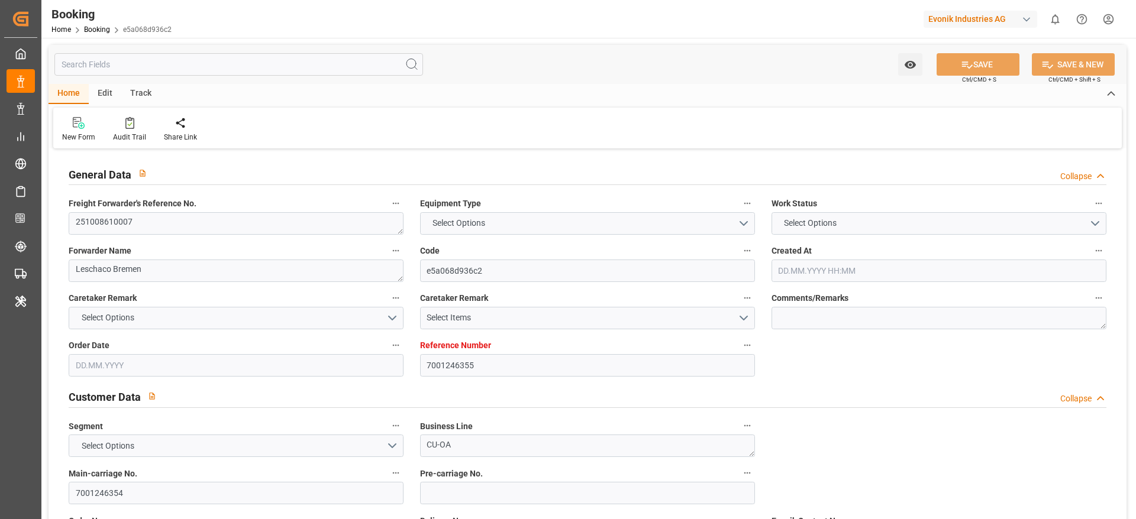
type input "7001246355"
type input "9667162"
type input "Hapag [PERSON_NAME]"
type input "Hapag Lloyd Aktiengesellschaft"
type input "NLRTM"
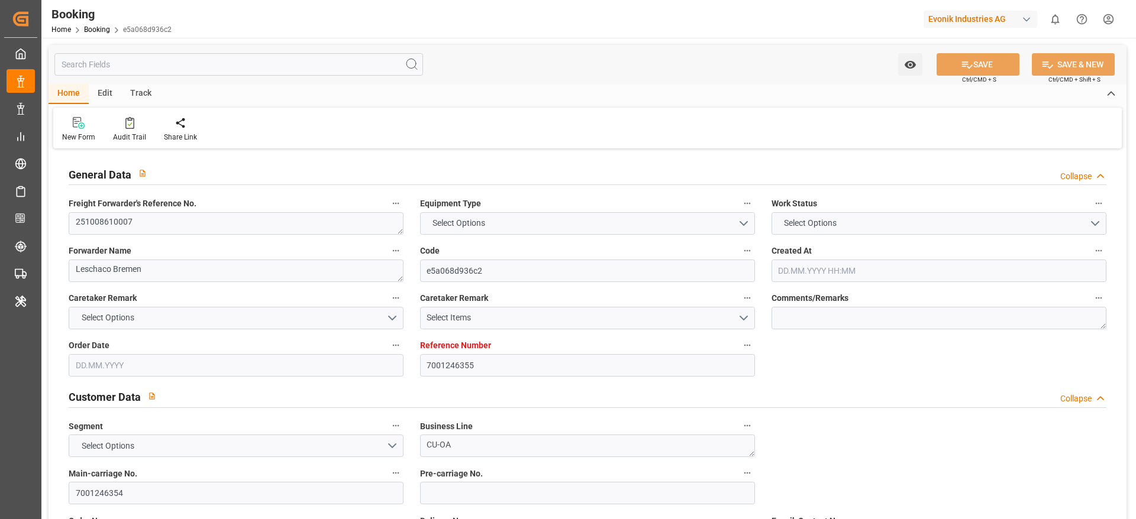
type input "INNSA"
type input "12.08.2025 08:58"
type input "12.08.2025"
type input "15.11.2025"
type input "23.09.2025"
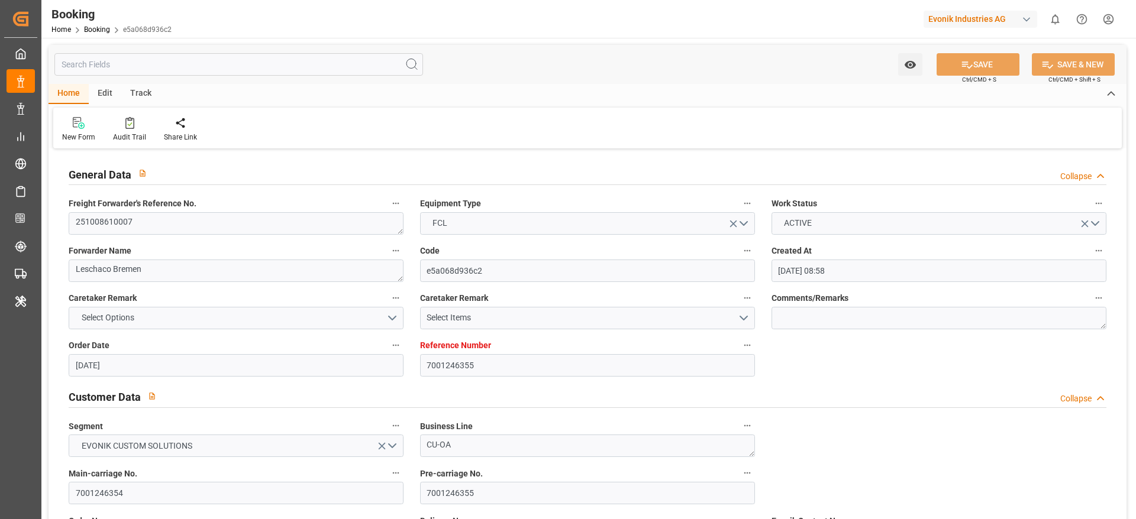
type input "[DATE]"
type input "04.10.2025 00:00"
type input "19.11.2025 00:00"
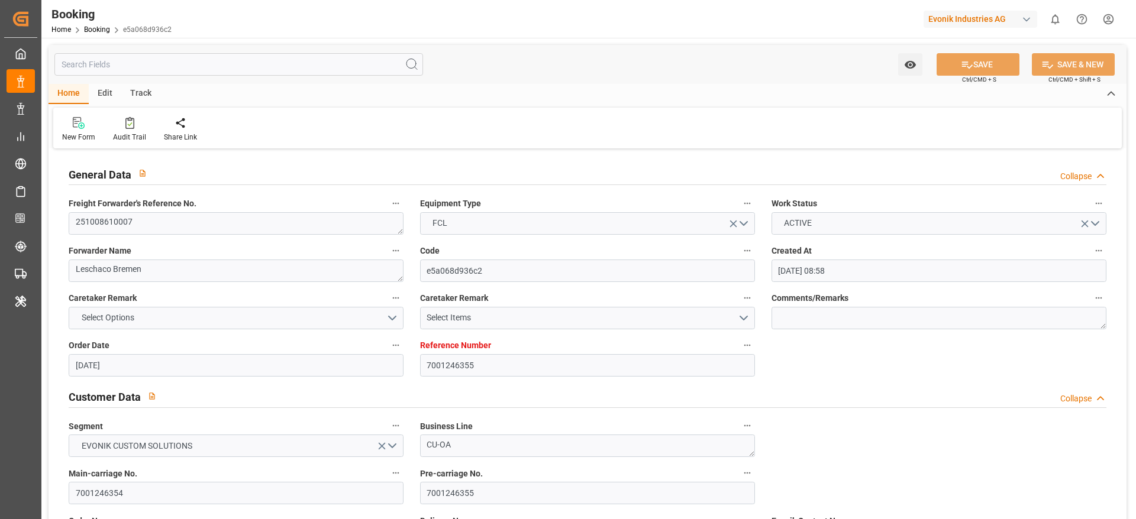
type input "19.11.2025 00:00"
type input "[DATE]"
type input "[DATE] 07:26"
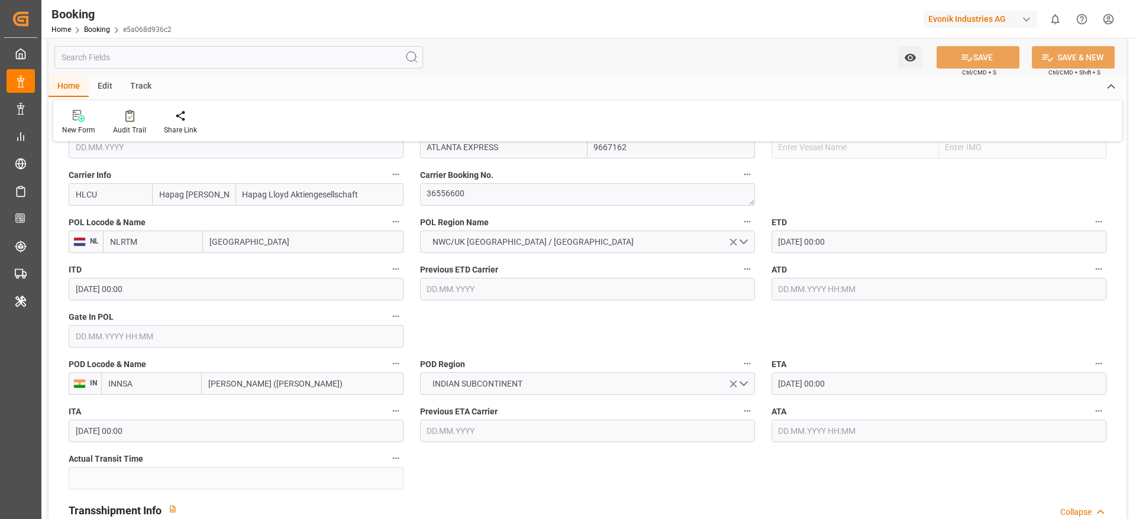
scroll to position [2128, 0]
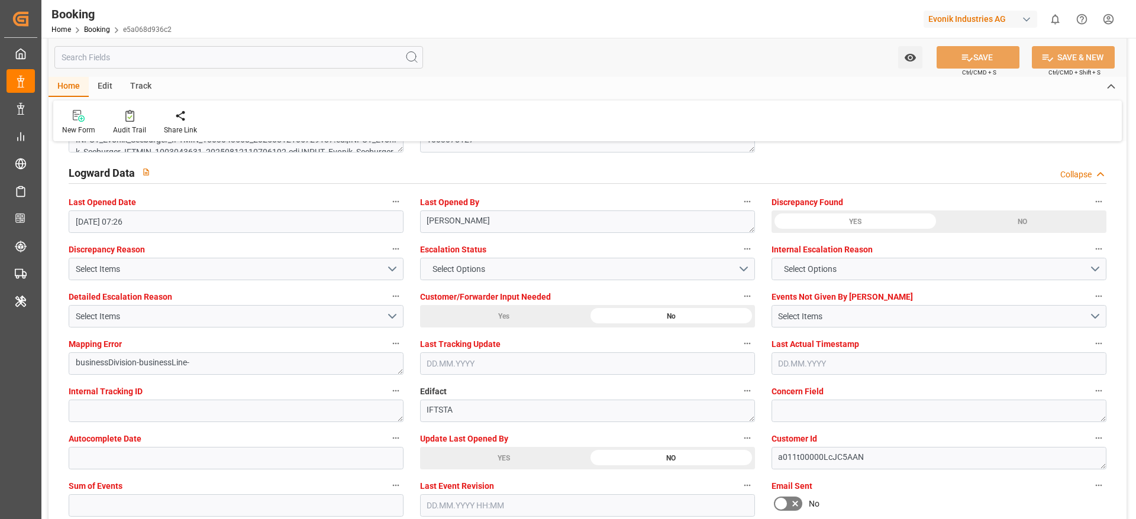
click at [527, 453] on div "YES" at bounding box center [503, 458] width 167 height 22
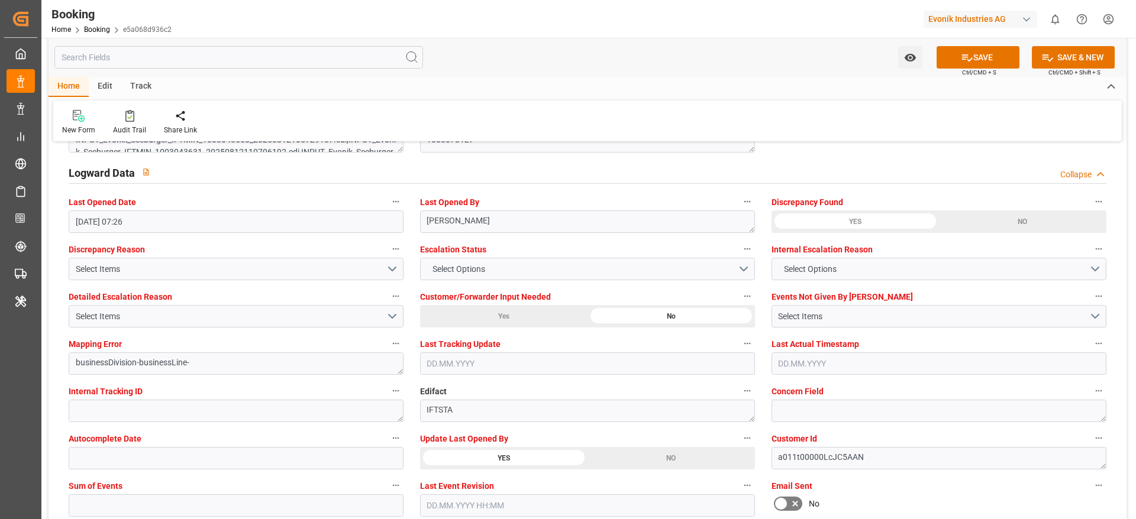
click at [513, 447] on div "Update Last Opened By YES NO" at bounding box center [587, 449] width 351 height 47
click at [515, 454] on div "YES" at bounding box center [503, 458] width 167 height 22
click at [976, 59] on button "SAVE" at bounding box center [977, 57] width 83 height 22
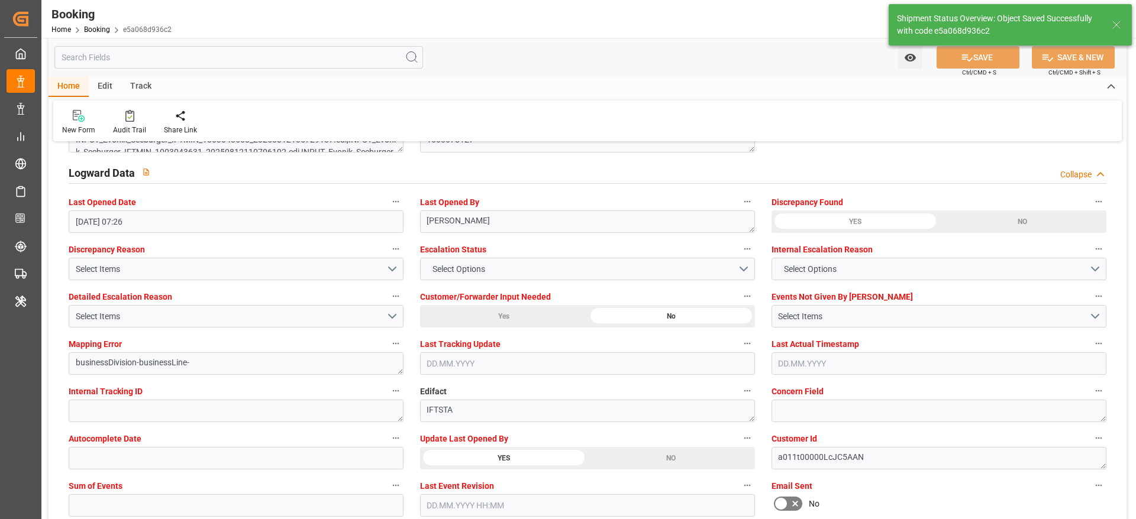
type textarea "[PERSON_NAME]"
type input "12.09.2025 09:12"
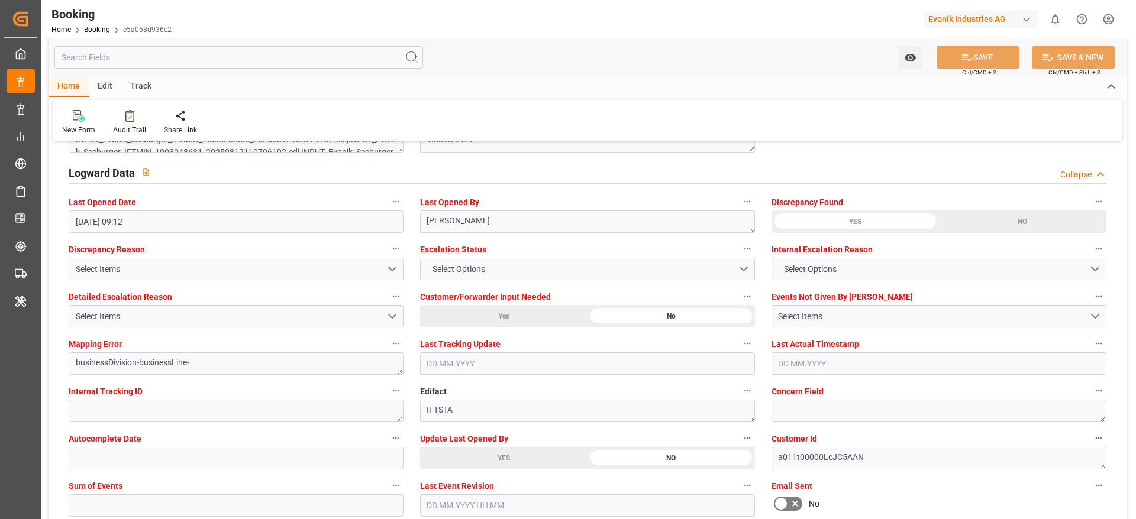
scroll to position [1951, 0]
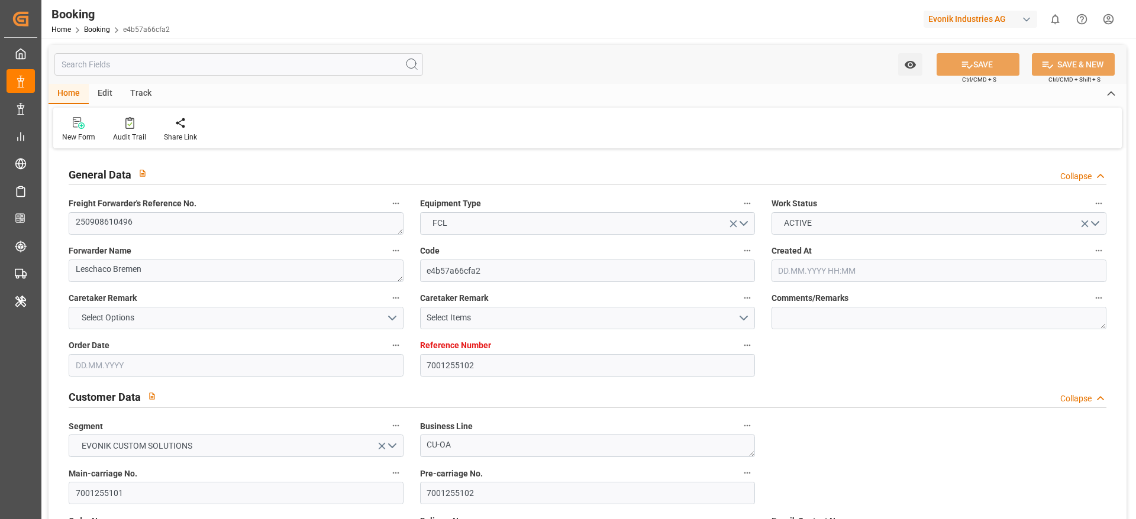
type input "7001255102"
type input "9778806"
type input "Hapag [PERSON_NAME]"
type input "Hapag Lloyd Aktiengesellschaft"
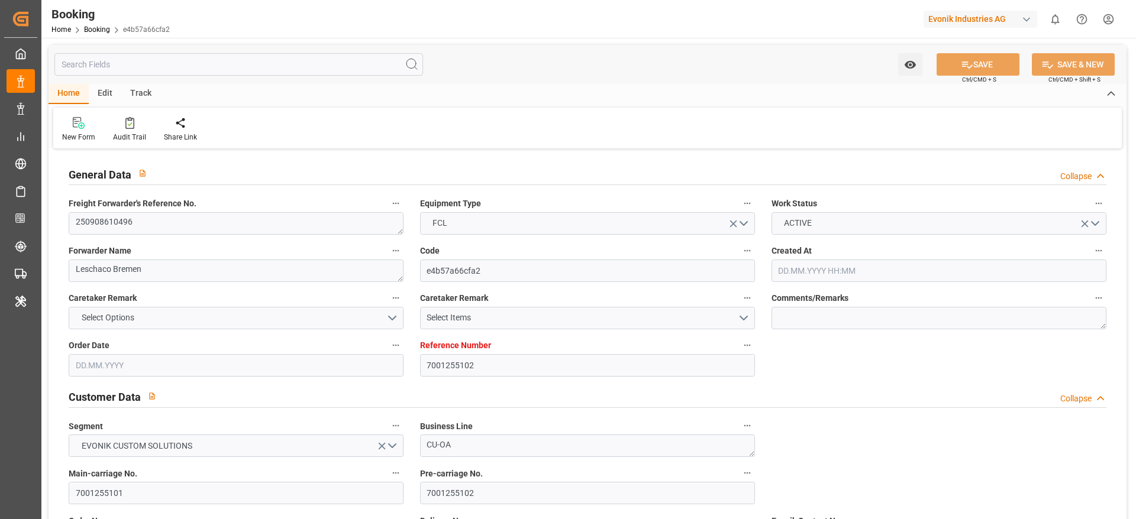
type input "NLRTM"
type input "KRPUS"
type input "CNQDG"
type input "21.08.2025 13:03"
type input "21.08.2025"
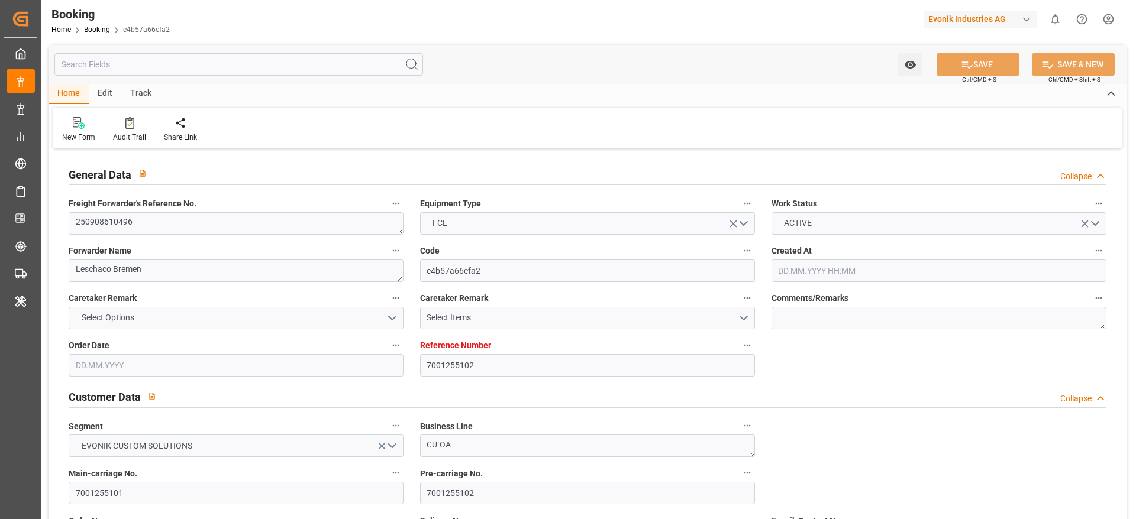
type input "25.11.2025"
type input "19.09.2025"
type input "29.09.2025 00:00"
type input "26.08.2025"
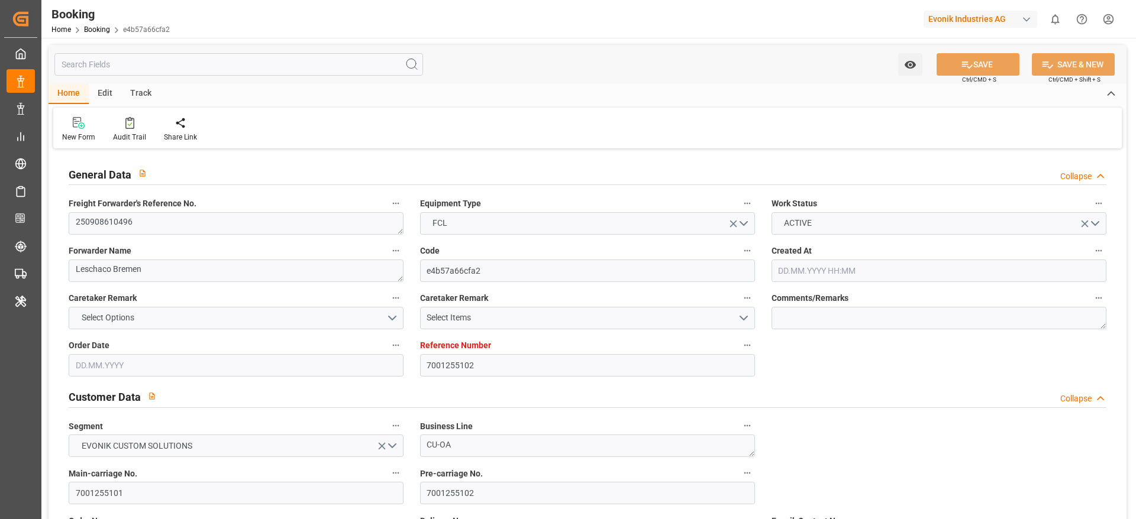
type input "08.09.2025"
type input "07.10.2025 00:00"
type input "06.10.2025 00:00"
type input "28.11.2025 00:00"
type input "25.11.2025 00:00"
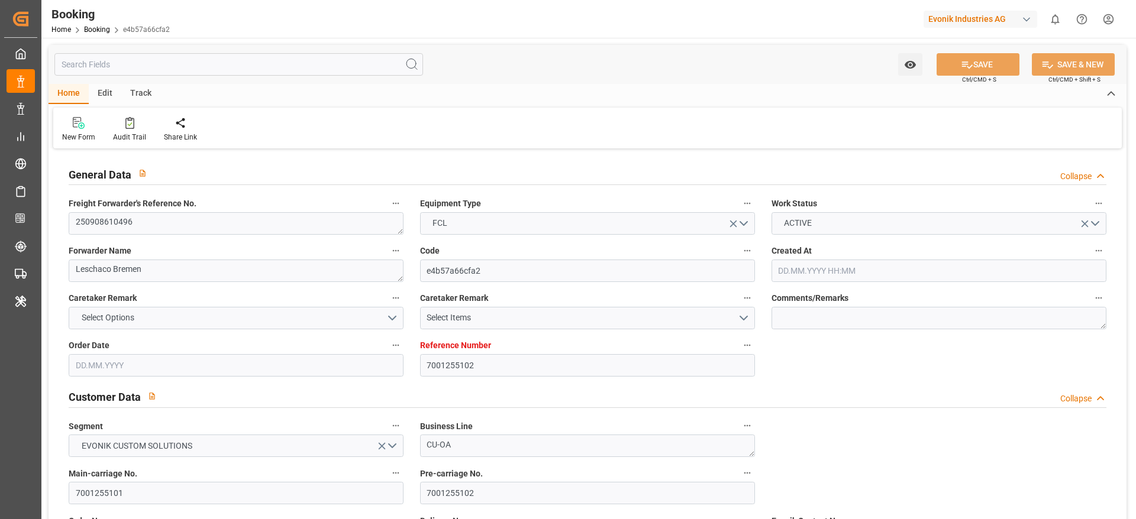
type input "14.11.2025 00:00"
type input "27.11.2025 00:00"
type input "18.11.2025 00:00"
type input "22.08.2025"
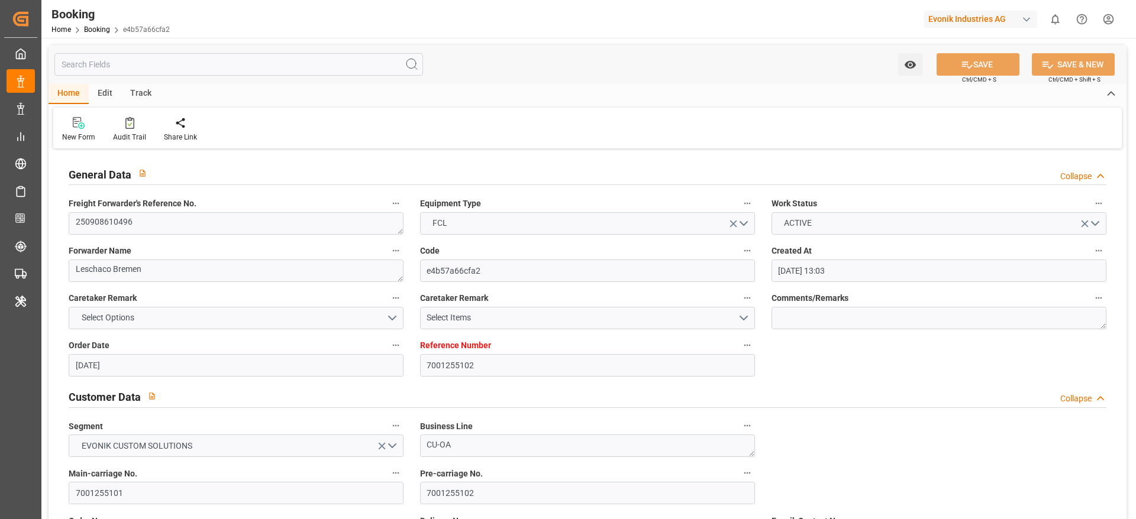
type input "11.09.2025 07:26"
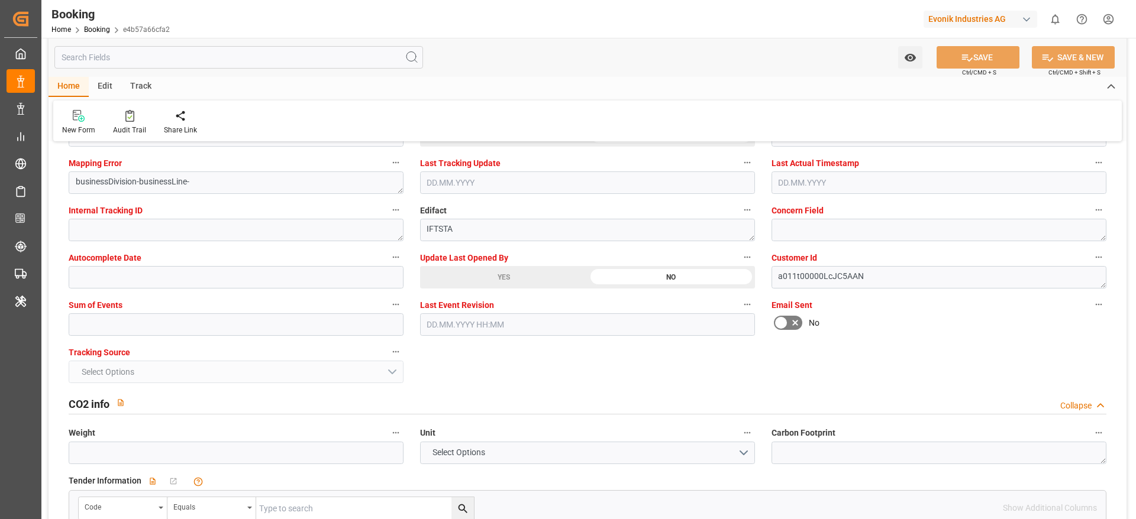
scroll to position [2307, 0]
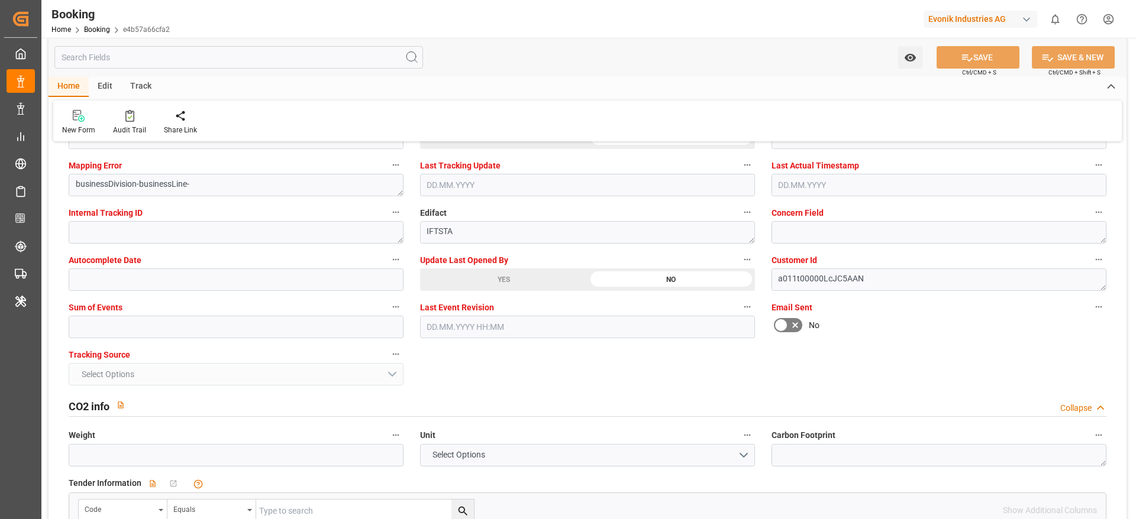
click at [524, 276] on div "YES" at bounding box center [503, 280] width 167 height 22
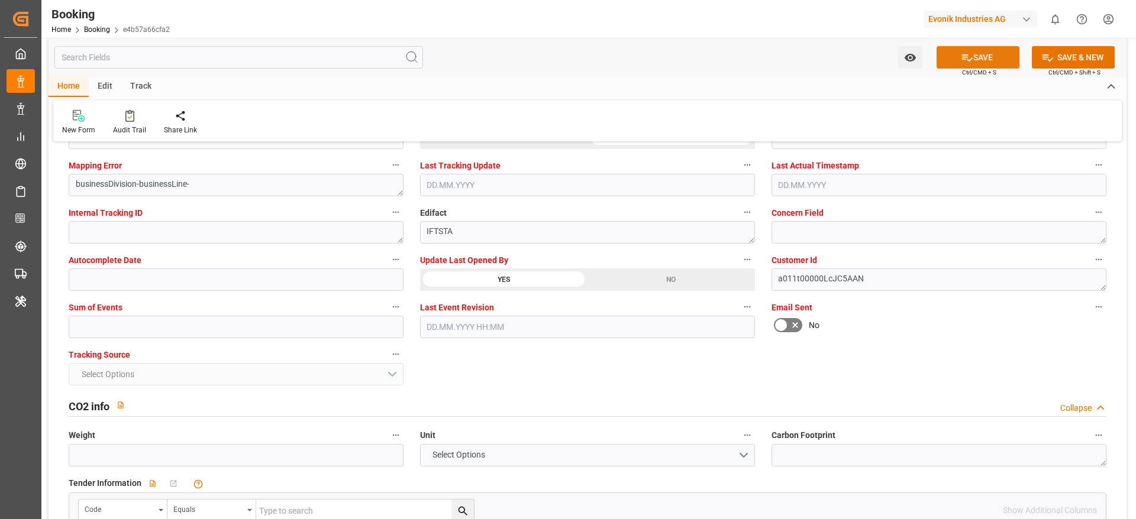
click at [972, 49] on button "SAVE" at bounding box center [977, 57] width 83 height 22
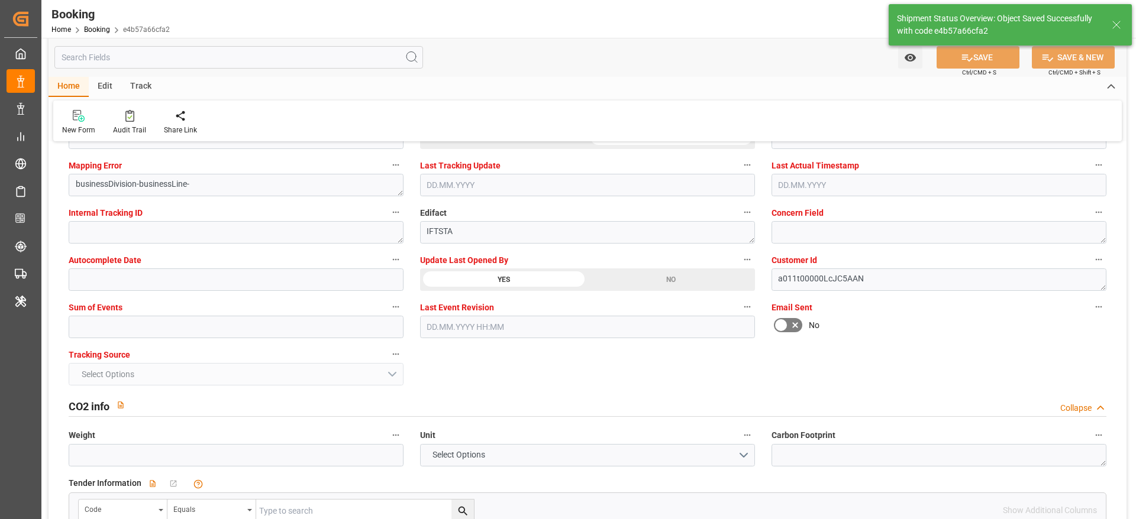
type textarea "sateesh godewar"
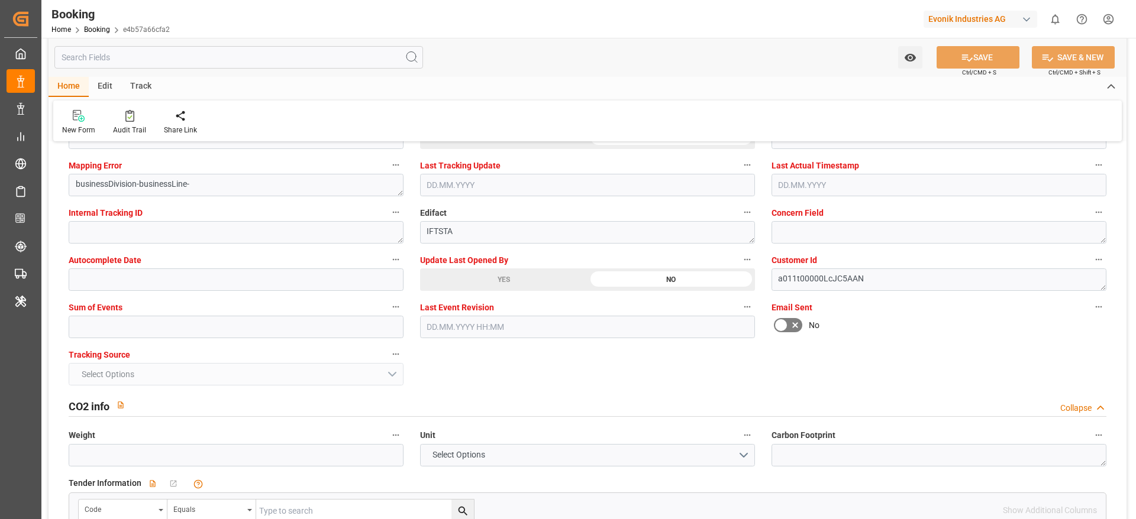
type input "12.09.2025 09:14"
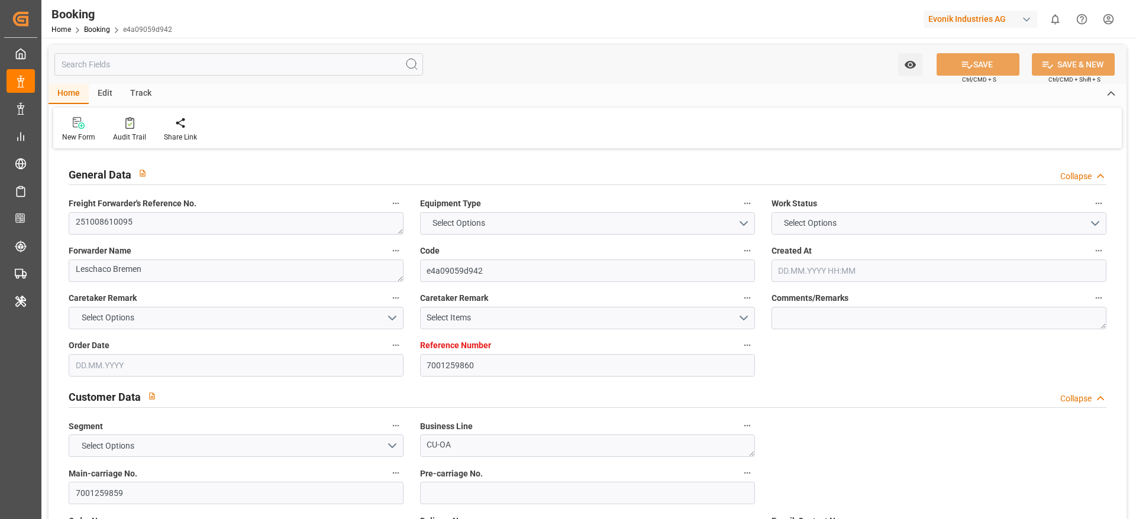
type input "7001259860"
type input "9780469"
type input "Hapag [PERSON_NAME]"
type input "Hapag Lloyd Aktiengesellschaft"
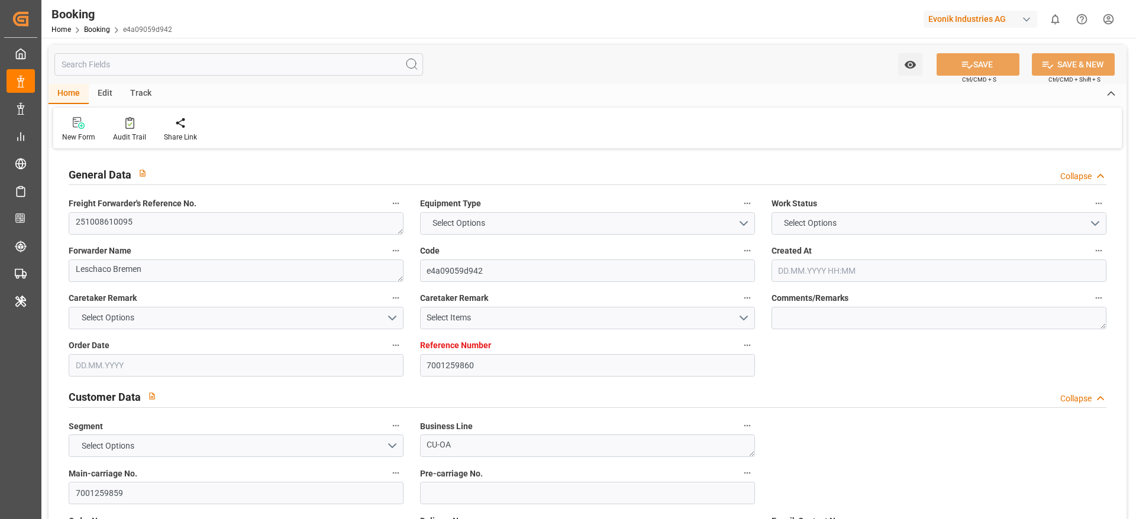
type input "NLRTM"
type input "CNSGH"
type input "[DATE] 09:33"
type input "[DATE]"
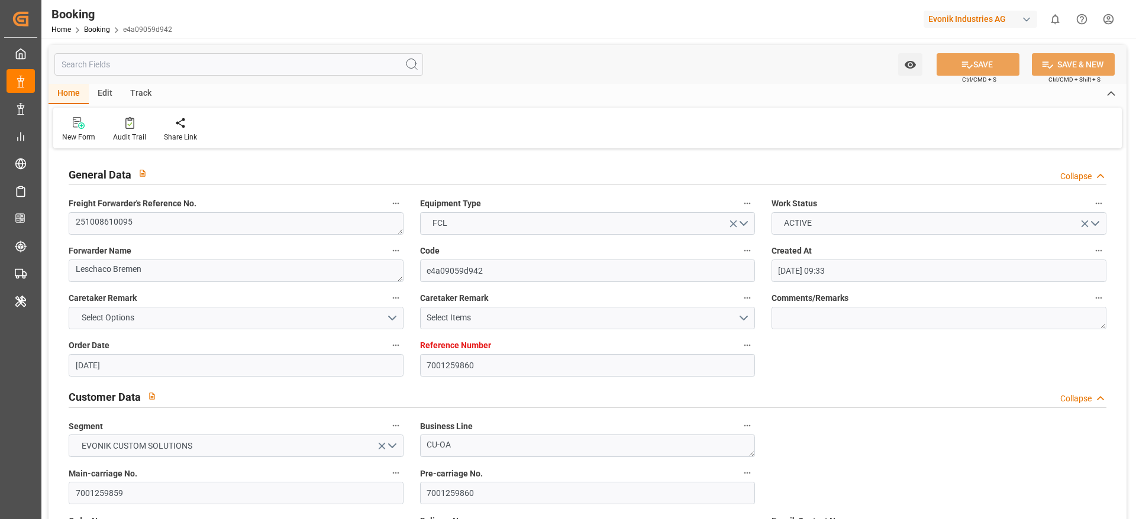
type input "[DATE]"
type input "[DATE] 00:00"
type input "[DATE]"
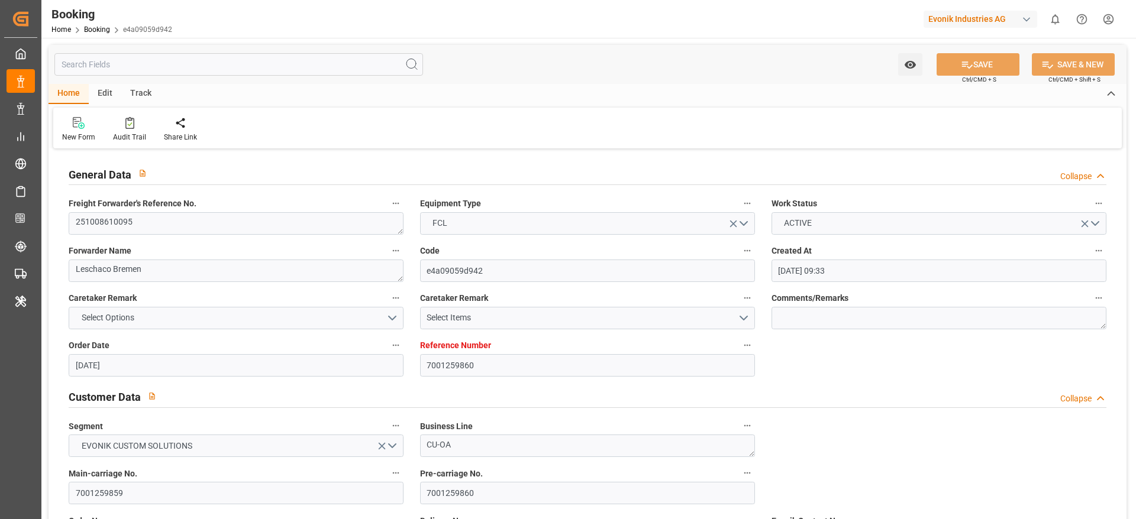
type input "[DATE] 00:00"
type input "[DATE] 07:26"
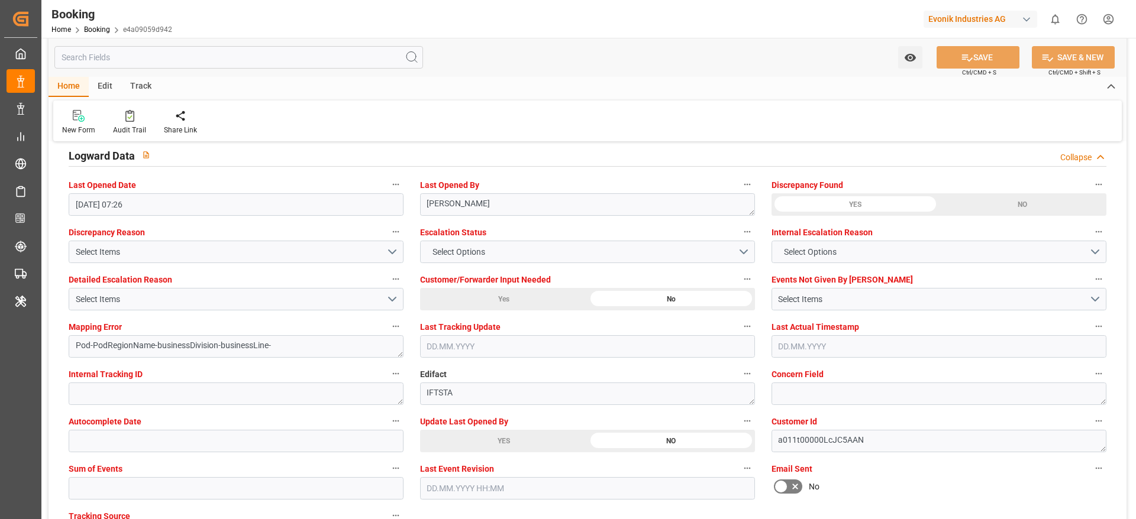
scroll to position [2143, 0]
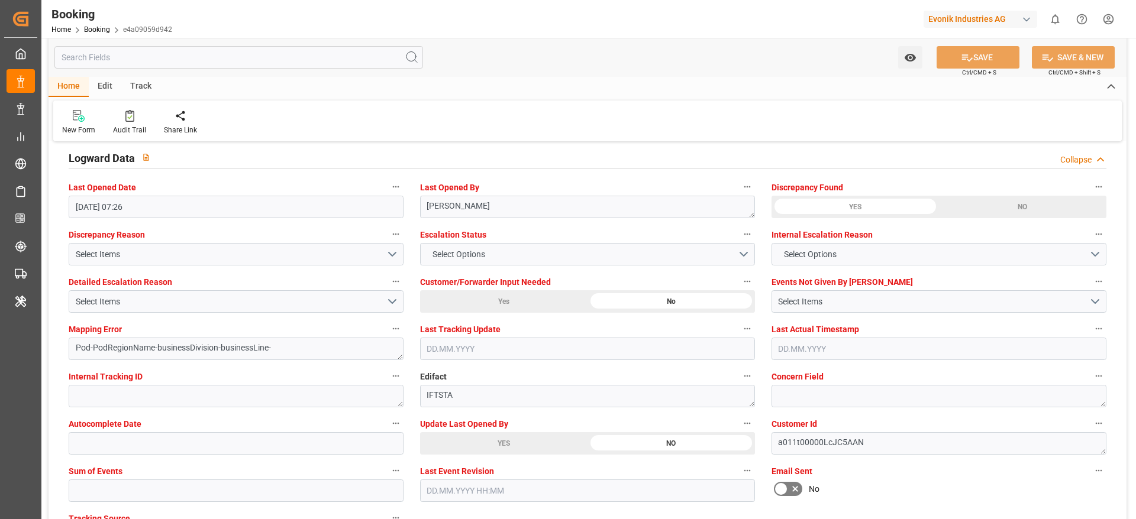
click at [523, 447] on div "YES" at bounding box center [503, 443] width 167 height 22
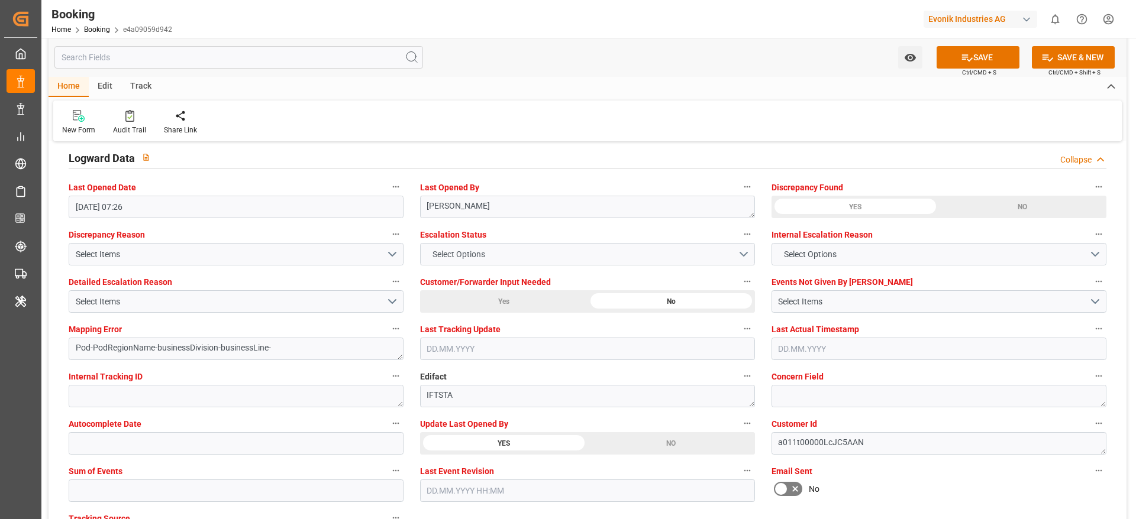
drag, startPoint x: 943, startPoint y: 63, endPoint x: 567, endPoint y: 257, distance: 423.0
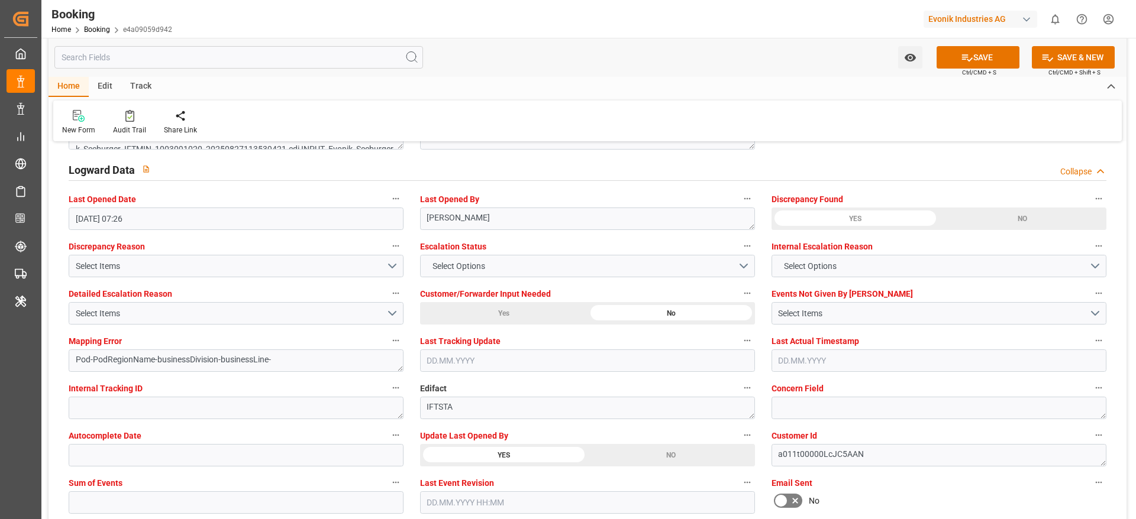
scroll to position [2132, 0]
click at [978, 53] on button "SAVE" at bounding box center [977, 57] width 83 height 22
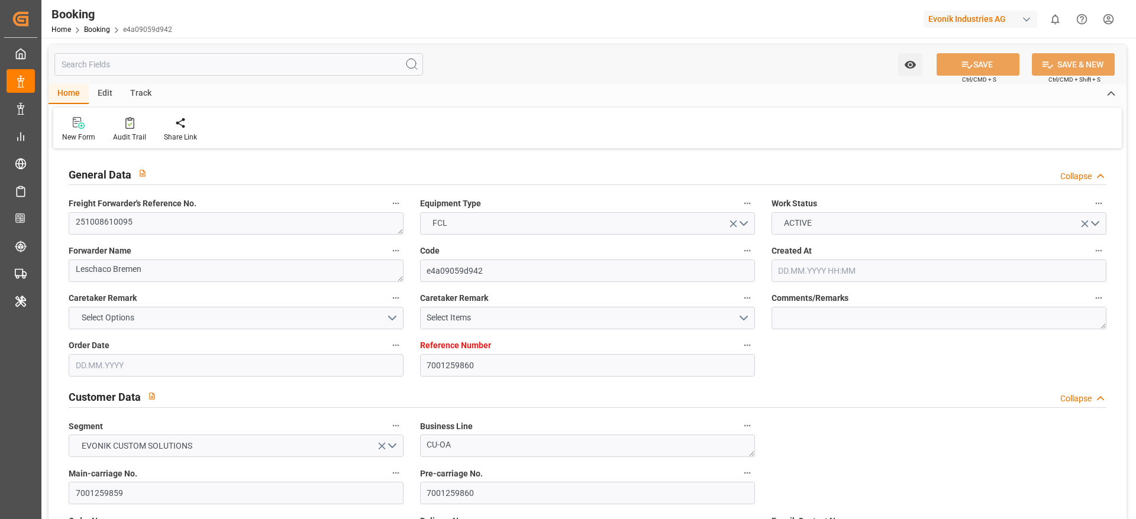
type input "7001259860"
type input "9780469"
type input "Hapag [PERSON_NAME]"
type input "Hapag Lloyd Aktiengesellschaft"
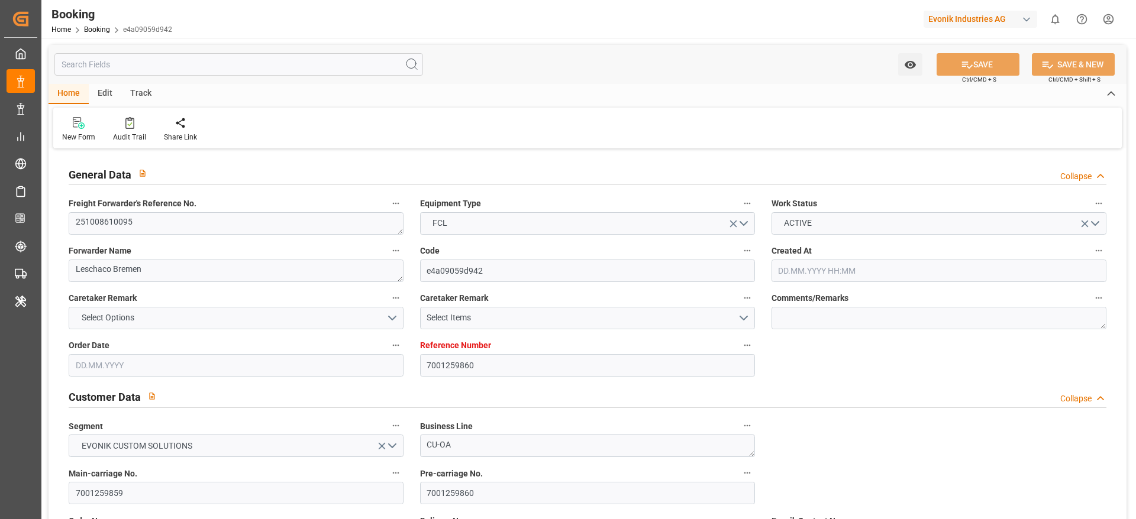
type input "NLRTM"
type input "CNSGH"
type input "27.08.2025 09:33"
type input "27.08.2025"
type input "01.12.2025"
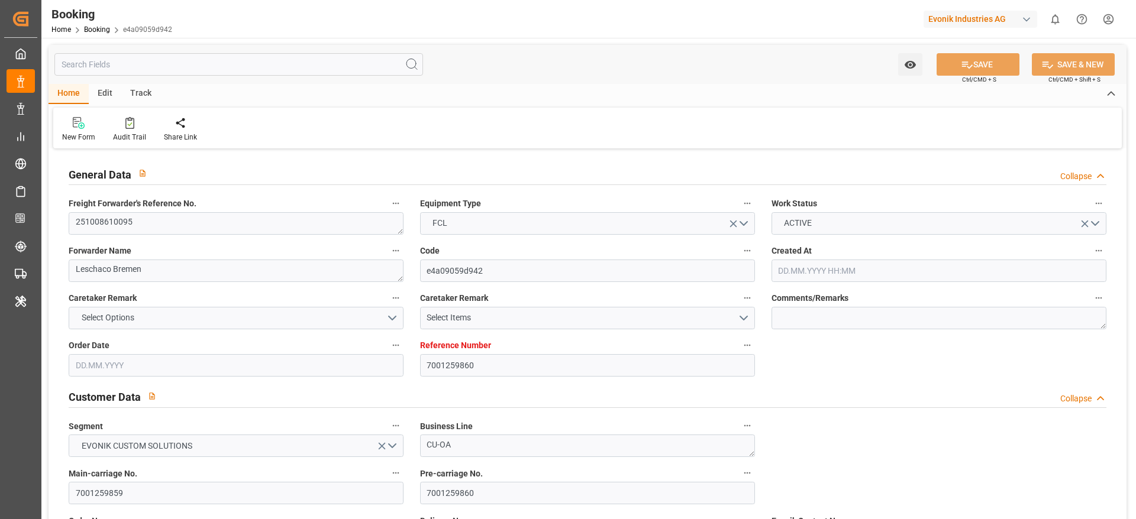
type input "03.10.2025"
type input "02.10.2025 00:00"
type input "03.10.2025 00:00"
type input "02.09.2025"
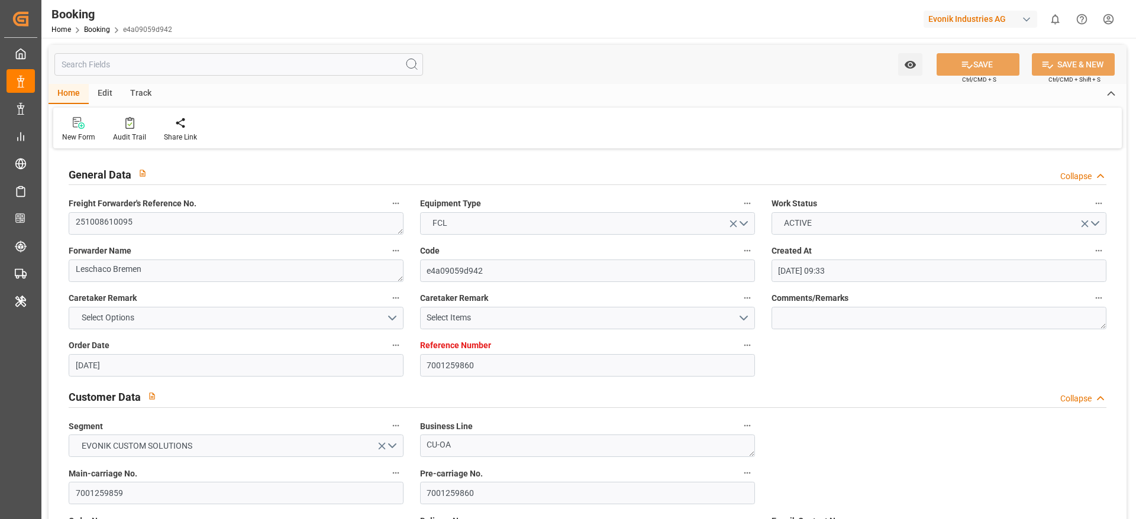
type input "12.10.2025 00:00"
type input "22.11.2025 00:00"
type input "01.12.2025 00:00"
type input "[DATE] 07:26"
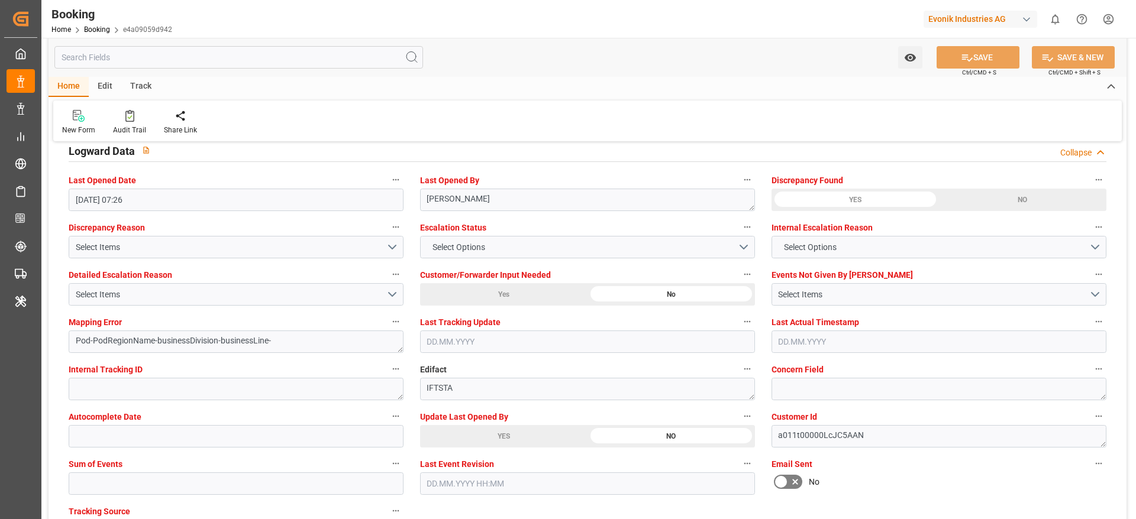
scroll to position [2152, 0]
click at [477, 441] on div "YES" at bounding box center [503, 435] width 167 height 22
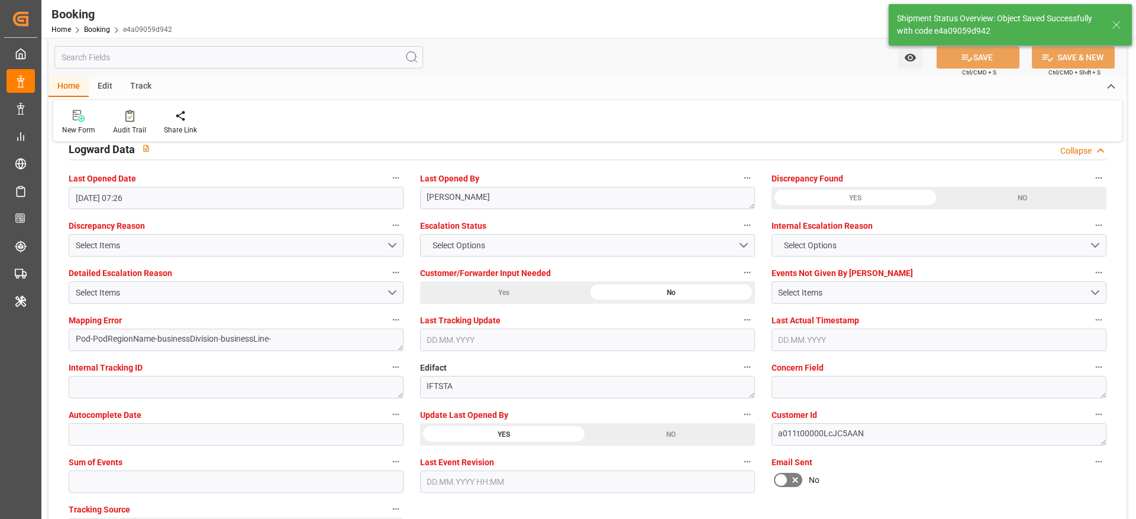
type textarea "[PERSON_NAME]"
type input "12.09.2025 09:22"
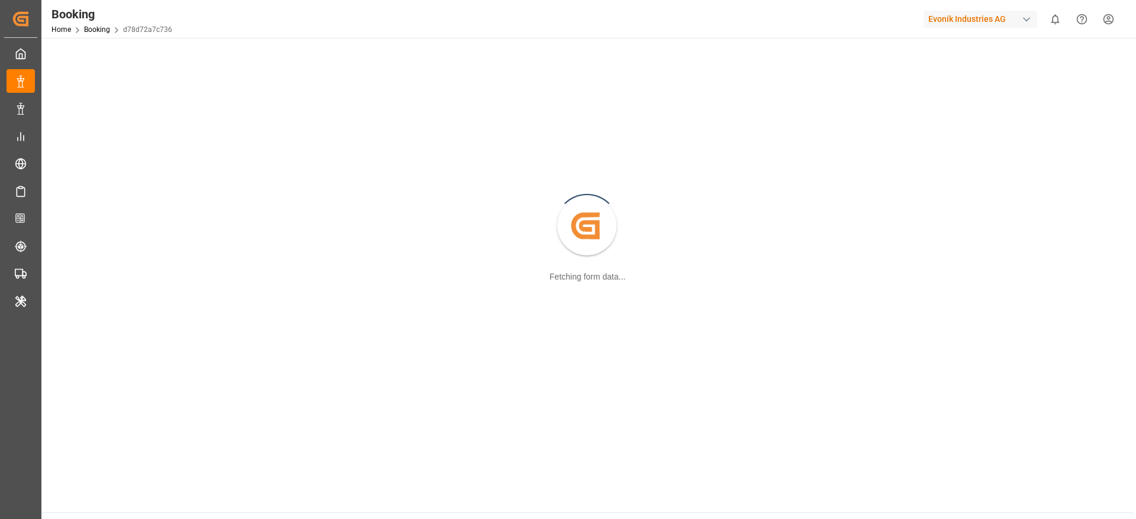
scroll to position [128, 0]
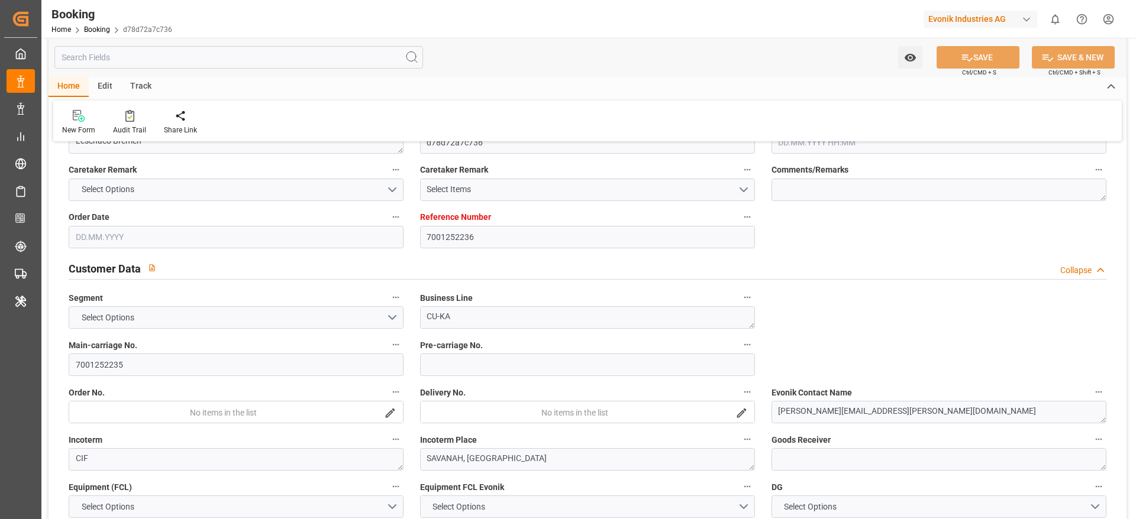
type textarea "251008610030"
type textarea "Leschaco Bremen"
type input "d78d72a7c736"
type input "7001252236"
type textarea "CU-KA"
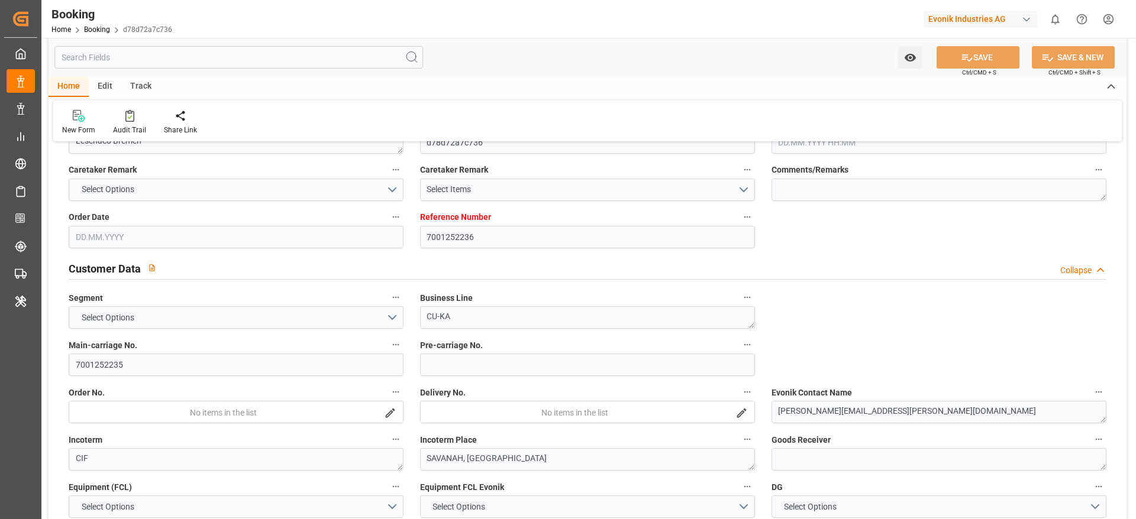
type input "7001252235"
type textarea "[PERSON_NAME][EMAIL_ADDRESS][PERSON_NAME][DOMAIN_NAME]"
type textarea "CIF"
type textarea "SAVANAH, [GEOGRAPHIC_DATA]"
type textarea "8"
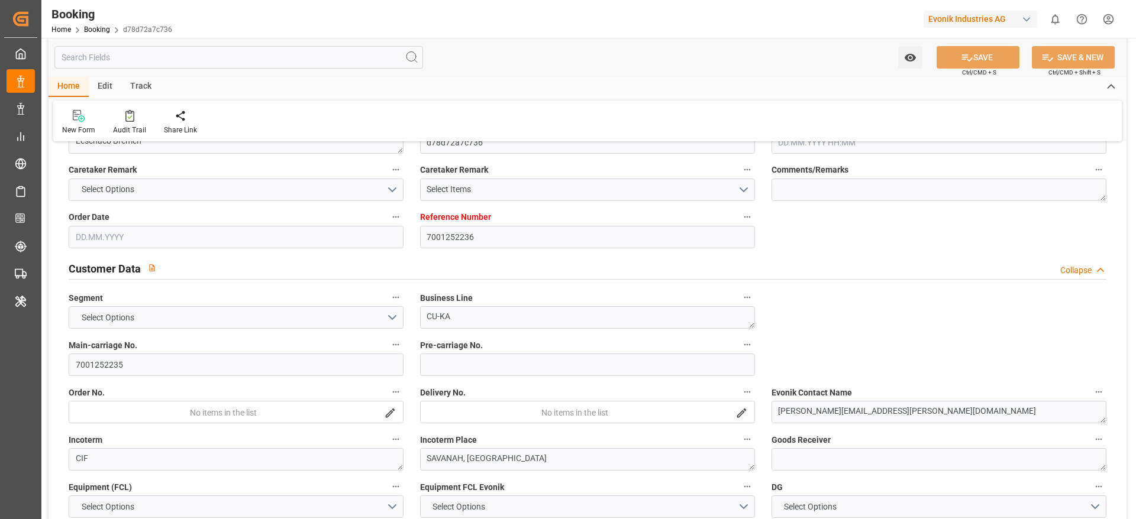
type textarea "Niederkassel"
type input "Al Manamah"
type input "HLCU"
type textarea "22944520"
type input "[GEOGRAPHIC_DATA]"
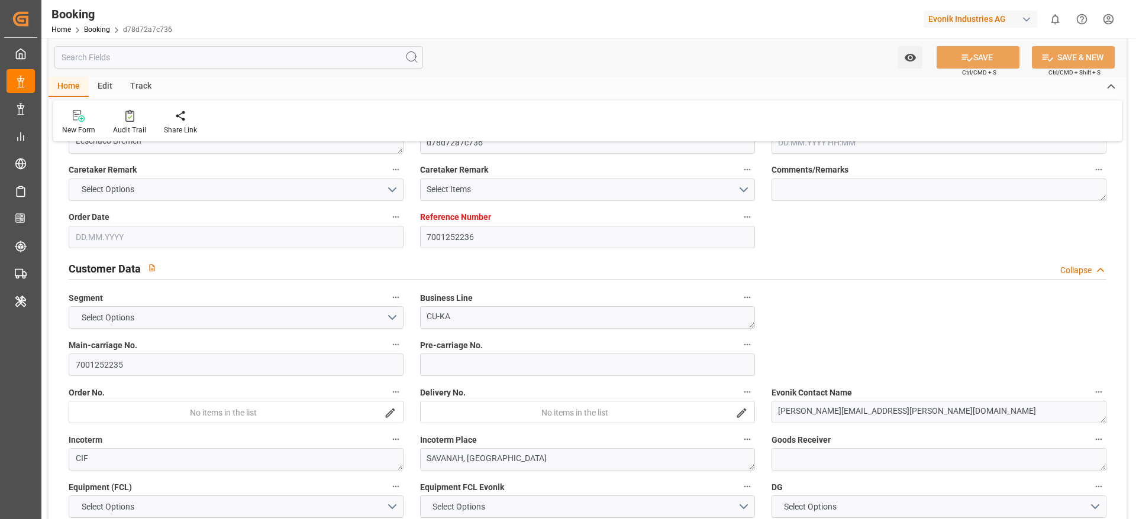
type input "Savannah"
type textarea "vesselName etd [PERSON_NAME]"
type textarea "INPUT_Evonik_Seeburger_IFTSTA_1003066816_20250819132746084.edi"
type textarea "NWC/UK [GEOGRAPHIC_DATA] Continent / [GEOGRAPHIC_DATA]-KA"
type textarea "INPUT_Evonik_Seeburger_IFTMIN_1003066200_20250819102701661.edi,INPUT_Evonik_See…"
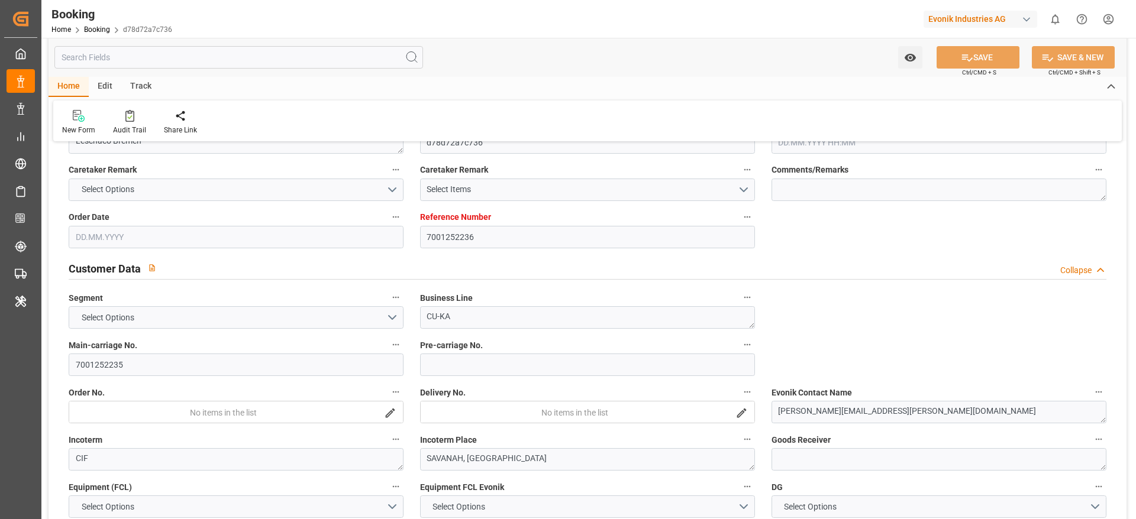
type textarea "1003066816"
type textarea "[PERSON_NAME]"
type textarea "businessDivision-businessLine-"
type textarea "IFTSTA"
type textarea "a011t00000LcJC5AAN"
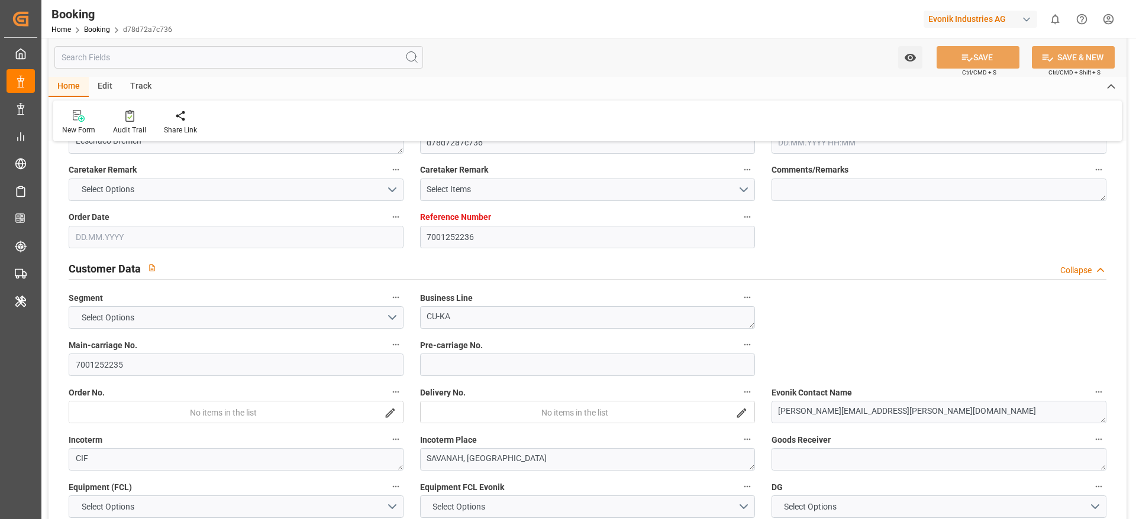
type textarea "No"
type input "7001252236"
type input "9349538"
type input "Hapag [PERSON_NAME]"
type input "Hapag Lloyd Aktiengesellschaft"
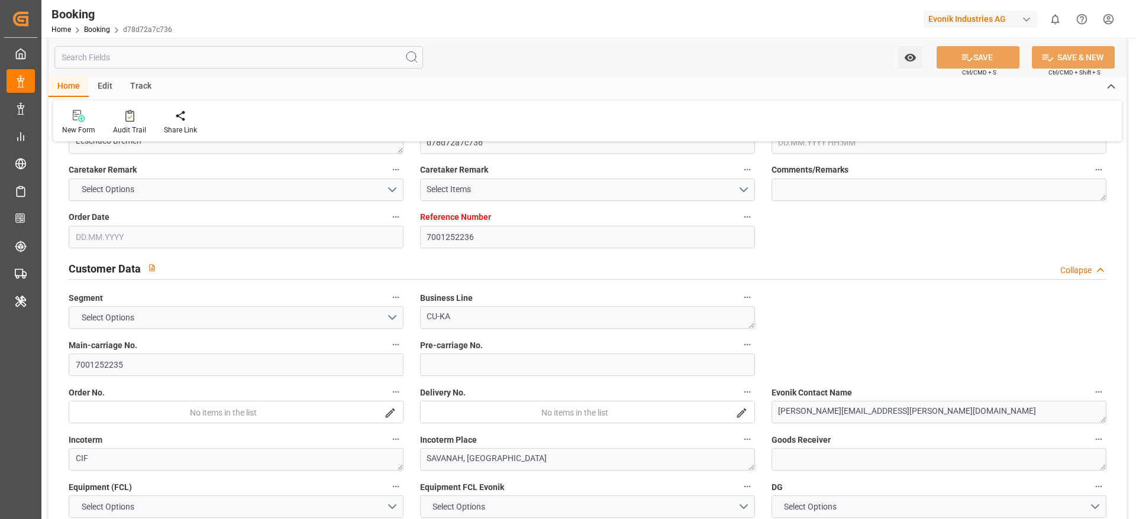
type input "BEANR"
type input "USSAV"
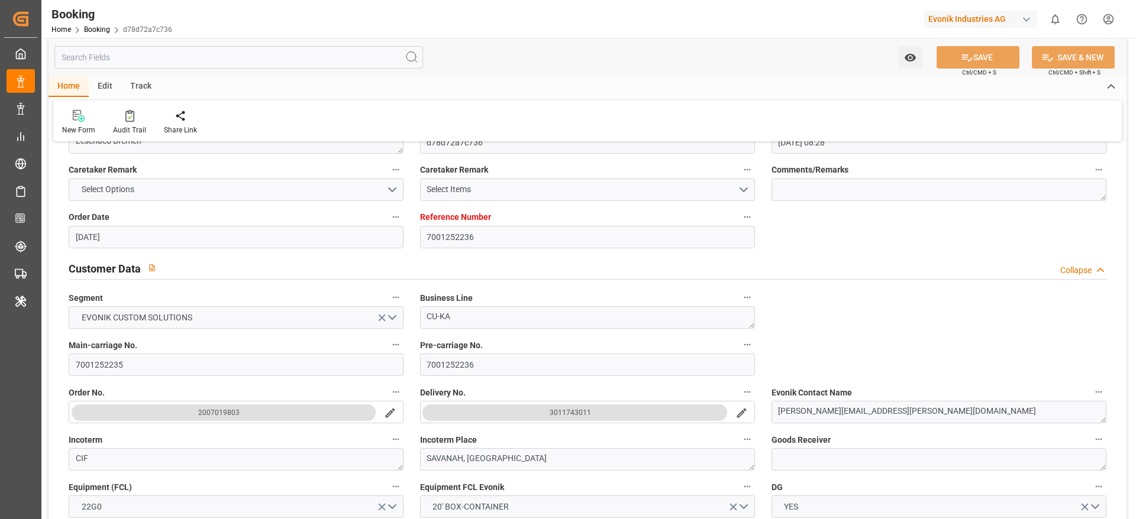
type input "19.08.2025 08:28"
type input "19.08.2025"
type input "26.10.2025"
type input "29.09.2025"
type input "19.08.2025"
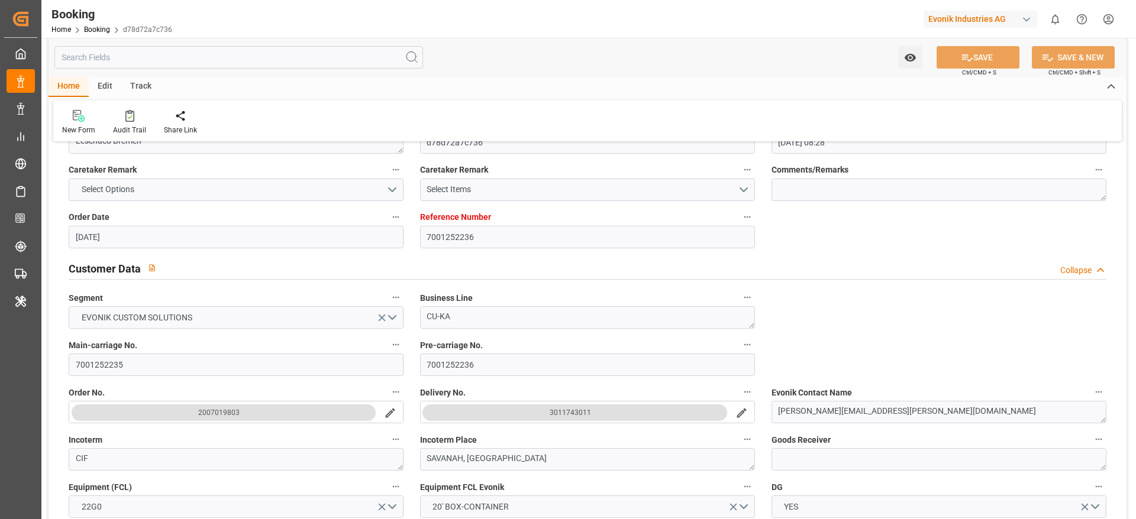
type input "19.08.2025"
type input "07.10.2025 00:00"
type input "02.11.2025 00:00"
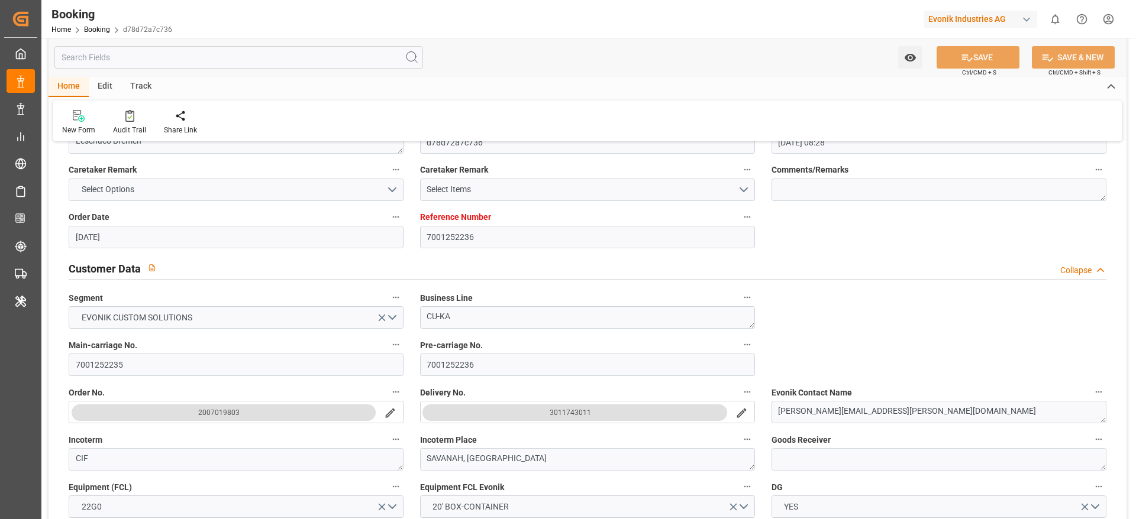
type input "19.08.2025"
type input "11.09.2025 07:26"
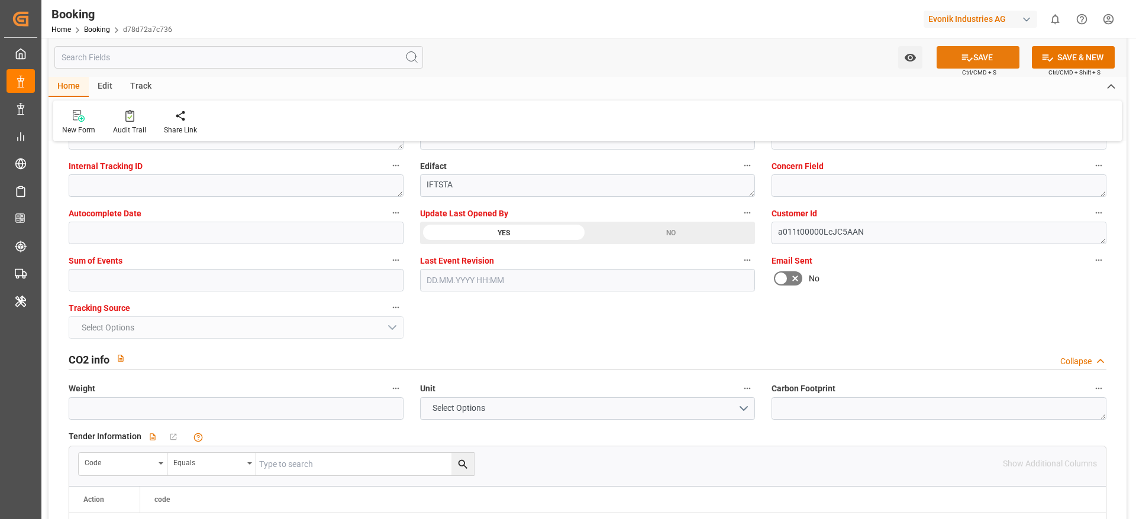
click at [981, 62] on button "SAVE" at bounding box center [977, 57] width 83 height 22
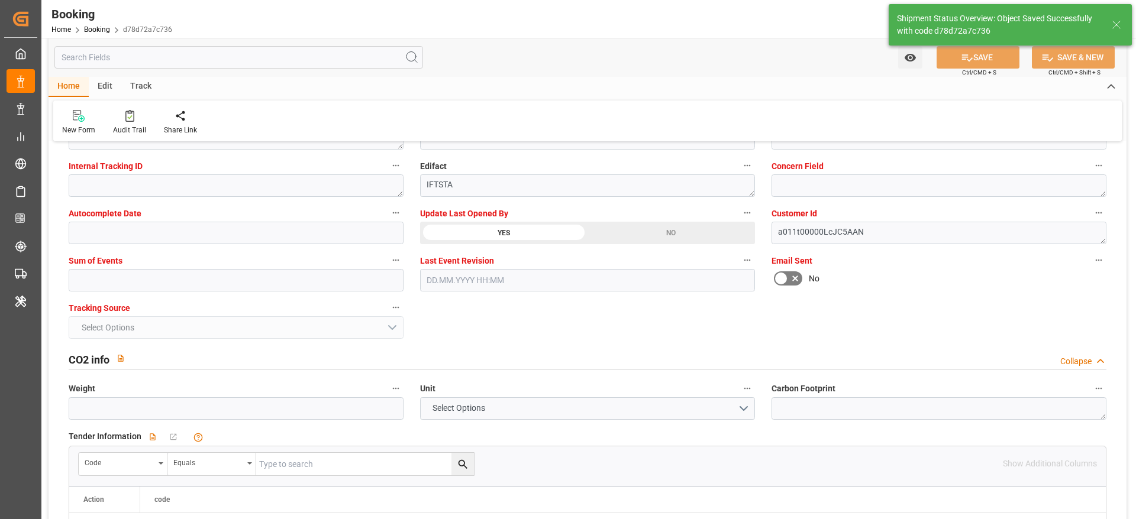
type textarea "[PERSON_NAME]"
type input "12.09.2025 09:23"
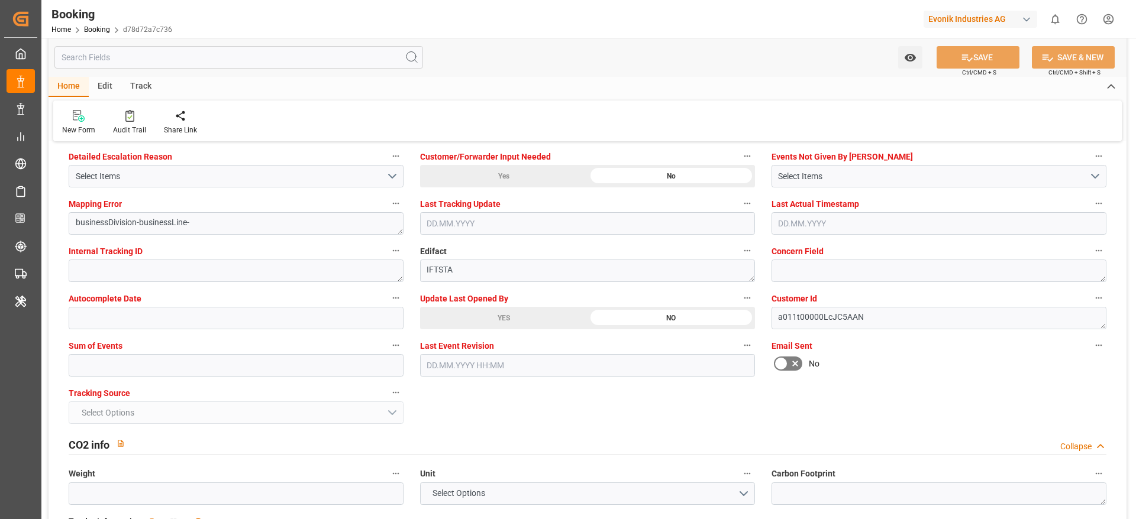
scroll to position [2039, 0]
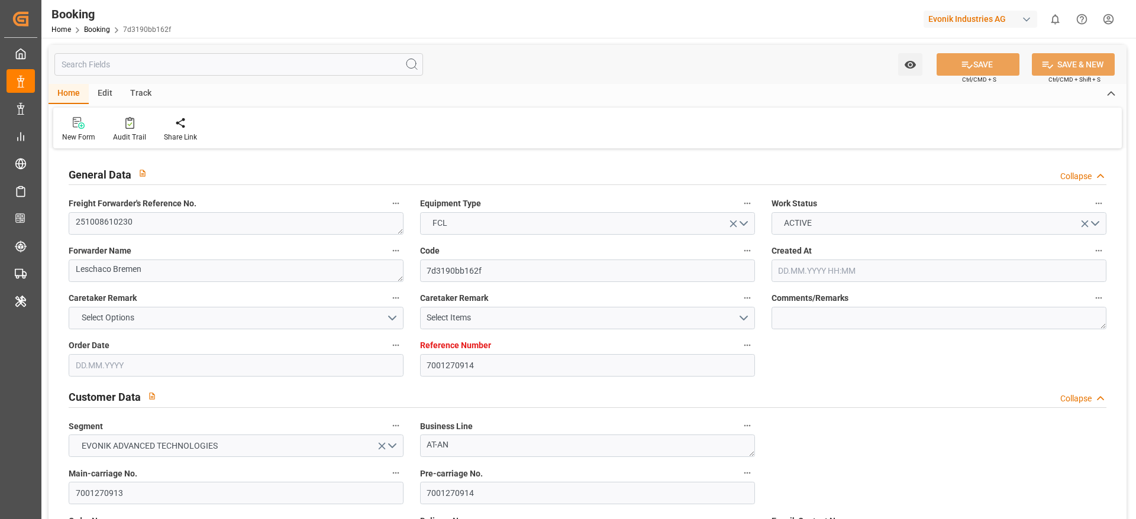
type input "7001270914"
type input "9665671"
type input "Hapag [PERSON_NAME]"
type input "Hapag Lloyd Aktiengesellschaft"
type input "EUNWC"
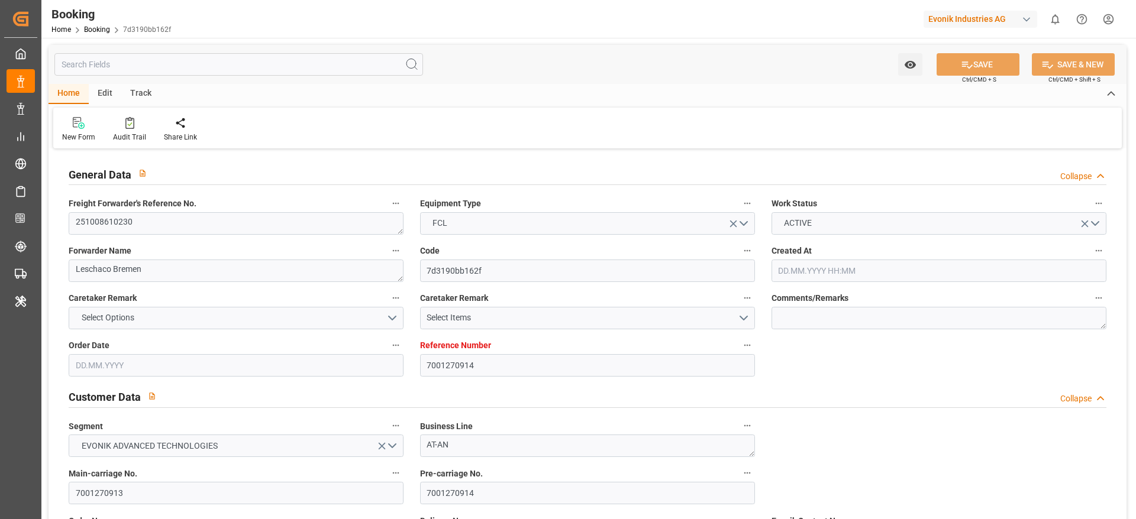
type input "MXVER"
type input "09.09.2025 13:49"
type input "09.09.2025"
type input "07.11.2025"
type input "08.10.2025"
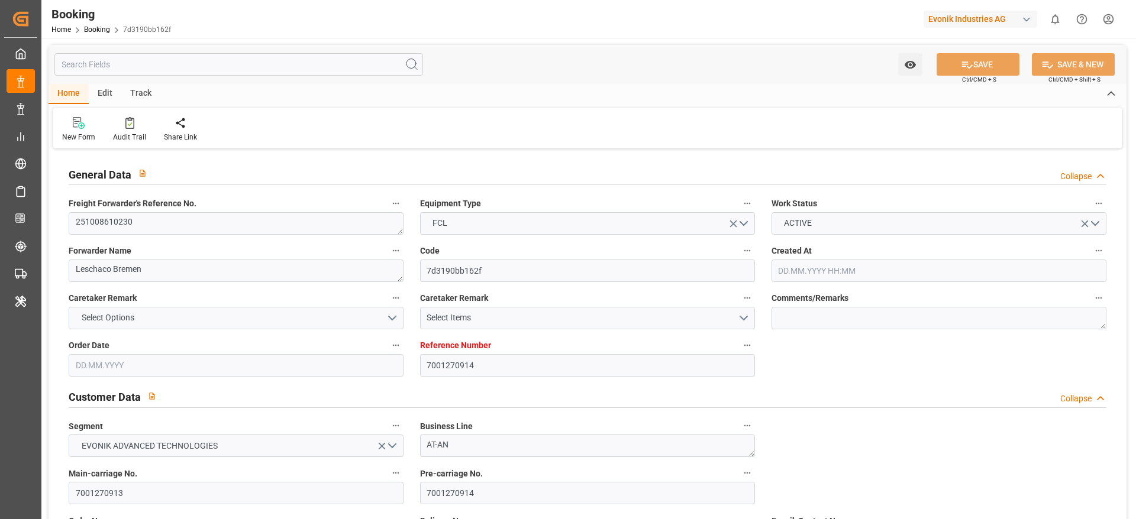
type input "08.10.2025 00:00"
type input "10.09.2025"
type input "20.10.2025 00:00"
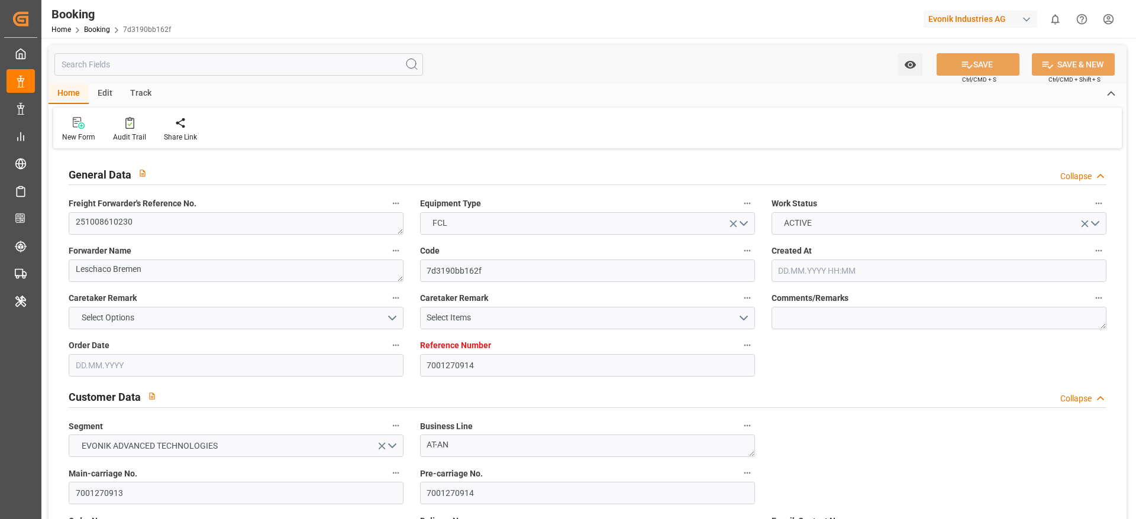
type input "20.10.2025 00:00"
type input "11.11.2025 00:00"
type input "07.11.2025 00:00"
type input "11.09.2025 07:25"
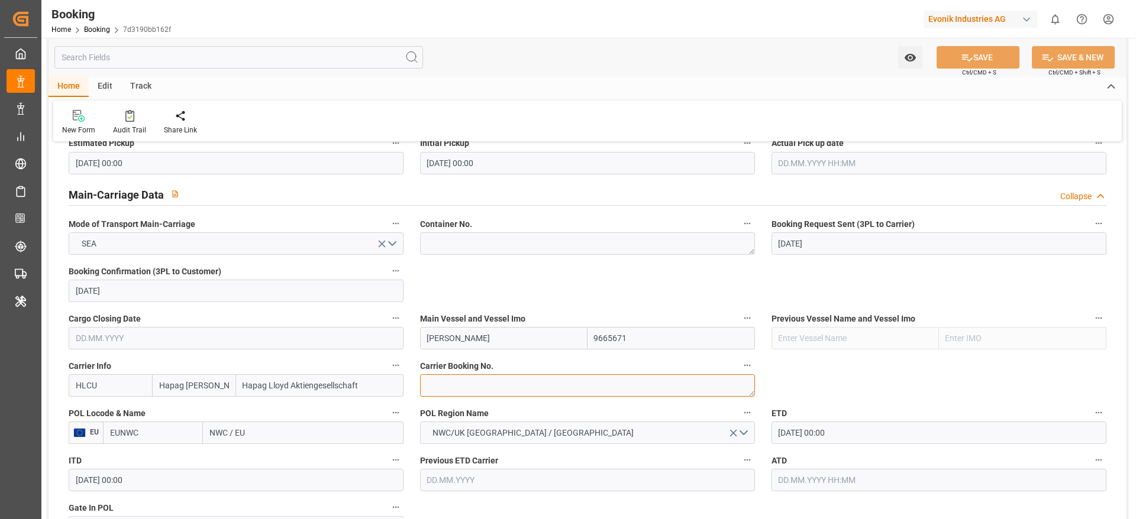
click at [678, 396] on textarea at bounding box center [587, 385] width 335 height 22
paste textarea "94048035"
type textarea "94048035"
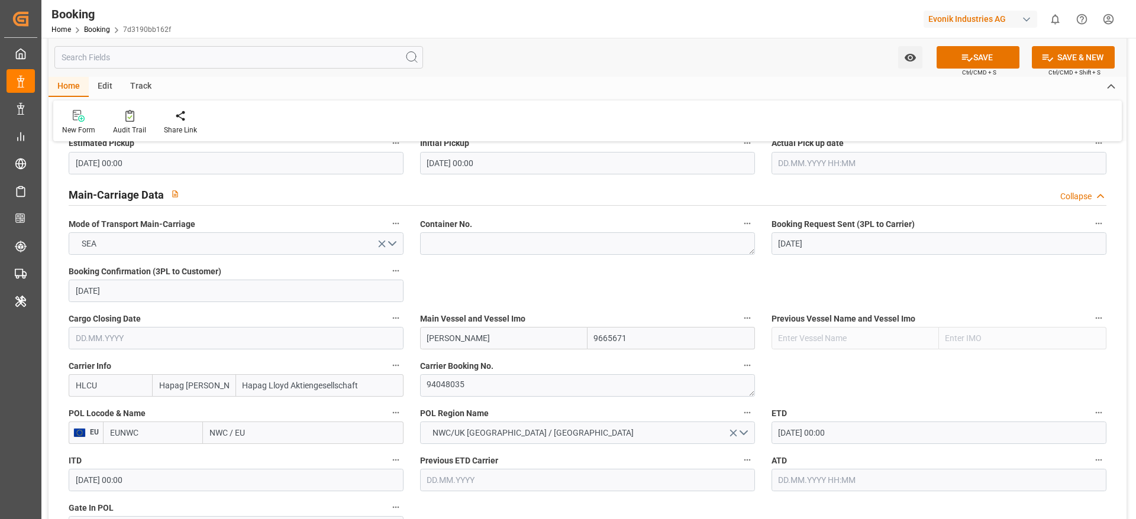
click at [266, 427] on input "NWC / EU" at bounding box center [303, 433] width 201 height 22
type input "antwerp"
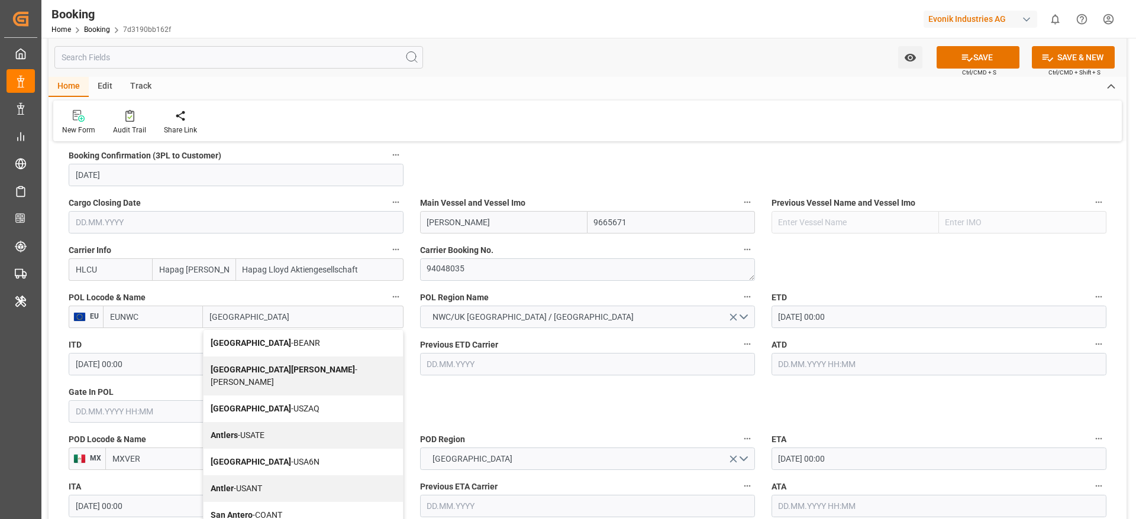
click at [276, 344] on div "Antwerp - BEANR" at bounding box center [302, 343] width 199 height 27
type input "BEANR"
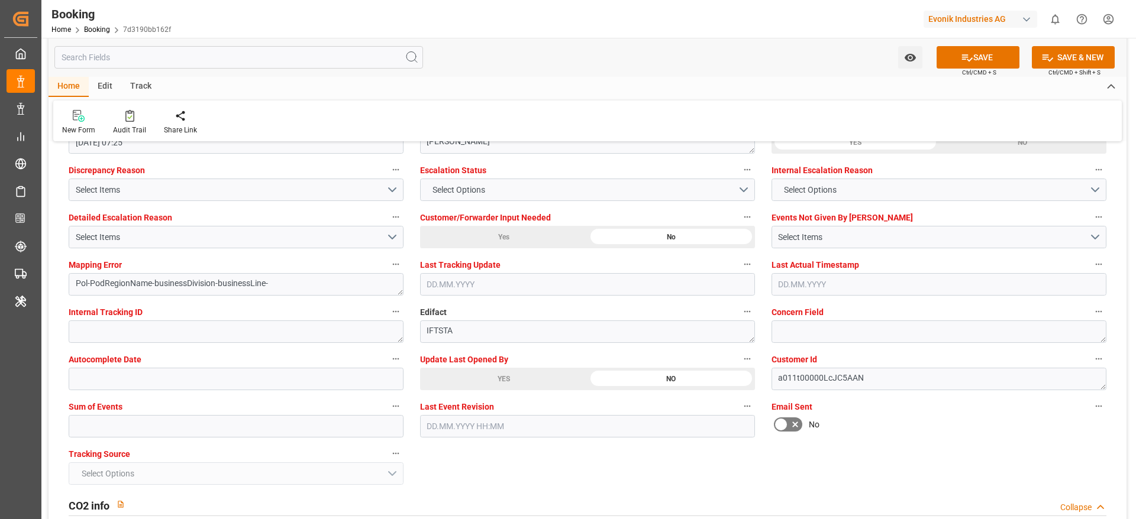
scroll to position [2209, 0]
type input "[GEOGRAPHIC_DATA]"
click at [959, 64] on button "SAVE" at bounding box center [977, 57] width 83 height 22
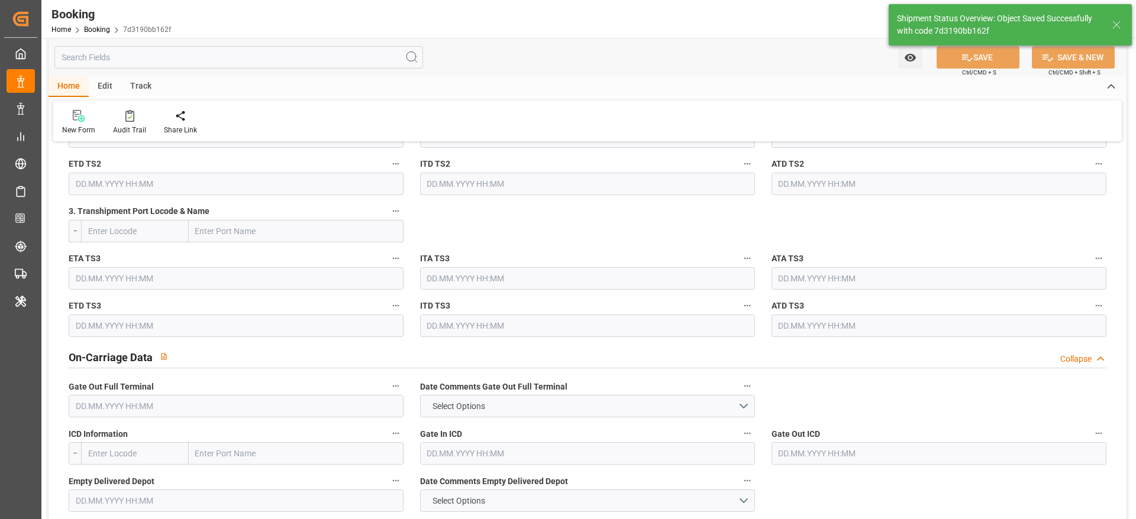
type textarea "sateesh godewar"
type textarea "businessDivision-businessLine-"
type input "12.09.2025 09:26"
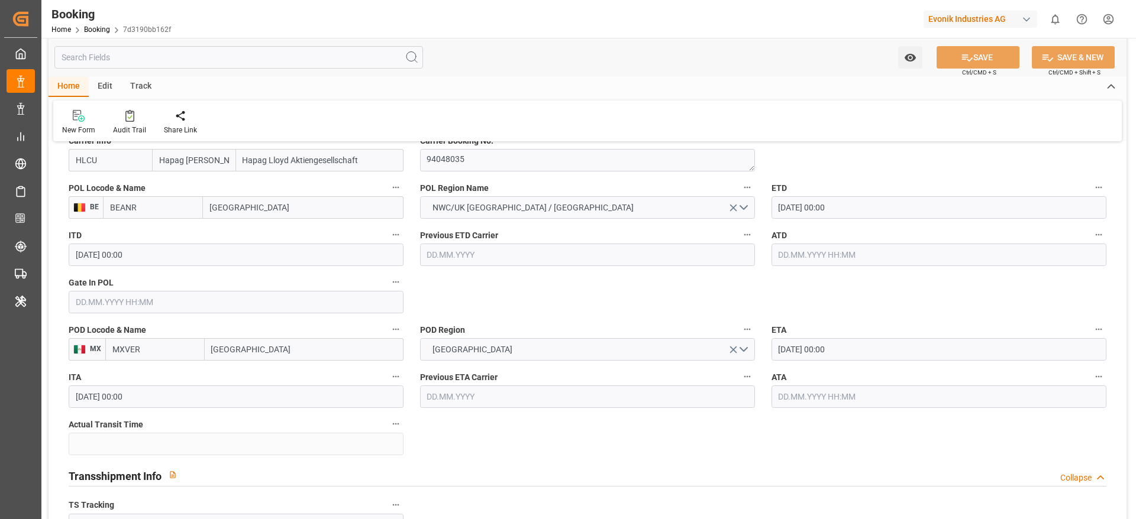
scroll to position [211, 0]
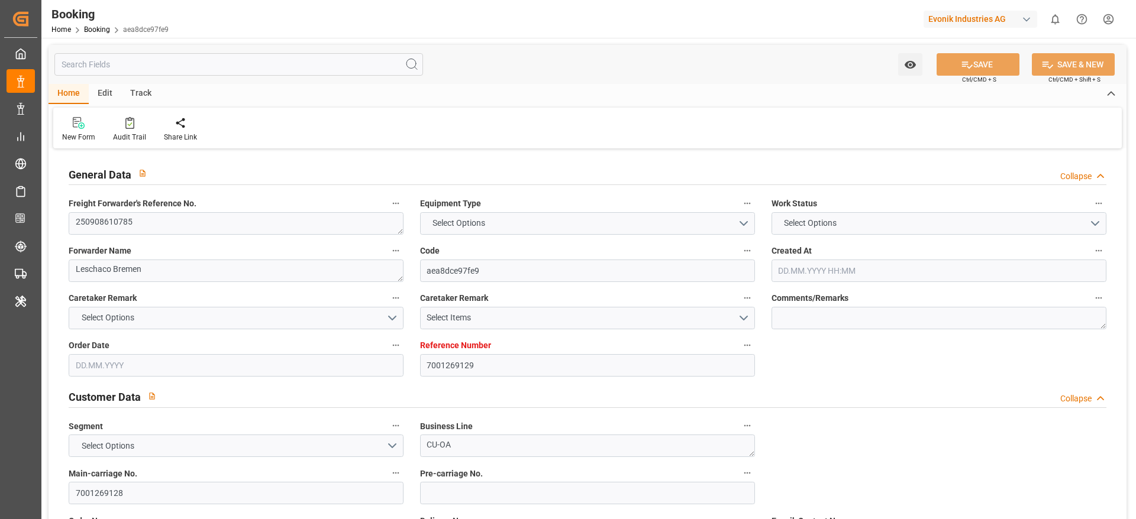
type textarea "250908610785"
type textarea "Leschaco Bremen"
type input "aea8dce97fe9"
type input "7001269129"
type textarea "CU-OA"
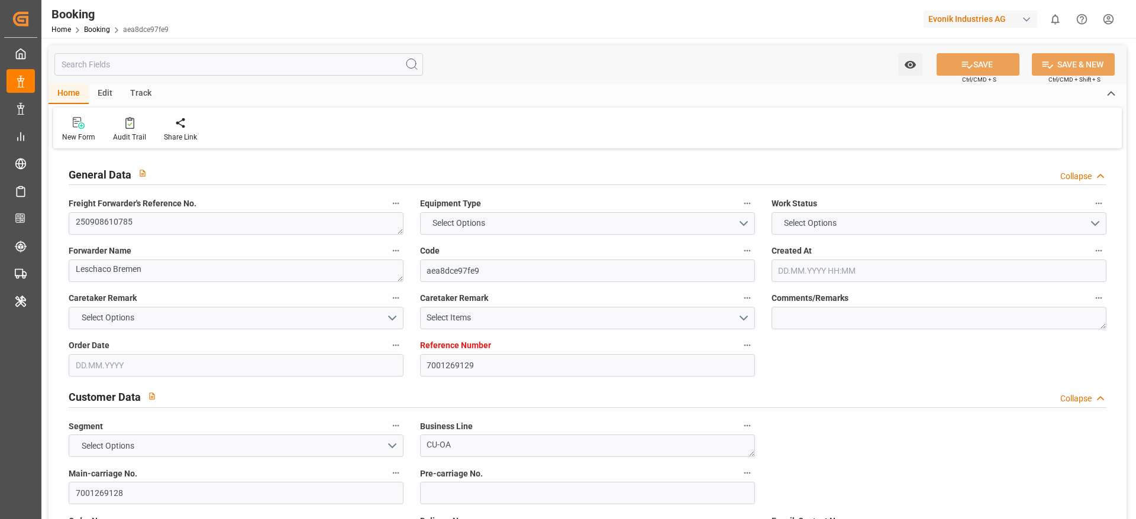
type input "7001269128"
type textarea "DAP"
type textarea "[GEOGRAPHIC_DATA]"
type textarea "Lauterbourg"
type input "QUEBEC EXPRESS"
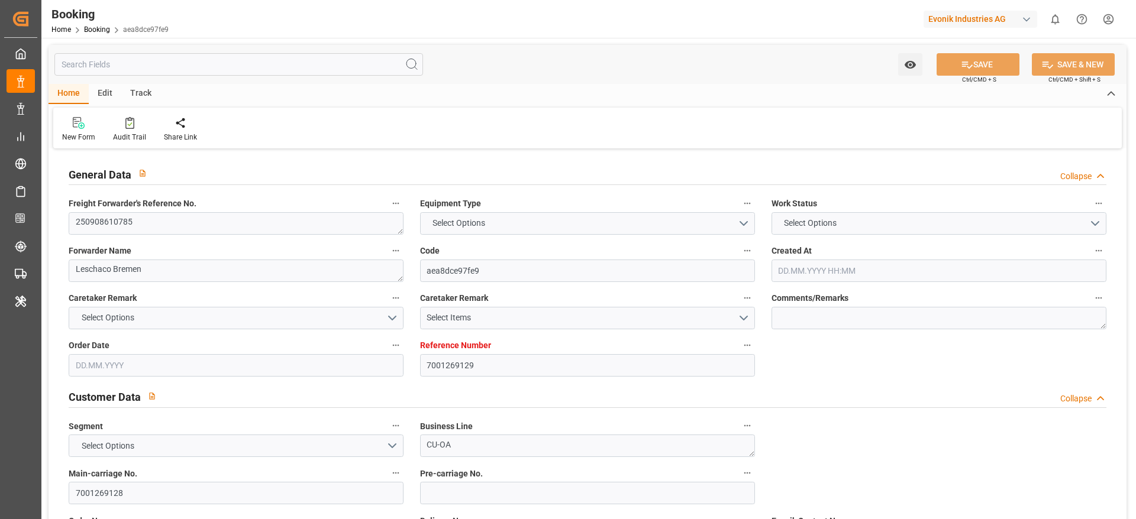
type input "QUEBEC EXPRESS"
type input "HLCU"
type textarea "11405633"
type input "[GEOGRAPHIC_DATA]"
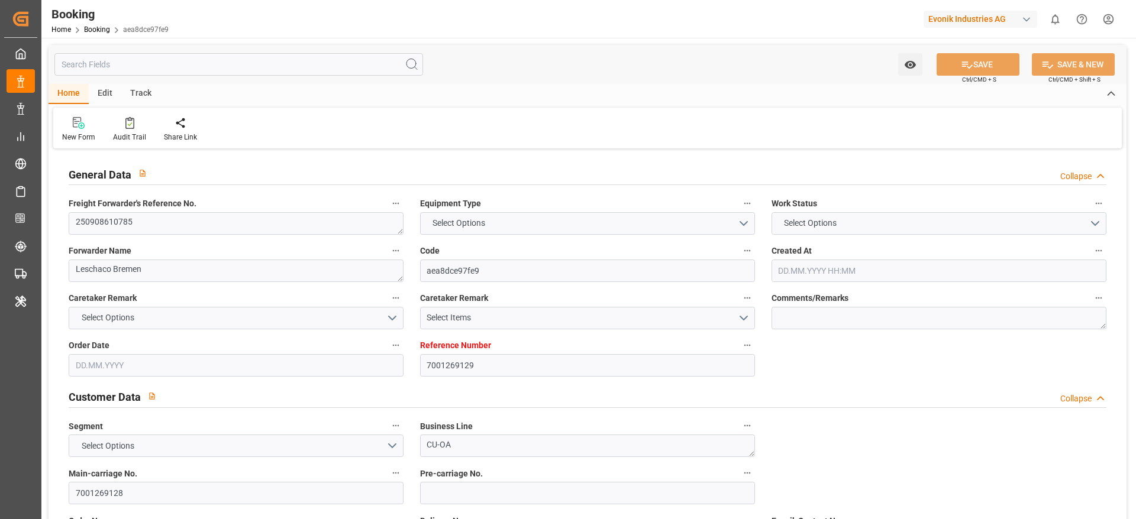
type textarea "INPUT_Evonik_Seeburger_IFTMIN_1003132723_20250910093349520.edi"
type textarea "NWC/[GEOGRAPHIC_DATA] [GEOGRAPHIC_DATA] Continent / [GEOGRAPHIC_DATA]-OA"
type textarea "INPUT_Evonik_Seeburger_IFTMIN_1003123944_20250908084133886.edi,INPUT_Evonik_See…"
type textarea "1003132723"
type textarea "[PERSON_NAME]"
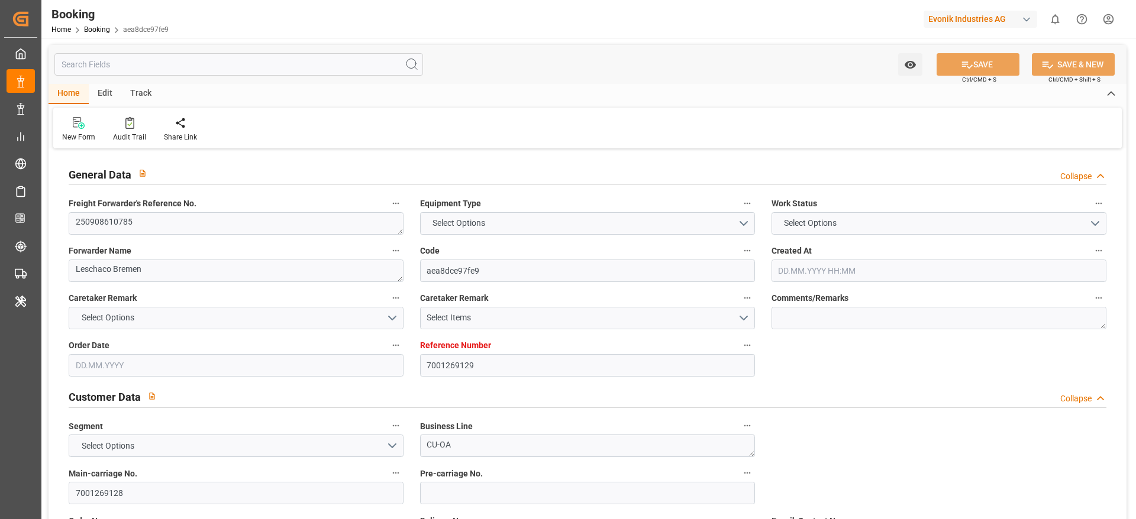
type textarea "businessDivision-businessLine-"
type textarea "IFTSTA"
type textarea "a011t00000LcJC5AAN"
type textarea "No"
type input "7001269129"
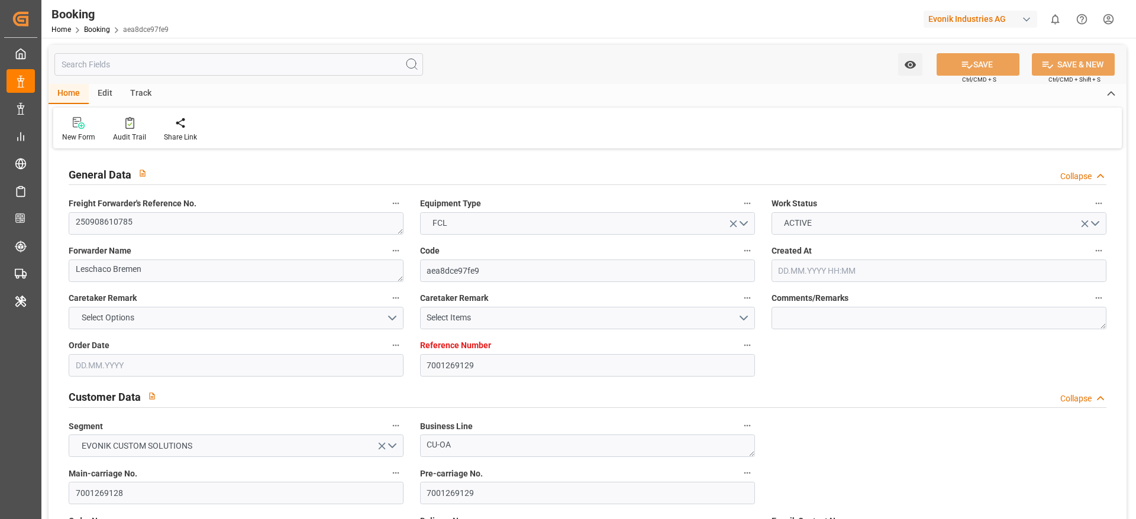
type input "9294836"
type input "Hapag [PERSON_NAME]"
type input "Hapag Lloyd Aktiengesellschaft"
type input "BEANR"
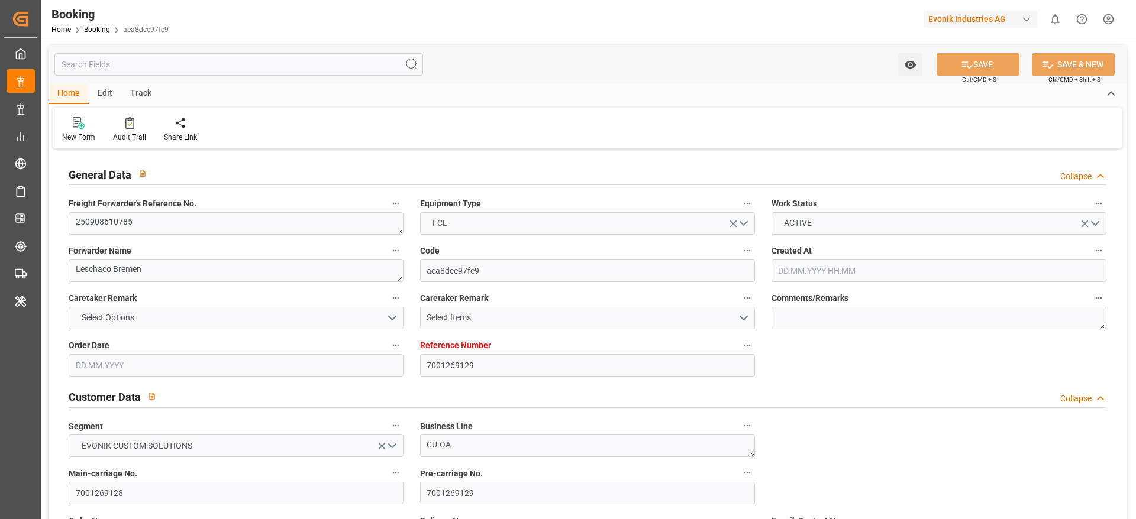
type input "CAMTR"
type input "[DATE] 06:43"
type input "[DATE]"
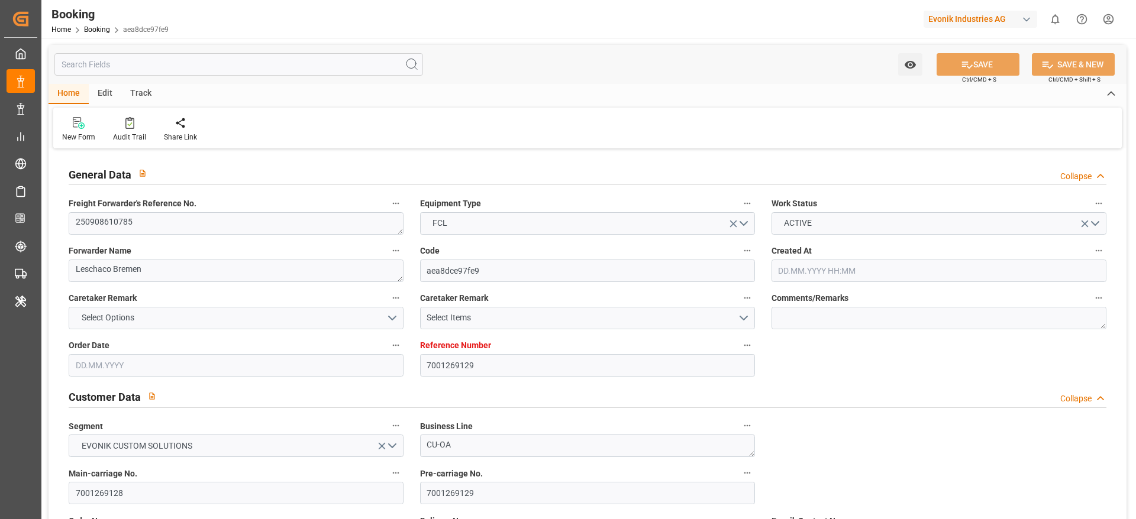
type input "[DATE] 00:00"
type input "[DATE]"
type input "[DATE] 00:00"
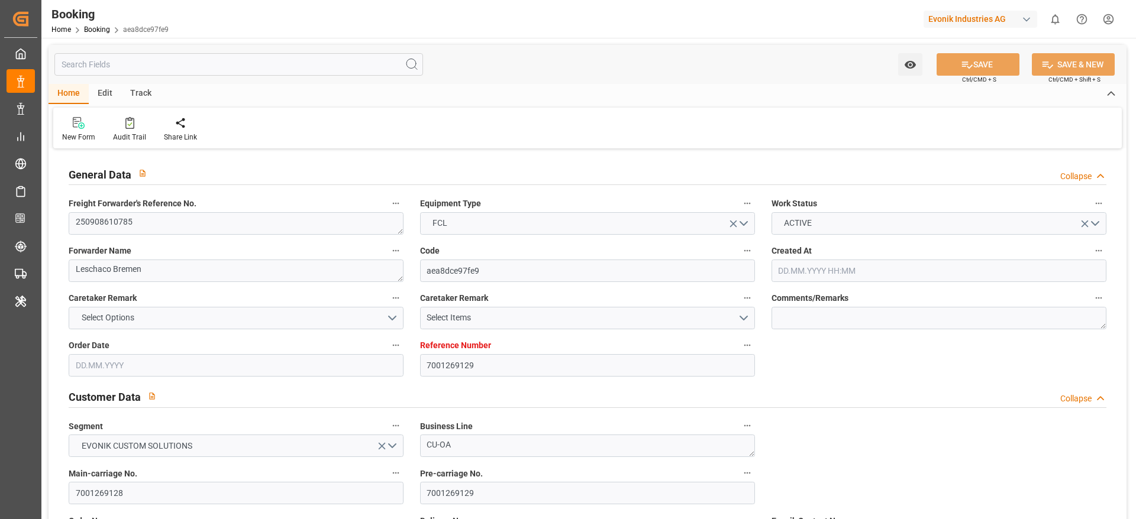
type input "[DATE] 00:00"
type input "[DATE] 07:25"
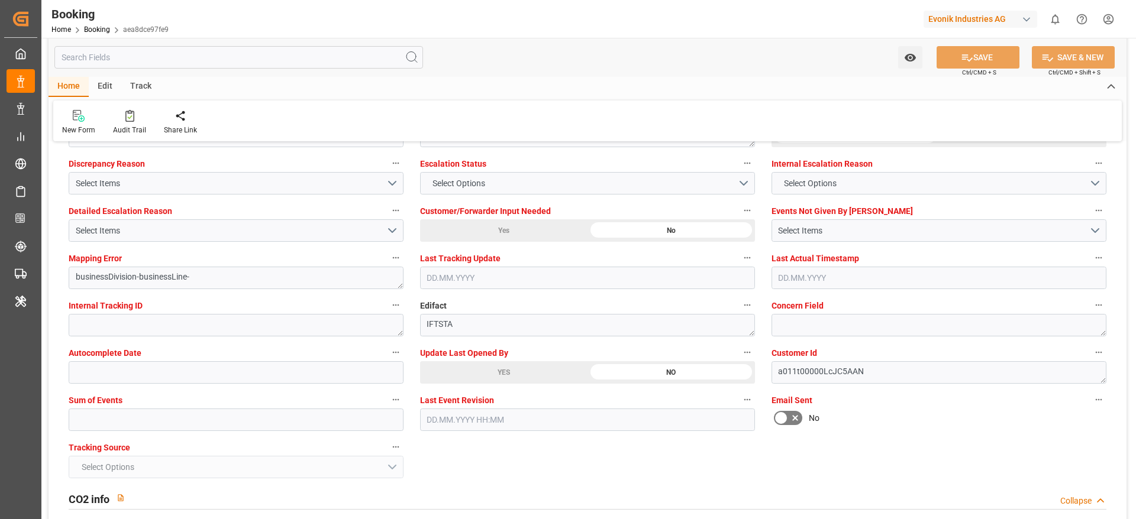
scroll to position [2216, 0]
click at [521, 373] on div "YES" at bounding box center [503, 371] width 167 height 22
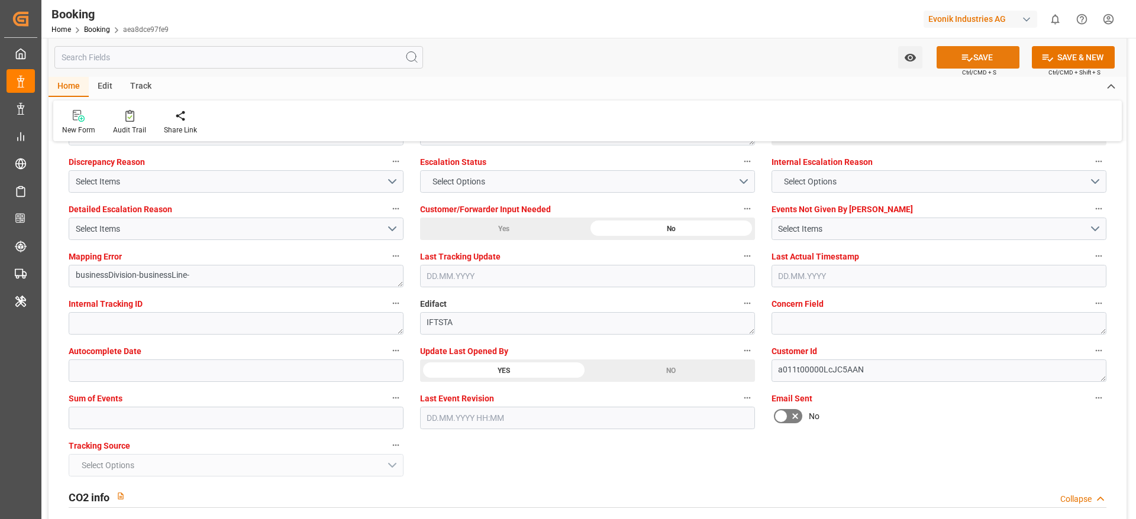
click at [971, 51] on button "SAVE" at bounding box center [977, 57] width 83 height 22
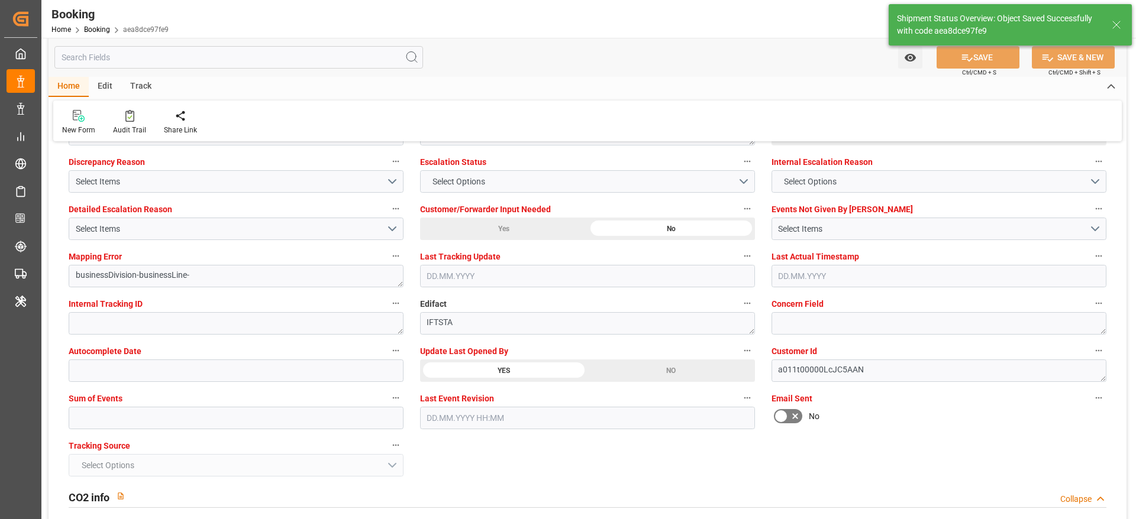
type textarea "[PERSON_NAME]"
type input "[DATE] 09:28"
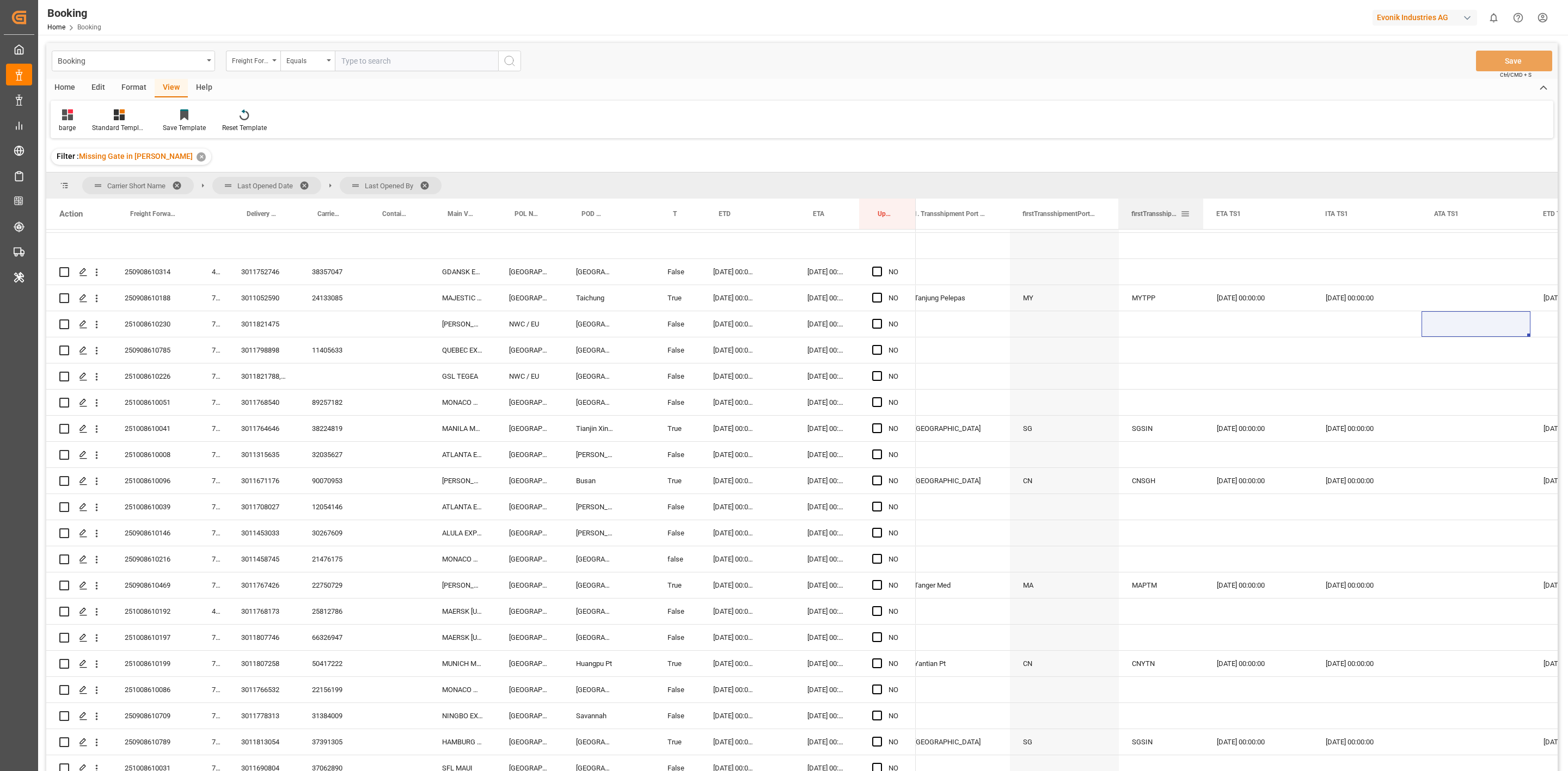
drag, startPoint x: 1225, startPoint y: 216, endPoint x: 1201, endPoint y: 216, distance: 24.0
click at [1201, 216] on div at bounding box center [1203, 213] width 5 height 30
click at [1186, 215] on span at bounding box center [1184, 213] width 10 height 10
click at [1218, 238] on span "Pin Column" at bounding box center [1252, 238] width 118 height 20
click at [1373, 242] on span "Pin Left" at bounding box center [1372, 243] width 46 height 20
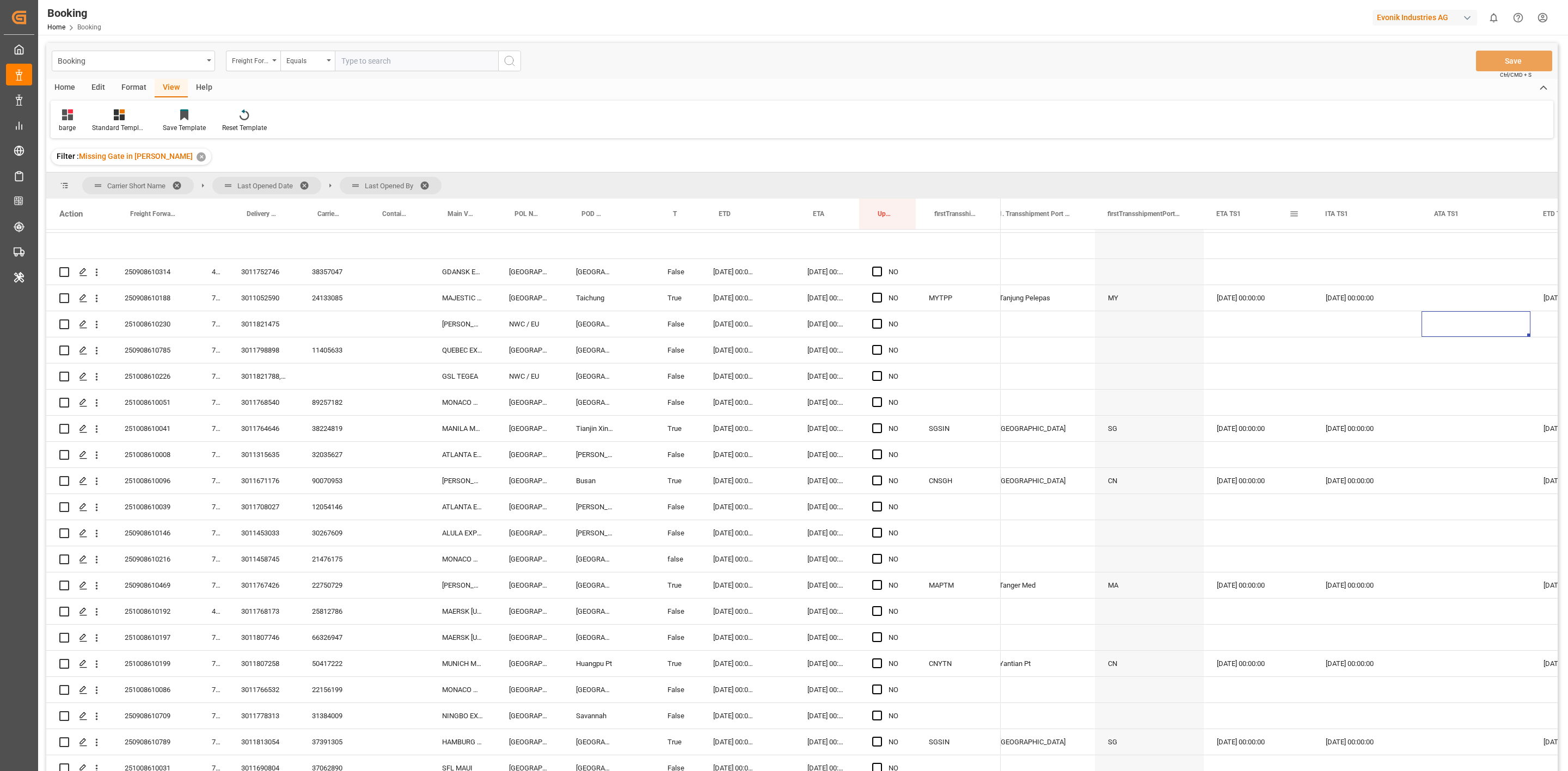
click at [1296, 213] on span at bounding box center [1294, 213] width 10 height 10
click at [1343, 240] on span "Pin Column" at bounding box center [1345, 238] width 85 height 20
click at [1444, 245] on span "Pin Left" at bounding box center [1447, 243] width 46 height 20
drag, startPoint x: 1309, startPoint y: 214, endPoint x: 1278, endPoint y: 219, distance: 31.4
click at [1278, 219] on div "firstTransshipmentPortNameCountryCode" at bounding box center [1242, 213] width 79 height 30
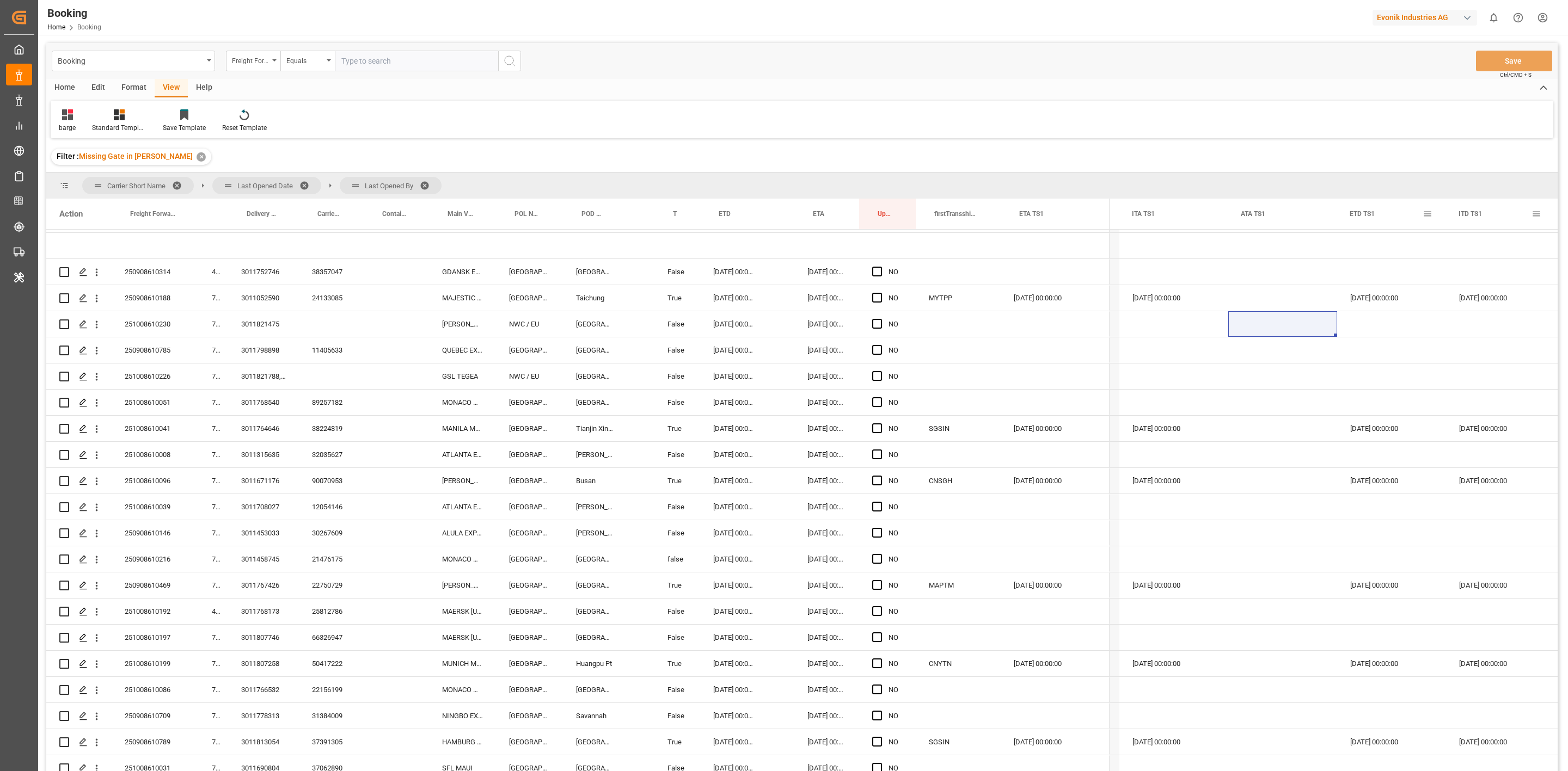
click at [1429, 214] on span at bounding box center [1427, 213] width 10 height 10
click at [1440, 243] on span "Pin Column" at bounding box center [1478, 238] width 85 height 20
click at [1400, 243] on span "Pin Left" at bounding box center [1386, 243] width 46 height 20
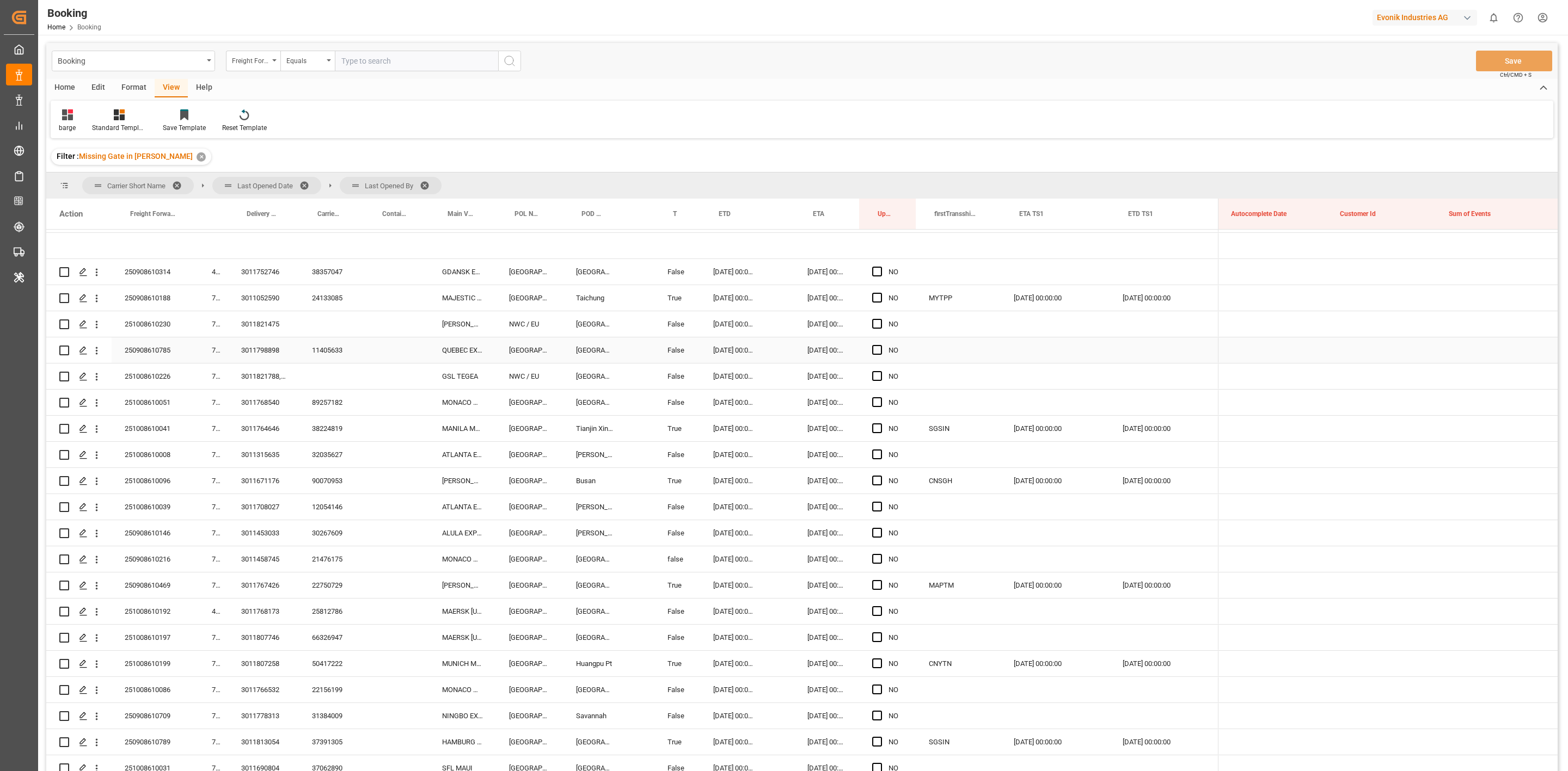
scroll to position [0, 7439]
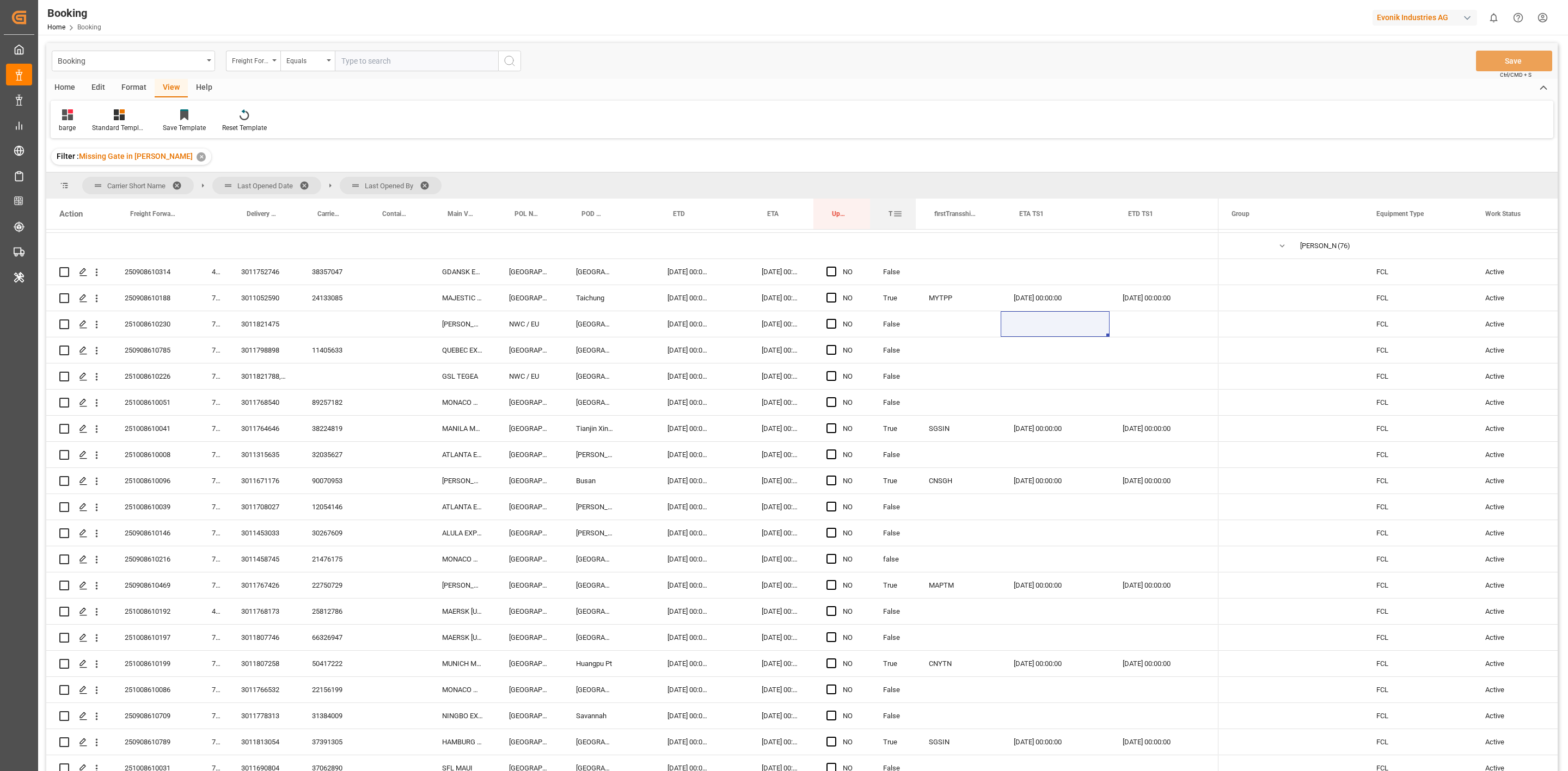
drag, startPoint x: 676, startPoint y: 214, endPoint x: 914, endPoint y: 224, distance: 238.2
click at [914, 224] on div "TS Tracking" at bounding box center [893, 213] width 46 height 30
drag, startPoint x: 324, startPoint y: 293, endPoint x: 335, endPoint y: 2, distance: 291.2
click at [324, 295] on div "24133085" at bounding box center [331, 298] width 64 height 26
drag, startPoint x: 833, startPoint y: 295, endPoint x: 828, endPoint y: 275, distance: 20.6
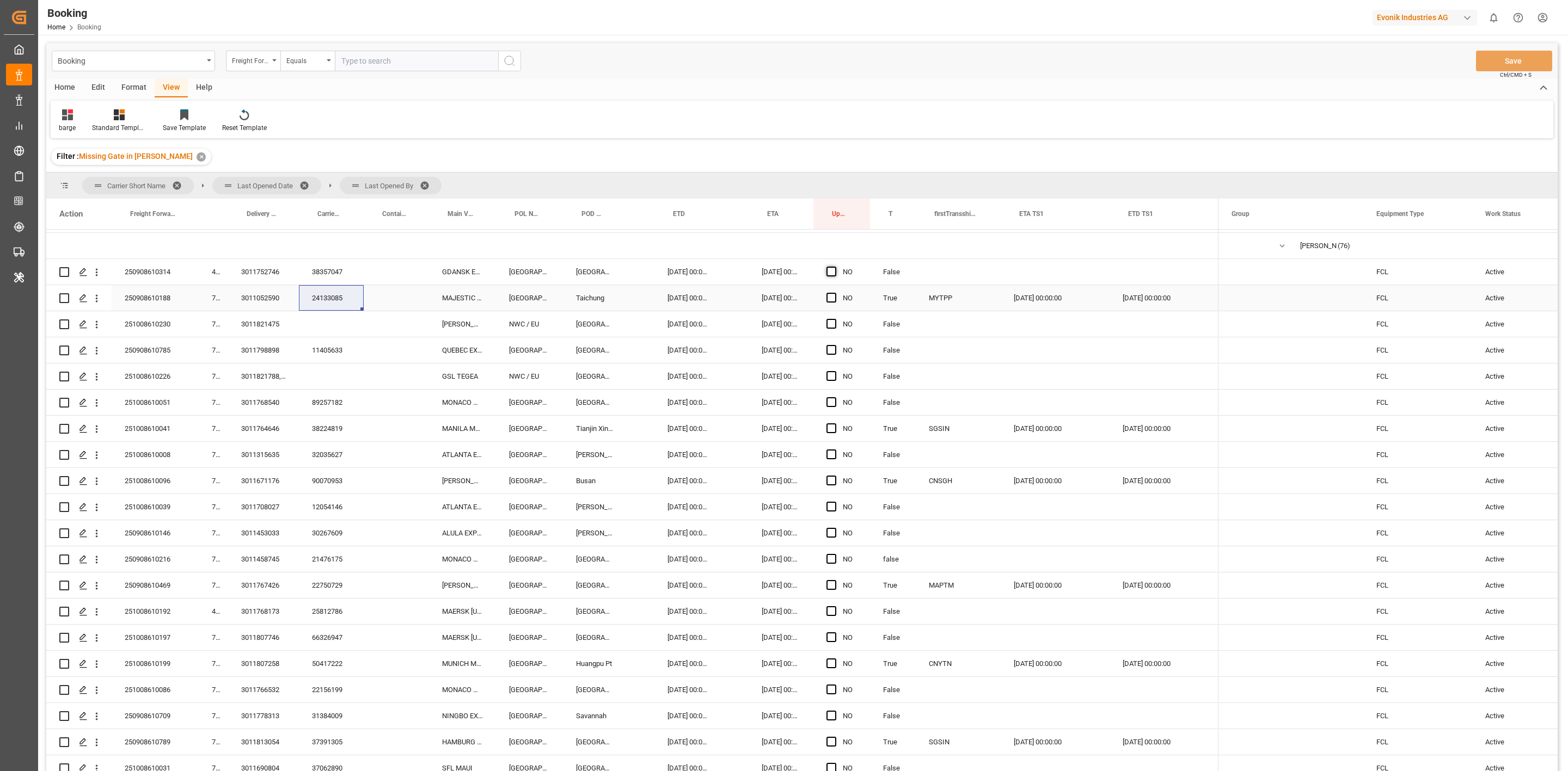
click at [833, 295] on span "Press SPACE to select this row." at bounding box center [831, 297] width 10 height 10
click at [835, 293] on input "Press SPACE to select this row." at bounding box center [835, 293] width 0 height 0
click at [830, 272] on span "Press SPACE to select this row." at bounding box center [831, 271] width 10 height 10
click at [835, 267] on input "Press SPACE to select this row." at bounding box center [835, 267] width 0 height 0
click at [320, 272] on div "38357047" at bounding box center [331, 272] width 64 height 26
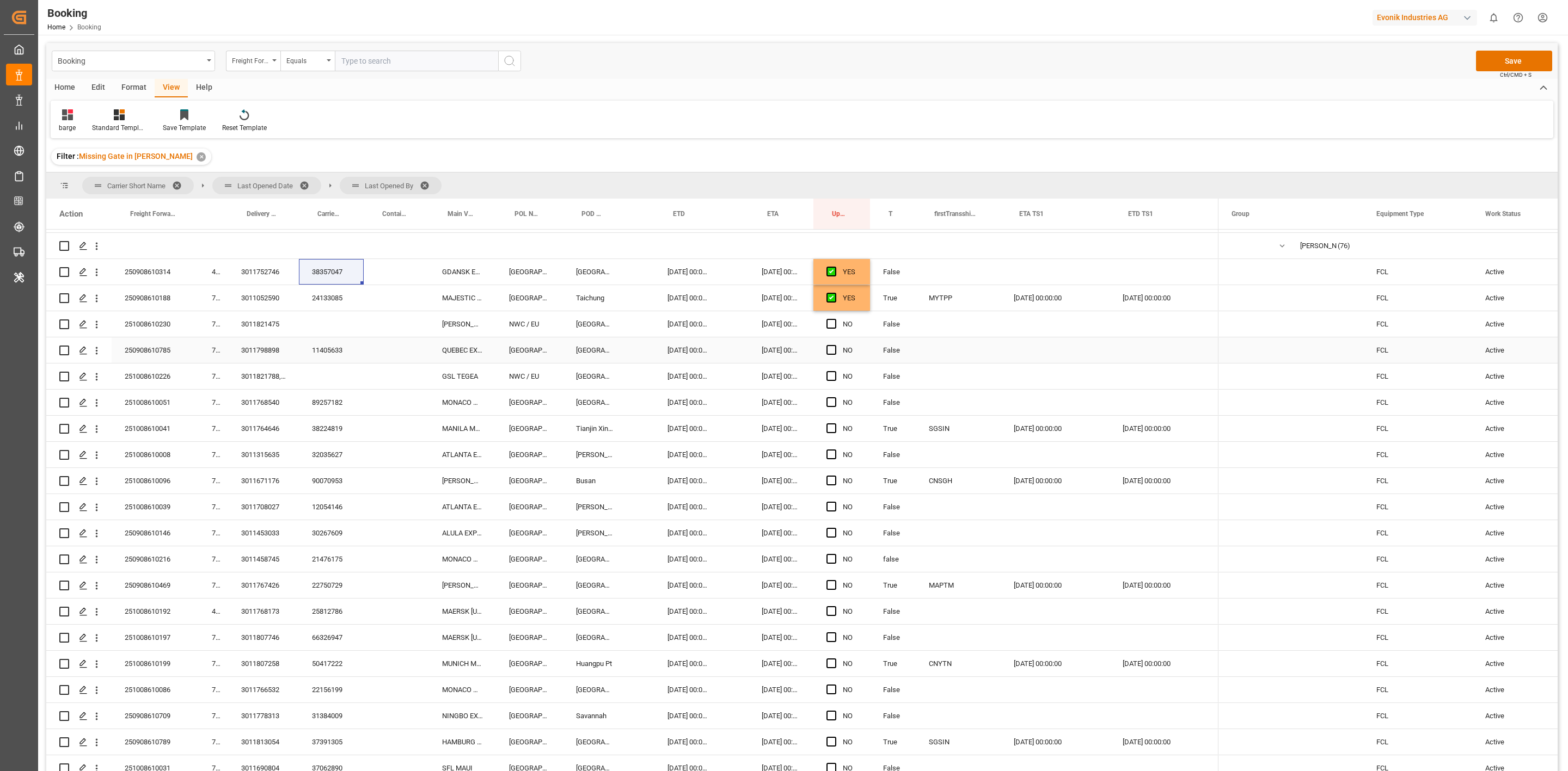
click at [350, 350] on div "11405633" at bounding box center [331, 351] width 64 height 26
click at [405, 356] on div "Press SPACE to select this row." at bounding box center [396, 351] width 65 height 26
click at [329, 349] on div "11405633" at bounding box center [331, 351] width 64 height 26
click at [831, 349] on span "Press SPACE to select this row." at bounding box center [831, 350] width 10 height 10
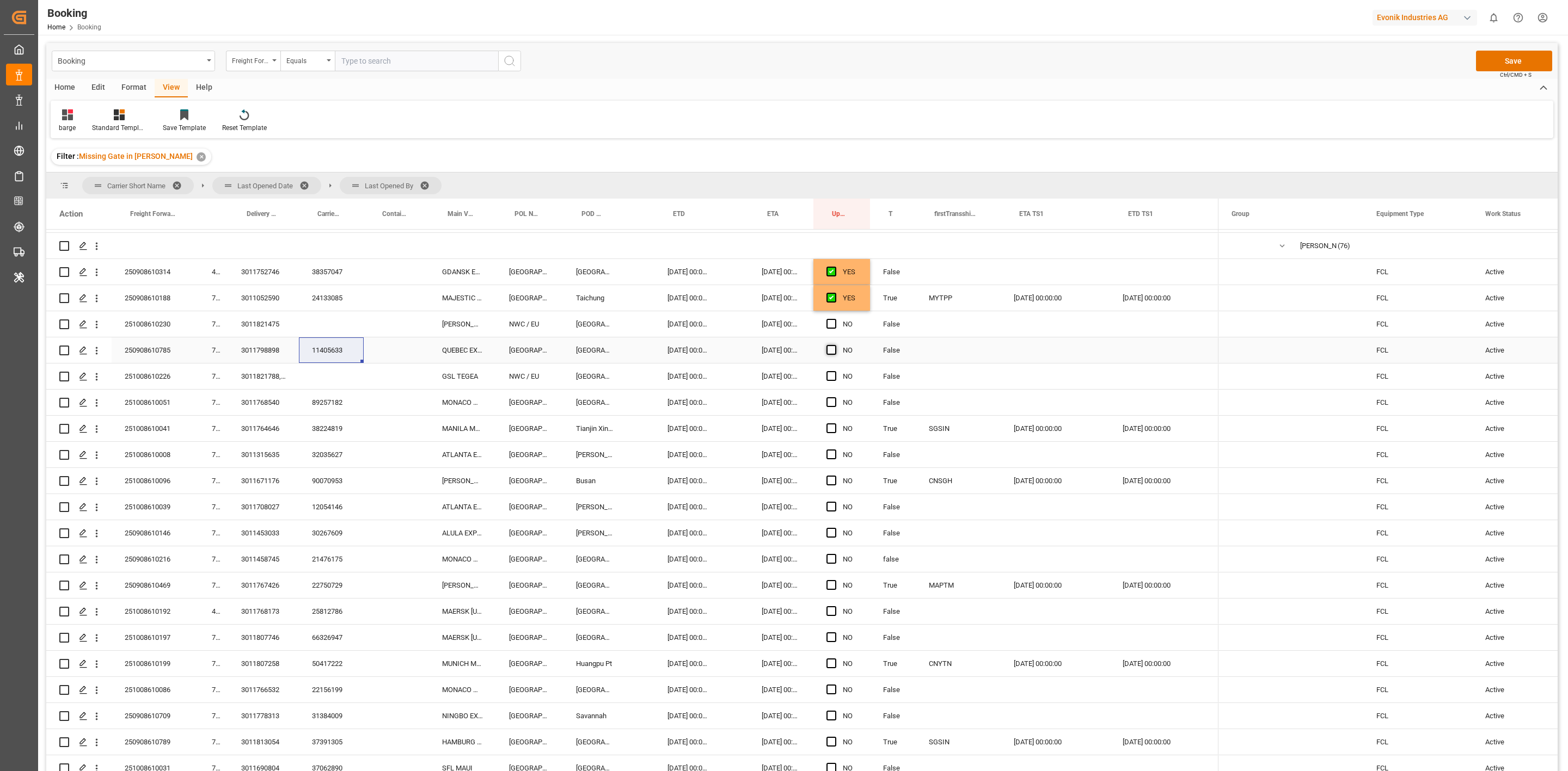
click at [835, 345] on input "Press SPACE to select this row." at bounding box center [835, 345] width 0 height 0
click at [270, 406] on div "3011768540" at bounding box center [263, 403] width 71 height 26
click at [271, 400] on div "3011768540" at bounding box center [263, 403] width 71 height 26
drag, startPoint x: 310, startPoint y: 409, endPoint x: 90, endPoint y: 252, distance: 270.3
click at [310, 409] on div "89257182" at bounding box center [331, 403] width 64 height 26
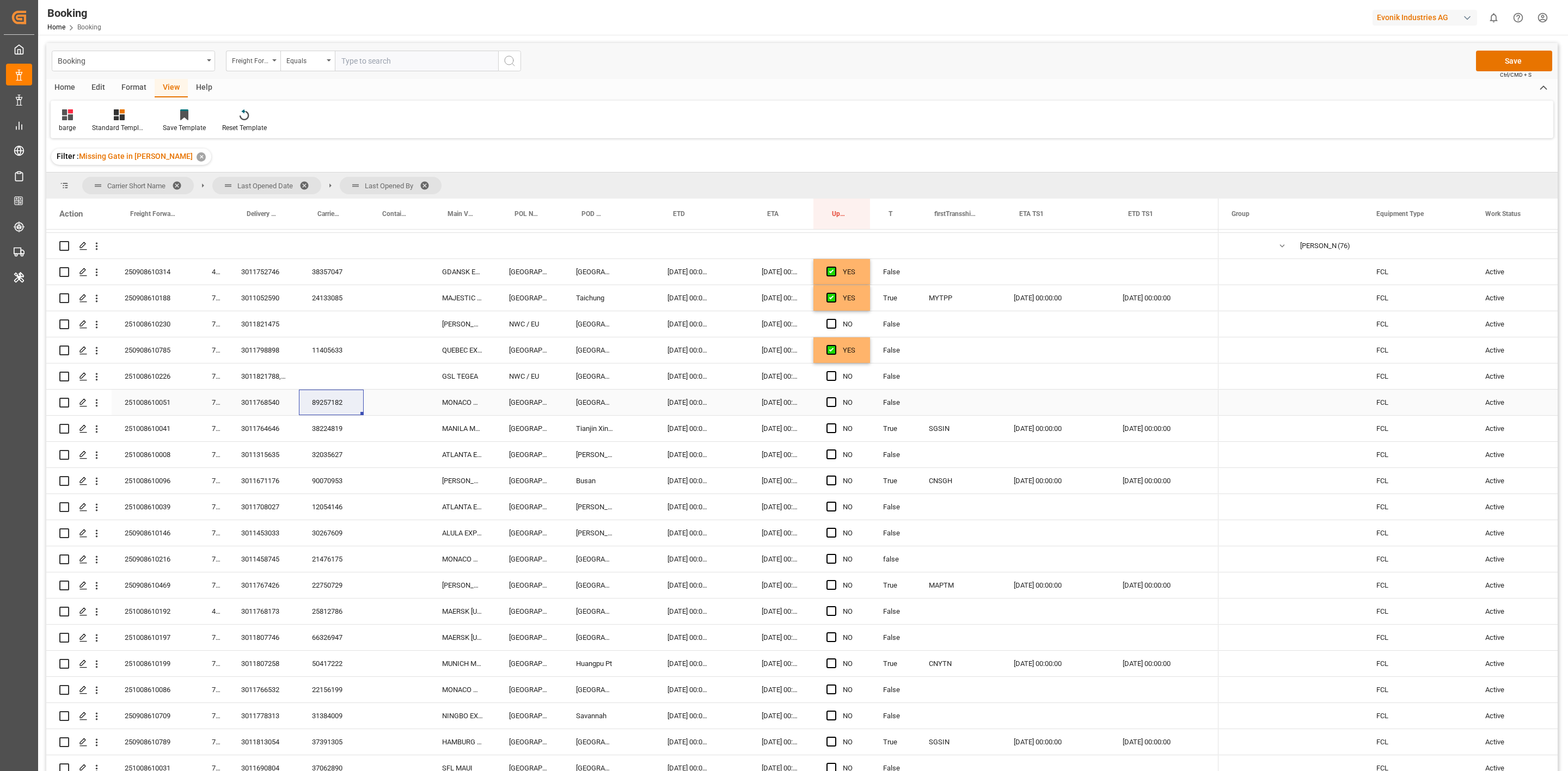
drag, startPoint x: 831, startPoint y: 404, endPoint x: 320, endPoint y: 457, distance: 513.7
click at [831, 404] on span "Press SPACE to select this row." at bounding box center [831, 402] width 10 height 10
click at [835, 397] on input "Press SPACE to select this row." at bounding box center [835, 397] width 0 height 0
click at [830, 430] on span "Press SPACE to select this row." at bounding box center [831, 428] width 10 height 10
click at [835, 423] on input "Press SPACE to select this row." at bounding box center [835, 423] width 0 height 0
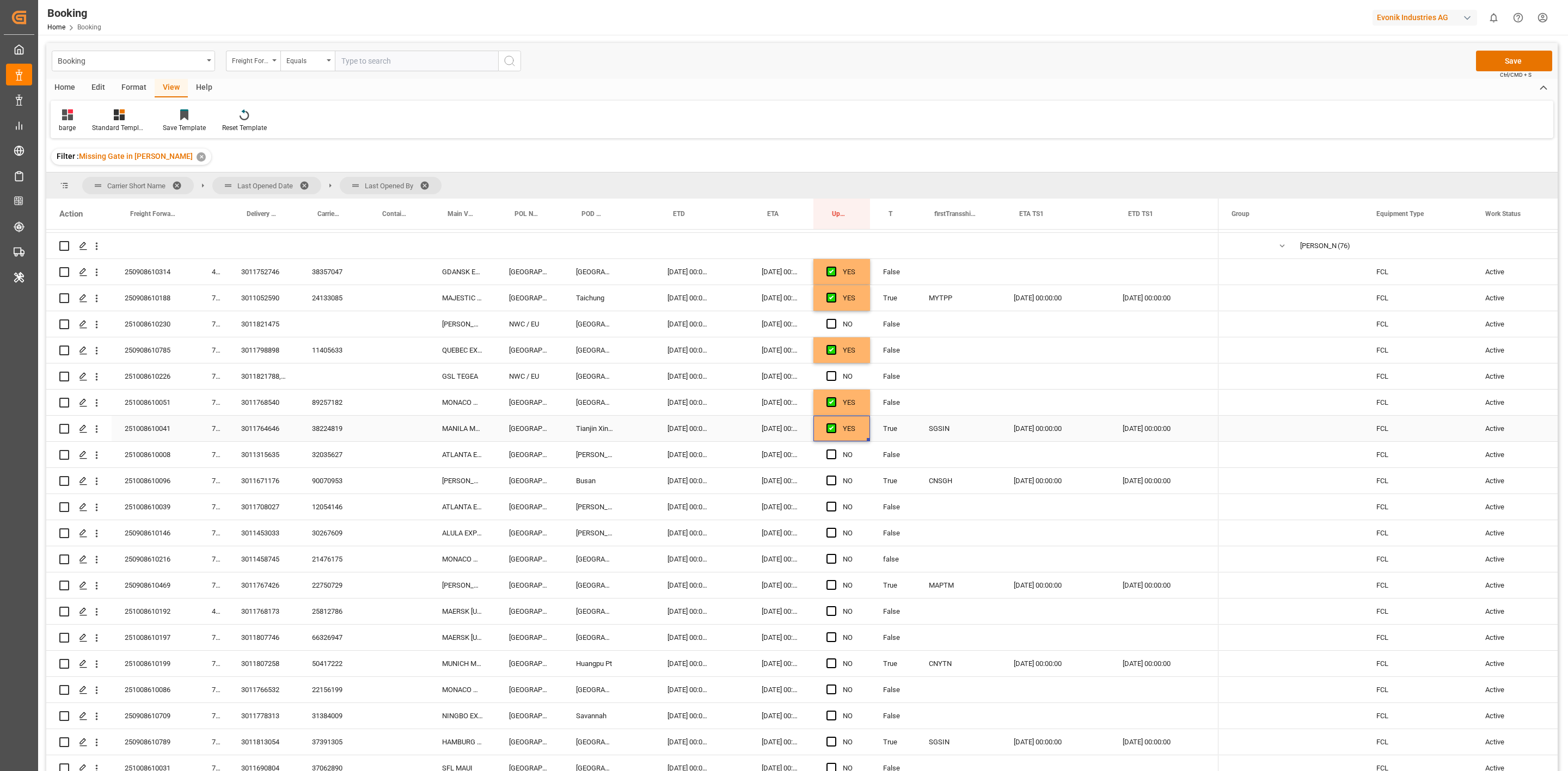
click at [322, 426] on div "38224819" at bounding box center [331, 429] width 64 height 26
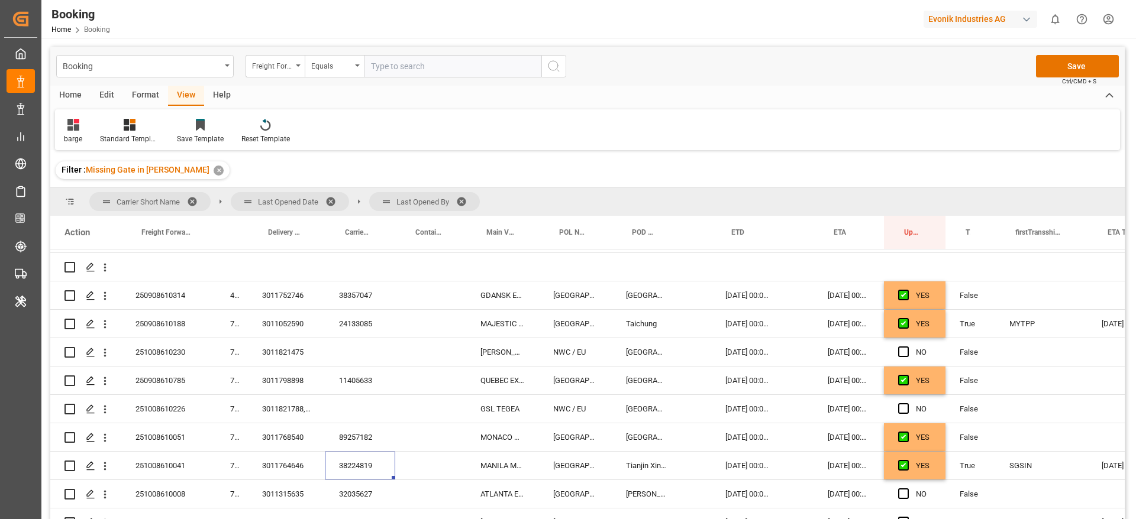
scroll to position [110, 0]
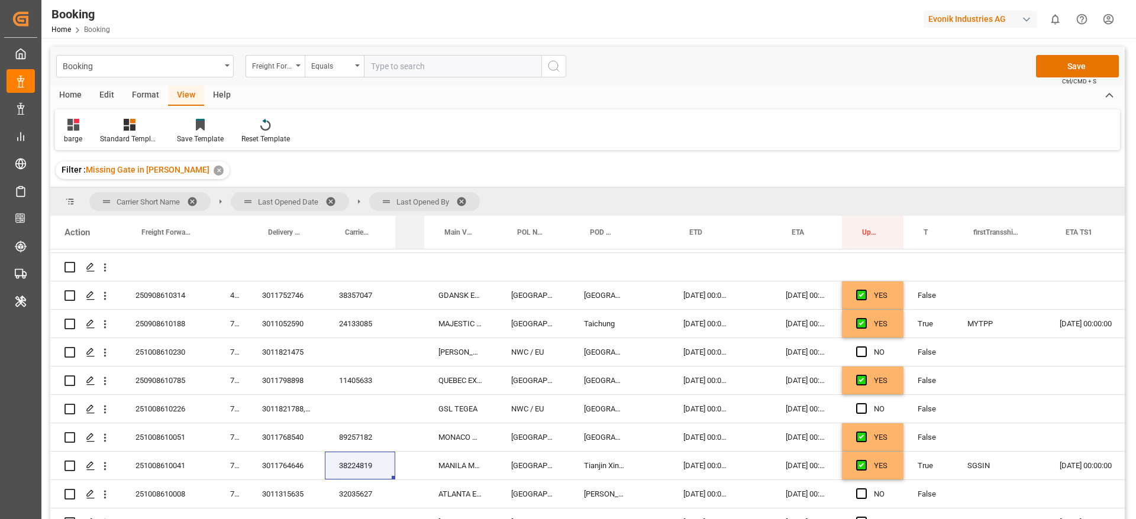
drag, startPoint x: 466, startPoint y: 234, endPoint x: 770, endPoint y: 314, distance: 314.8
click at [424, 244] on div at bounding box center [424, 232] width 5 height 33
drag, startPoint x: 1045, startPoint y: 240, endPoint x: 997, endPoint y: 254, distance: 49.2
click at [997, 254] on div "Action Freight Forwarder's Reference No. Main-carriage No. Delivery No." at bounding box center [587, 371] width 1074 height 311
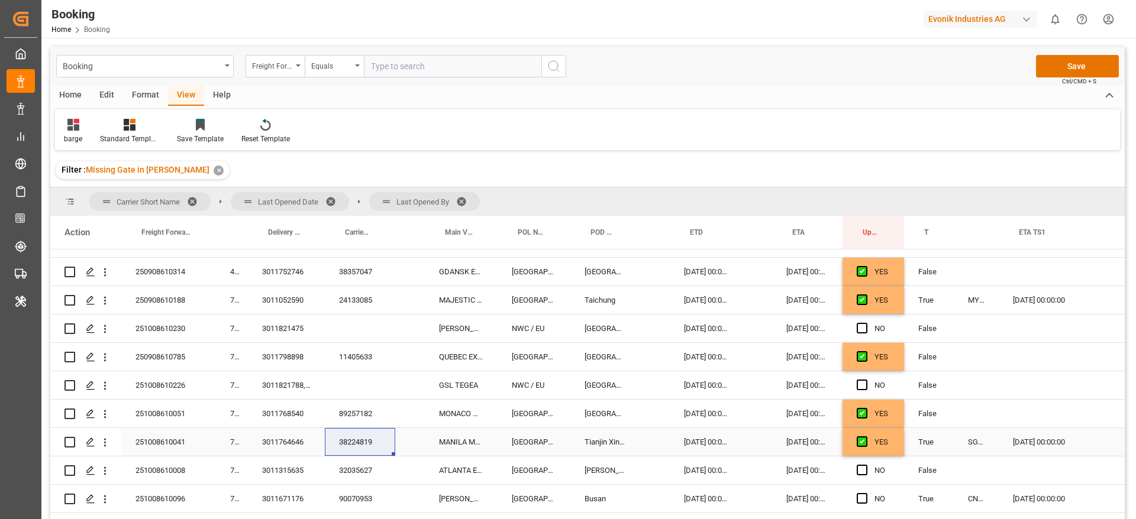
scroll to position [199, 0]
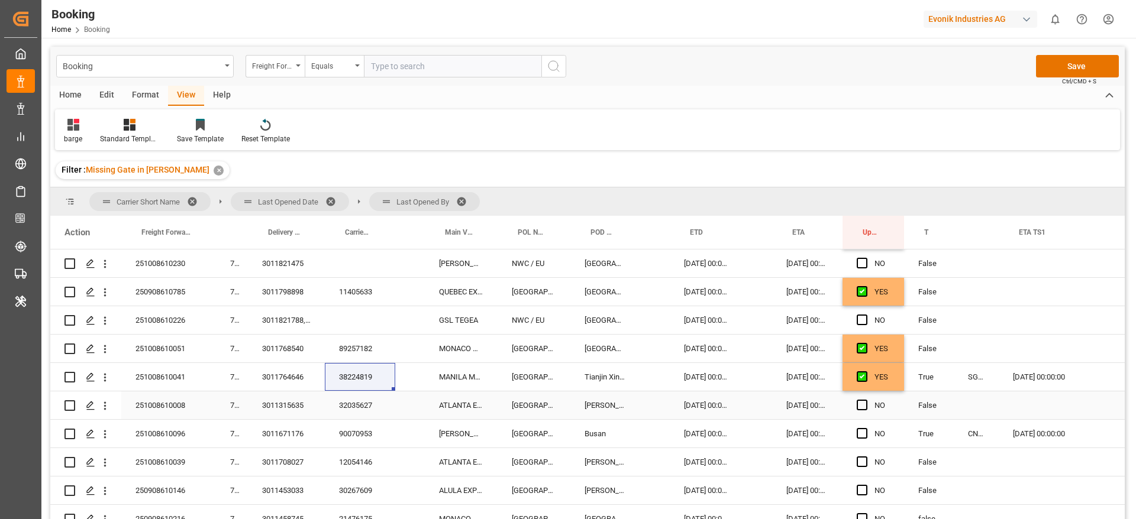
click at [360, 402] on div "32035627" at bounding box center [360, 406] width 70 height 28
click at [302, 405] on div "3011315635" at bounding box center [286, 406] width 77 height 28
click at [302, 432] on div "3011671176" at bounding box center [286, 434] width 77 height 28
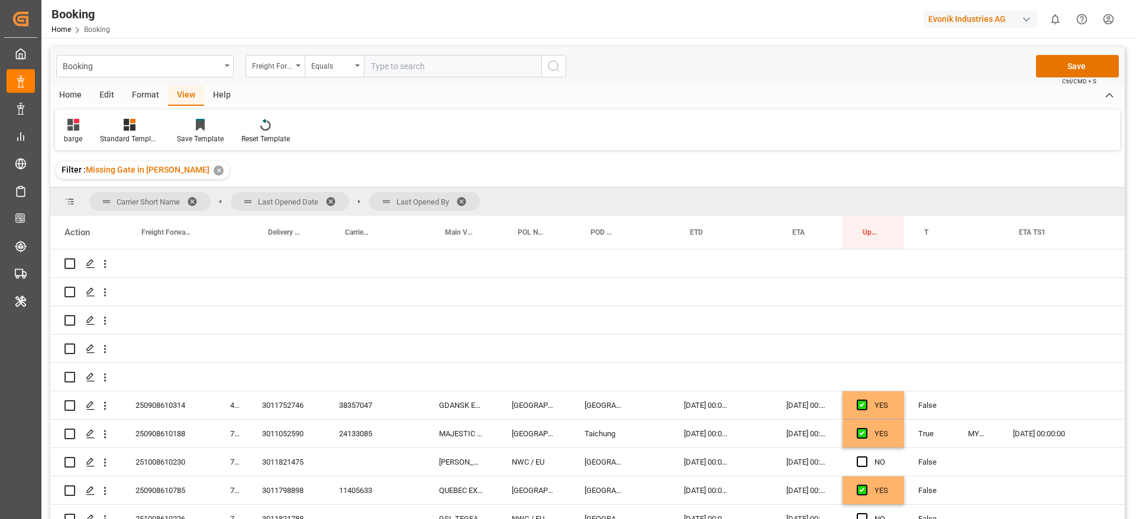
scroll to position [199, 0]
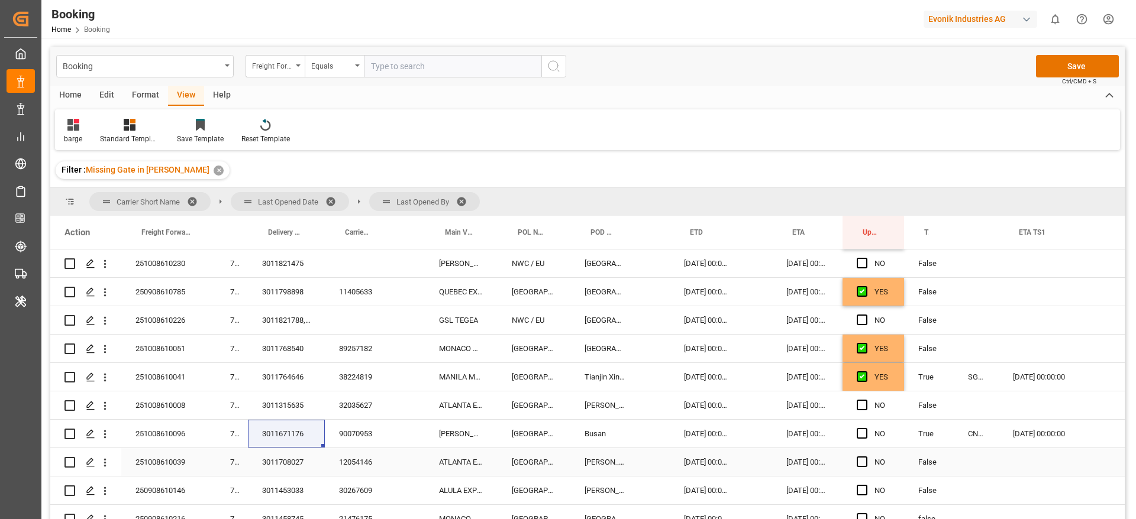
click at [292, 457] on div "3011708027" at bounding box center [286, 462] width 77 height 28
click at [863, 436] on span "Press SPACE to select this row." at bounding box center [862, 433] width 11 height 11
click at [865, 428] on input "Press SPACE to select this row." at bounding box center [865, 428] width 0 height 0
click at [857, 405] on span "Press SPACE to select this row." at bounding box center [862, 405] width 11 height 11
click at [865, 400] on input "Press SPACE to select this row." at bounding box center [865, 400] width 0 height 0
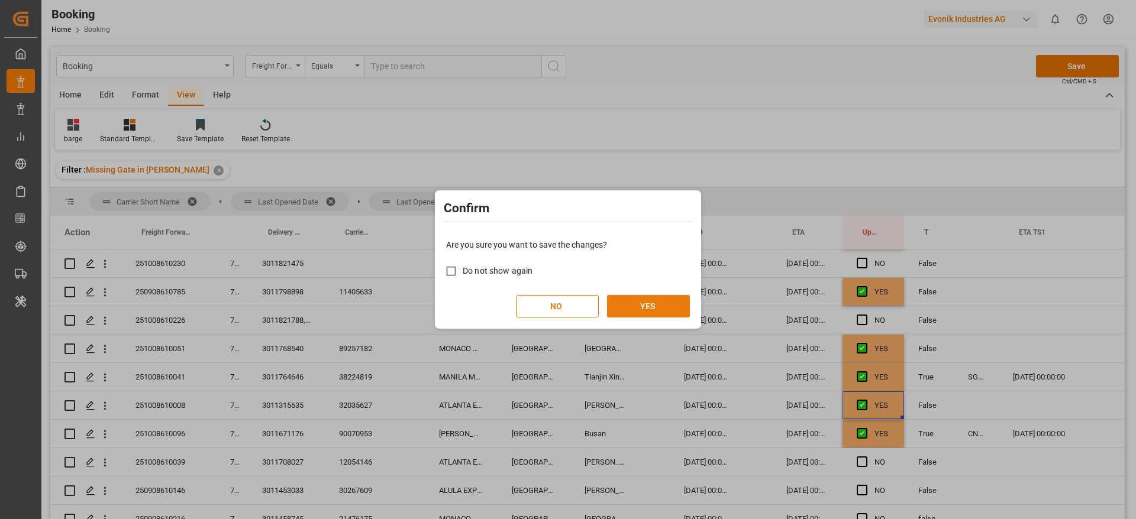
click at [676, 309] on button "YES" at bounding box center [648, 306] width 83 height 22
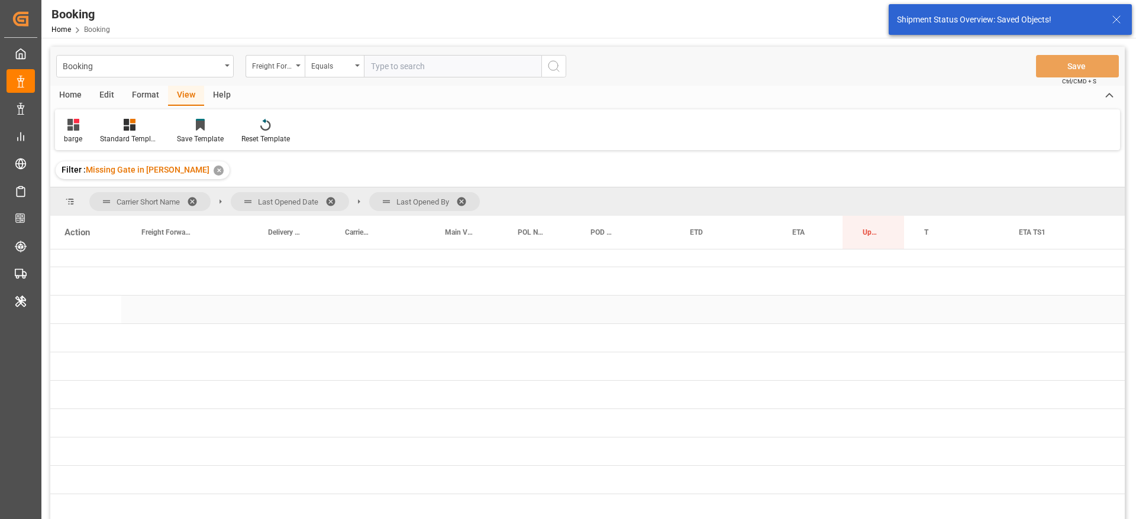
scroll to position [15, 0]
